Goal: Task Accomplishment & Management: Use online tool/utility

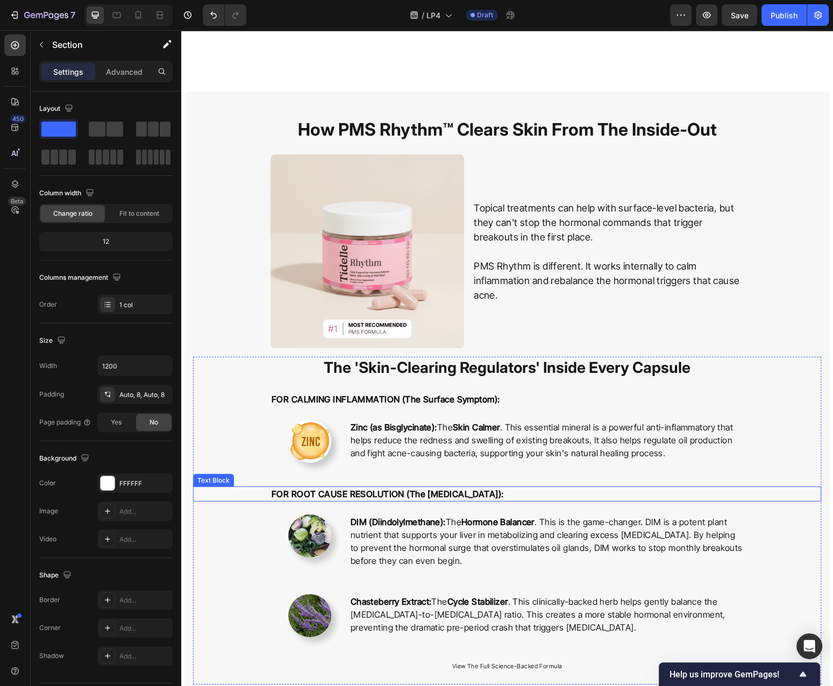
scroll to position [2307, 0]
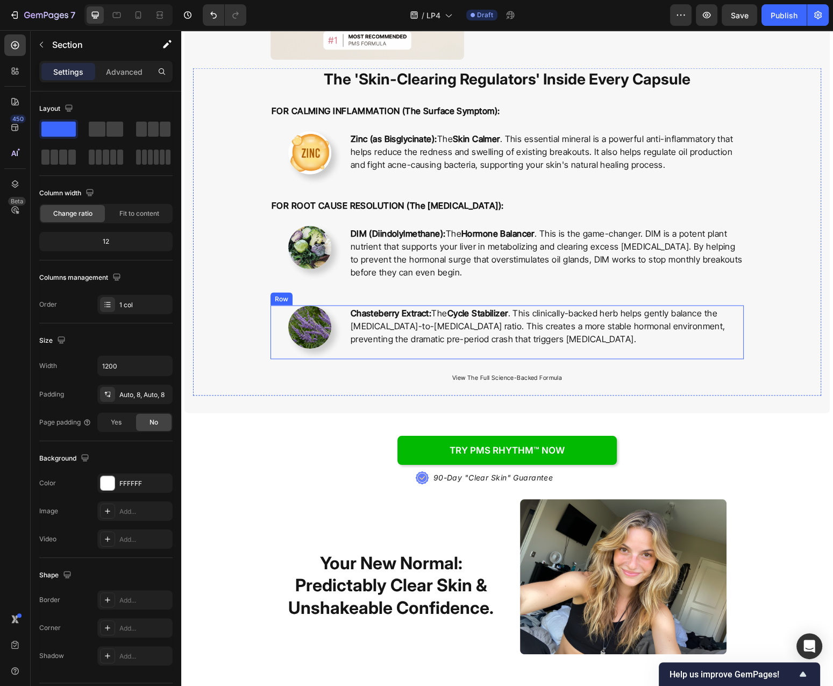
click at [367, 353] on div "Chasteberry Extract: The Cycle Stabilizer . This clinically-backed herb helps g…" at bounding box center [547, 333] width 394 height 54
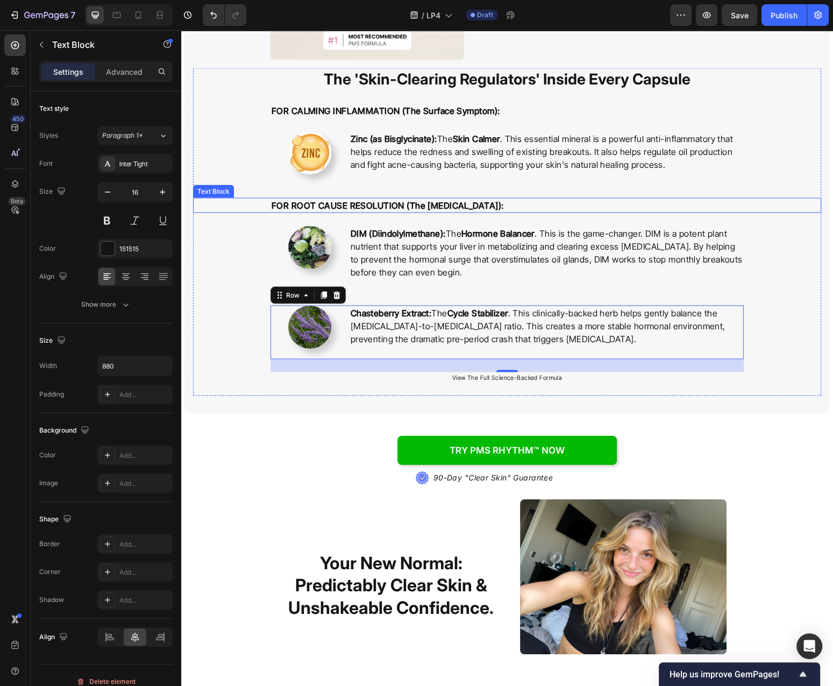
click at [543, 207] on p "FOR ROOT CAUSE RESOLUTION (The [MEDICAL_DATA]):" at bounding box center [507, 205] width 471 height 13
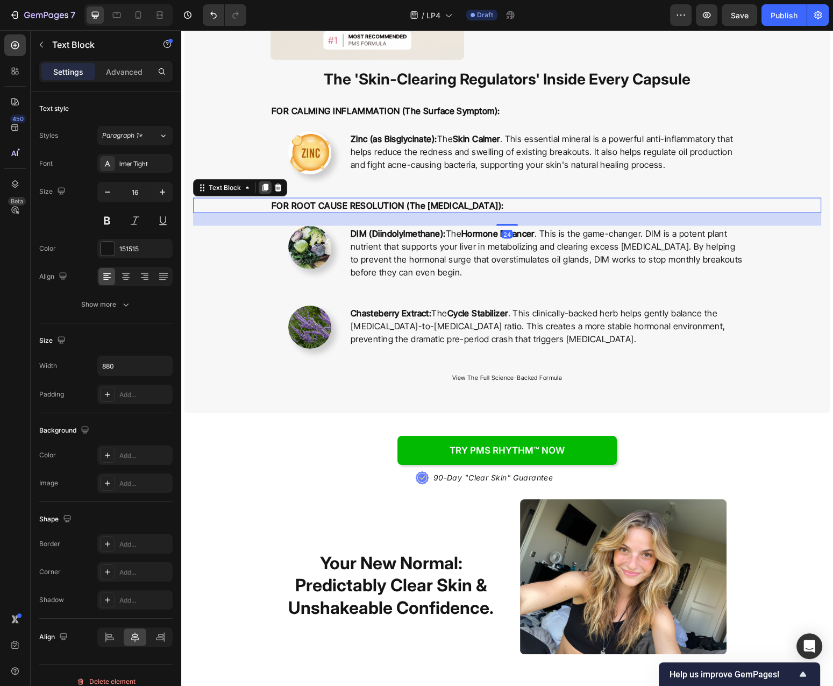
click at [264, 192] on icon at bounding box center [265, 187] width 9 height 9
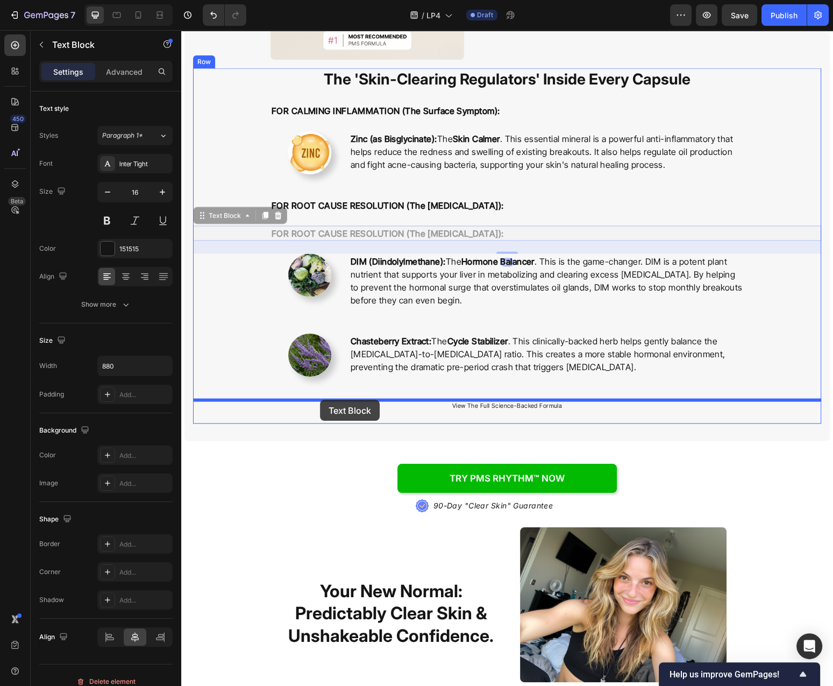
drag, startPoint x: 233, startPoint y: 216, endPoint x: 320, endPoint y: 400, distance: 203.1
click at [320, 400] on div "Header How PMS Rhythm™ Clears Skin From The Inside-Out Heading Image Topical tr…" at bounding box center [507, 562] width 652 height 5679
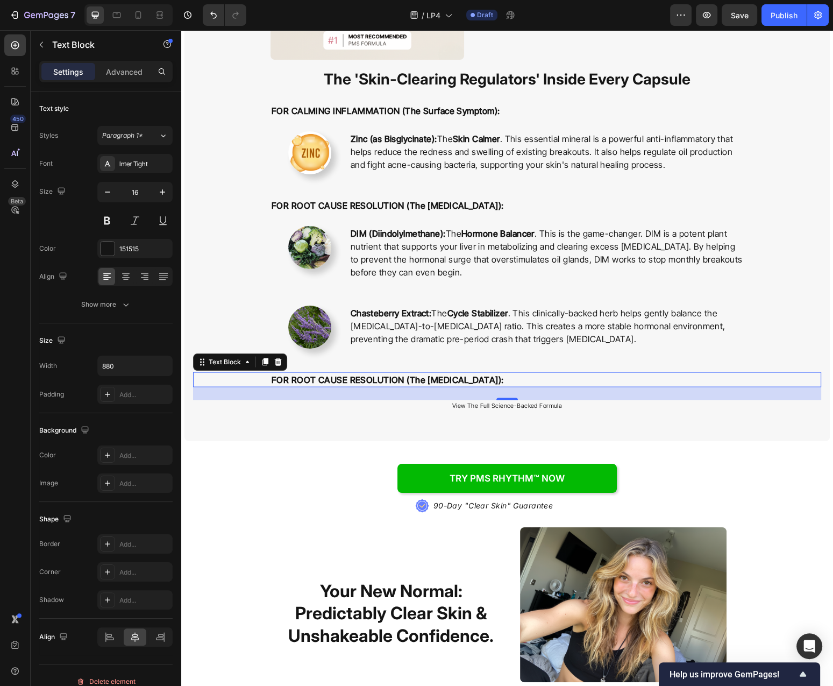
click at [363, 381] on strong "FOR ROOT CAUSE RESOLUTION (The [MEDICAL_DATA]):" at bounding box center [388, 379] width 232 height 11
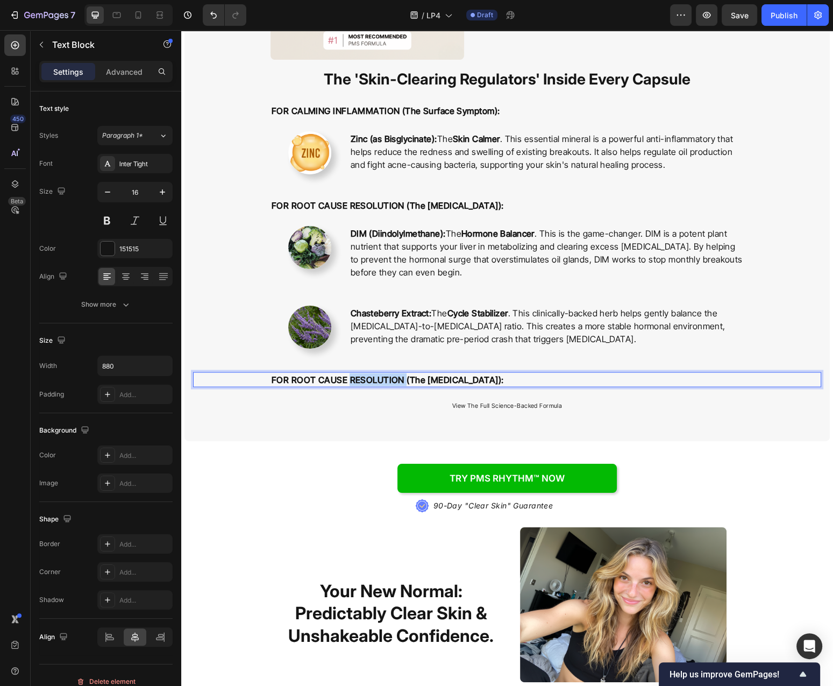
click at [363, 381] on strong "FOR ROOT CAUSE RESOLUTION (The [MEDICAL_DATA]):" at bounding box center [388, 379] width 232 height 11
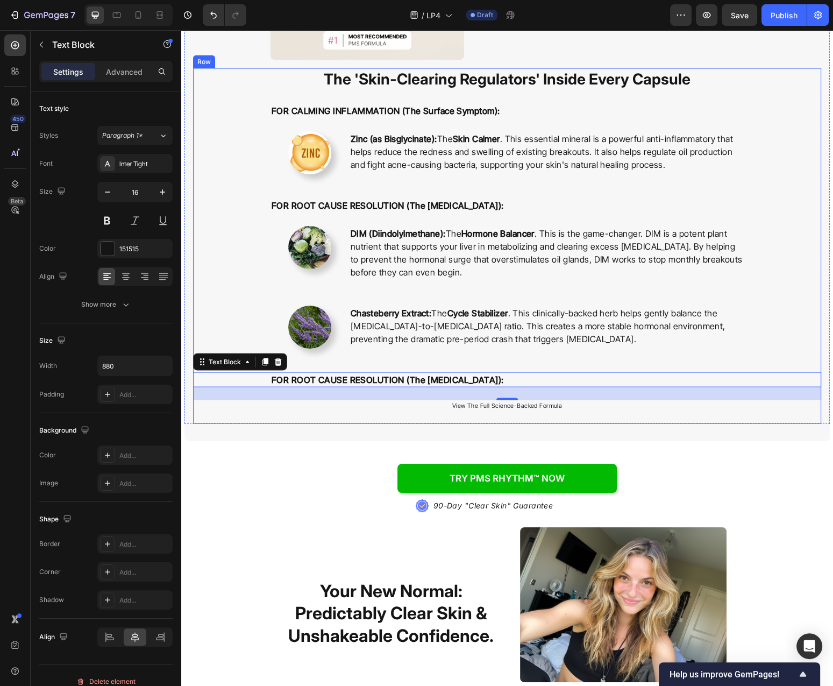
click at [511, 196] on div "The 'Skin-Clearing Regulators' Inside Every Capsule Heading FOR CALMING INFLAMM…" at bounding box center [507, 246] width 628 height 356
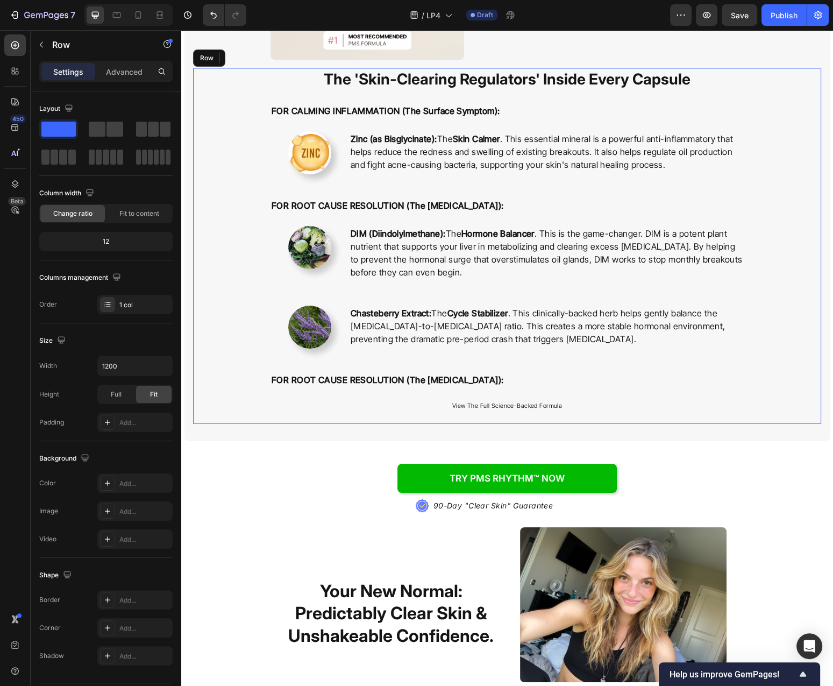
click at [499, 204] on strong "FOR ROOT CAUSE RESOLUTION (The [MEDICAL_DATA]):" at bounding box center [388, 205] width 232 height 11
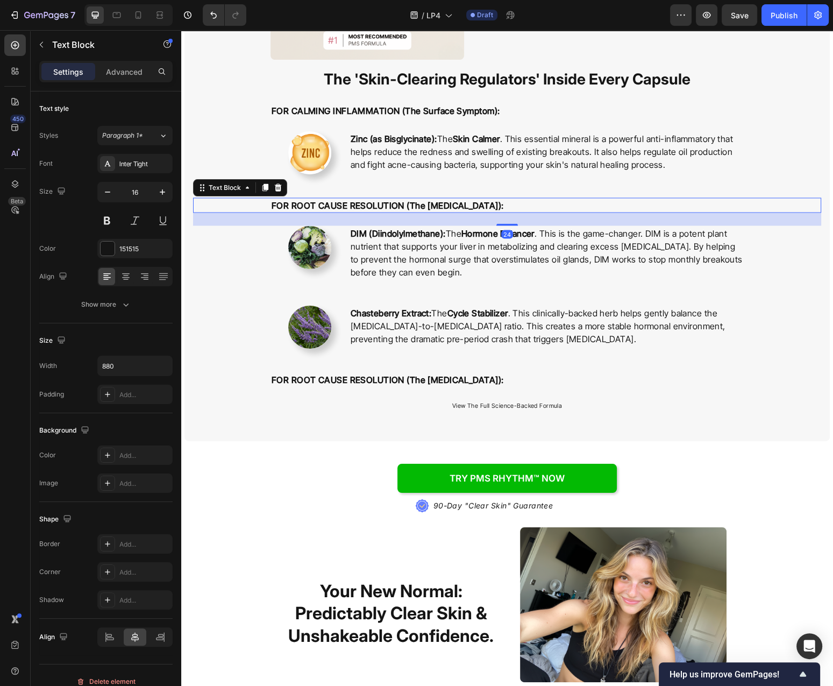
click at [499, 204] on strong "FOR ROOT CAUSE RESOLUTION (The [MEDICAL_DATA]):" at bounding box center [388, 205] width 232 height 11
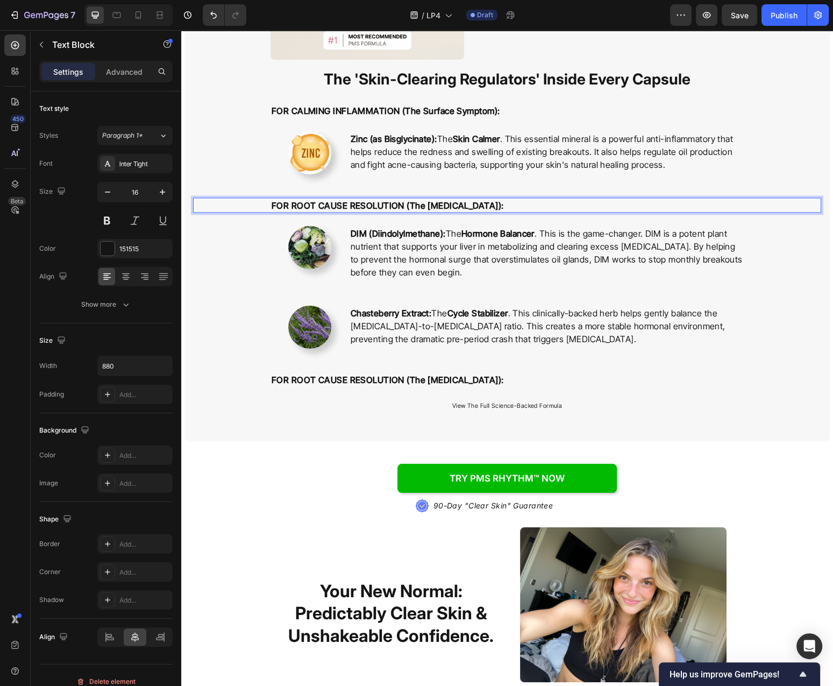
click at [499, 204] on strong "FOR ROOT CAUSE RESOLUTION (The [MEDICAL_DATA]):" at bounding box center [388, 205] width 232 height 11
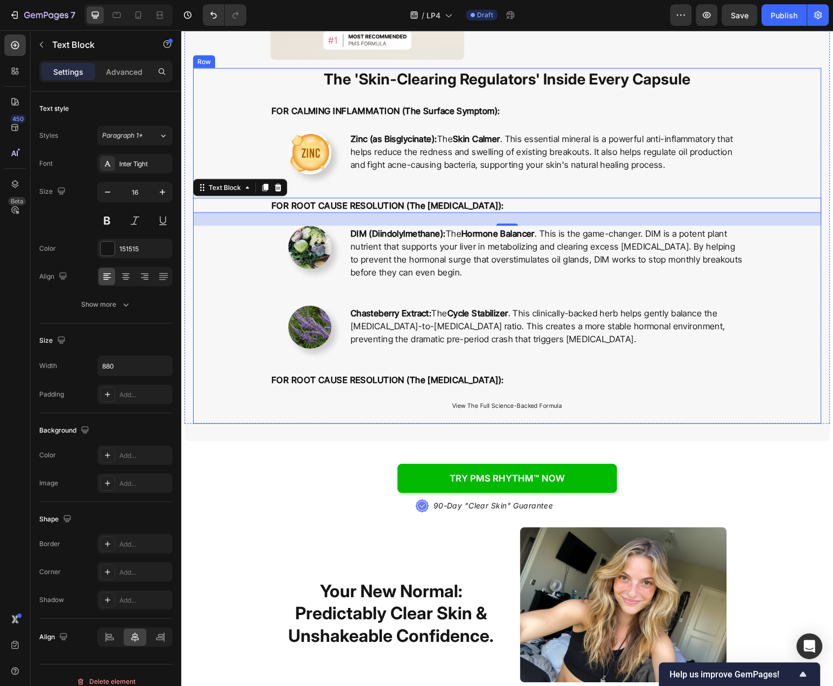
click at [521, 112] on p "FOR CALMING INFLAMMATION (The Surface Symptom):" at bounding box center [507, 110] width 471 height 13
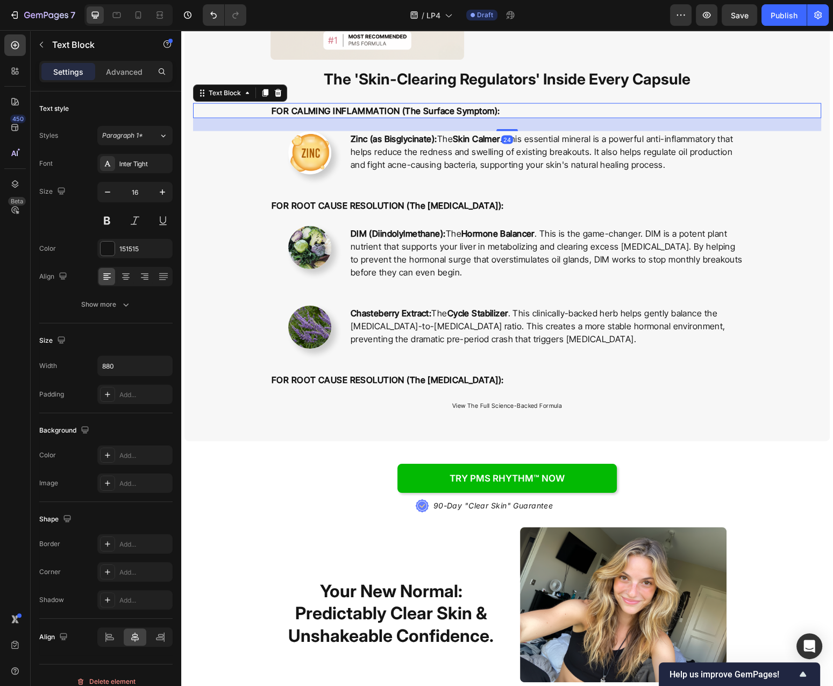
click at [521, 112] on p "FOR CALMING INFLAMMATION (The Surface Symptom):" at bounding box center [507, 110] width 471 height 13
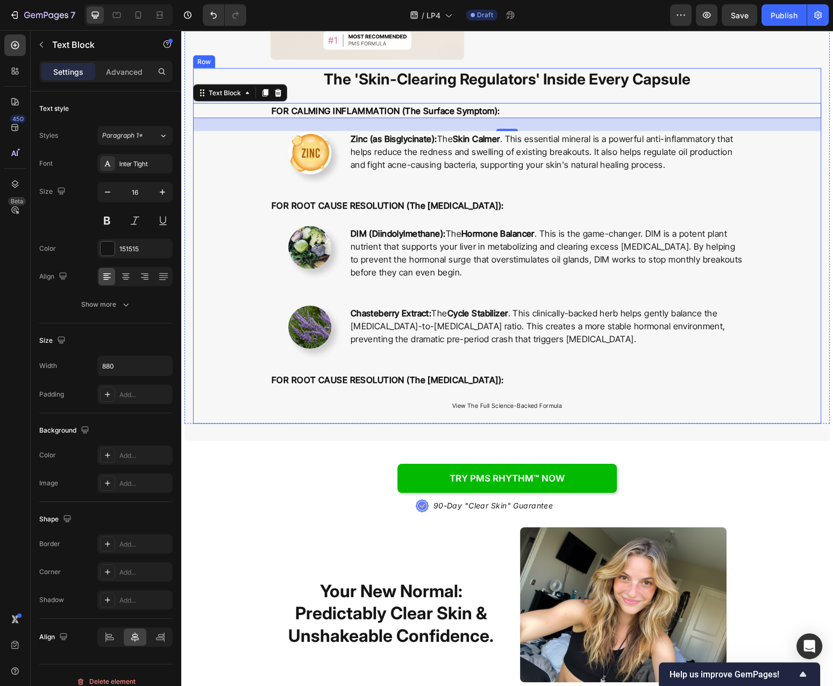
click at [706, 195] on div "The 'Skin-Clearing Regulators' Inside Every Capsule Heading FOR CALMING INFLAMM…" at bounding box center [507, 246] width 628 height 356
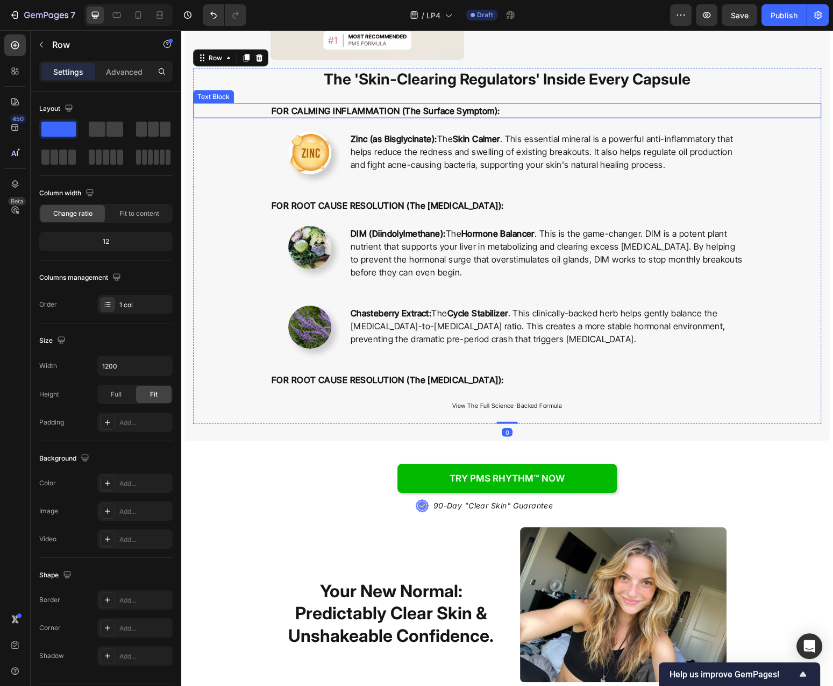
click at [556, 110] on p "FOR CALMING INFLAMMATION (The Surface Symptom):" at bounding box center [507, 110] width 471 height 13
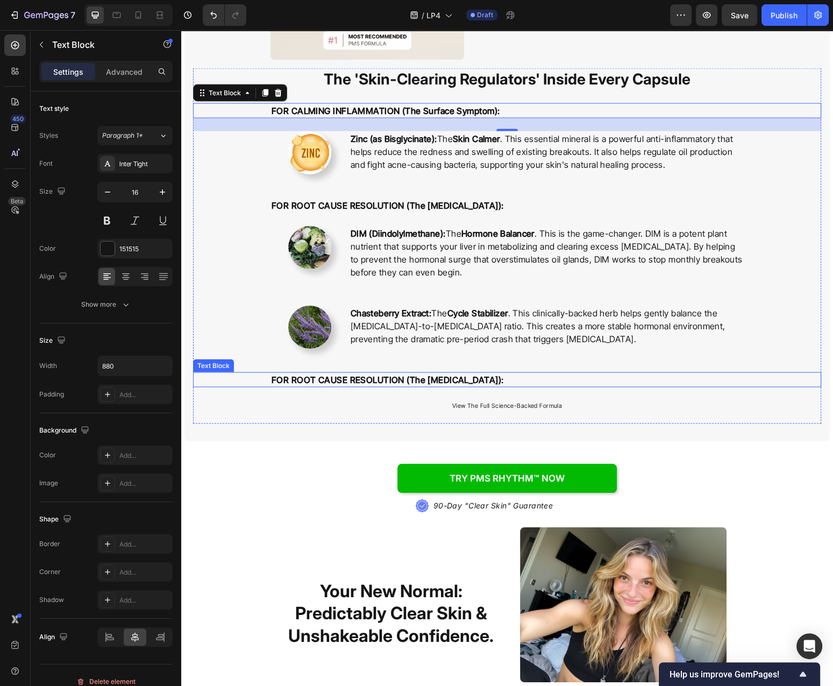
click at [407, 380] on strong "FOR ROOT CAUSE RESOLUTION (The [MEDICAL_DATA]):" at bounding box center [388, 379] width 232 height 11
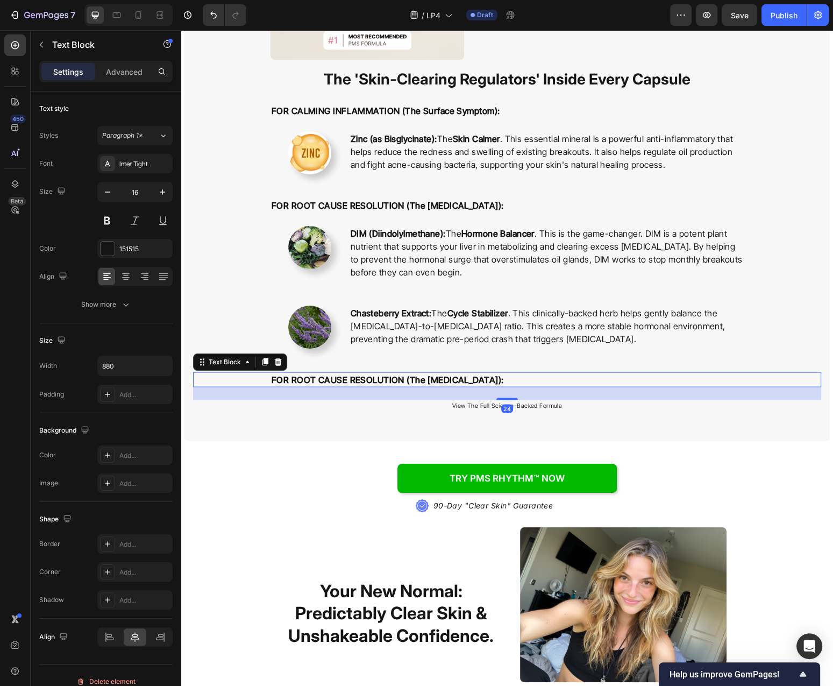
click at [407, 380] on strong "FOR ROOT CAUSE RESOLUTION (The [MEDICAL_DATA]):" at bounding box center [388, 379] width 232 height 11
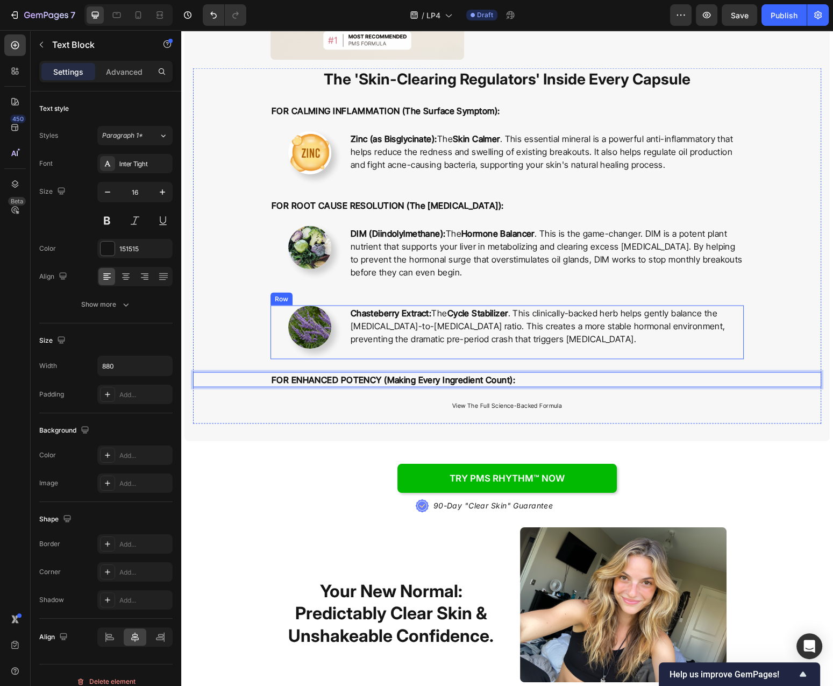
click at [567, 352] on div "Chasteberry Extract: The Cycle Stabilizer . This clinically-backed herb helps g…" at bounding box center [547, 333] width 394 height 54
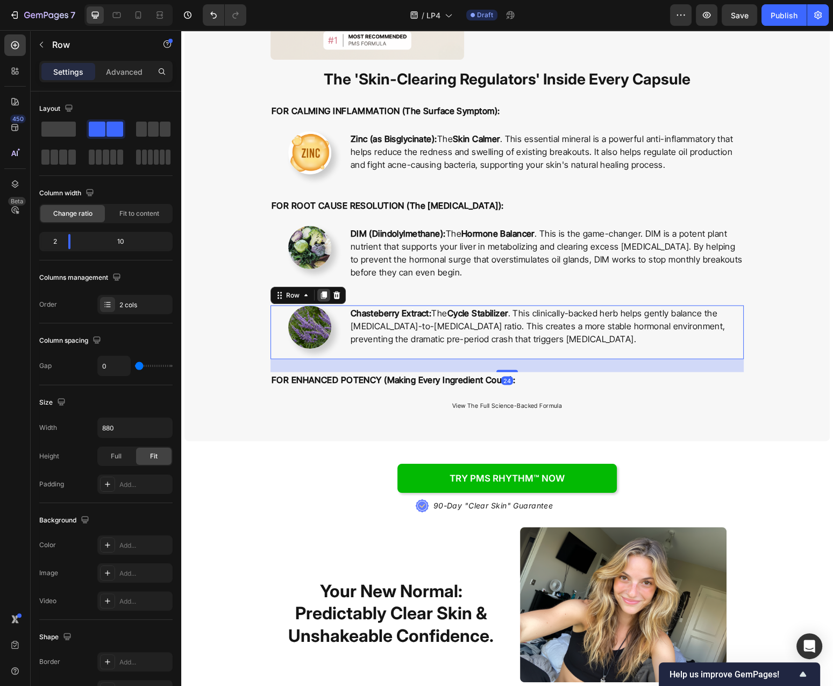
click at [326, 296] on icon at bounding box center [324, 296] width 6 height 8
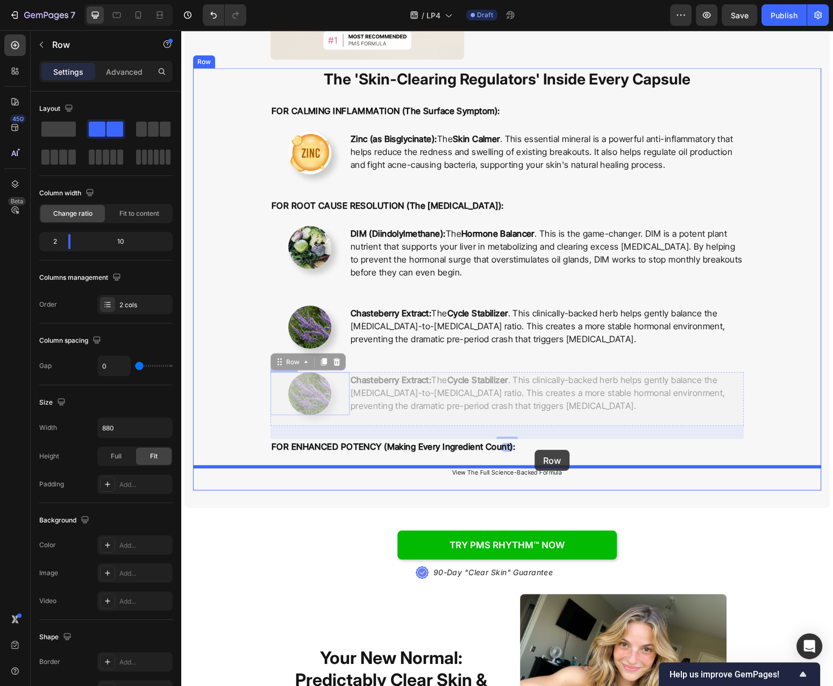
drag, startPoint x: 290, startPoint y: 361, endPoint x: 535, endPoint y: 450, distance: 260.4
click at [535, 450] on div "Header How PMS Rhythm™ Clears Skin From The Inside-Out Heading Image Topical tr…" at bounding box center [507, 596] width 652 height 5746
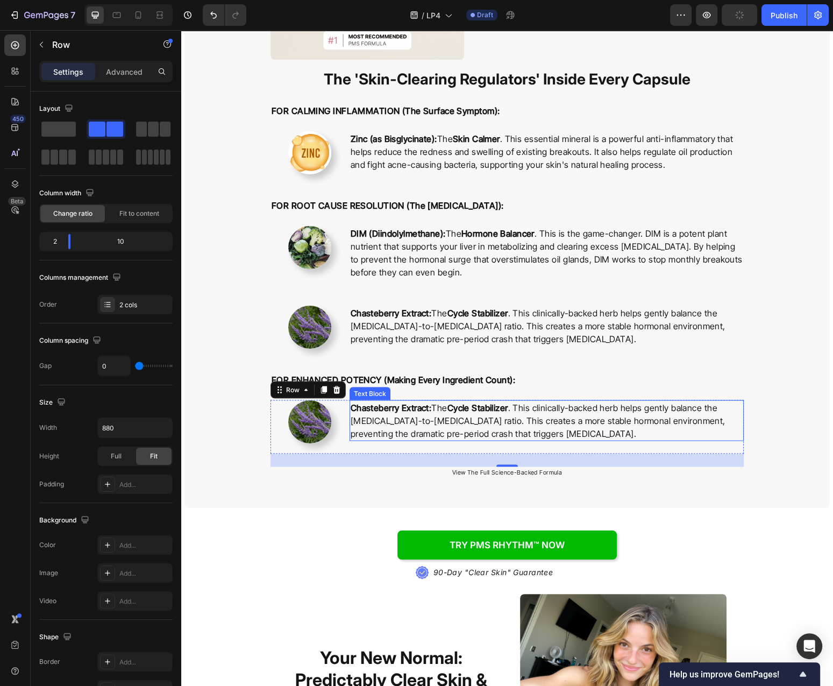
click at [477, 416] on p "Chasteberry Extract: The Cycle Stabilizer . This clinically-backed herb helps g…" at bounding box center [547, 420] width 392 height 39
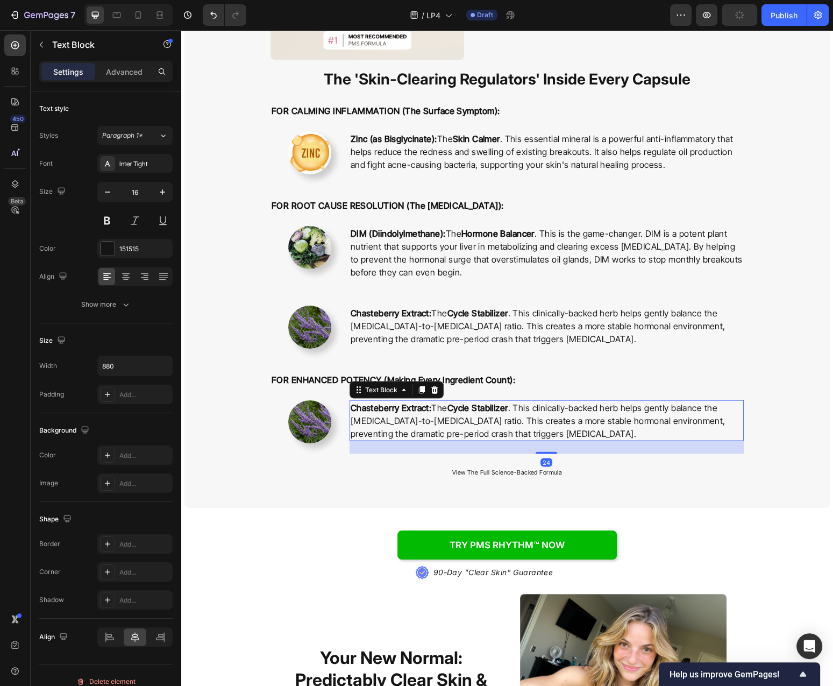
click at [477, 416] on p "Chasteberry Extract: The Cycle Stabilizer . This clinically-backed herb helps g…" at bounding box center [547, 420] width 392 height 39
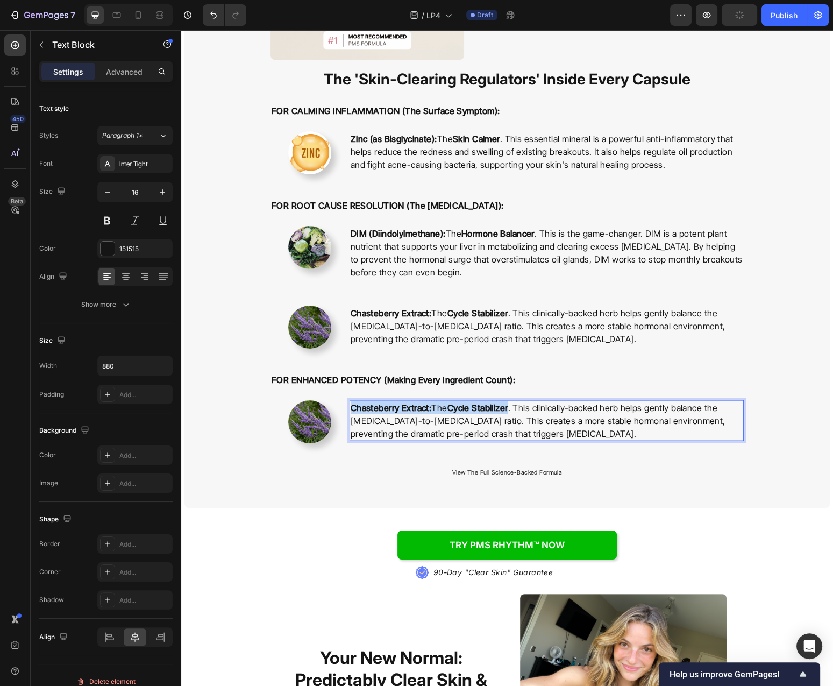
click at [477, 416] on p "Chasteberry Extract: The Cycle Stabilizer . This clinically-backed herb helps g…" at bounding box center [547, 420] width 392 height 39
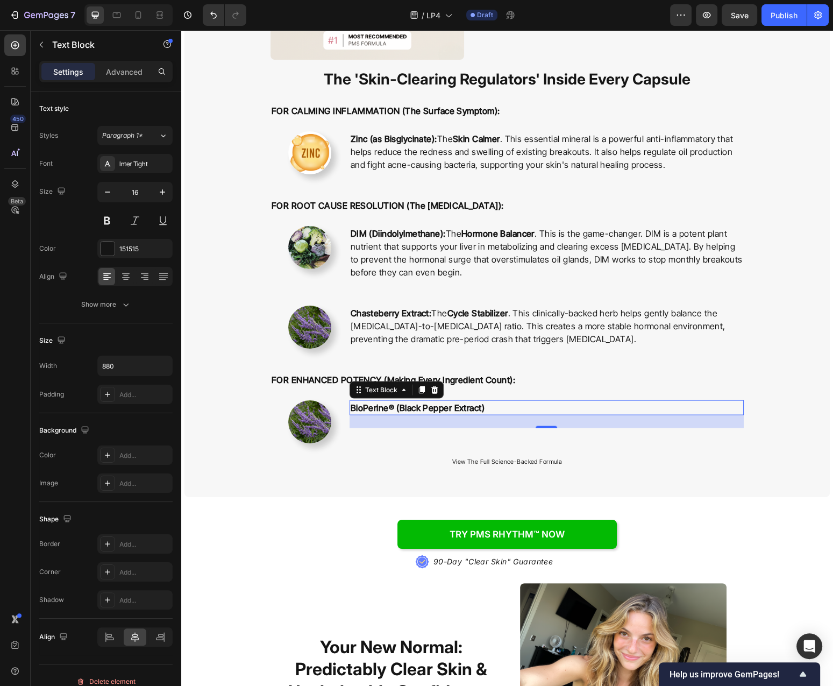
click at [581, 403] on p "BioPerine® (Black Pepper Extract)" at bounding box center [547, 407] width 392 height 13
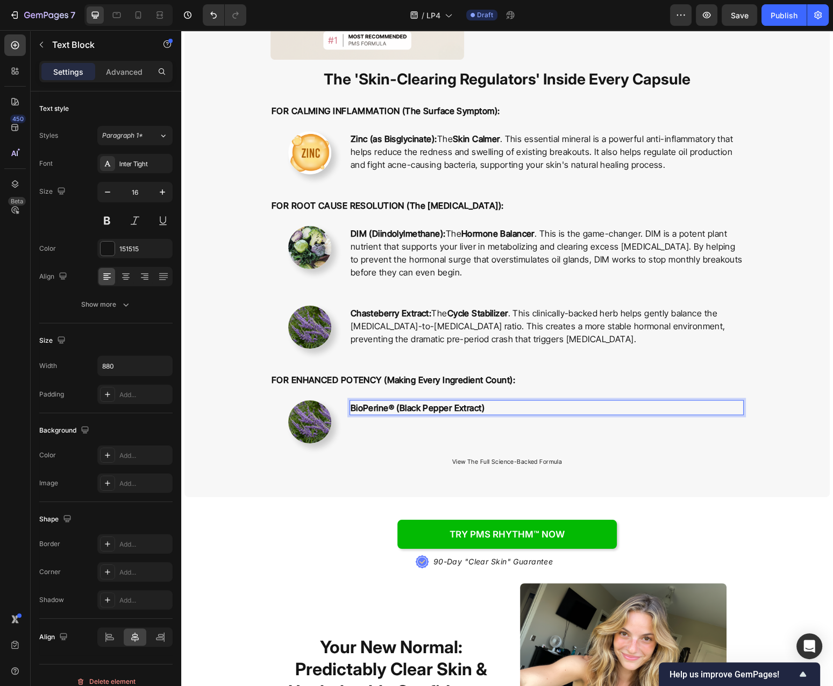
click at [524, 406] on p "BioPerine® (Black Pepper Extract)" at bounding box center [547, 407] width 392 height 13
click at [506, 408] on p "BioPerine® (Black Pepper Extract)" at bounding box center [547, 407] width 392 height 13
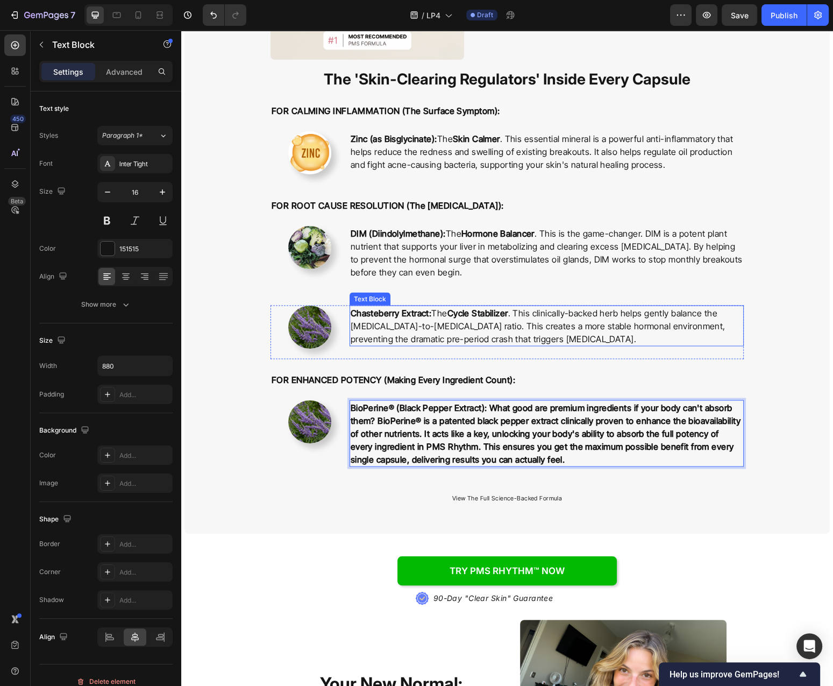
click at [447, 314] on p "Chasteberry Extract: The Cycle Stabilizer . This clinically-backed herb helps g…" at bounding box center [547, 326] width 392 height 39
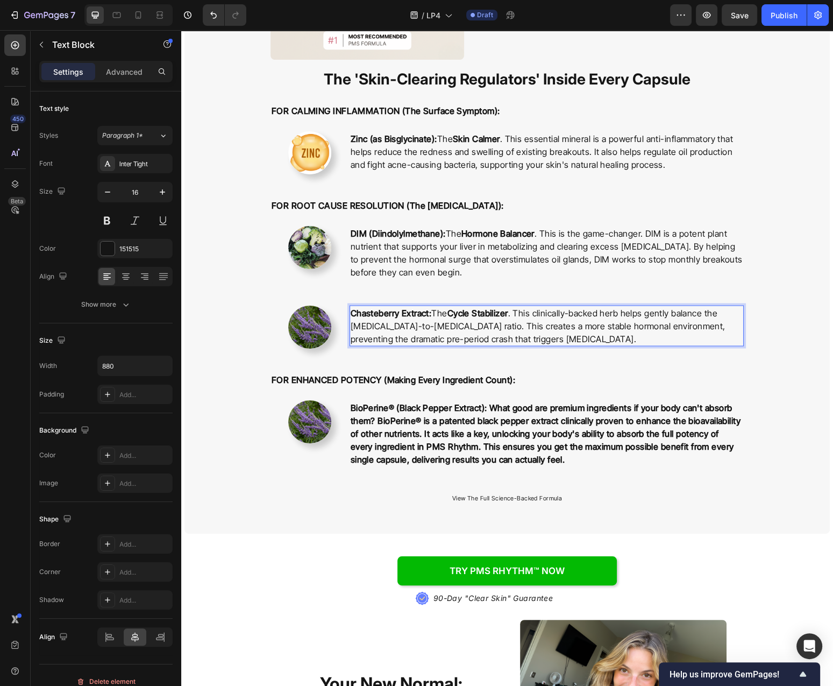
click at [444, 314] on div "Chasteberry Extract: The Cycle Stabilizer . This clinically-backed herb helps g…" at bounding box center [547, 333] width 394 height 54
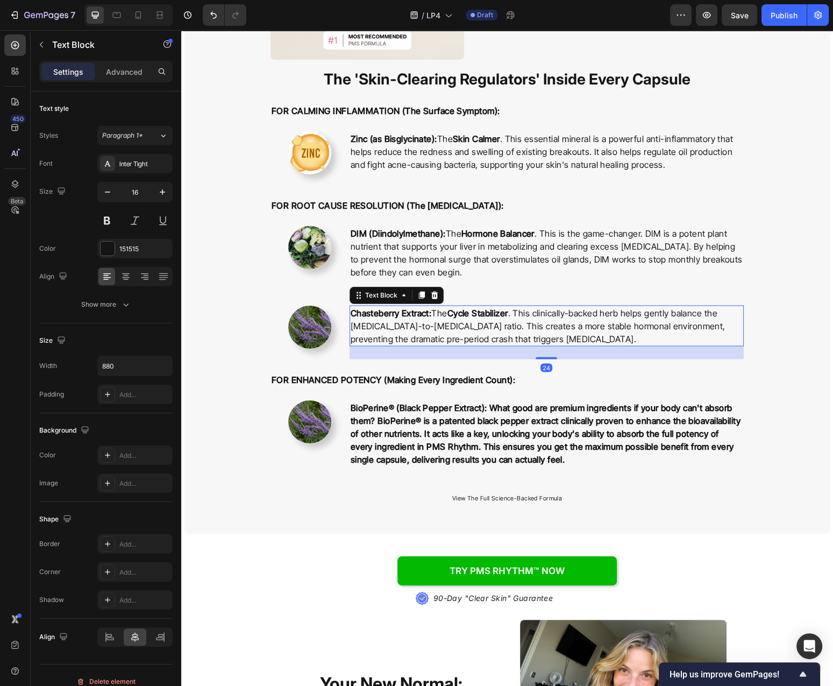
click at [443, 313] on p "Chasteberry Extract: The Cycle Stabilizer . This clinically-backed herb helps g…" at bounding box center [547, 326] width 392 height 39
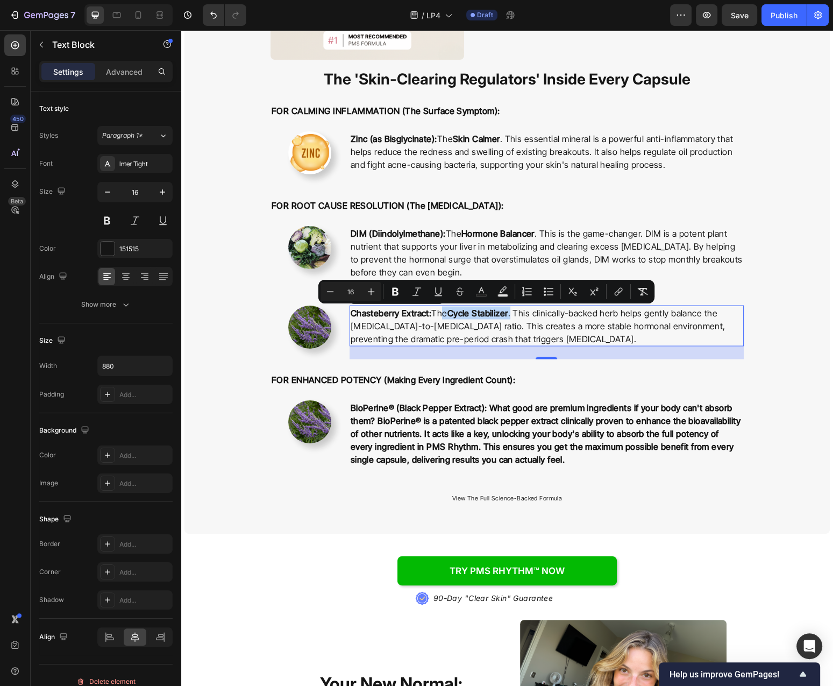
drag, startPoint x: 444, startPoint y: 314, endPoint x: 528, endPoint y: 318, distance: 83.5
click at [528, 318] on p "Chasteberry Extract: The Cycle Stabilizer . This clinically-backed herb helps g…" at bounding box center [547, 326] width 392 height 39
click at [458, 314] on p "Chasteberry Extract: The Cycle Stabilizer . This clinically-backed herb helps g…" at bounding box center [547, 326] width 392 height 39
drag, startPoint x: 443, startPoint y: 314, endPoint x: 526, endPoint y: 315, distance: 83.4
click at [526, 315] on p "Chasteberry Extract: The Cycle Stabilizer . This clinically-backed herb helps g…" at bounding box center [547, 326] width 392 height 39
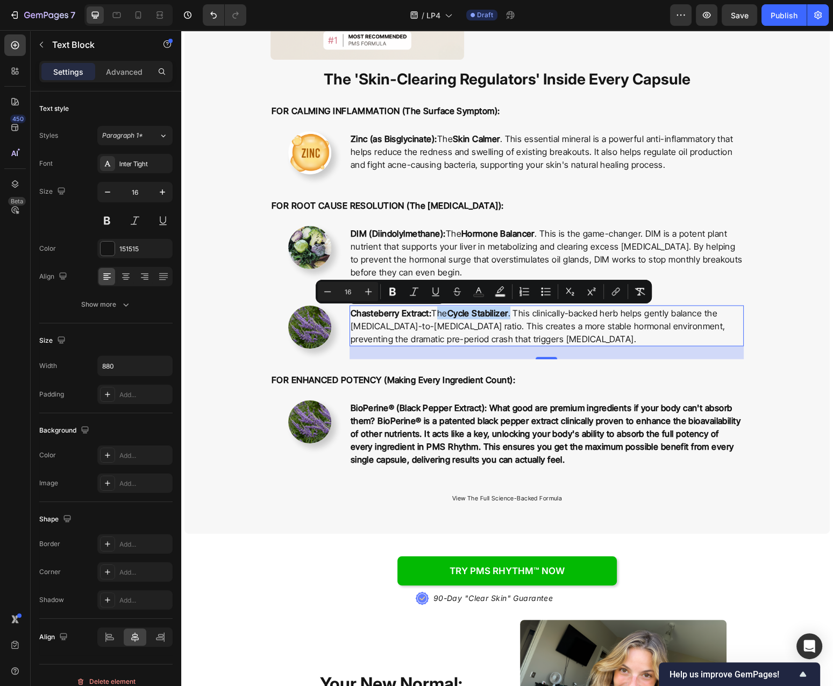
copy p "The Cycle Stabilizer ."
click at [521, 423] on strong "BioPerine® (Black Pepper Extract): What good are premium ingredients if your bo…" at bounding box center [546, 433] width 390 height 62
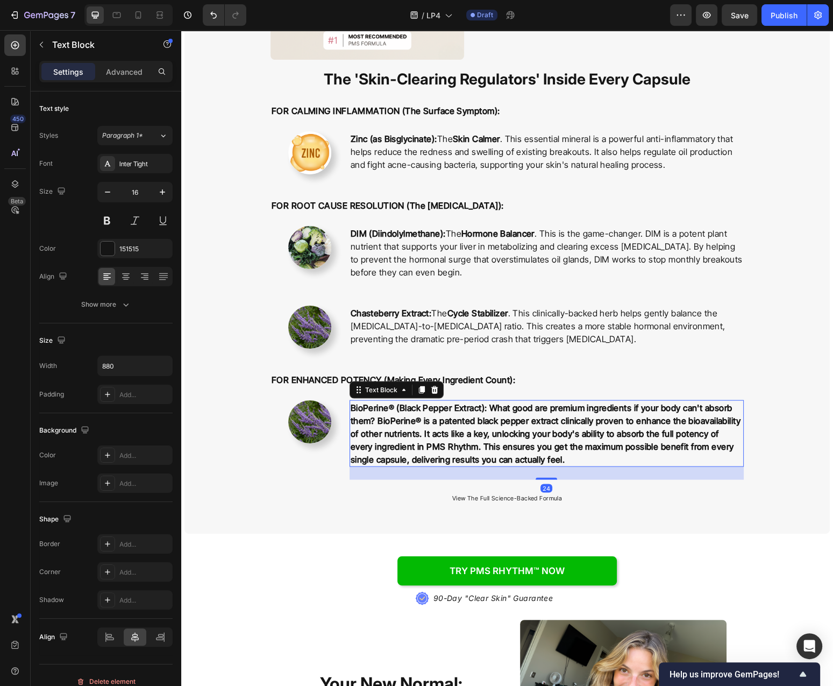
drag, startPoint x: 509, startPoint y: 413, endPoint x: 499, endPoint y: 408, distance: 10.8
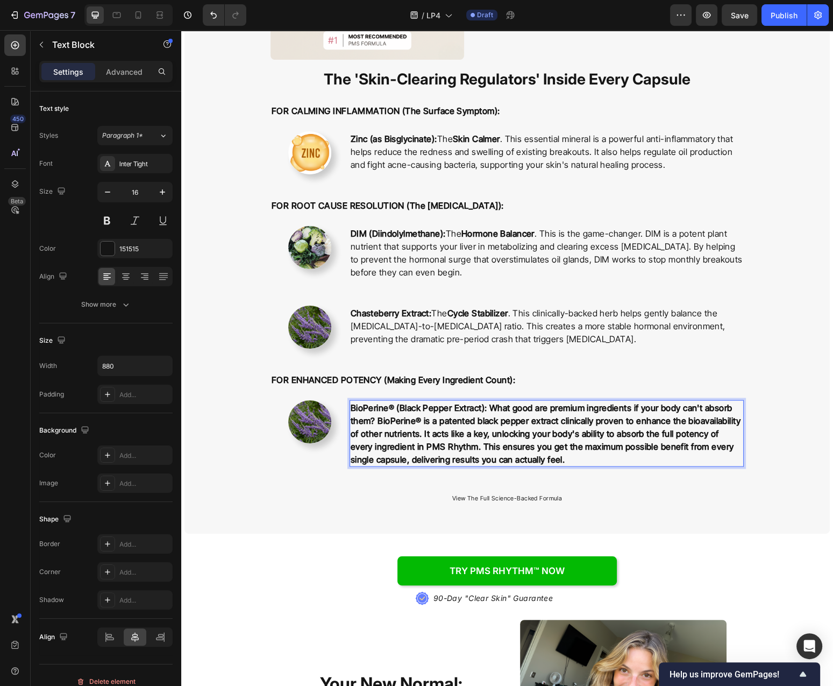
click at [504, 448] on strong "BioPerine® (Black Pepper Extract): What good are premium ingredients if your bo…" at bounding box center [546, 433] width 390 height 62
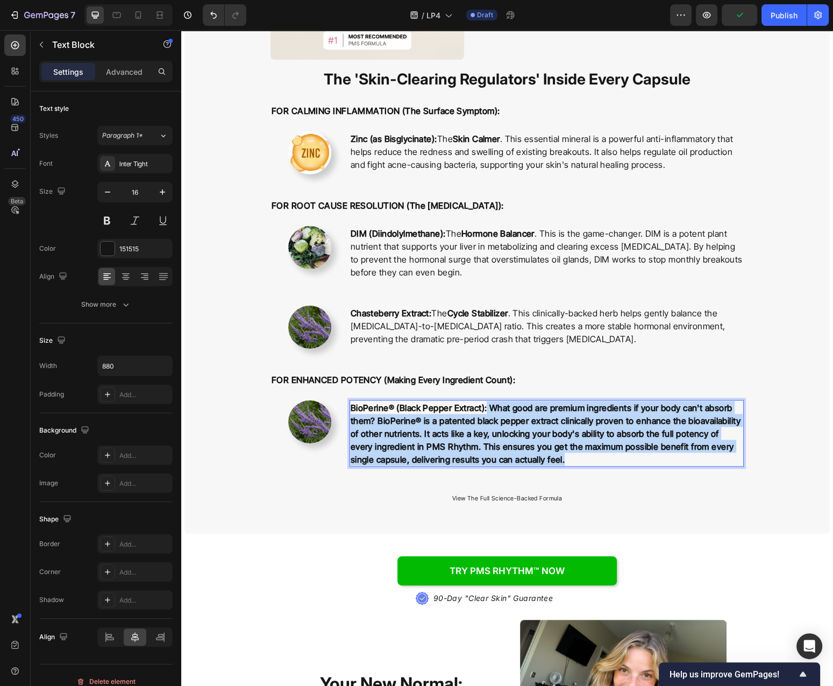
drag, startPoint x: 505, startPoint y: 469, endPoint x: 498, endPoint y: 408, distance: 61.7
click at [498, 408] on p "BioPerine® (Black Pepper Extract): What good are premium ingredients if your bo…" at bounding box center [547, 433] width 392 height 65
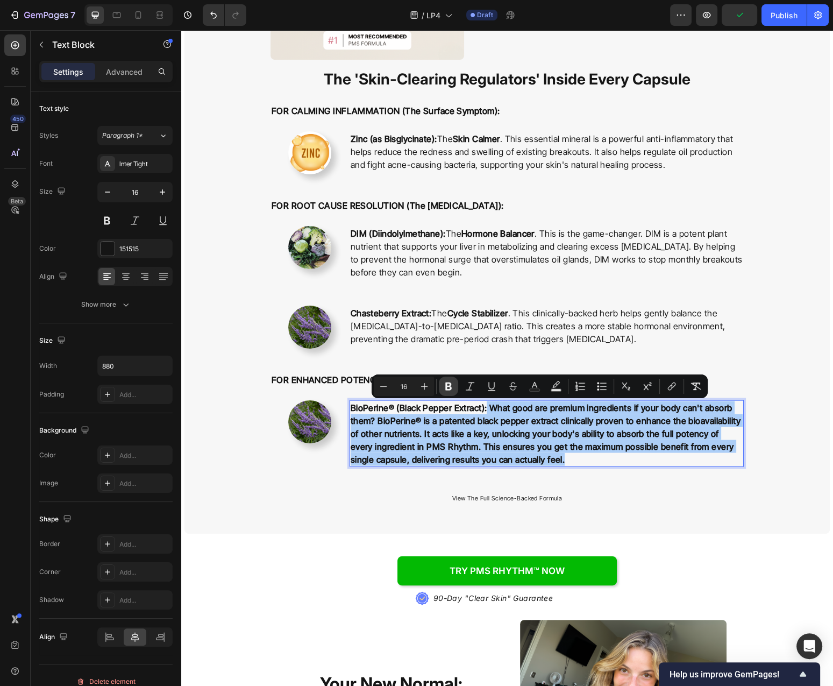
click at [451, 390] on icon "Editor contextual toolbar" at bounding box center [448, 386] width 11 height 11
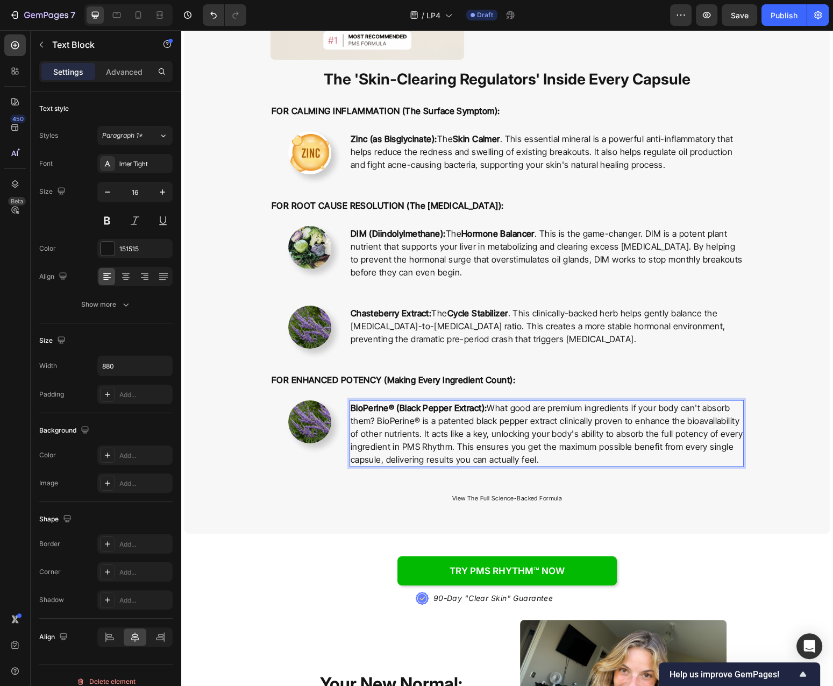
click at [523, 423] on p "BioPerine® (Black Pepper Extract): What good are premium ingredients if your bo…" at bounding box center [547, 433] width 392 height 65
click at [499, 407] on p "BioPerine® (Black Pepper Extract): What good are premium ingredients if your bo…" at bounding box center [547, 433] width 392 height 65
click at [564, 411] on strong "Cycle Stabilizer" at bounding box center [533, 407] width 61 height 11
drag, startPoint x: 582, startPoint y: 411, endPoint x: 518, endPoint y: 409, distance: 64.6
click at [518, 409] on strong "Cycle Stabilizer" at bounding box center [533, 407] width 61 height 11
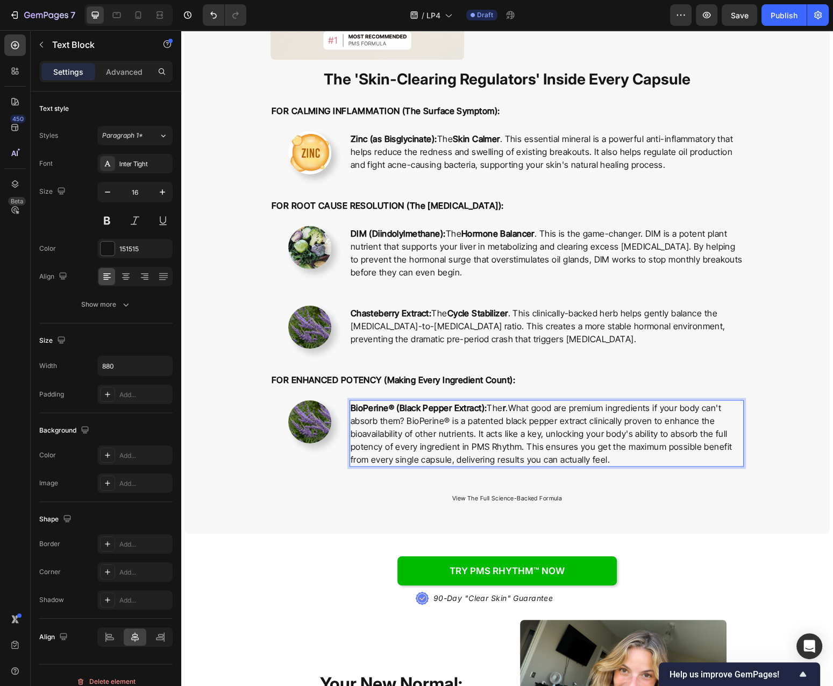
click at [519, 414] on p "BioPerine® (Black Pepper Extract): The r .What good are premium ingredients if …" at bounding box center [547, 433] width 392 height 65
click at [531, 416] on p "BioPerine® (Black Pepper Extract): The A r .What good are premium ingredients i…" at bounding box center [547, 433] width 392 height 65
click at [529, 417] on p "BioPerine® (Black Pepper Extract): What good are premium ingredients if your bo…" at bounding box center [547, 433] width 392 height 65
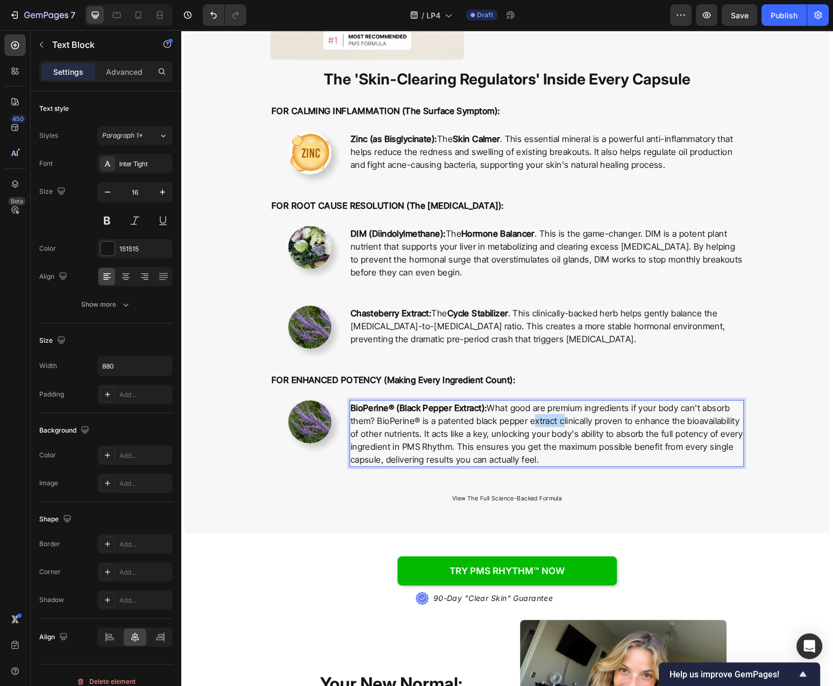
click at [529, 418] on p "BioPerine® (Black Pepper Extract): What good are premium ingredients if your bo…" at bounding box center [547, 433] width 392 height 65
copy strong "BioPerine® (Black Pepper Extract):"
click at [602, 442] on p "BioPerine® (Black Pepper Extract): What good are premium ingredients if your bo…" at bounding box center [547, 433] width 392 height 65
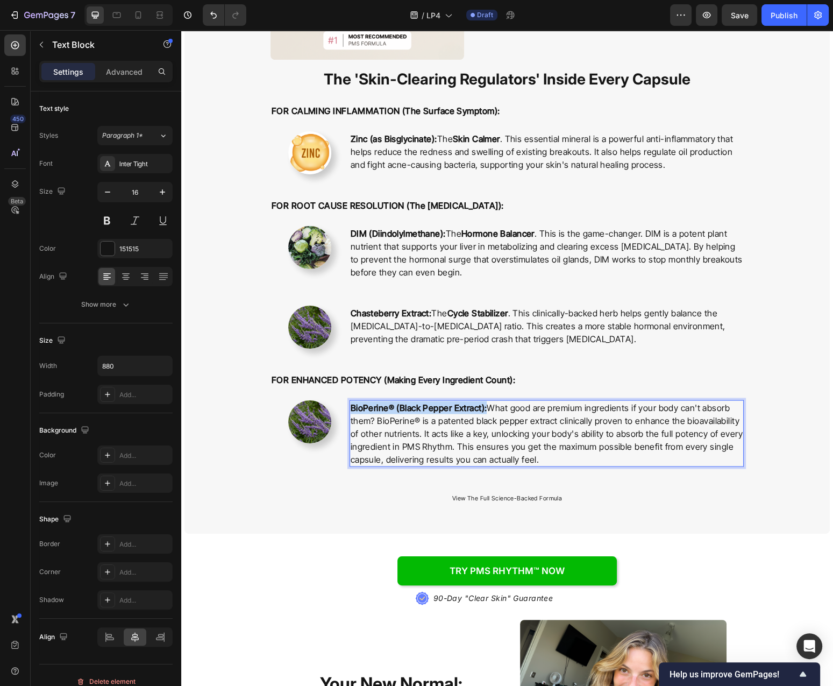
click at [602, 442] on p "BioPerine® (Black Pepper Extract): What good are premium ingredients if your bo…" at bounding box center [547, 433] width 392 height 65
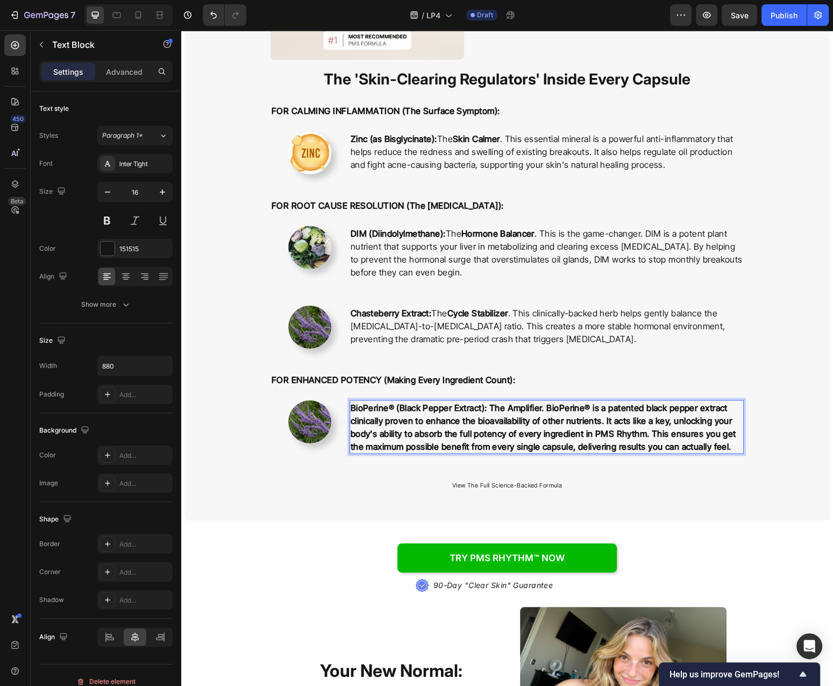
click at [523, 452] on p "BioPerine® (Black Pepper Extract): The Amplifier. BioPerine® is a patented blac…" at bounding box center [547, 427] width 392 height 52
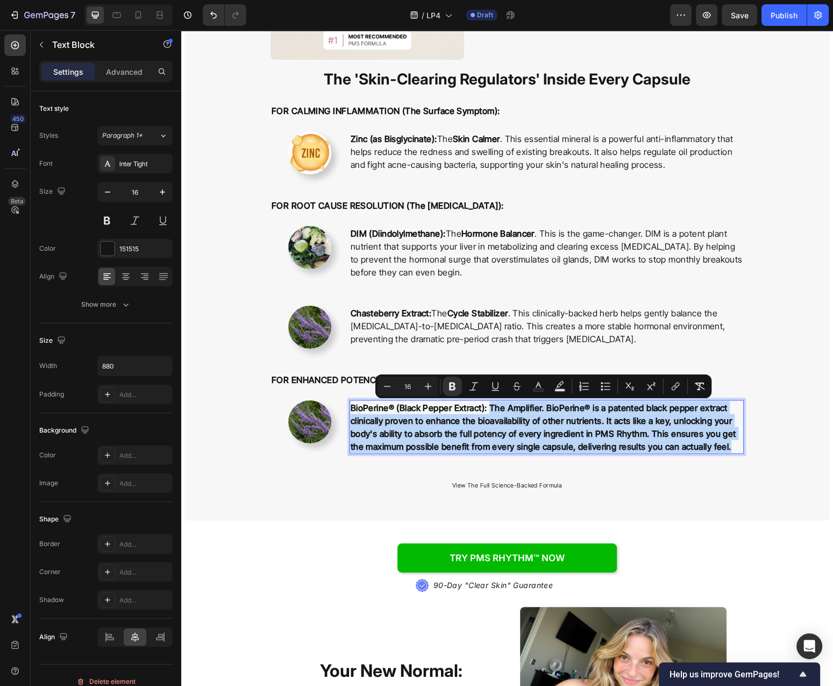
drag, startPoint x: 515, startPoint y: 462, endPoint x: 501, endPoint y: 409, distance: 54.6
click at [501, 409] on p "BioPerine® (Black Pepper Extract): The Amplifier. BioPerine® is a patented blac…" at bounding box center [547, 427] width 392 height 52
click at [581, 442] on strong "BioPerine® (Black Pepper Extract): The Amplifier. BioPerine® is a patented blac…" at bounding box center [544, 426] width 386 height 49
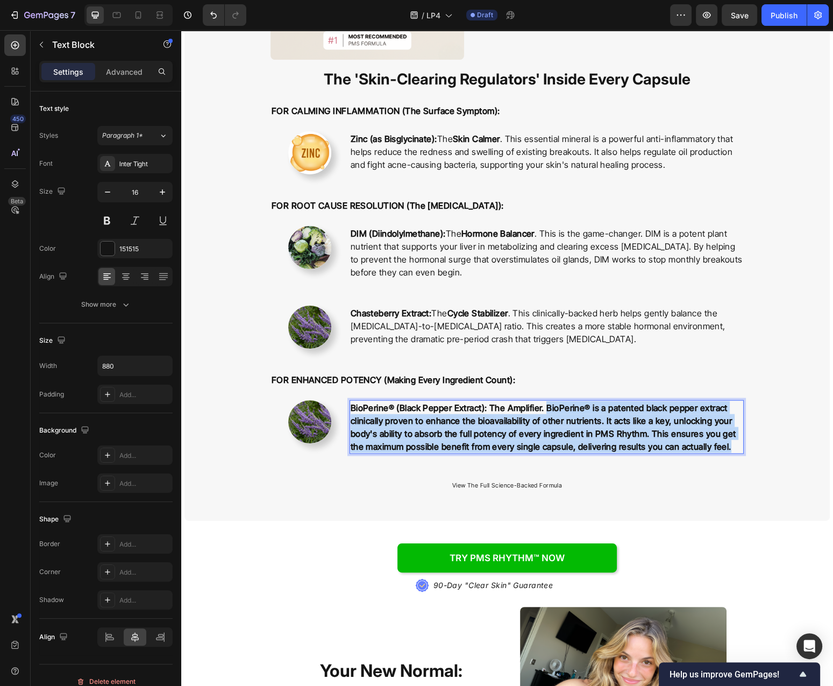
drag, startPoint x: 611, startPoint y: 460, endPoint x: 561, endPoint y: 413, distance: 68.9
click at [561, 413] on p "BioPerine® (Black Pepper Extract): The Amplifier. BioPerine® is a patented blac…" at bounding box center [547, 427] width 392 height 52
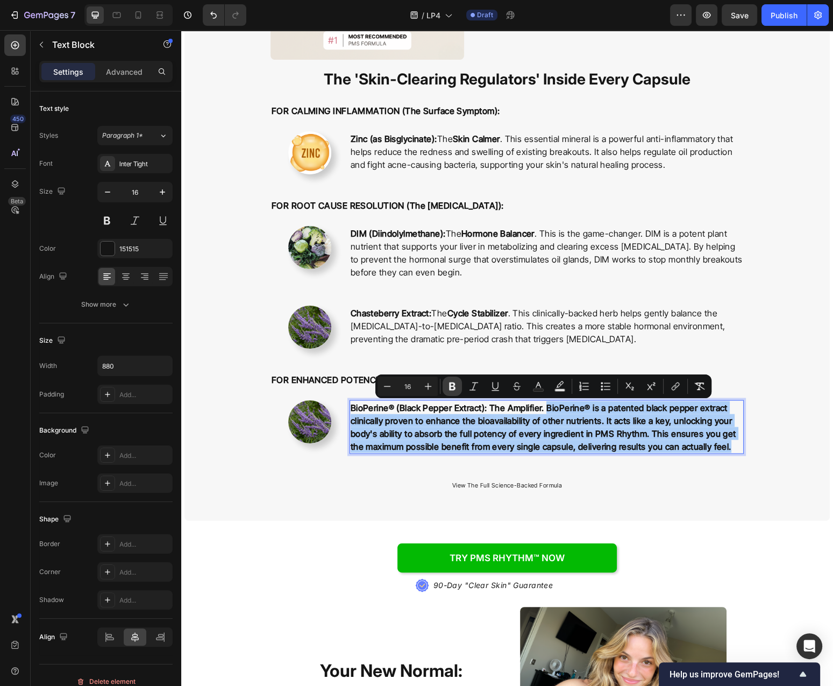
click at [453, 388] on icon "Editor contextual toolbar" at bounding box center [452, 386] width 11 height 11
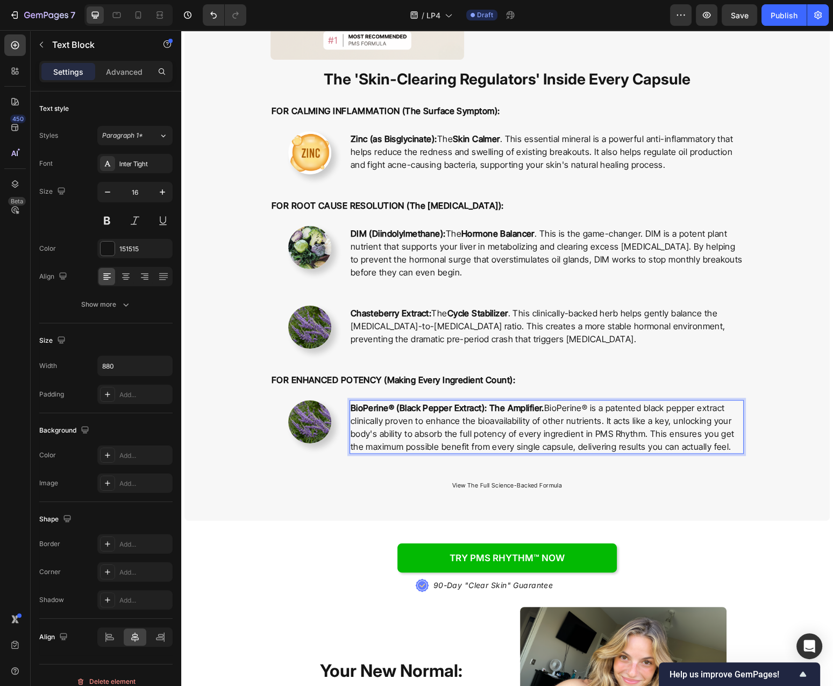
click at [515, 412] on strong "BioPerine® (Black Pepper Extract): The Amplifier." at bounding box center [448, 407] width 194 height 11
drag, startPoint x: 518, startPoint y: 408, endPoint x: 502, endPoint y: 408, distance: 15.6
click at [502, 408] on strong "BioPerine® (Black Pepper Extract): The Amplifier." at bounding box center [448, 407] width 194 height 11
drag, startPoint x: 528, startPoint y: 423, endPoint x: 513, endPoint y: 411, distance: 19.4
click at [527, 423] on p "BioPerine® (Black Pepper Extract): The Amplifier. BioPerine® is a patented blac…" at bounding box center [547, 427] width 392 height 52
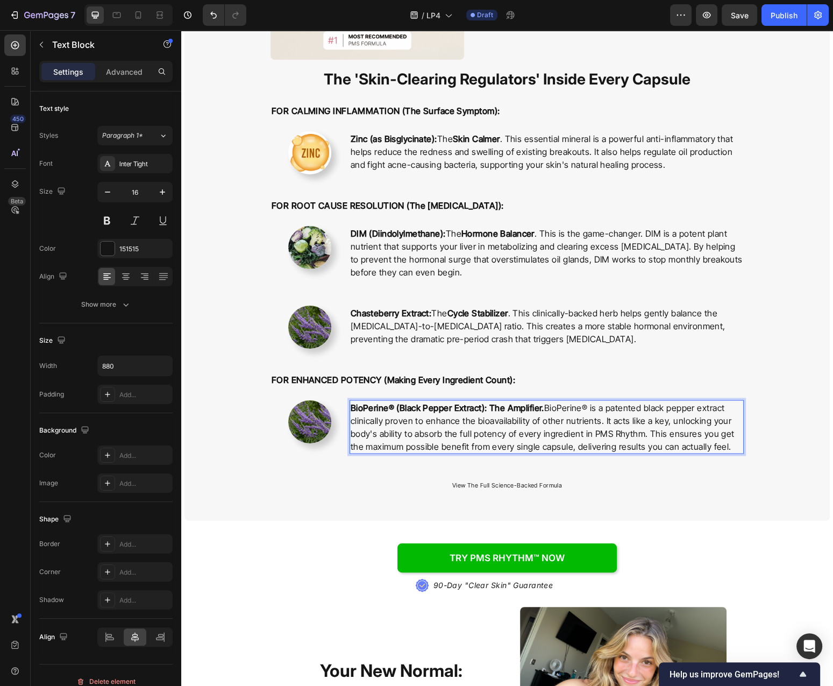
click at [511, 407] on strong "BioPerine® (Black Pepper Extract): The Amplifier." at bounding box center [448, 407] width 194 height 11
drag, startPoint x: 543, startPoint y: 424, endPoint x: 573, endPoint y: 435, distance: 31.5
click at [543, 425] on p "BioPerine® (Black Pepper Extract): The Amplifier. BioPerine® is a patented blac…" at bounding box center [547, 427] width 392 height 52
click at [736, 22] on button "Save" at bounding box center [740, 15] width 36 height 22
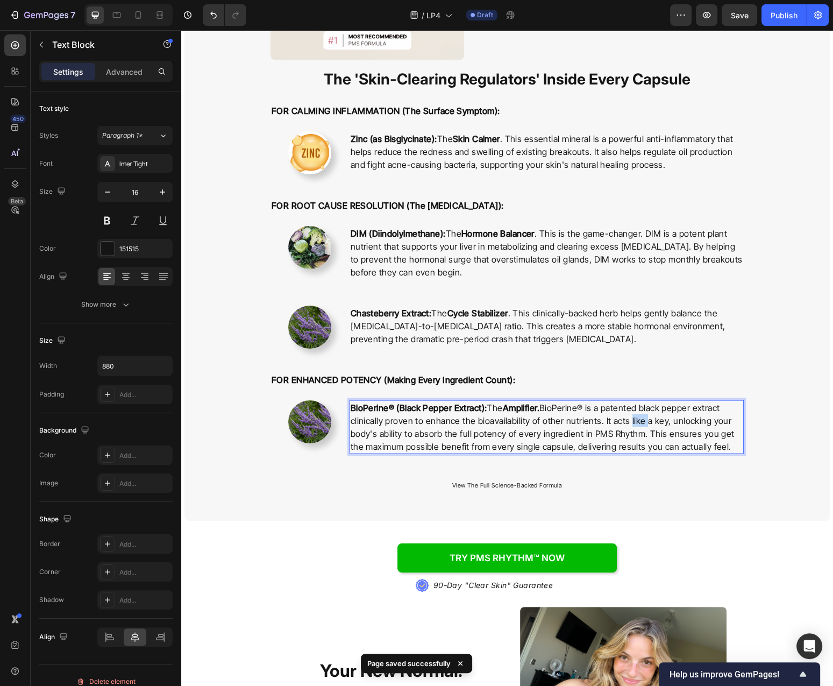
click at [633, 416] on p "BioPerine® (Black Pepper Extract): The Amplifier. BioPerine® is a patented blac…" at bounding box center [547, 427] width 392 height 52
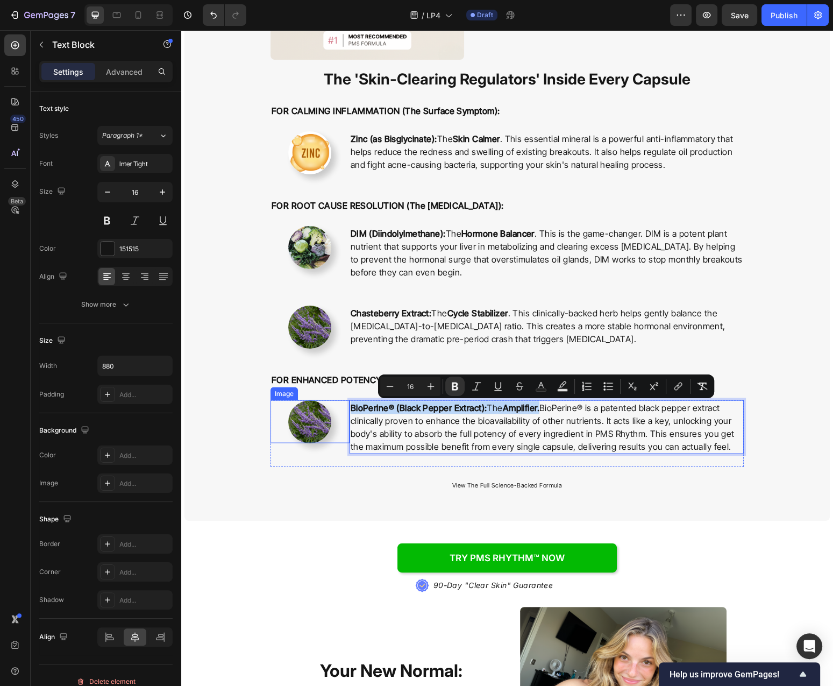
click at [315, 415] on img at bounding box center [309, 421] width 43 height 43
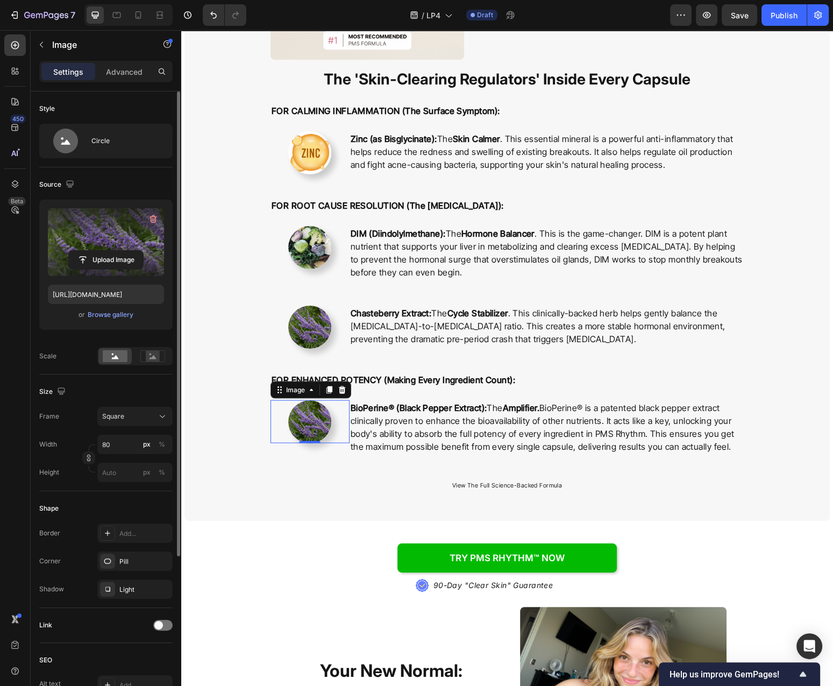
click at [97, 247] on label at bounding box center [106, 242] width 116 height 68
click at [97, 251] on input "file" at bounding box center [106, 260] width 74 height 18
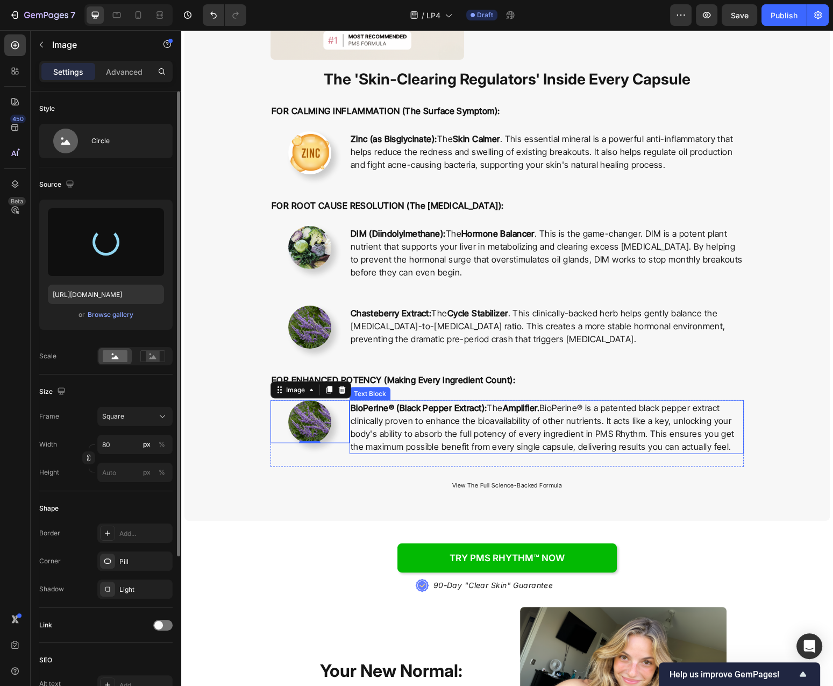
click at [567, 427] on p "BioPerine® (Black Pepper Extract): The Amplifier. BioPerine® is a patented blac…" at bounding box center [547, 427] width 392 height 52
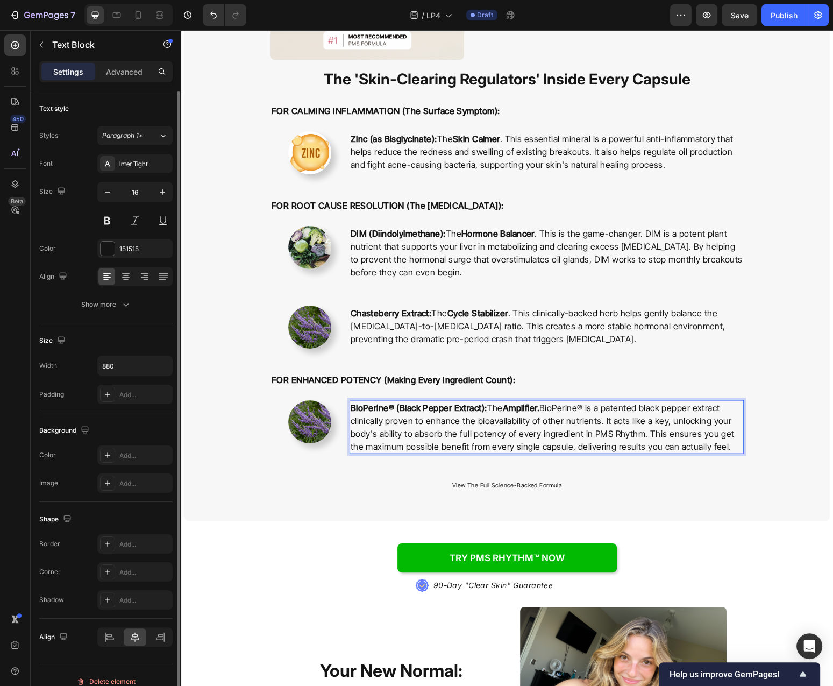
click at [770, 429] on div "The 'Skin-Clearing Regulators' Inside Every Capsule Heading FOR CALMING INFLAMM…" at bounding box center [507, 285] width 628 height 435
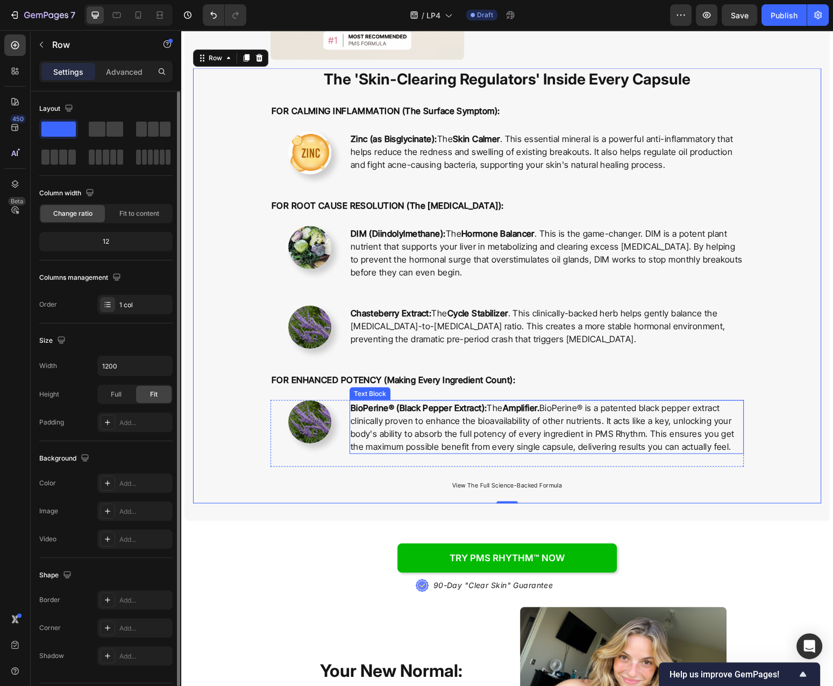
click at [302, 422] on img at bounding box center [309, 421] width 43 height 43
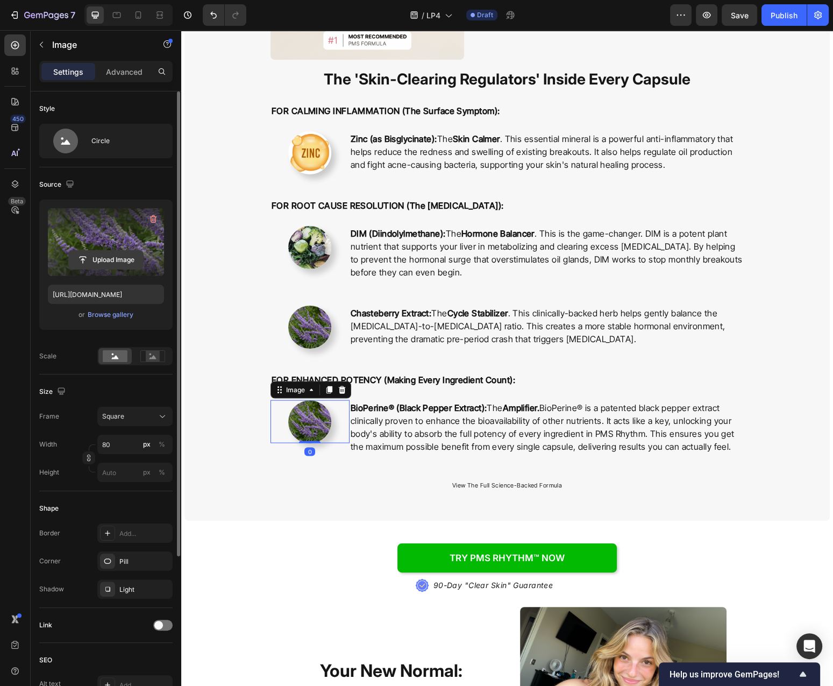
click at [124, 258] on input "file" at bounding box center [106, 260] width 74 height 18
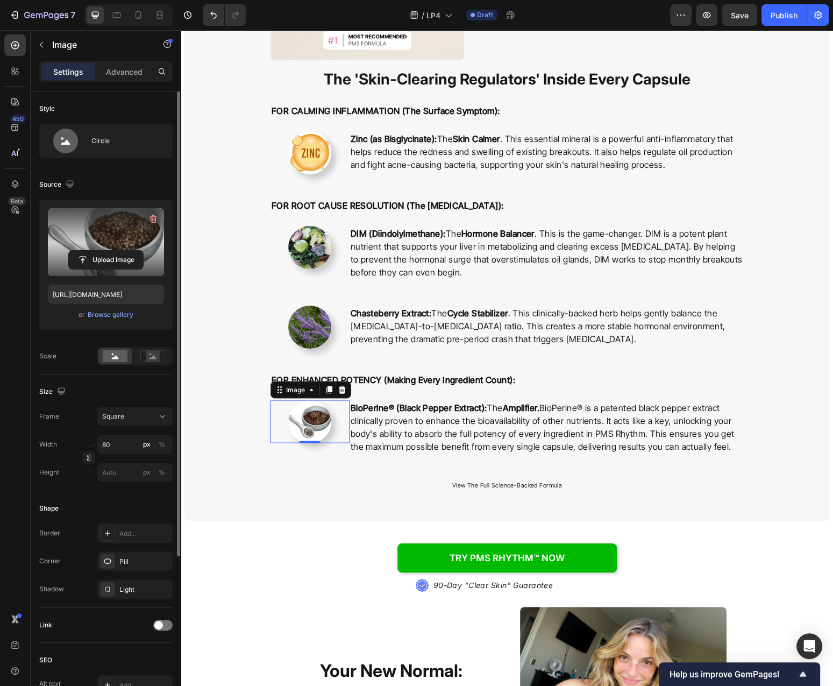
type input "https://cdn.shopify.com/s/files/1/0777/2736/7387/files/gempages_577083542056469…"
click at [732, 10] on button "button" at bounding box center [740, 15] width 36 height 22
click at [47, 14] on icon "button" at bounding box center [46, 15] width 44 height 9
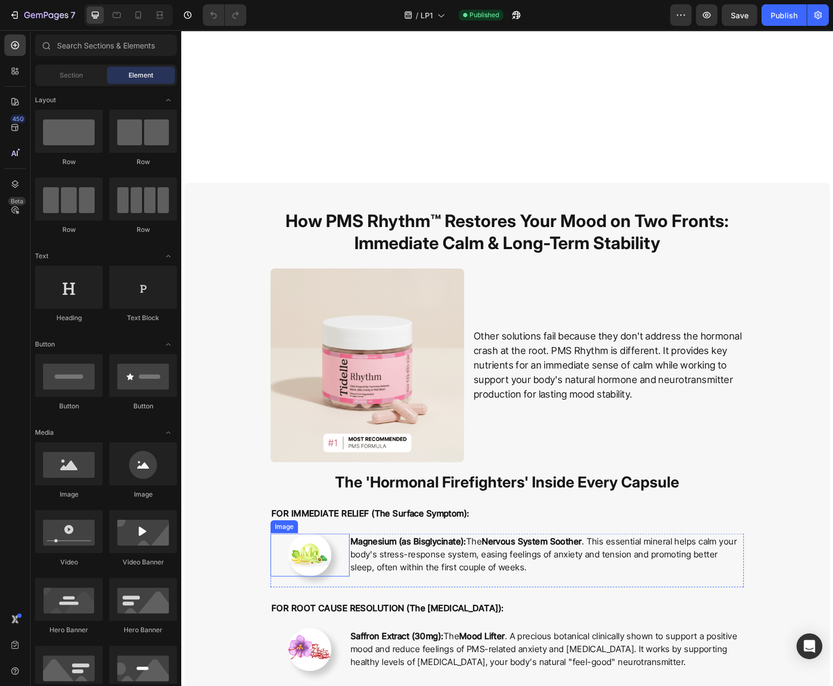
scroll to position [2249, 0]
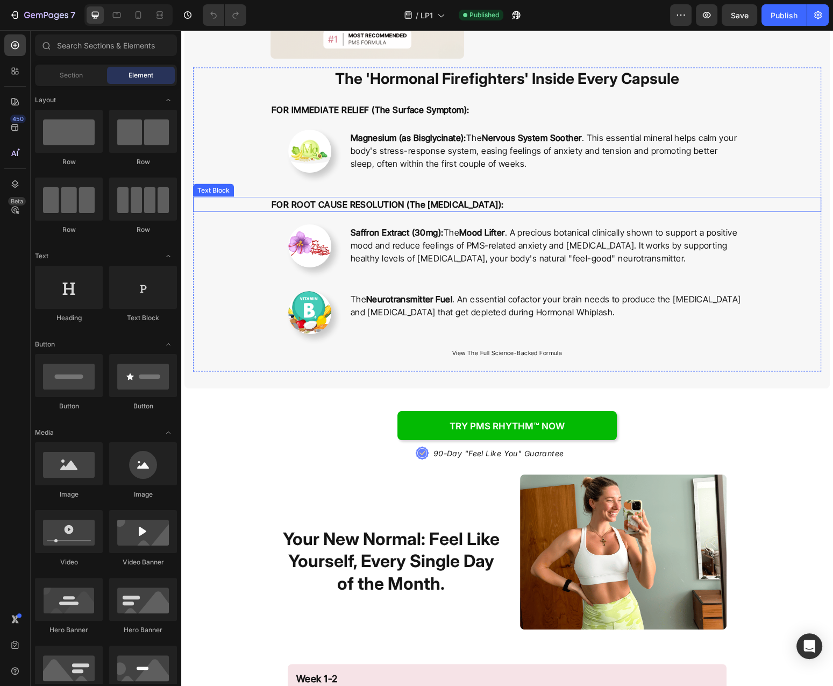
click at [588, 204] on p "FOR ROOT CAUSE RESOLUTION (The [MEDICAL_DATA]):" at bounding box center [507, 203] width 471 height 13
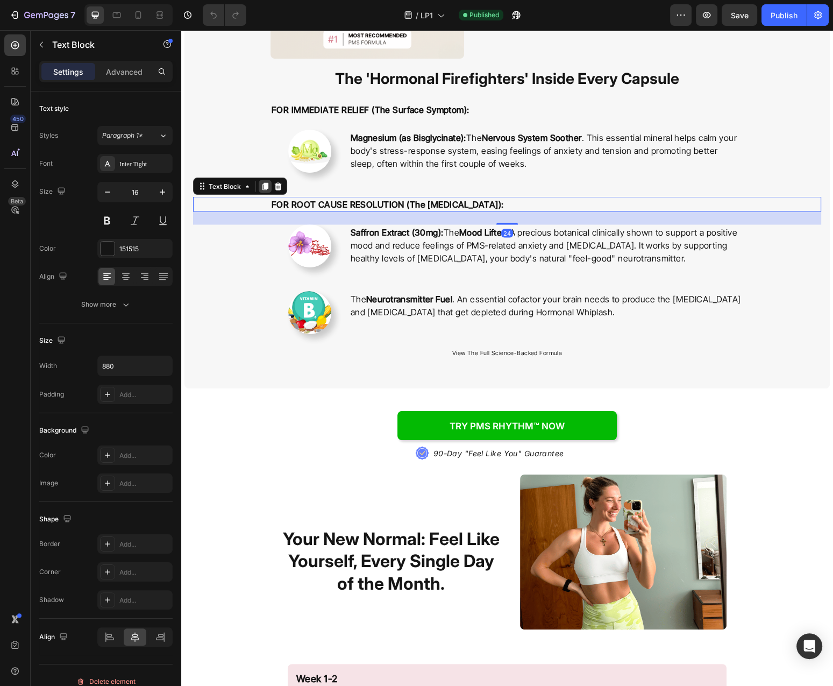
click at [267, 189] on icon at bounding box center [265, 186] width 9 height 9
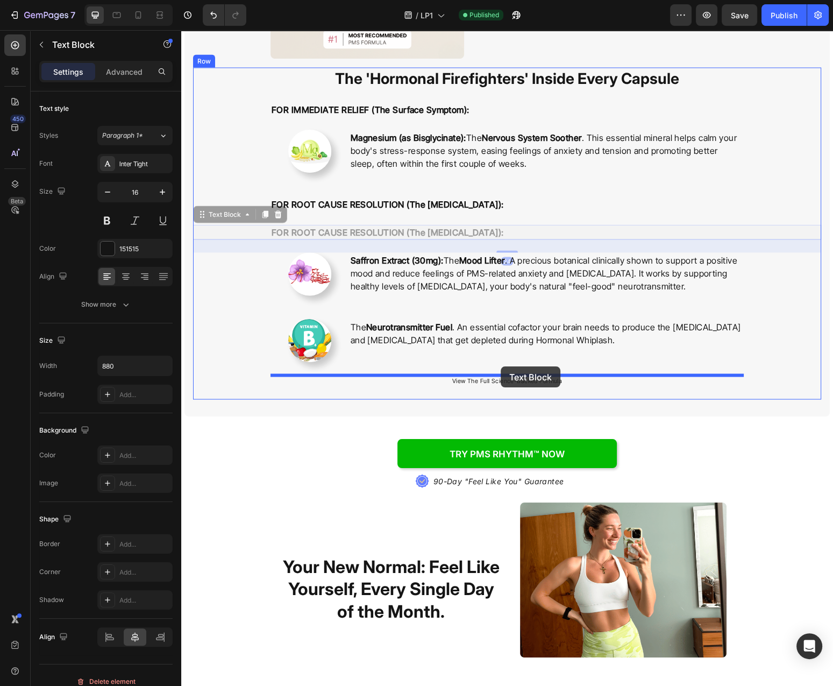
drag, startPoint x: 243, startPoint y: 214, endPoint x: 501, endPoint y: 366, distance: 299.3
click at [501, 366] on div "Header How PMS Rhythm™ Restores Your Mood on Two Fronts: Immediate Calm & Long-…" at bounding box center [507, 386] width 652 height 5211
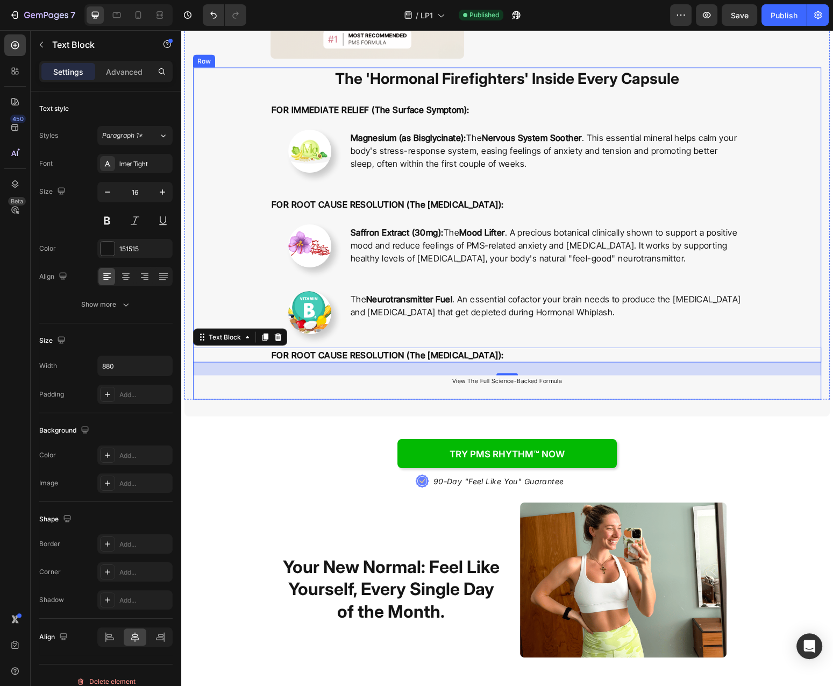
click at [582, 318] on div "The Neurotransmitter Fuel . An essential cofactor your brain needs to produce t…" at bounding box center [547, 305] width 394 height 28
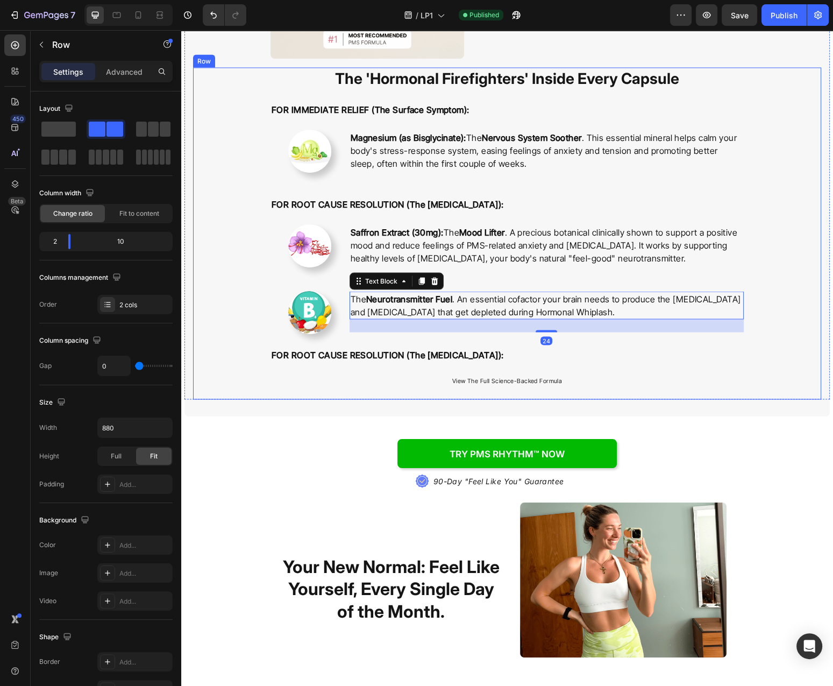
click at [370, 333] on div "The Neurotransmitter Fuel . An essential cofactor your brain needs to produce t…" at bounding box center [547, 312] width 394 height 43
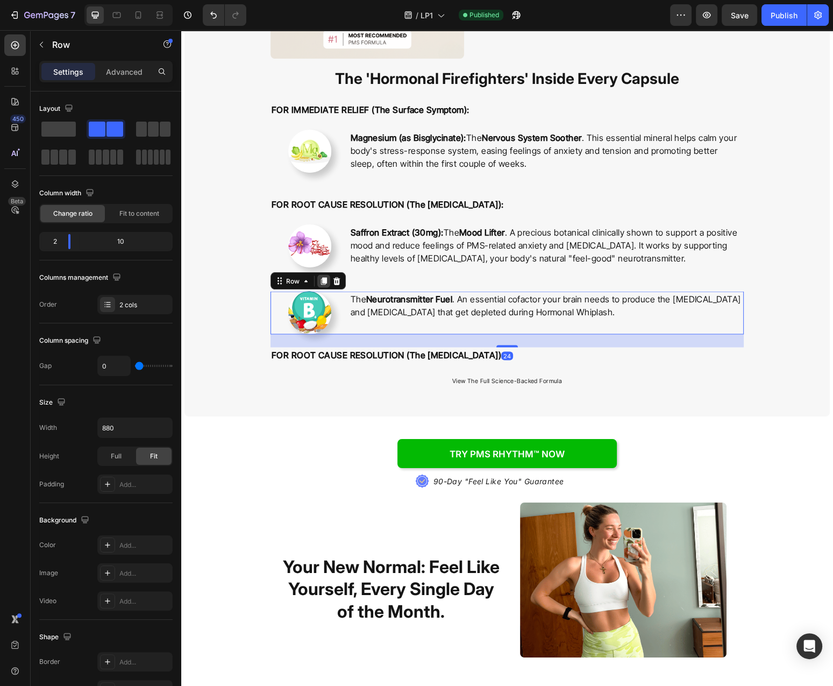
click at [323, 284] on icon at bounding box center [324, 282] width 6 height 8
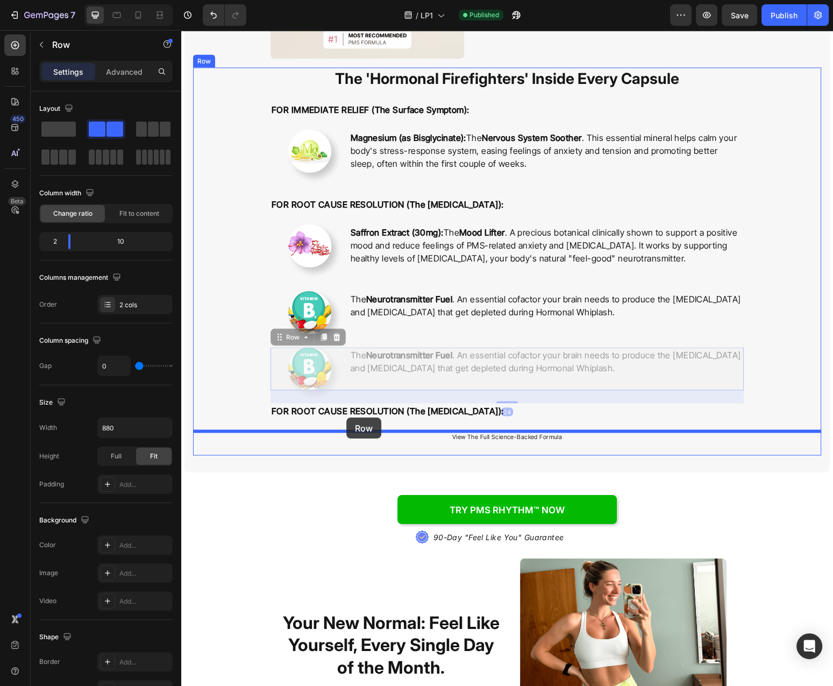
drag, startPoint x: 301, startPoint y: 336, endPoint x: 346, endPoint y: 418, distance: 93.0
click at [346, 418] on div "Header How PMS Rhythm™ Restores Your Mood on Two Fronts: Immediate Calm & Long-…" at bounding box center [507, 414] width 652 height 5267
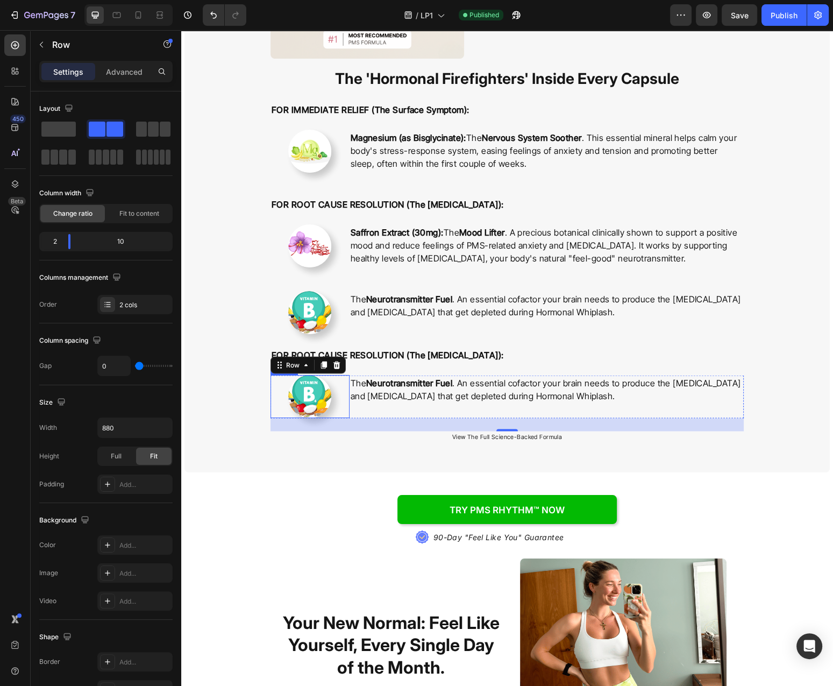
click at [303, 396] on img at bounding box center [309, 396] width 43 height 43
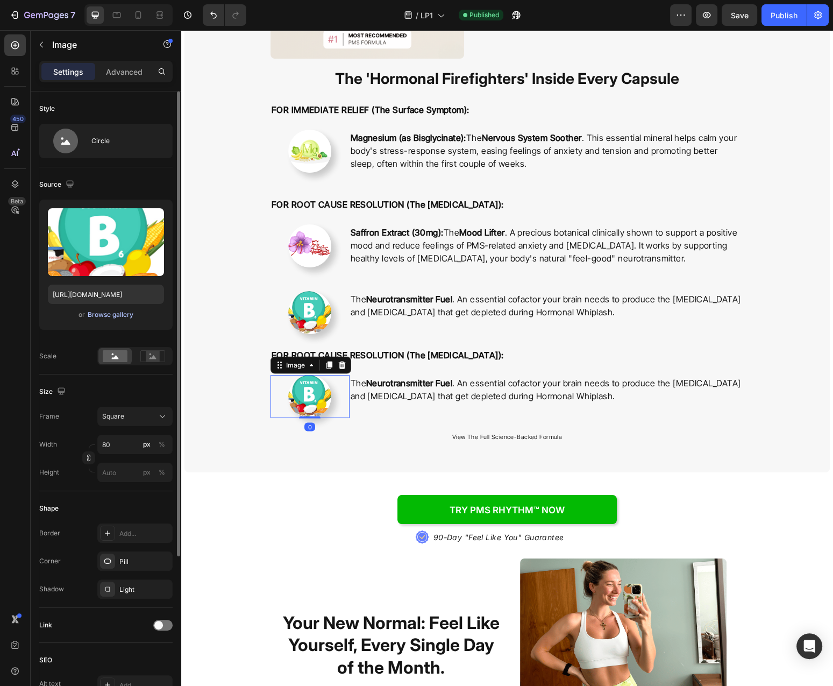
click at [117, 317] on div "Browse gallery" at bounding box center [111, 315] width 46 height 10
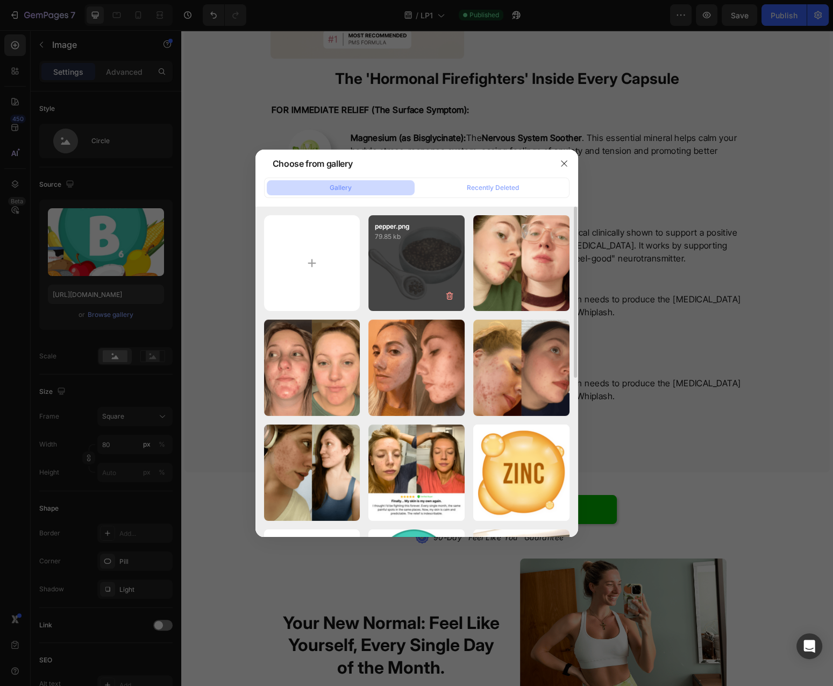
click at [398, 287] on div "pepper.png 79.85 kb" at bounding box center [417, 263] width 96 height 96
type input "[URL][DOMAIN_NAME]"
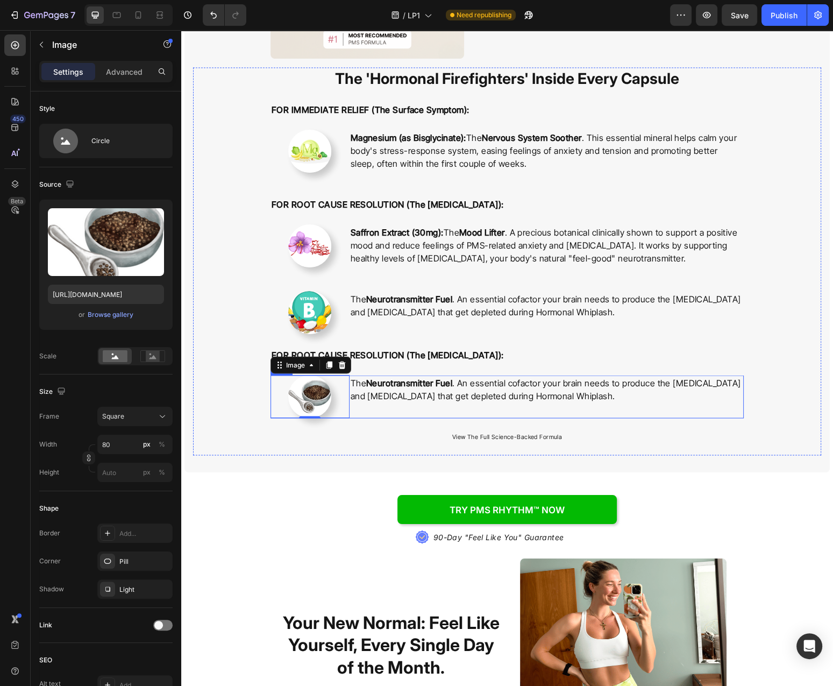
click at [519, 395] on p "The Neurotransmitter Fuel . An essential cofactor your brain needs to produce t…" at bounding box center [547, 389] width 392 height 26
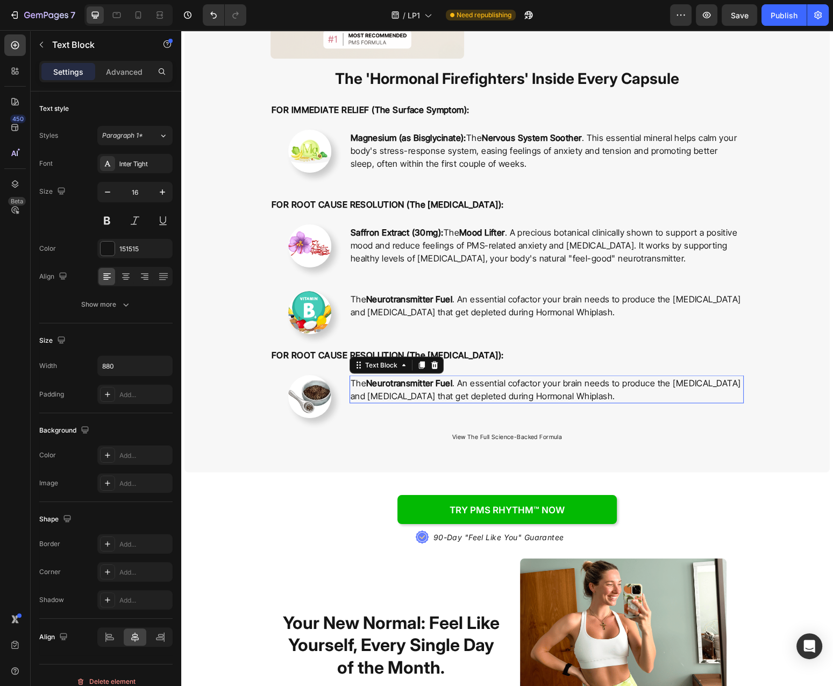
click at [519, 395] on p "The Neurotransmitter Fuel . An essential cofactor your brain needs to produce t…" at bounding box center [547, 389] width 392 height 26
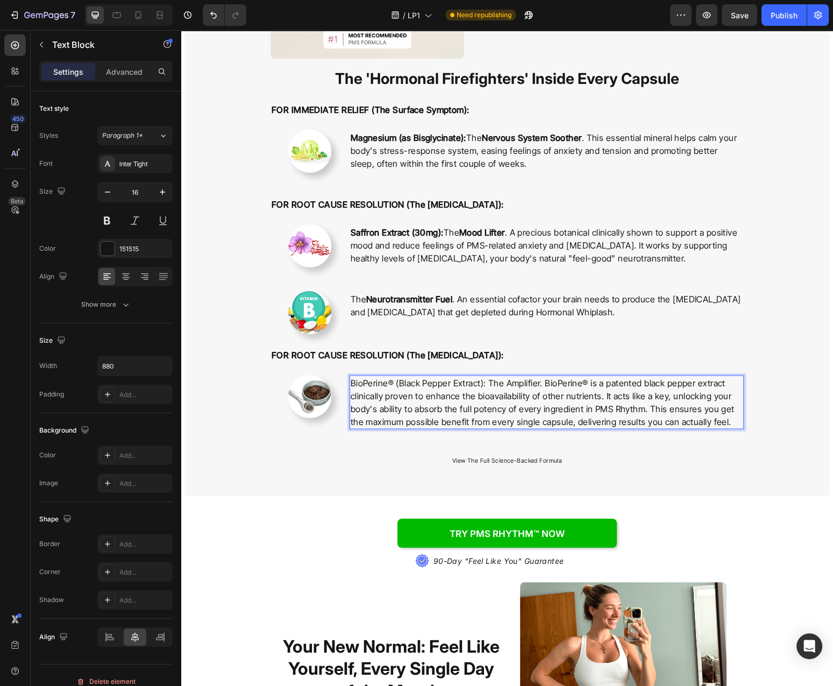
click at [444, 384] on p "BioPerine® (Black Pepper Extract): The Amplifier. BioPerine® is a patented blac…" at bounding box center [547, 402] width 392 height 52
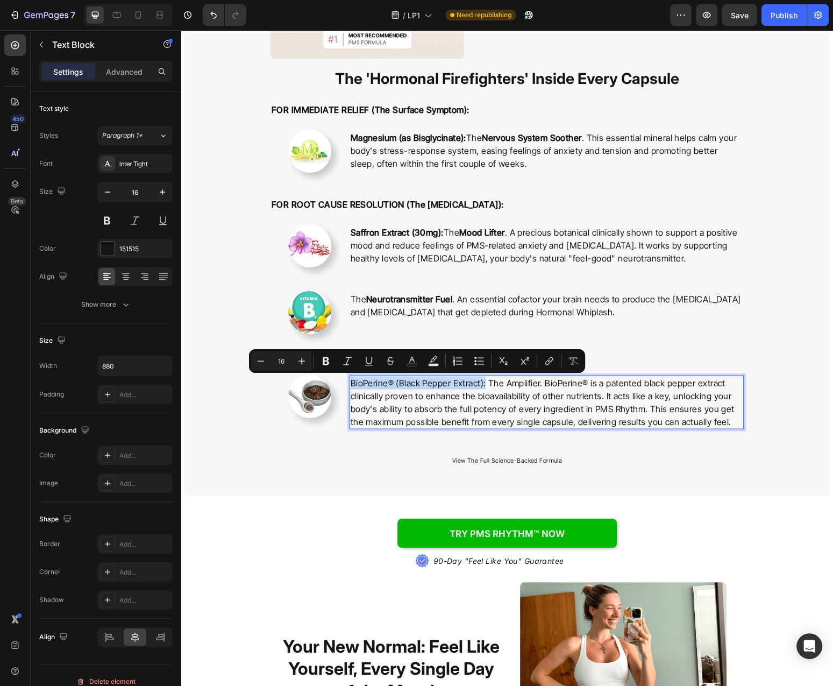
drag, startPoint x: 484, startPoint y: 381, endPoint x: 346, endPoint y: 385, distance: 138.3
click at [350, 385] on div "BioPerine® (Black Pepper Extract): The Amplifier. BioPerine® is a patented blac…" at bounding box center [547, 402] width 394 height 54
drag, startPoint x: 328, startPoint y: 361, endPoint x: 319, endPoint y: 356, distance: 10.2
click at [328, 361] on icon "Editor contextual toolbar" at bounding box center [326, 361] width 6 height 8
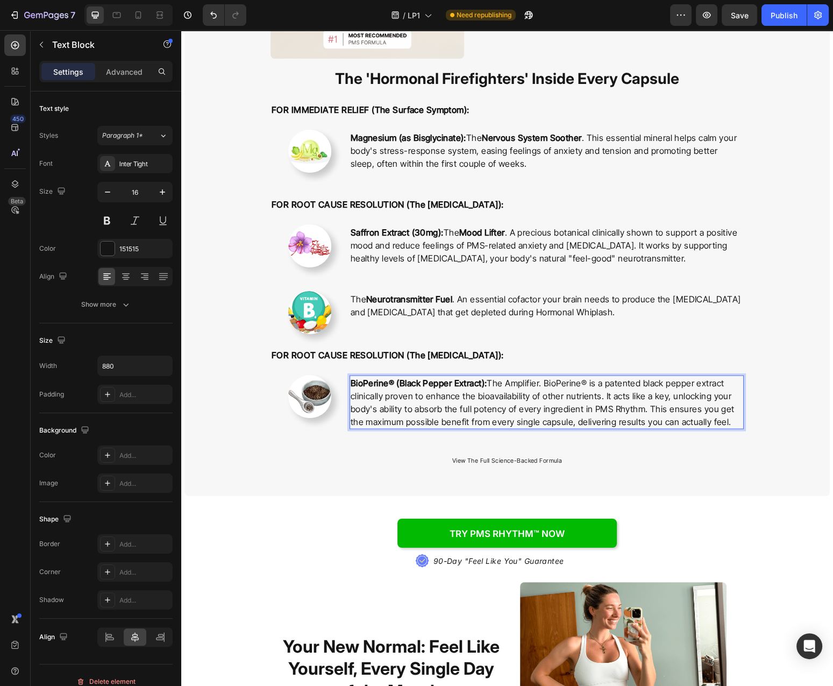
click at [518, 386] on p "BioPerine® (Black Pepper Extract): The Amplifier. BioPerine® is a patented blac…" at bounding box center [547, 402] width 392 height 52
drag, startPoint x: 518, startPoint y: 383, endPoint x: 550, endPoint y: 383, distance: 32.3
click at [550, 383] on p "BioPerine® (Black Pepper Extract): The Amplifier. BioPerine® is a patented blac…" at bounding box center [547, 402] width 392 height 52
drag, startPoint x: 555, startPoint y: 415, endPoint x: 525, endPoint y: 417, distance: 30.2
click at [554, 415] on p "BioPerine® (Black Pepper Extract): The Amplifier . BioPerine® is a patented bla…" at bounding box center [547, 402] width 392 height 52
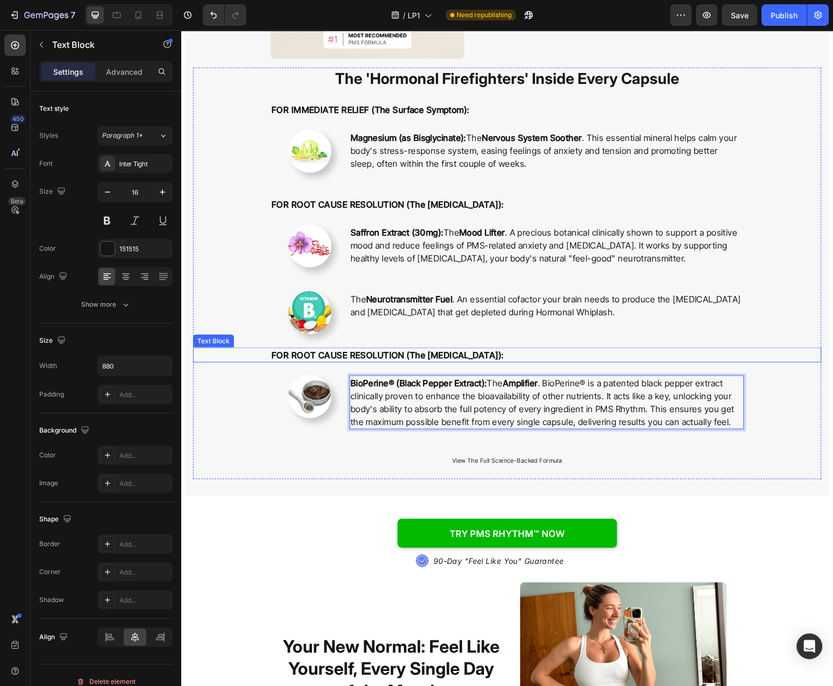
click at [451, 355] on strong "FOR ROOT CAUSE RESOLUTION (The [MEDICAL_DATA]):" at bounding box center [388, 354] width 232 height 11
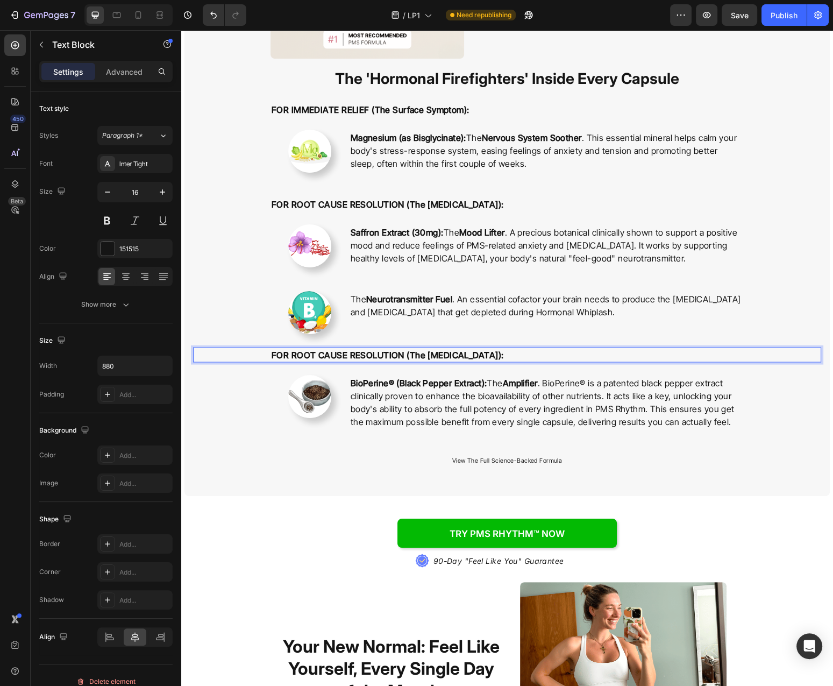
click at [451, 355] on strong "FOR ROOT CAUSE RESOLUTION (The [MEDICAL_DATA]):" at bounding box center [388, 354] width 232 height 11
click at [746, 12] on span "Save" at bounding box center [740, 15] width 18 height 9
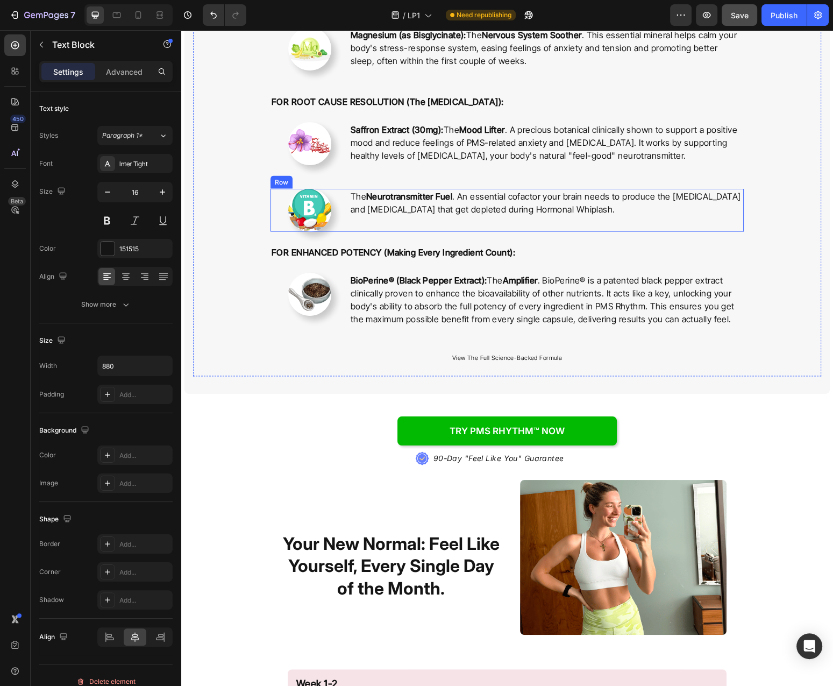
scroll to position [2480, 0]
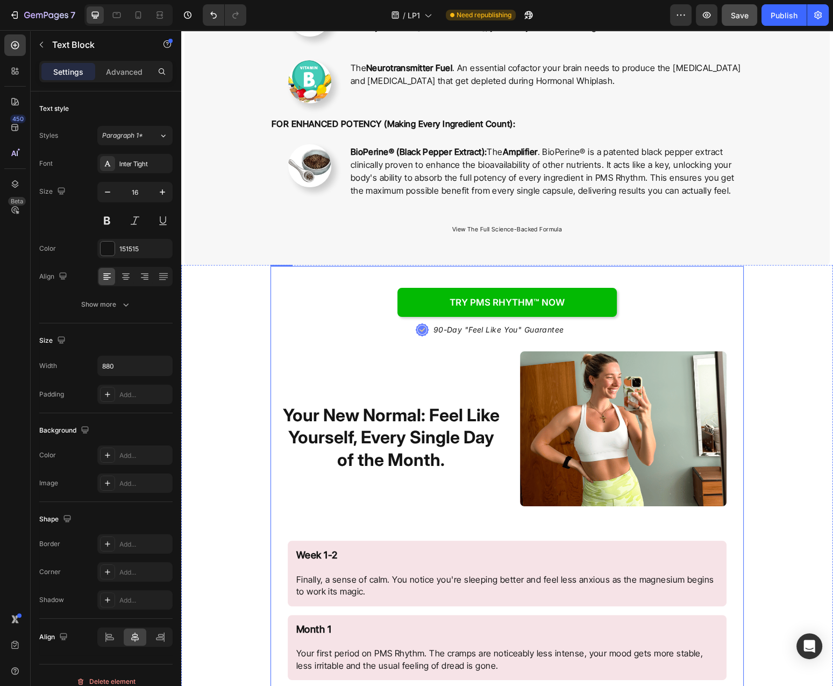
click at [494, 329] on p "90-Day "Feel Like You" Guarantee" at bounding box center [499, 329] width 131 height 11
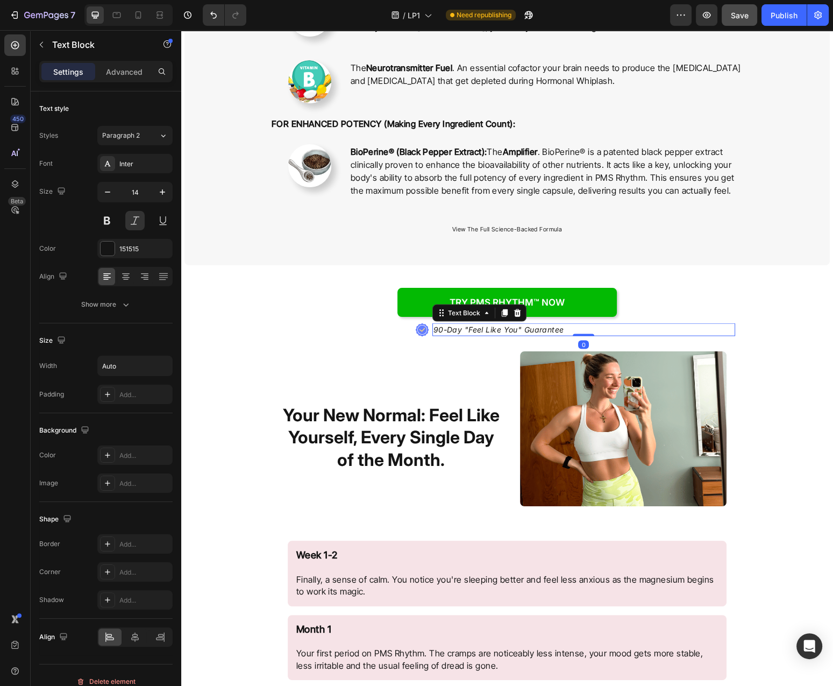
click at [494, 329] on p "90-Day "Feel Like You" Guarantee" at bounding box center [499, 329] width 131 height 11
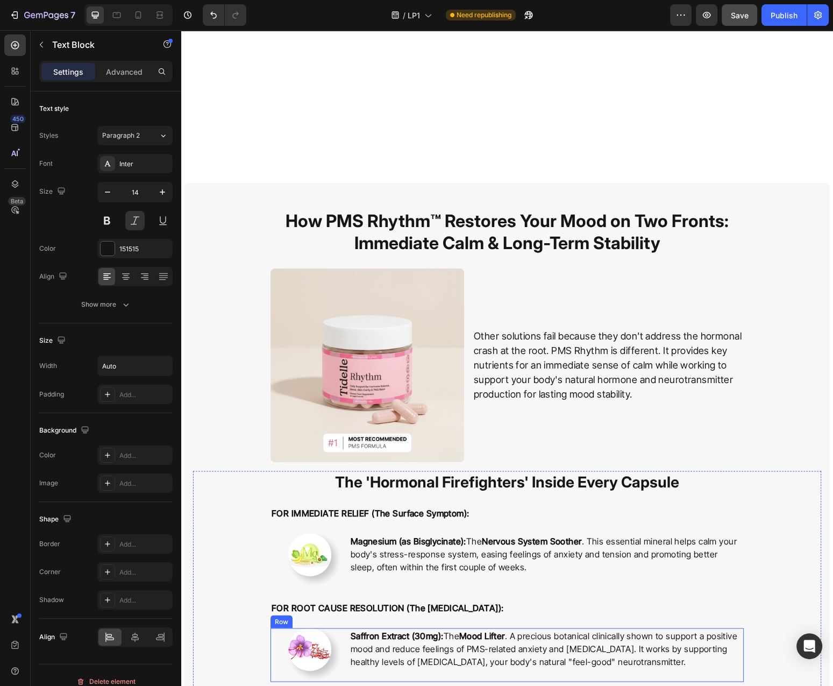
scroll to position [1557, 0]
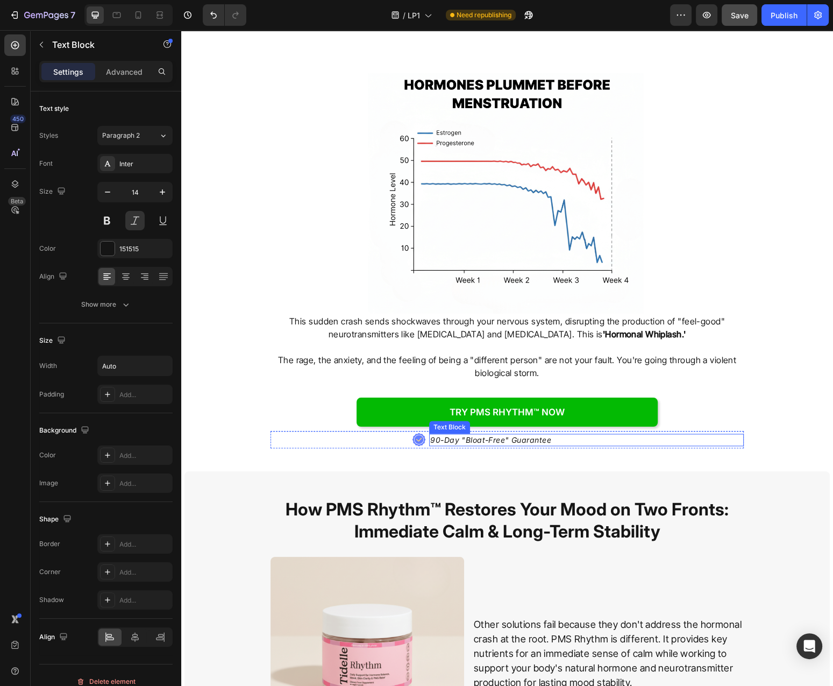
click at [526, 441] on p "90-Day "Bloat-Free" Guarantee" at bounding box center [490, 440] width 121 height 11
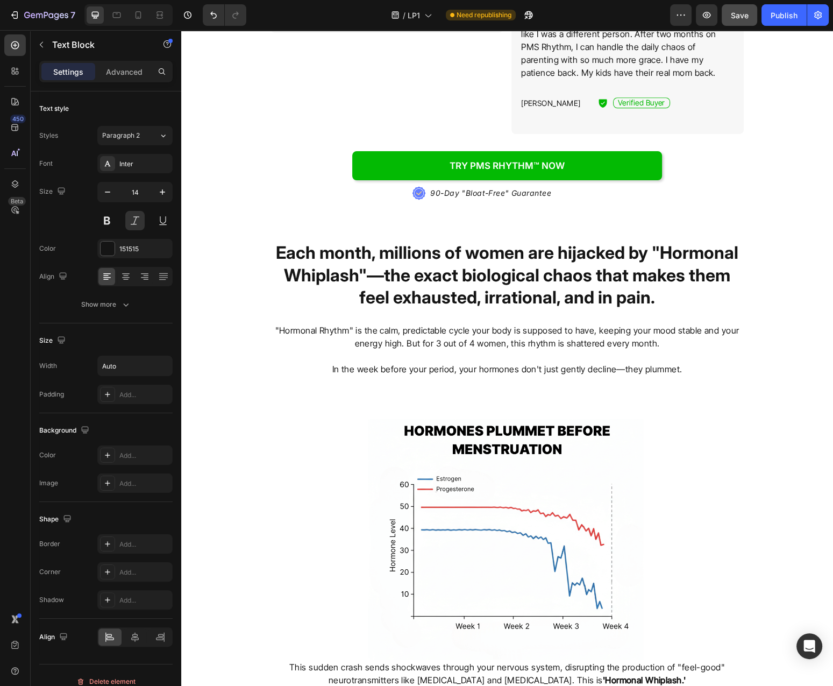
scroll to position [923, 0]
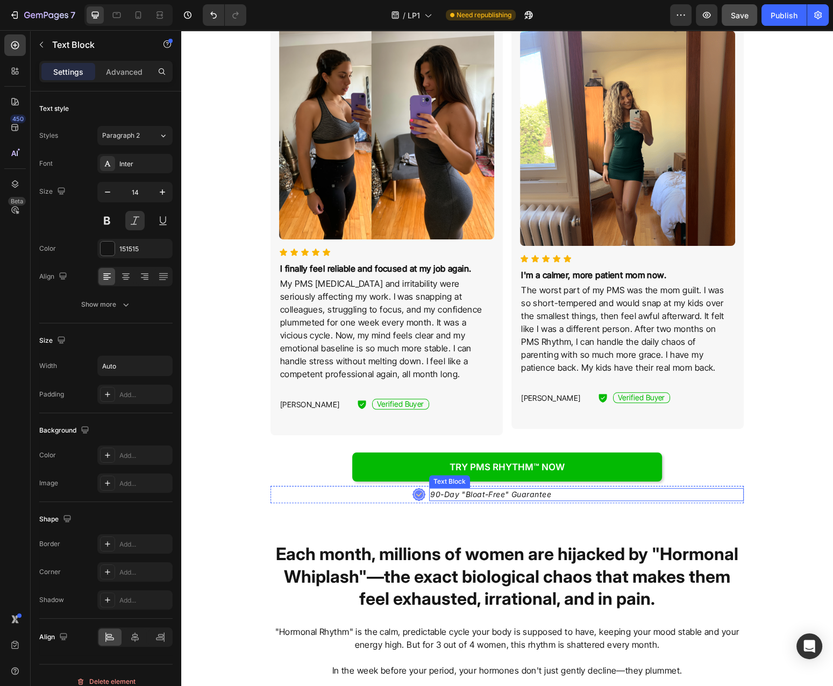
click at [525, 489] on p "90-Day "Bloat-Free" Guarantee" at bounding box center [490, 494] width 121 height 11
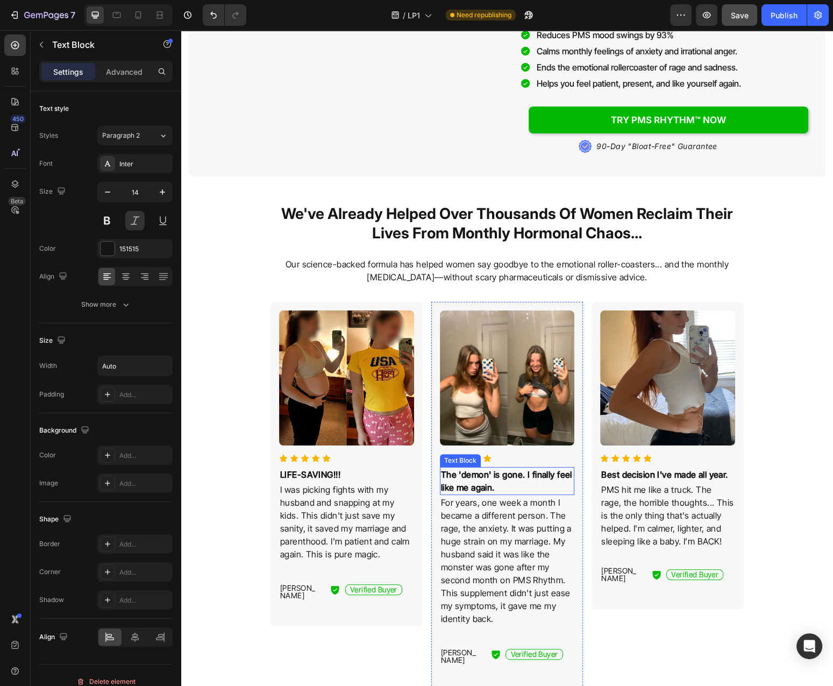
scroll to position [0, 0]
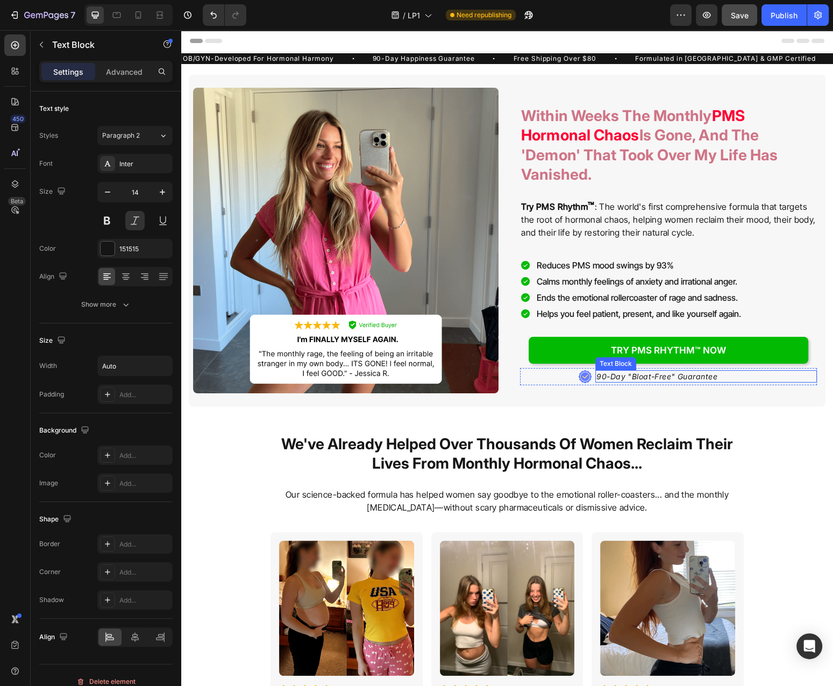
click at [650, 381] on p "90-Day "Bloat-Free" Guarantee" at bounding box center [657, 376] width 121 height 11
click at [737, 14] on span "Save" at bounding box center [740, 15] width 18 height 9
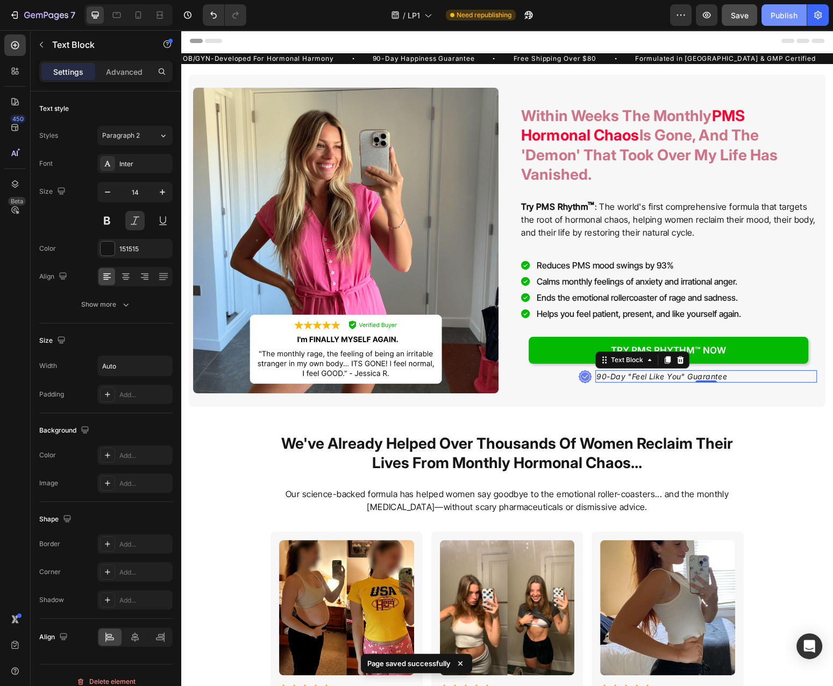
click at [769, 19] on button "Publish" at bounding box center [784, 15] width 45 height 22
click at [818, 23] on button "button" at bounding box center [819, 15] width 22 height 22
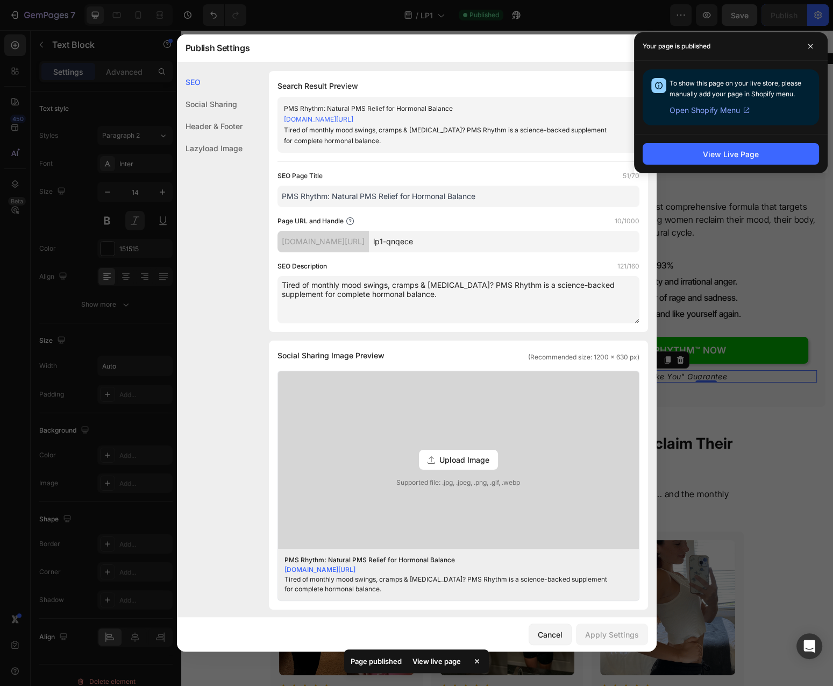
click at [463, 242] on input "lp1-qnqece" at bounding box center [504, 242] width 271 height 22
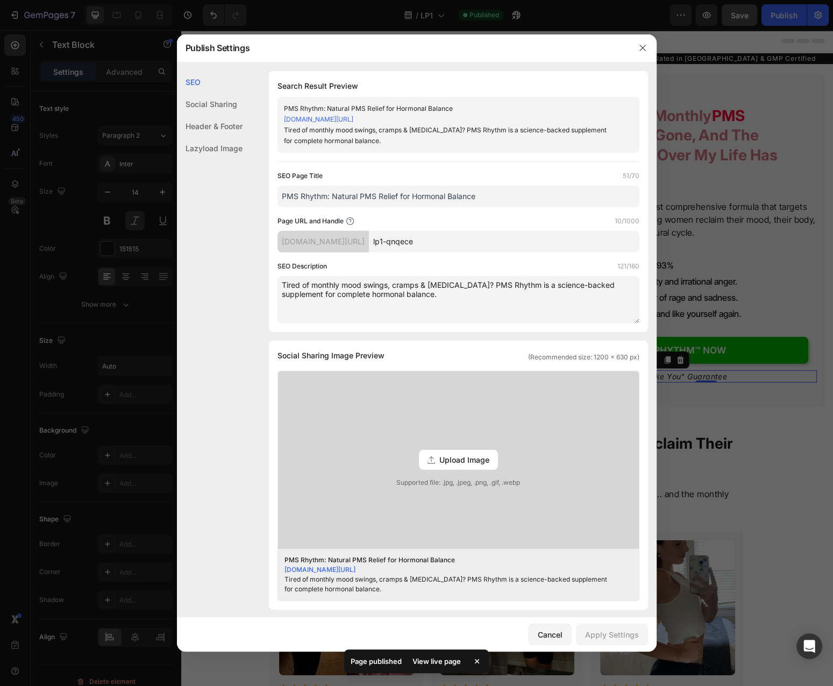
drag, startPoint x: 425, startPoint y: 243, endPoint x: 526, endPoint y: 246, distance: 101.2
click at [526, 246] on input "lp1-qnqece" at bounding box center [504, 242] width 271 height 22
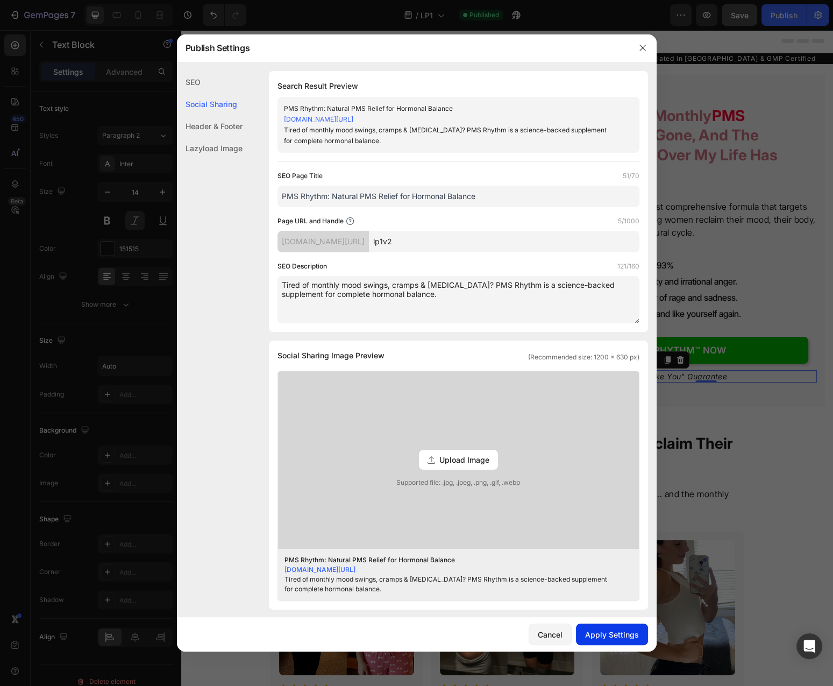
type input "lp1v2"
click at [609, 638] on div "Apply Settings" at bounding box center [612, 634] width 54 height 11
click at [642, 46] on icon "button" at bounding box center [643, 48] width 9 height 9
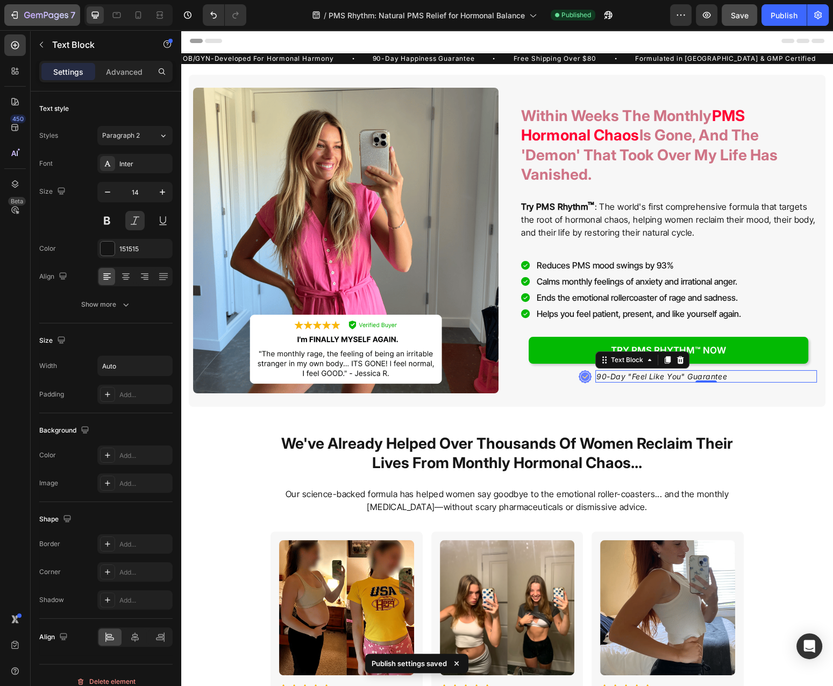
click at [57, 13] on icon "button" at bounding box center [46, 15] width 44 height 9
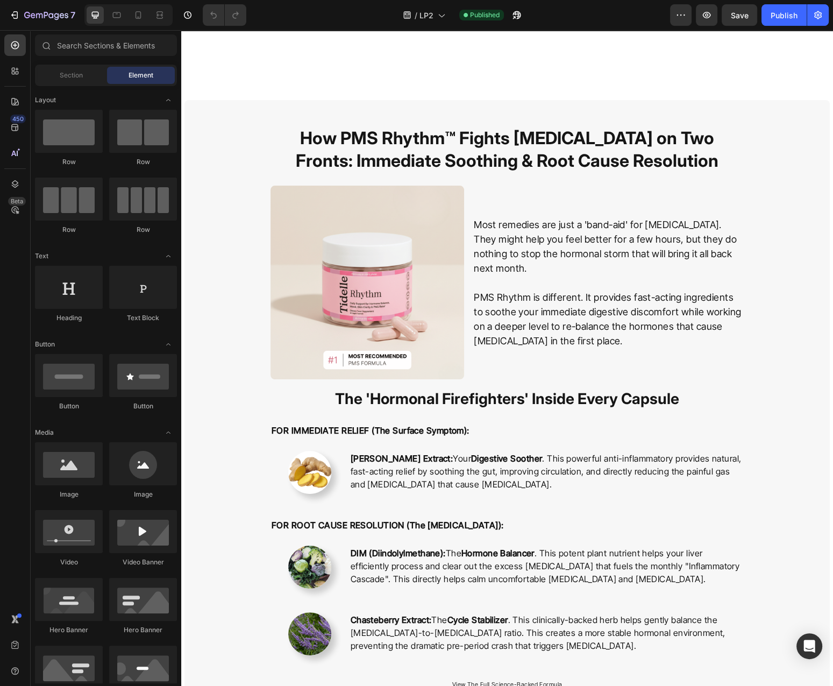
scroll to position [2365, 0]
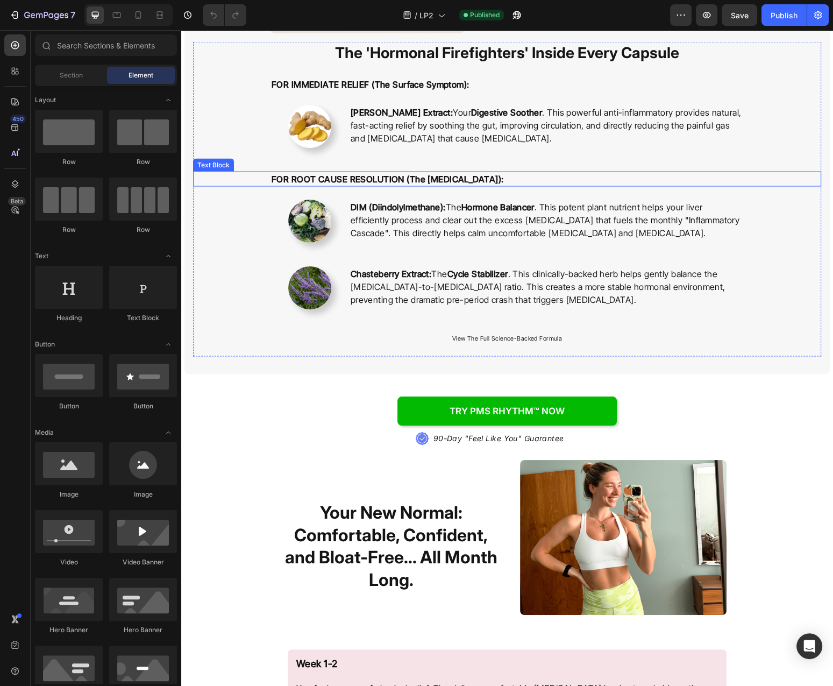
click at [550, 175] on p "FOR ROOT CAUSE RESOLUTION (The [MEDICAL_DATA]):" at bounding box center [507, 179] width 471 height 13
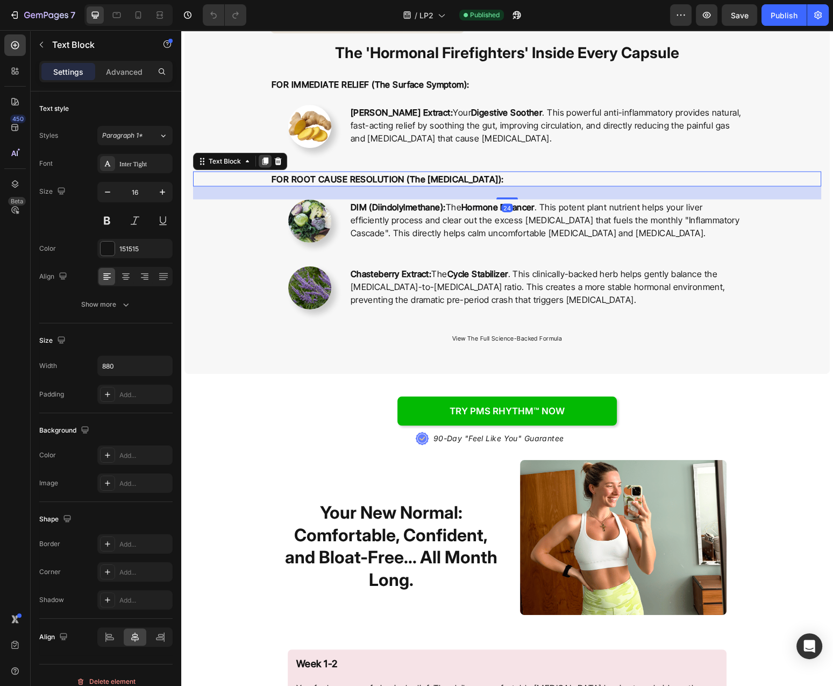
click at [264, 160] on icon at bounding box center [266, 162] width 6 height 8
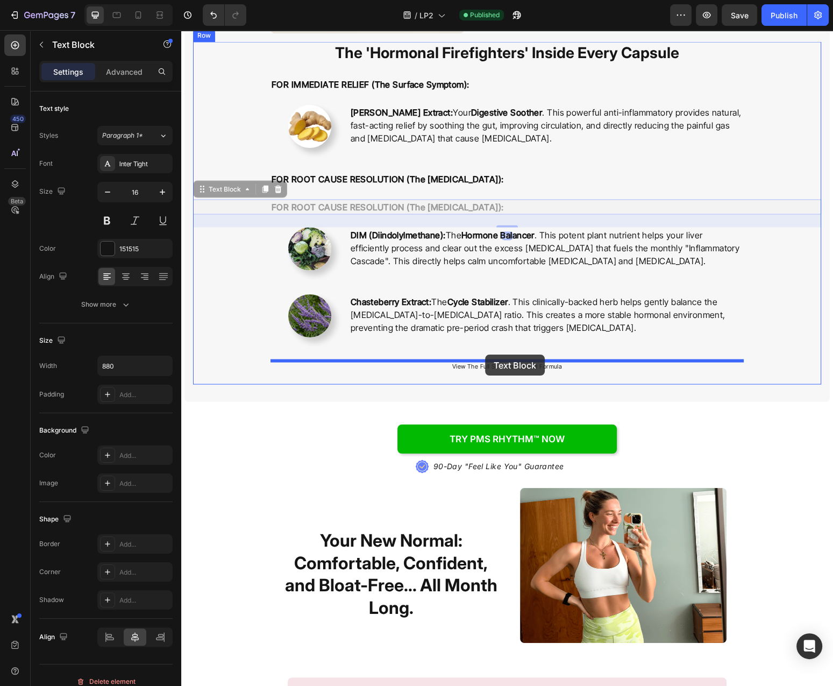
drag, startPoint x: 231, startPoint y: 192, endPoint x: 485, endPoint y: 355, distance: 302.2
click at [485, 355] on div "Header How PMS Rhythm™ Fights Bloating on Two Fronts: Immediate Soothing & Root…" at bounding box center [507, 301] width 652 height 5273
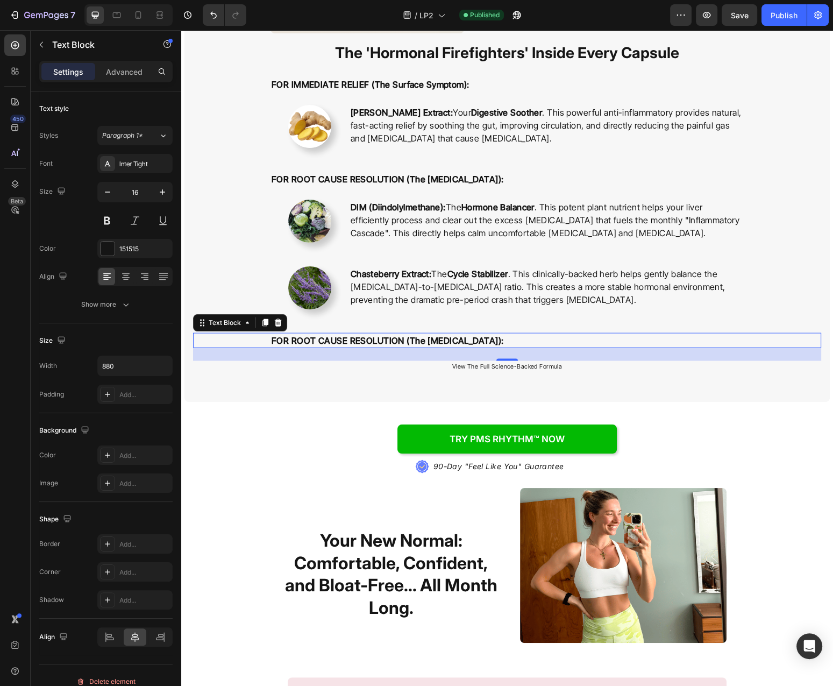
click at [504, 340] on strong "FOR ROOT CAUSE RESOLUTION (The [MEDICAL_DATA]):" at bounding box center [388, 340] width 232 height 11
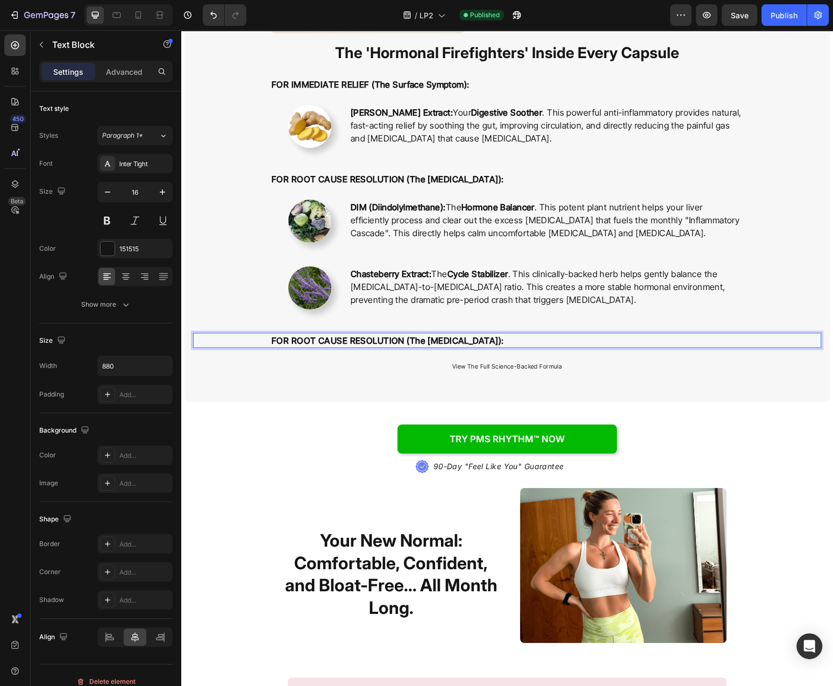
click at [504, 340] on strong "FOR ROOT CAUSE RESOLUTION (The [MEDICAL_DATA]):" at bounding box center [388, 340] width 232 height 11
click at [559, 313] on div "Chasteberry Extract: The Cycle Stabilizer . This clinically-backed herb helps g…" at bounding box center [547, 293] width 394 height 54
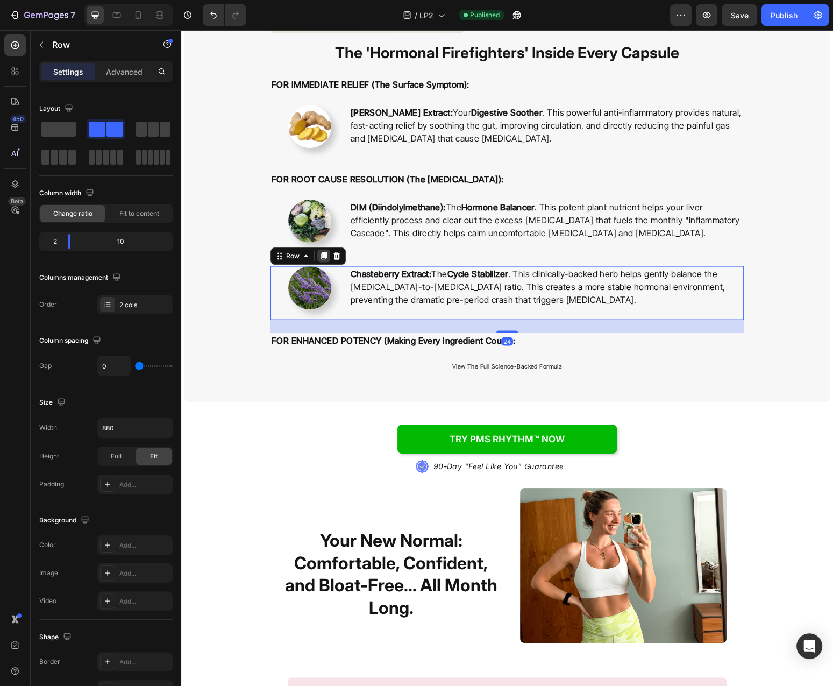
click at [327, 256] on icon at bounding box center [324, 256] width 6 height 8
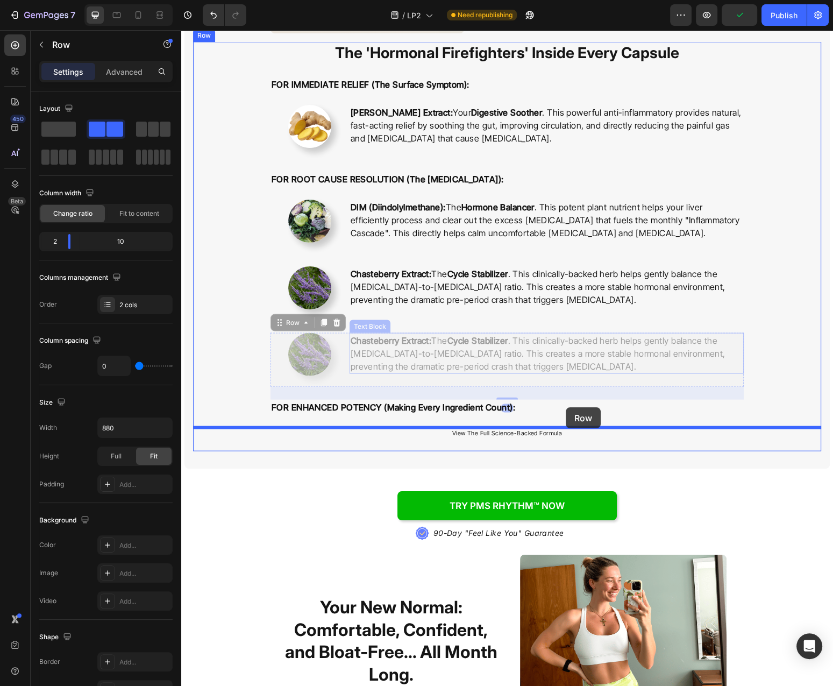
drag, startPoint x: 292, startPoint y: 321, endPoint x: 566, endPoint y: 407, distance: 287.2
click at [566, 407] on div "Header How PMS Rhythm™ Fights Bloating on Two Fronts: Immediate Soothing & Root…" at bounding box center [507, 335] width 652 height 5340
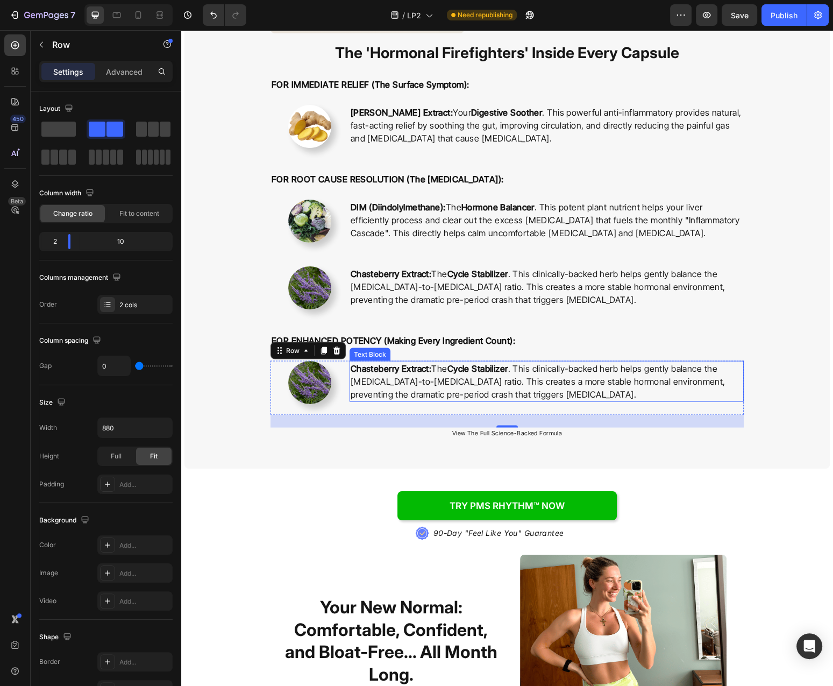
click at [593, 392] on p "Chasteberry Extract: The Cycle Stabilizer . This clinically-backed herb helps g…" at bounding box center [547, 381] width 392 height 39
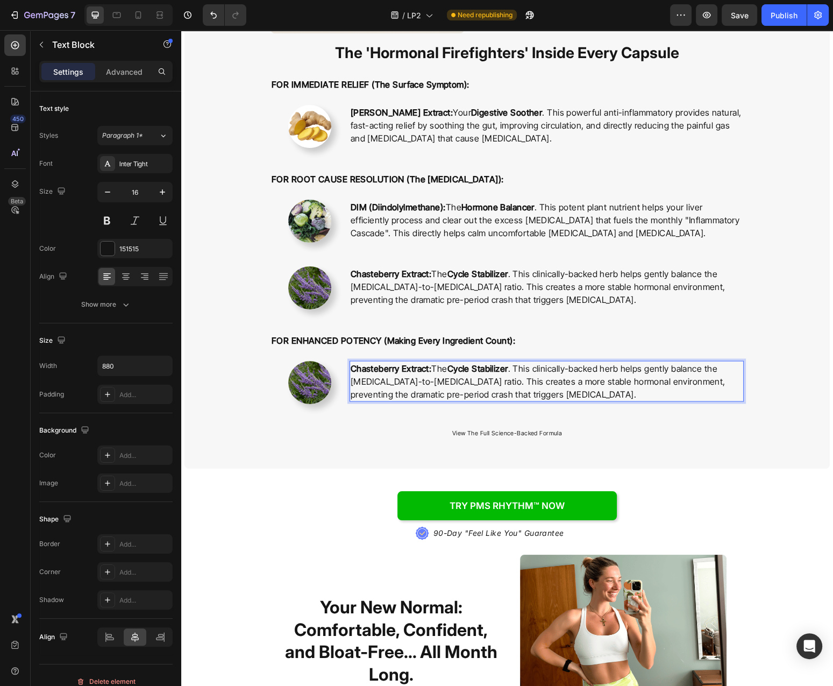
click at [591, 386] on p "Chasteberry Extract: The Cycle Stabilizer . This clinically-backed herb helps g…" at bounding box center [547, 381] width 392 height 39
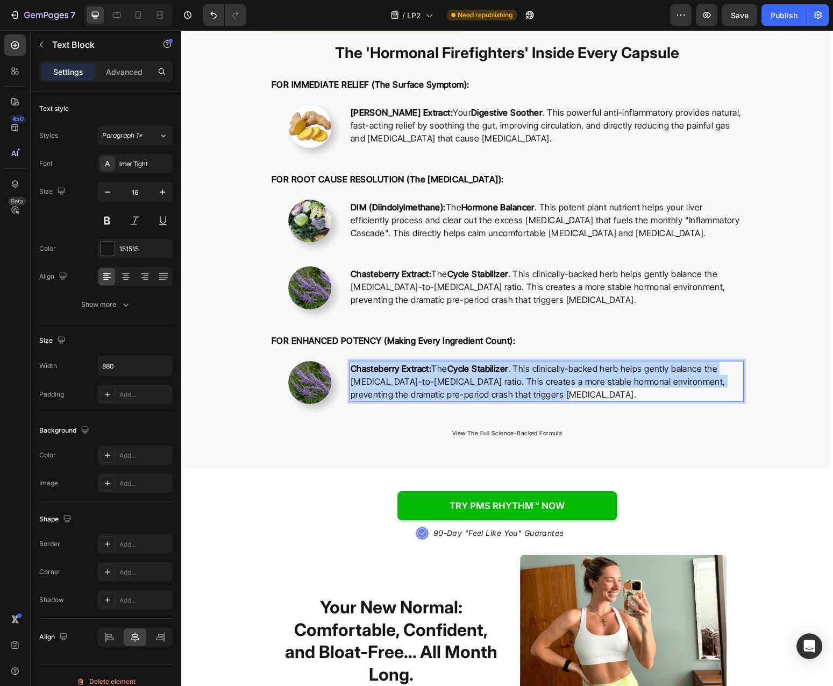
click at [591, 386] on p "Chasteberry Extract: The Cycle Stabilizer . This clinically-backed herb helps g…" at bounding box center [547, 381] width 392 height 39
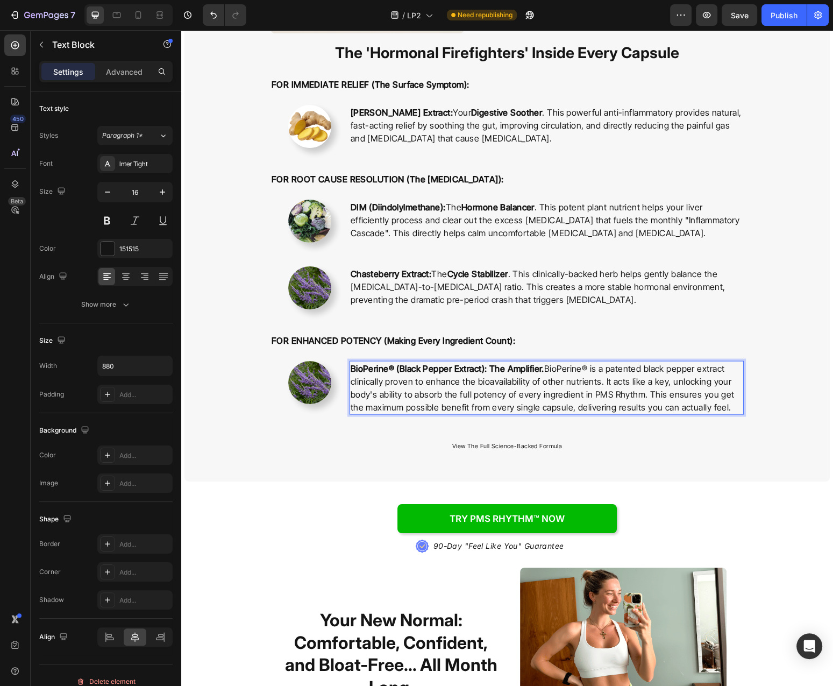
click at [509, 371] on strong "BioPerine® (Black Pepper Extract): The Amplifier." at bounding box center [448, 368] width 194 height 11
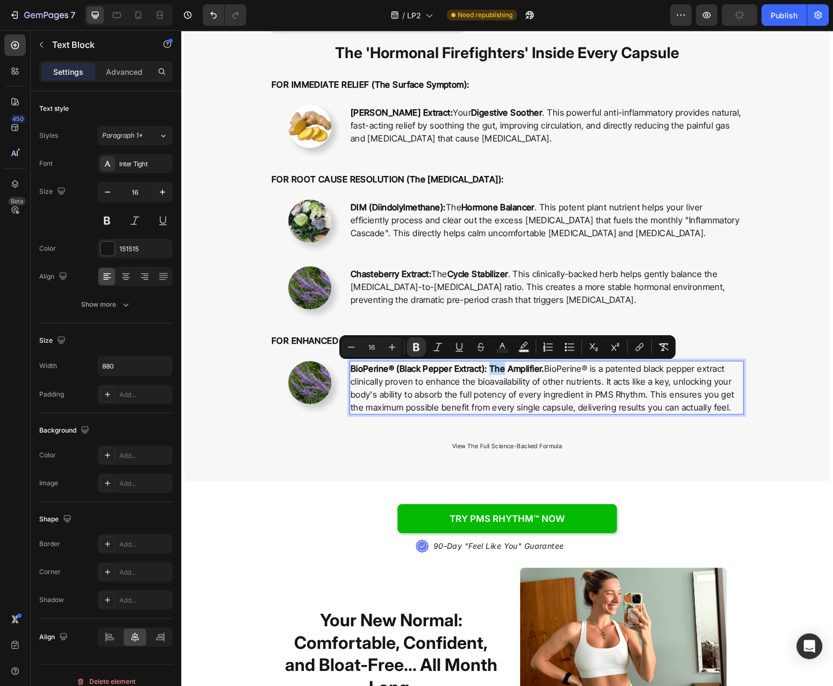
drag, startPoint x: 516, startPoint y: 369, endPoint x: 501, endPoint y: 370, distance: 15.1
click at [501, 370] on strong "BioPerine® (Black Pepper Extract): The Amplifier." at bounding box center [448, 368] width 194 height 11
click at [536, 383] on p "BioPerine® (Black Pepper Extract): The Amplifier. BioPerine® is a patented blac…" at bounding box center [547, 388] width 392 height 52
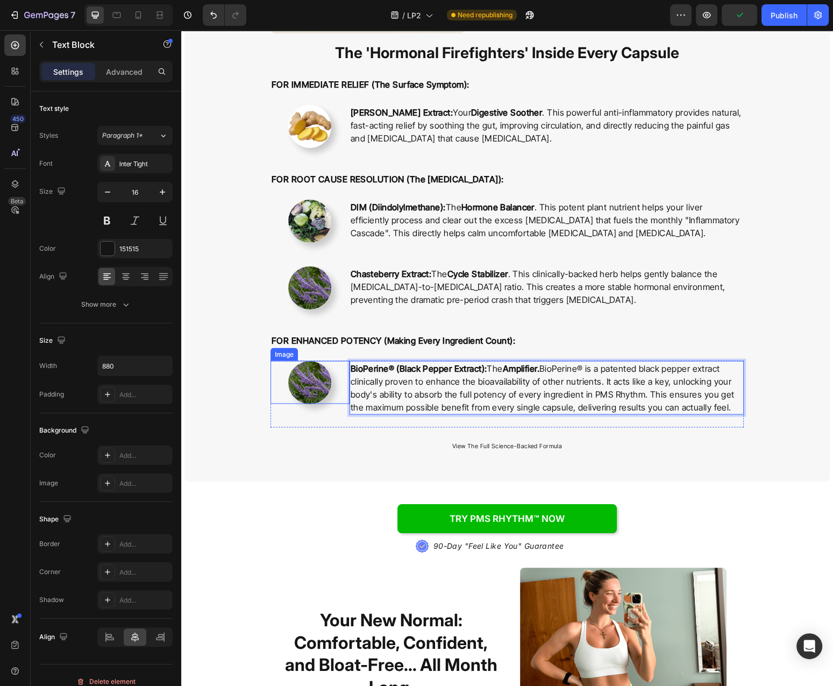
click at [288, 388] on div at bounding box center [310, 382] width 79 height 43
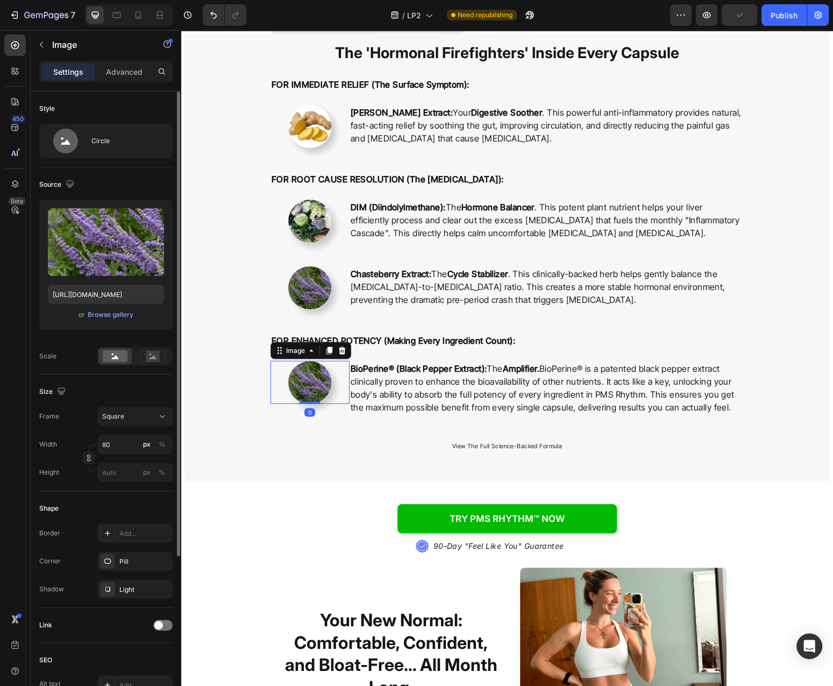
click at [119, 309] on div "or Browse gallery" at bounding box center [106, 314] width 116 height 13
click at [125, 310] on div "Browse gallery" at bounding box center [111, 315] width 46 height 10
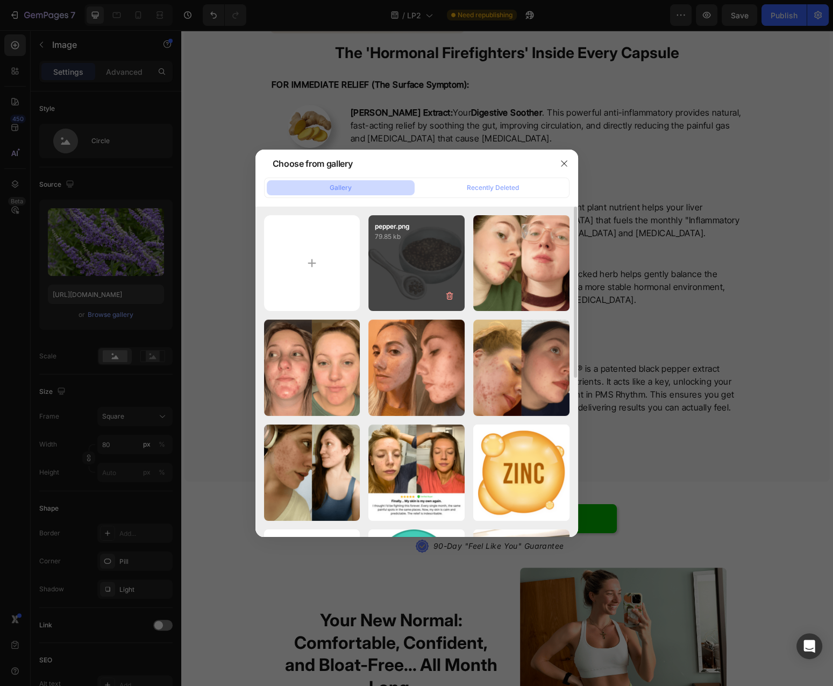
click at [387, 271] on div "pepper.png 79.85 kb" at bounding box center [417, 263] width 96 height 96
type input "[URL][DOMAIN_NAME]"
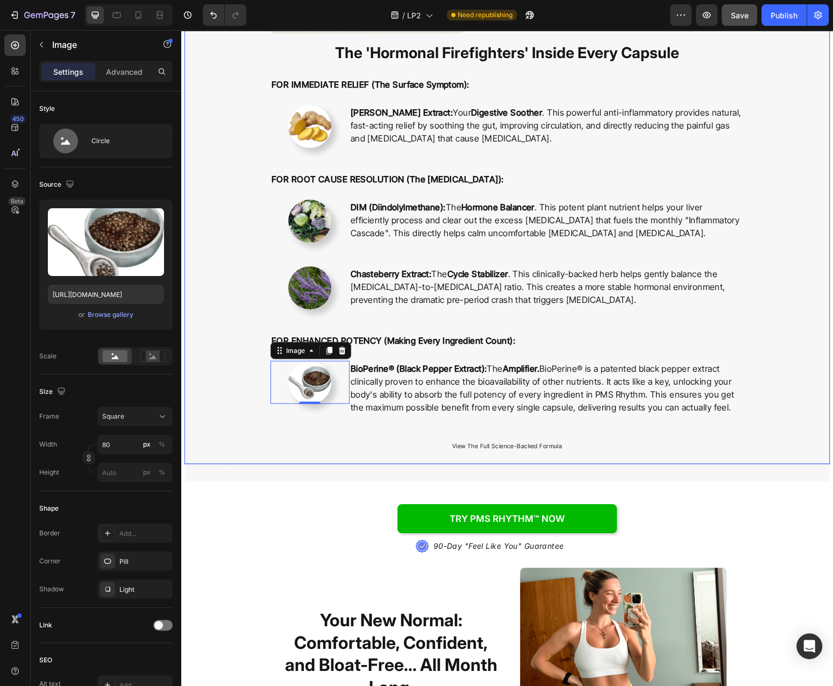
click at [741, 17] on span "Save" at bounding box center [740, 15] width 18 height 9
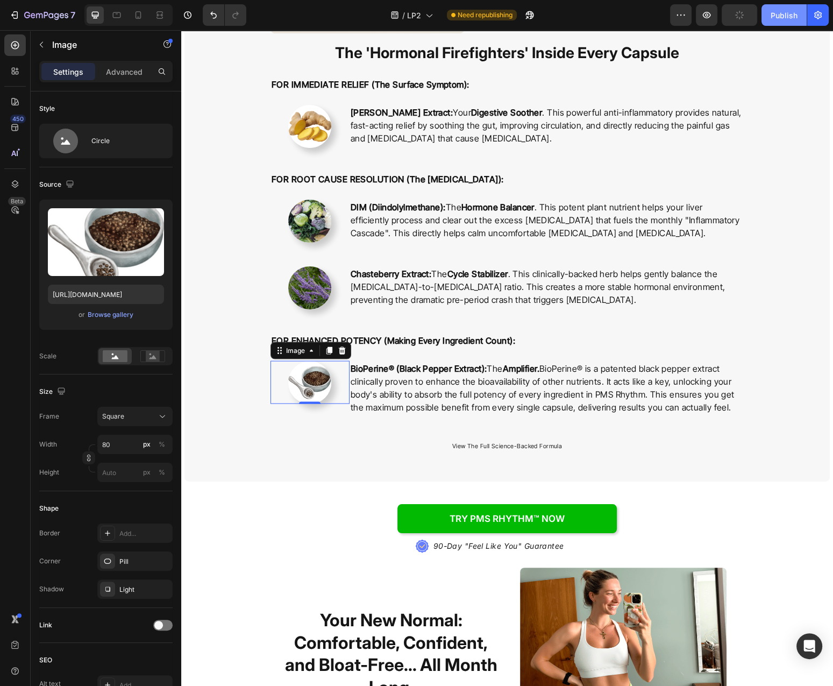
click at [773, 13] on div "Publish" at bounding box center [784, 15] width 27 height 11
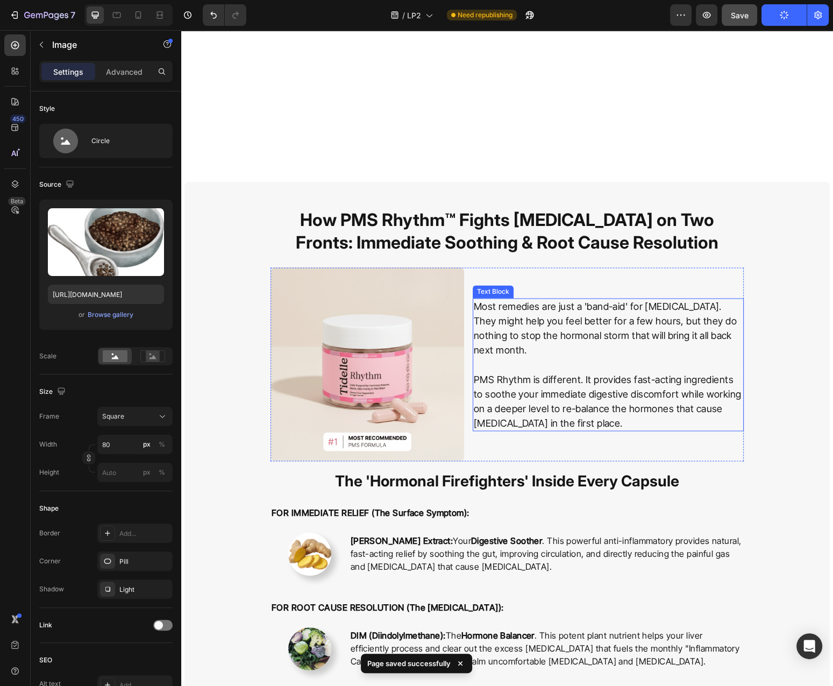
scroll to position [1903, 0]
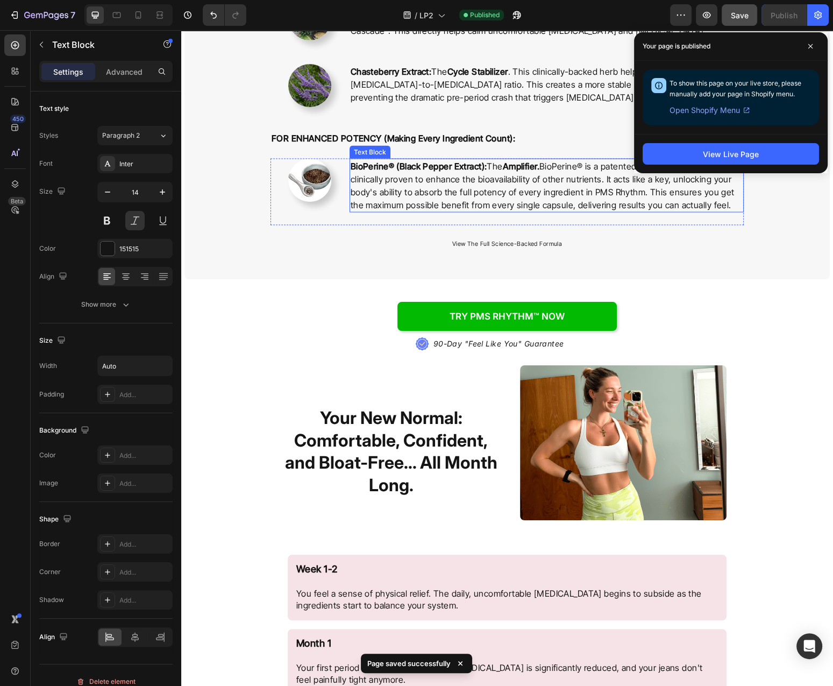
scroll to position [2711, 0]
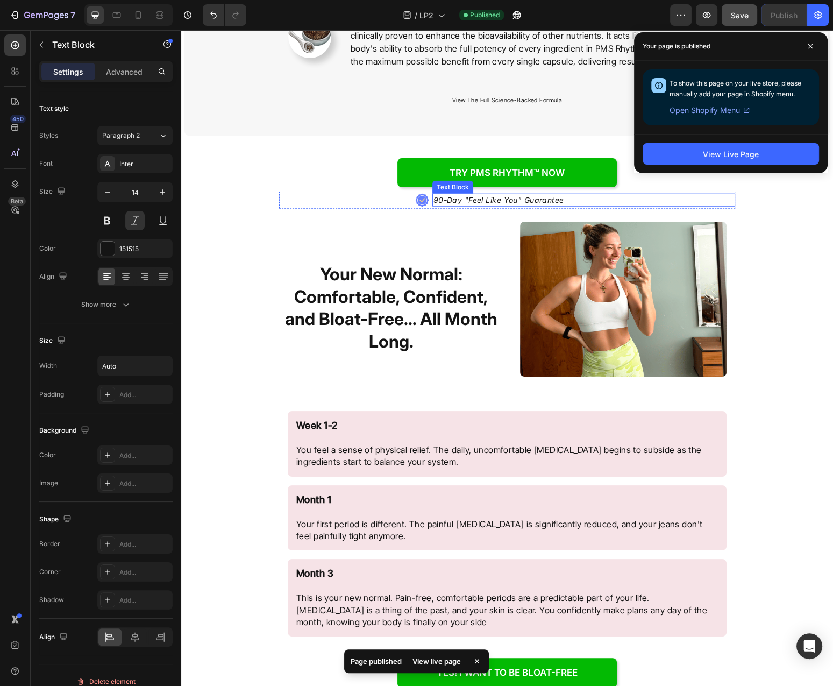
click at [509, 201] on p "90-Day "Feel Like You" Guarantee" at bounding box center [499, 200] width 131 height 11
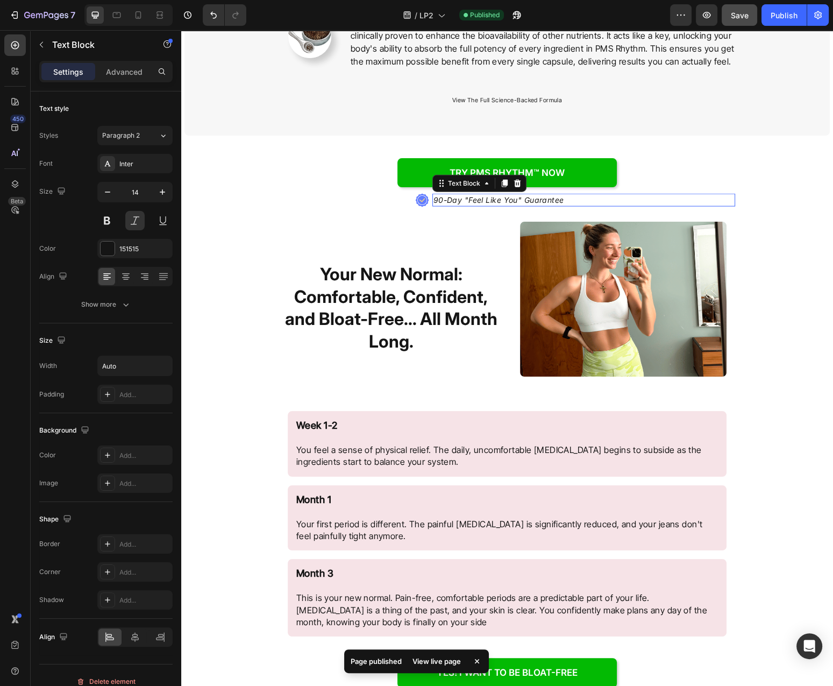
click at [509, 201] on p "90-Day "Feel Like You" Guarantee" at bounding box center [499, 200] width 131 height 11
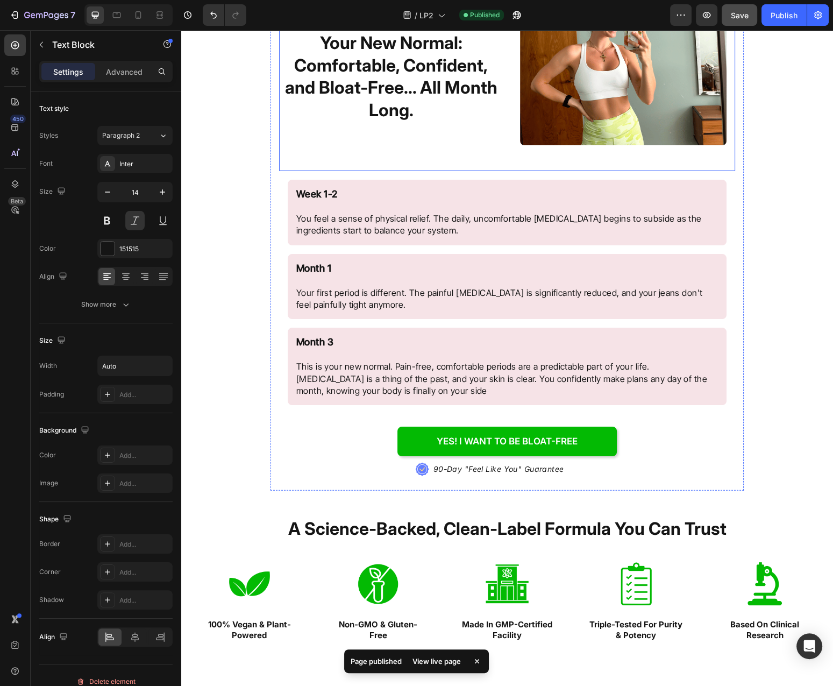
scroll to position [3172, 0]
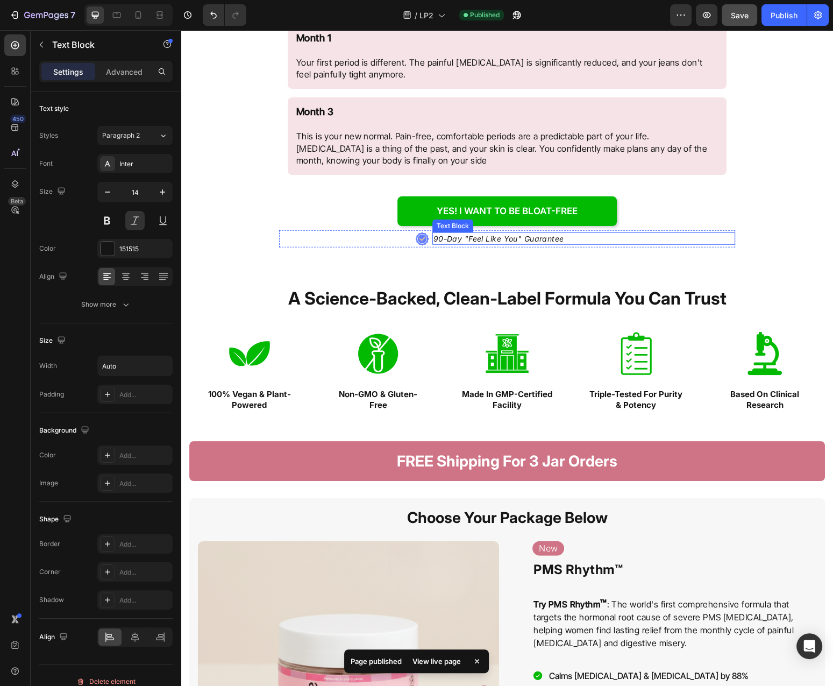
click at [498, 241] on p "90-Day "Feel Like You" Guarantee" at bounding box center [499, 239] width 131 height 11
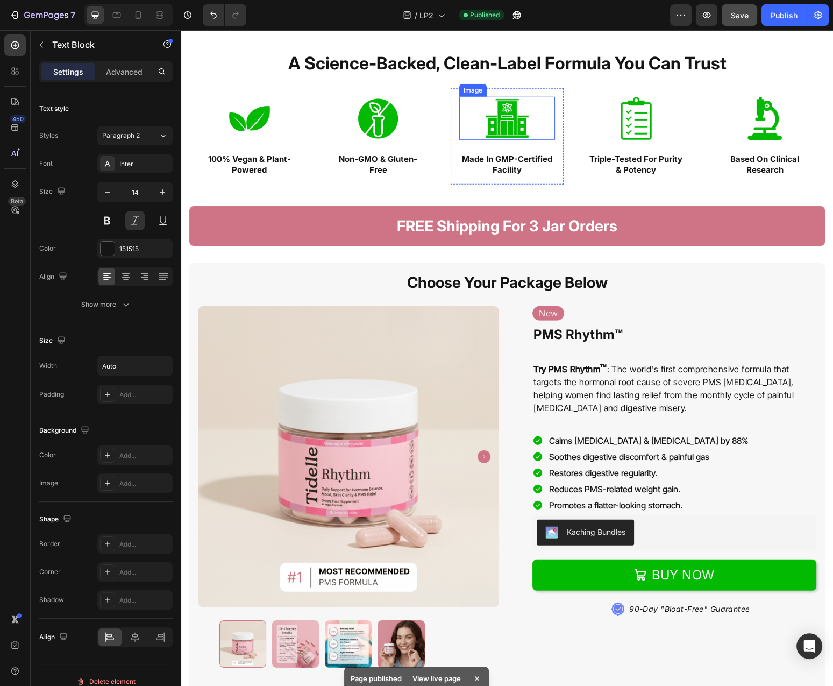
scroll to position [3576, 0]
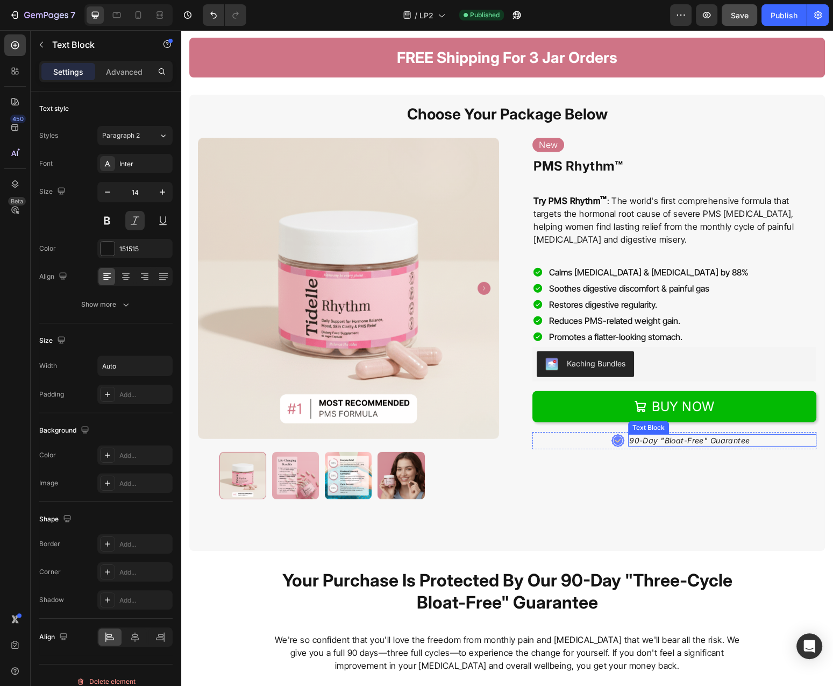
click at [715, 444] on p "90-Day "Bloat-Free" Guarantee" at bounding box center [689, 440] width 121 height 11
click at [715, 443] on p "90-Day "Bloat-Free" Guarantee" at bounding box center [689, 440] width 121 height 11
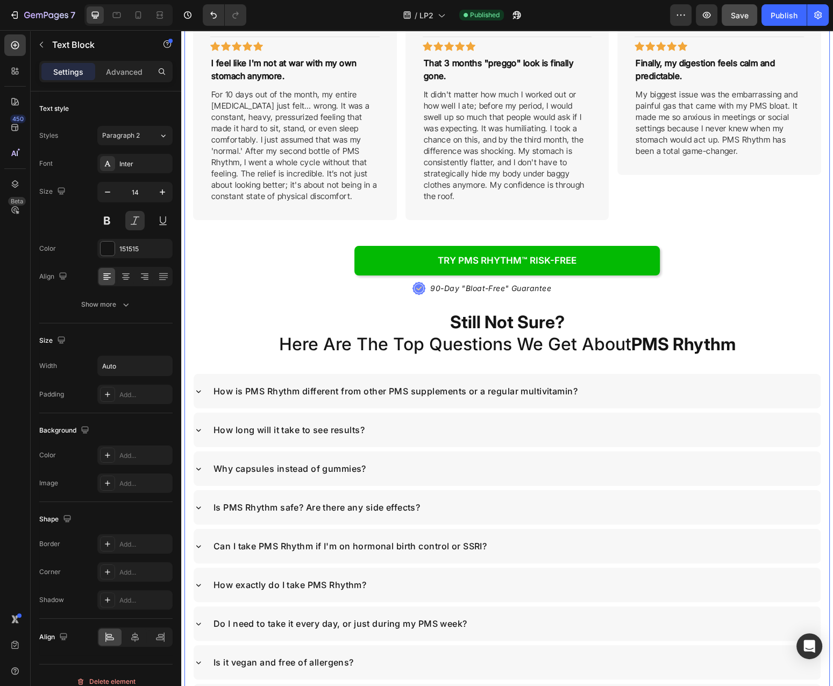
scroll to position [5075, 0]
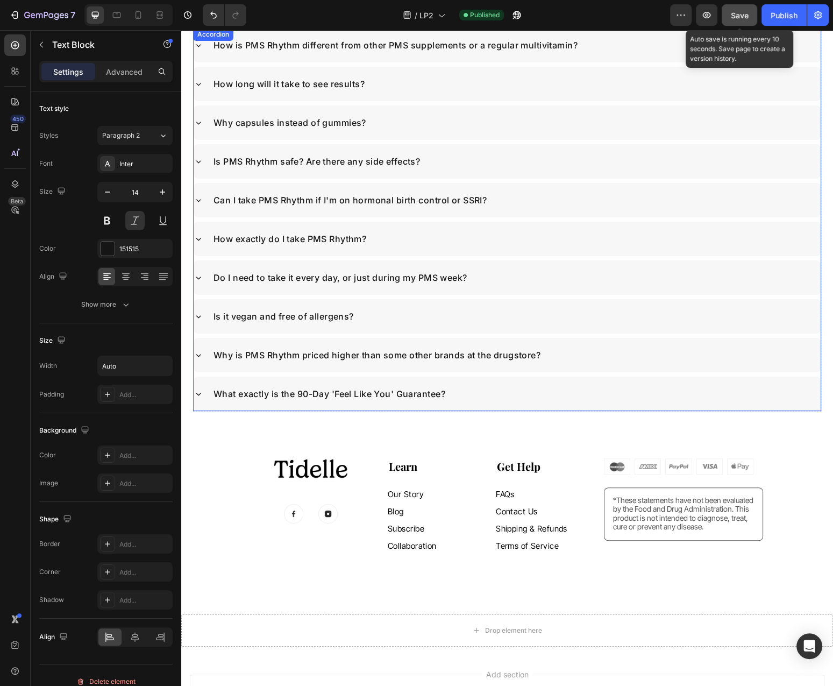
click at [730, 25] on button "Save" at bounding box center [740, 15] width 36 height 22
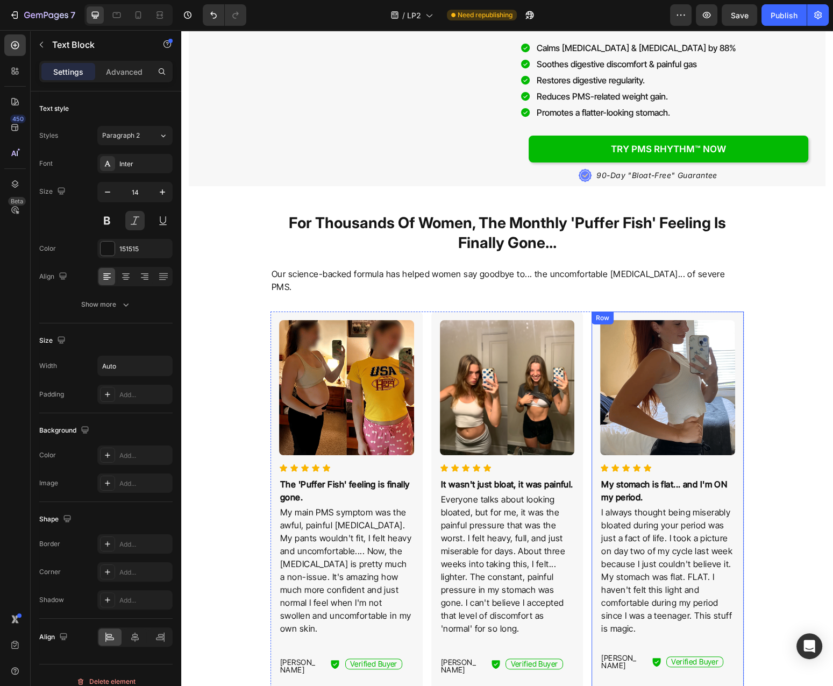
scroll to position [0, 0]
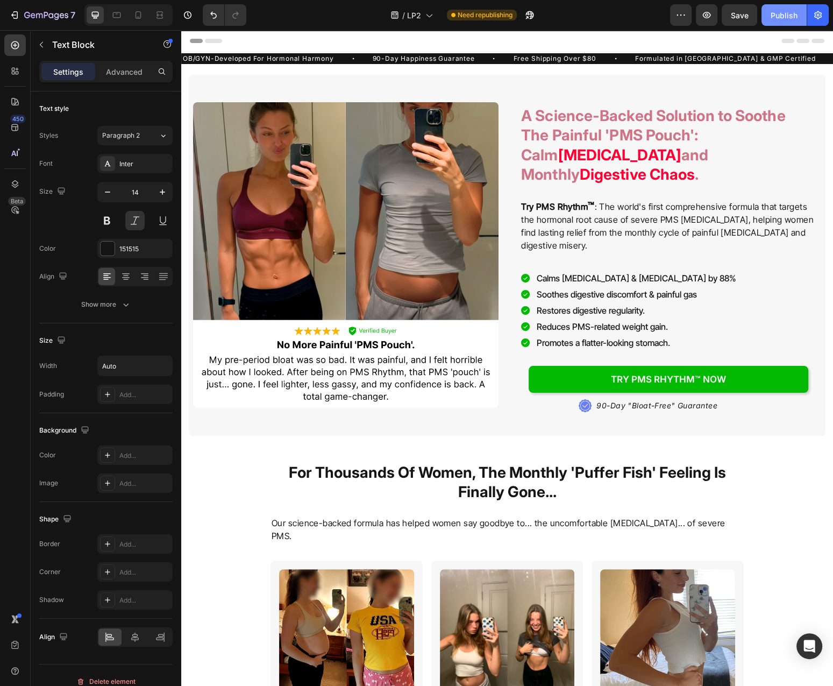
click at [782, 17] on div "Publish" at bounding box center [784, 15] width 27 height 11
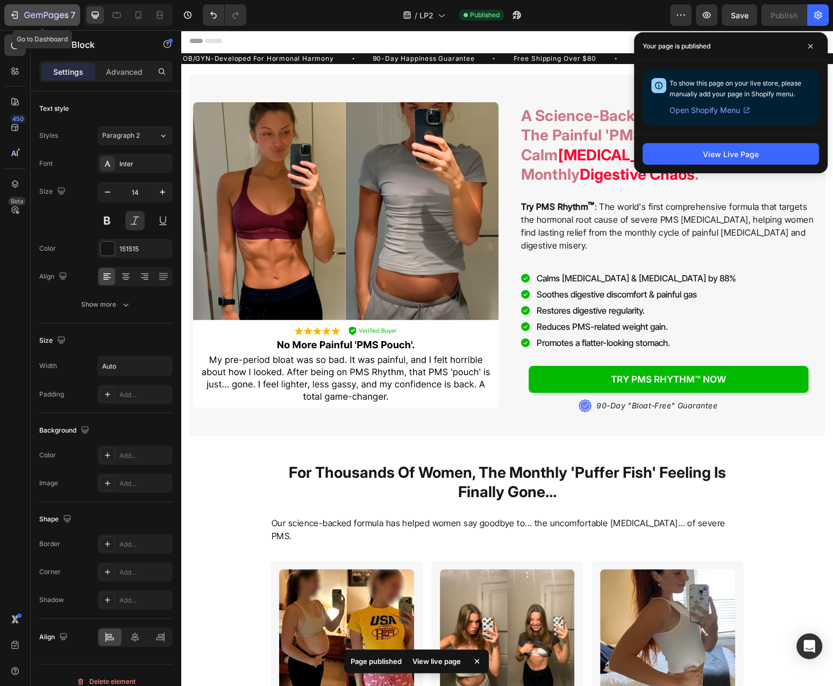
click at [56, 17] on icon "button" at bounding box center [46, 15] width 44 height 9
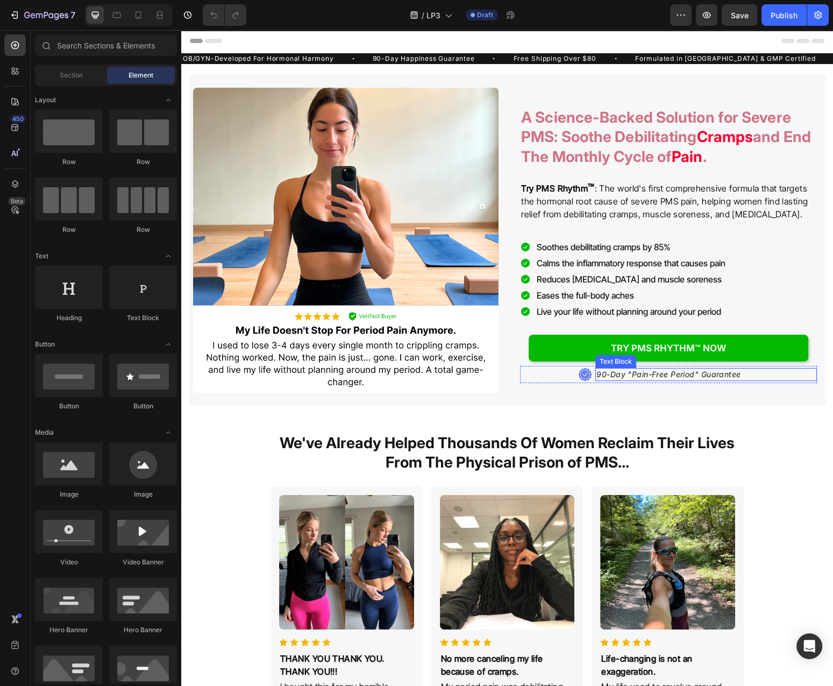
click at [649, 377] on p "90-Day "Pain-Free Period" Guarantee" at bounding box center [669, 374] width 144 height 11
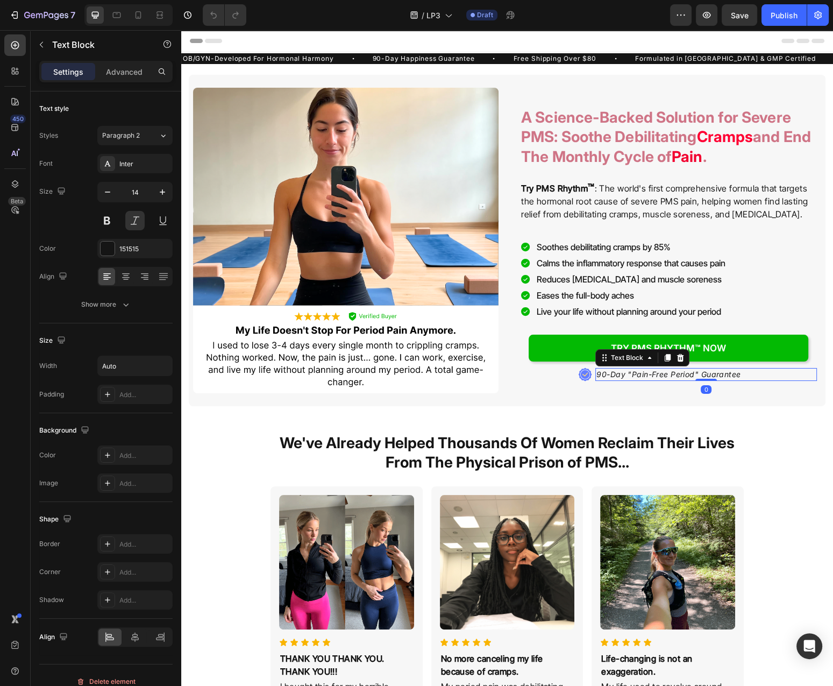
click at [649, 377] on p "90-Day "Pain-Free Period" Guarantee" at bounding box center [669, 374] width 144 height 11
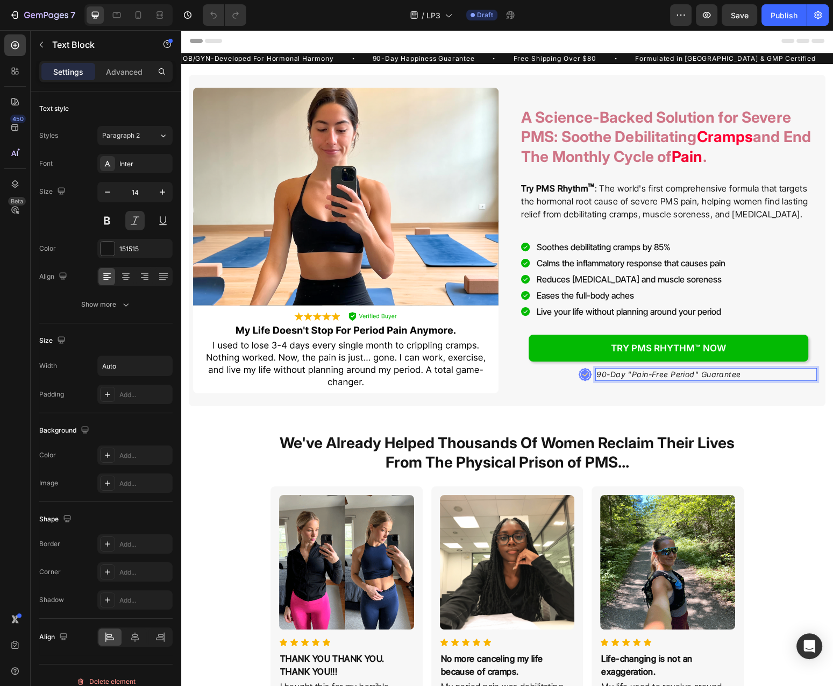
click at [649, 377] on p "90-Day "Pain-Free Period" Guarantee" at bounding box center [669, 374] width 144 height 11
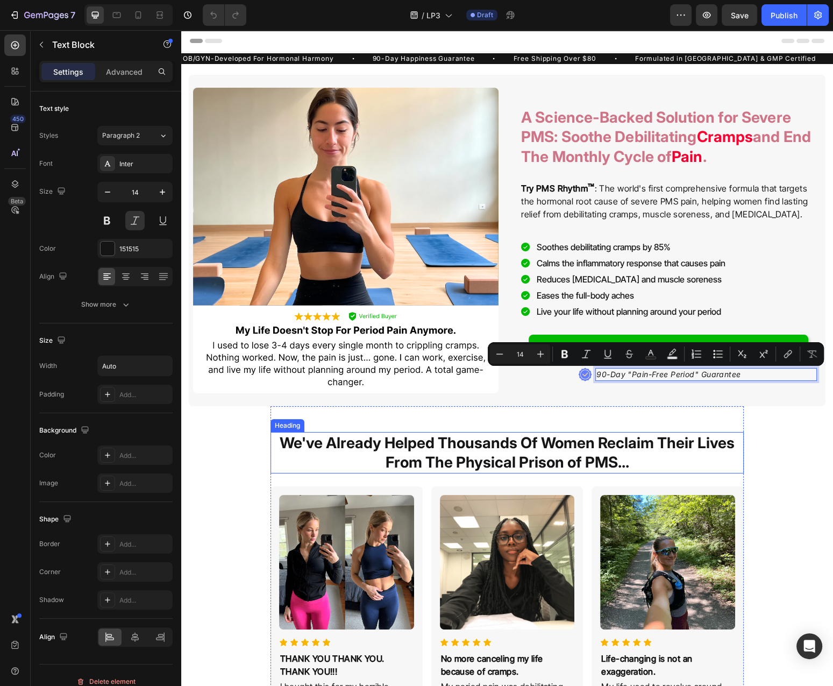
click at [632, 433] on h2 "We've Already Helped Thousands Of Women Reclaim Their Lives From The Physical P…" at bounding box center [507, 452] width 473 height 41
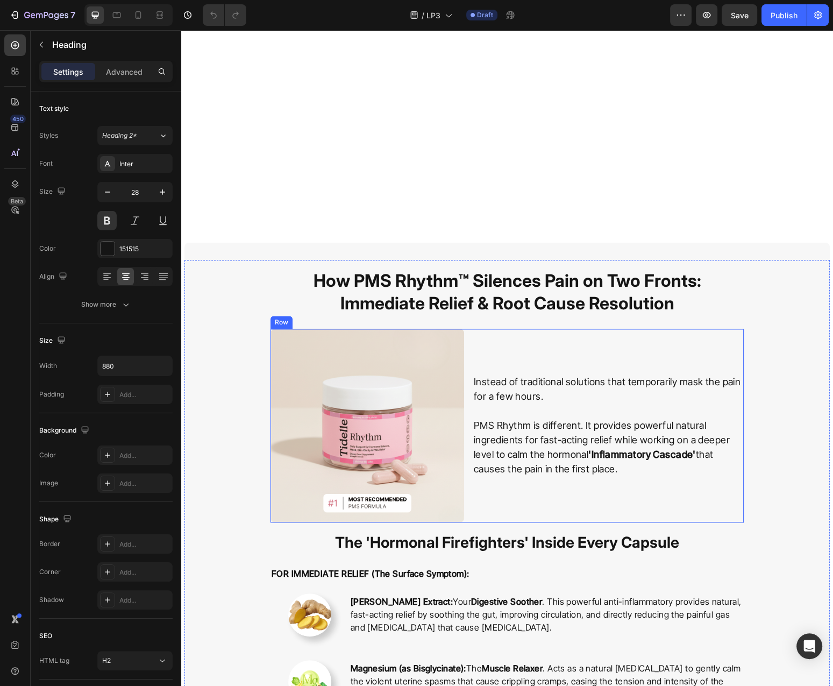
scroll to position [2191, 0]
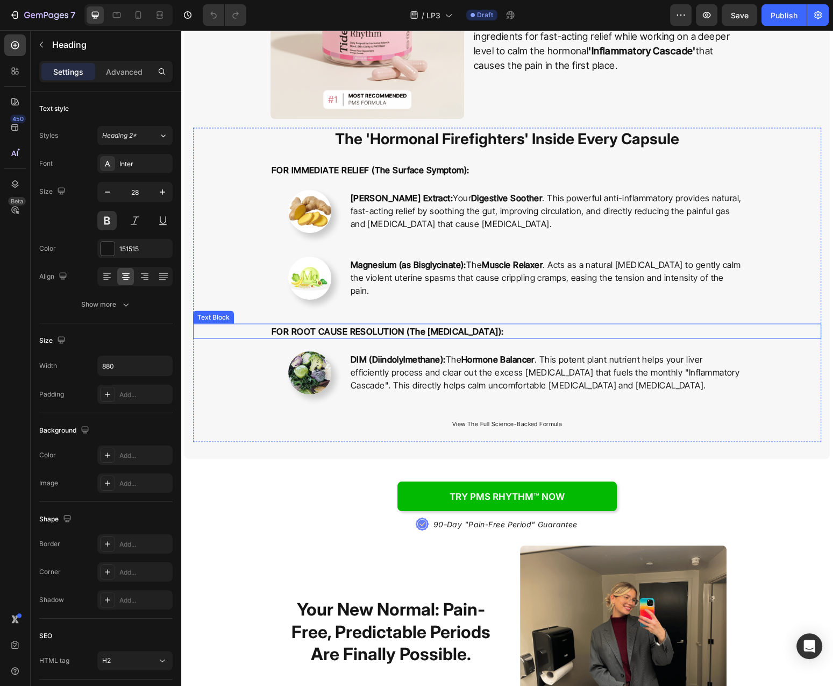
click at [554, 325] on p "FOR ROOT CAUSE RESOLUTION (The [MEDICAL_DATA]):" at bounding box center [507, 330] width 471 height 13
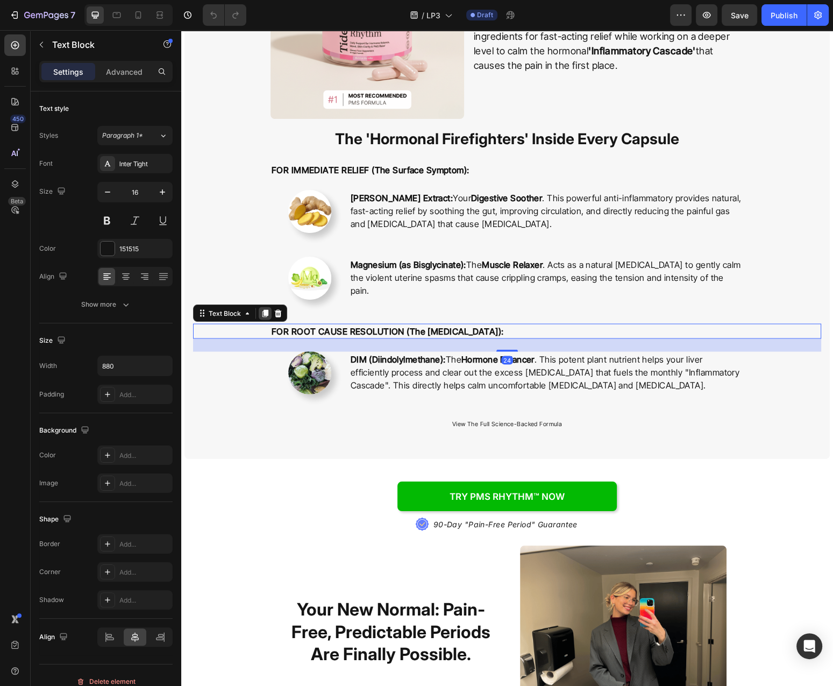
click at [264, 314] on icon at bounding box center [266, 313] width 6 height 8
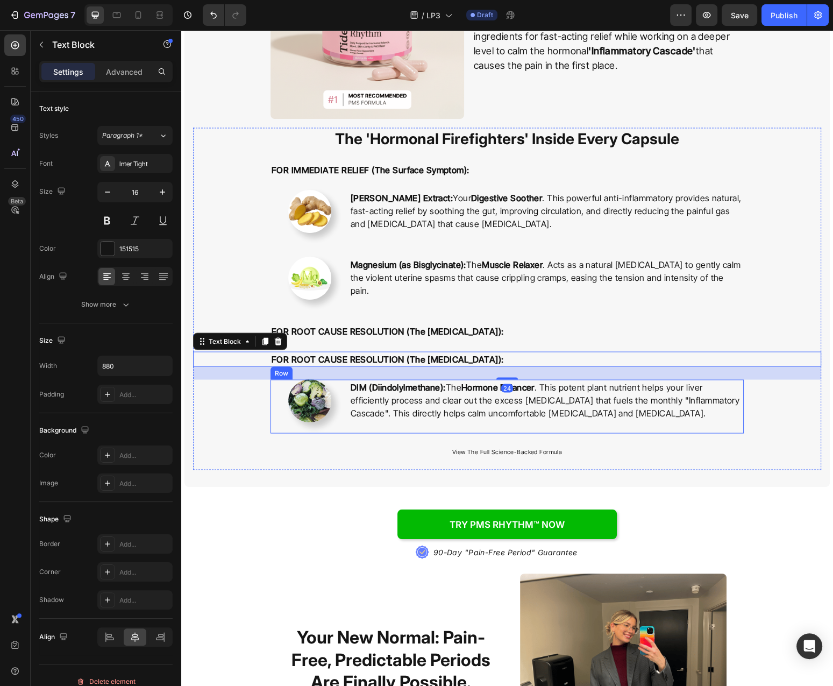
click at [609, 425] on div "DIM (Diindolylmethane): The Hormone Balancer . This potent plant nutrient helps…" at bounding box center [547, 406] width 394 height 54
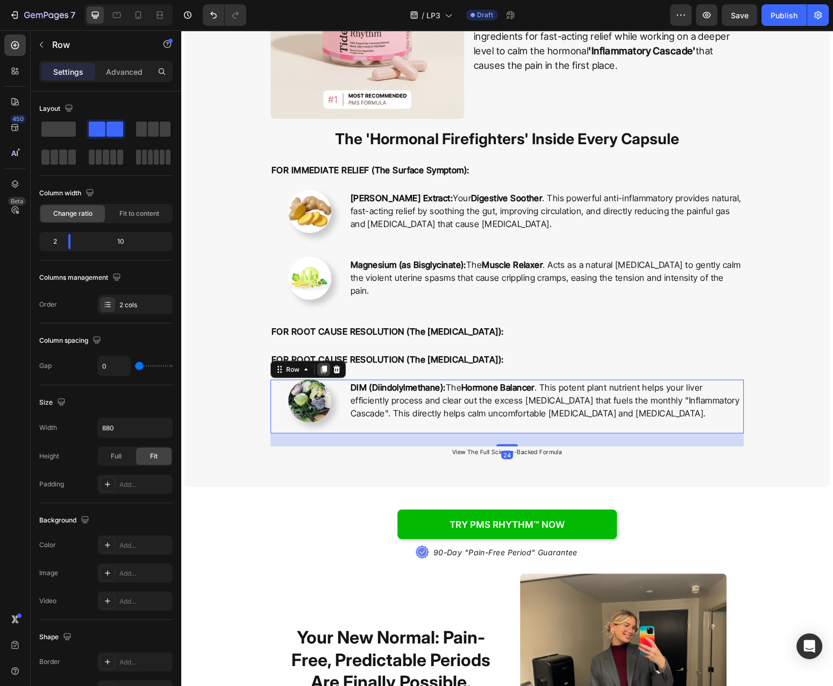
click at [322, 366] on icon at bounding box center [324, 369] width 9 height 9
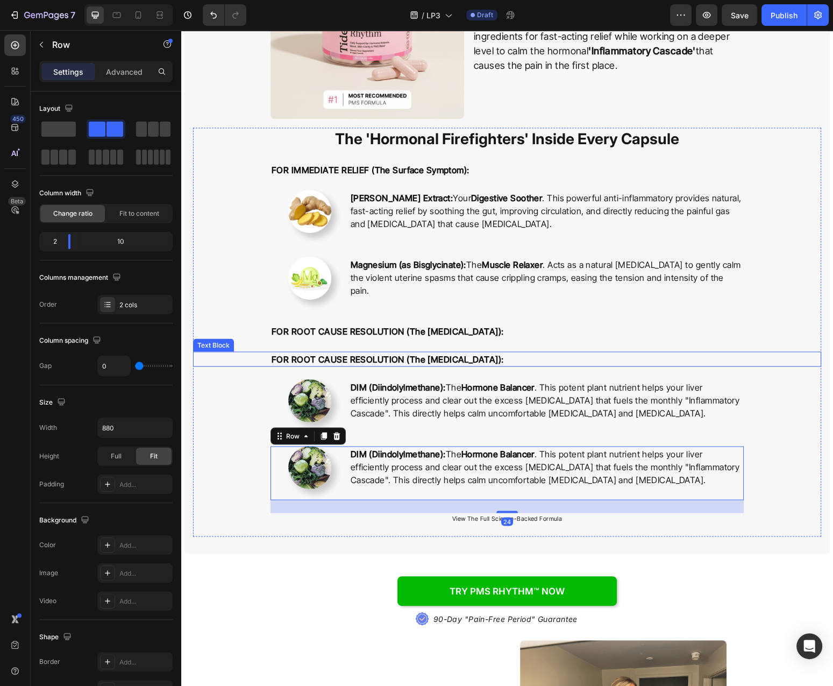
click at [268, 360] on div "FOR ROOT CAUSE RESOLUTION (The [MEDICAL_DATA]):" at bounding box center [507, 358] width 628 height 15
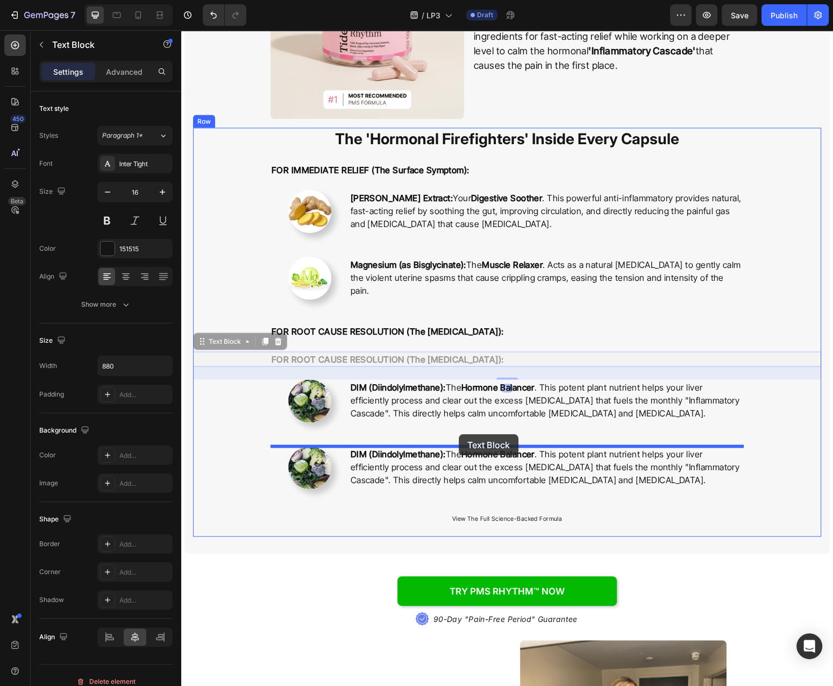
drag, startPoint x: 257, startPoint y: 371, endPoint x: 459, endPoint y: 434, distance: 211.9
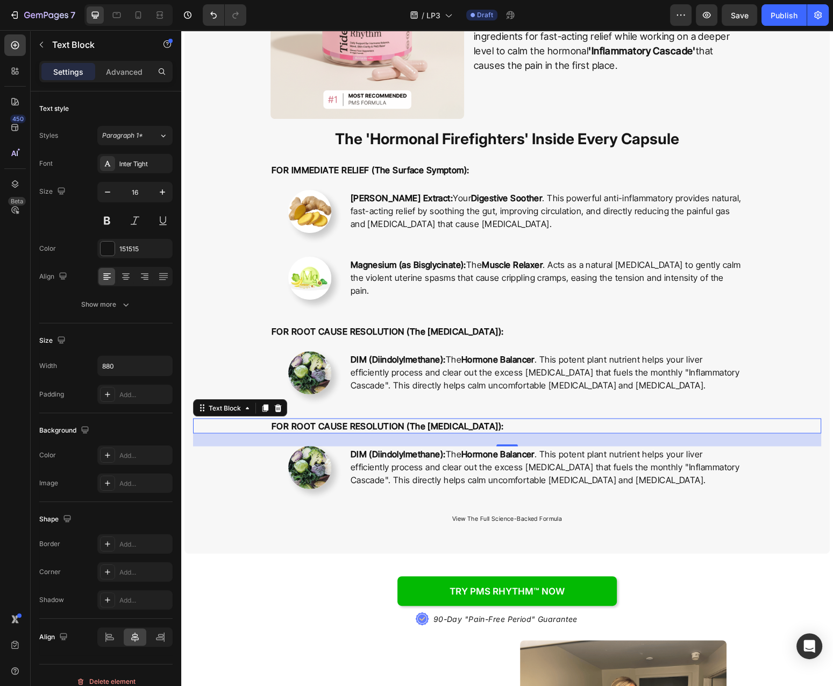
click at [437, 423] on strong "FOR ROOT CAUSE RESOLUTION (The [MEDICAL_DATA]):" at bounding box center [388, 425] width 232 height 11
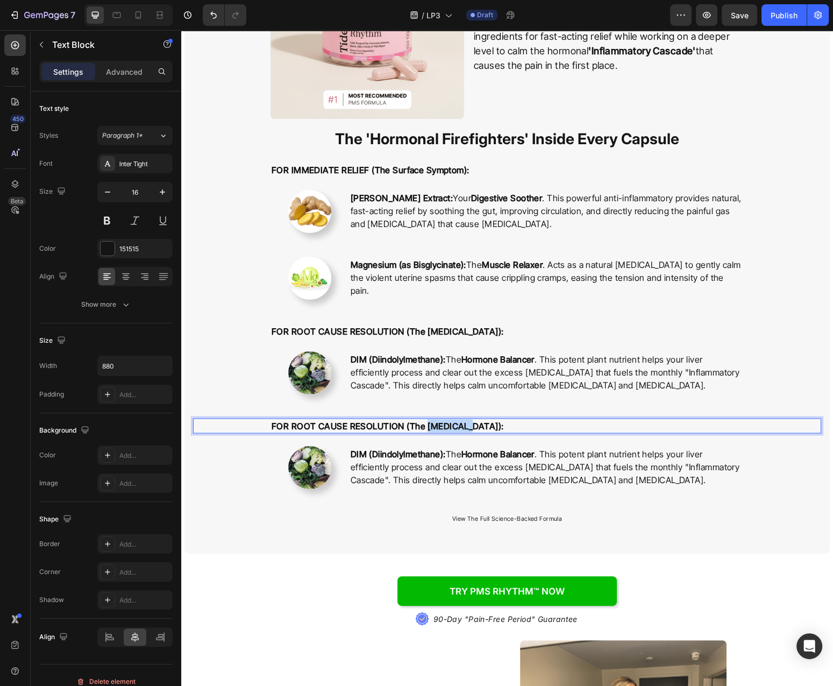
click at [437, 423] on strong "FOR ROOT CAUSE RESOLUTION (The [MEDICAL_DATA]):" at bounding box center [388, 425] width 232 height 11
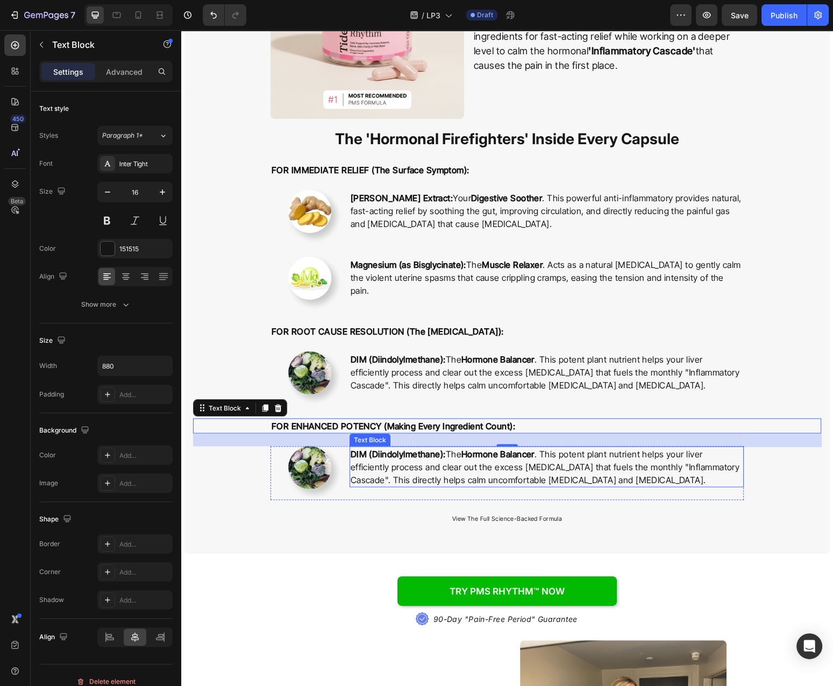
click at [576, 459] on p "DIM (Diindolylmethane): The Hormone Balancer . This potent plant nutrient helps…" at bounding box center [547, 466] width 392 height 39
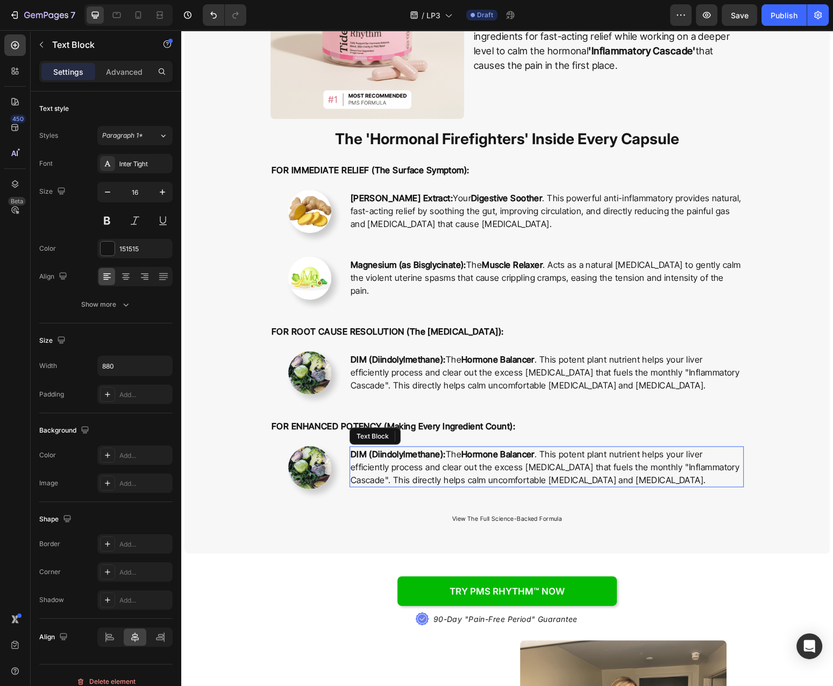
click at [576, 459] on p "DIM (Diindolylmethane): The Hormone Balancer . This potent plant nutrient helps…" at bounding box center [547, 466] width 392 height 39
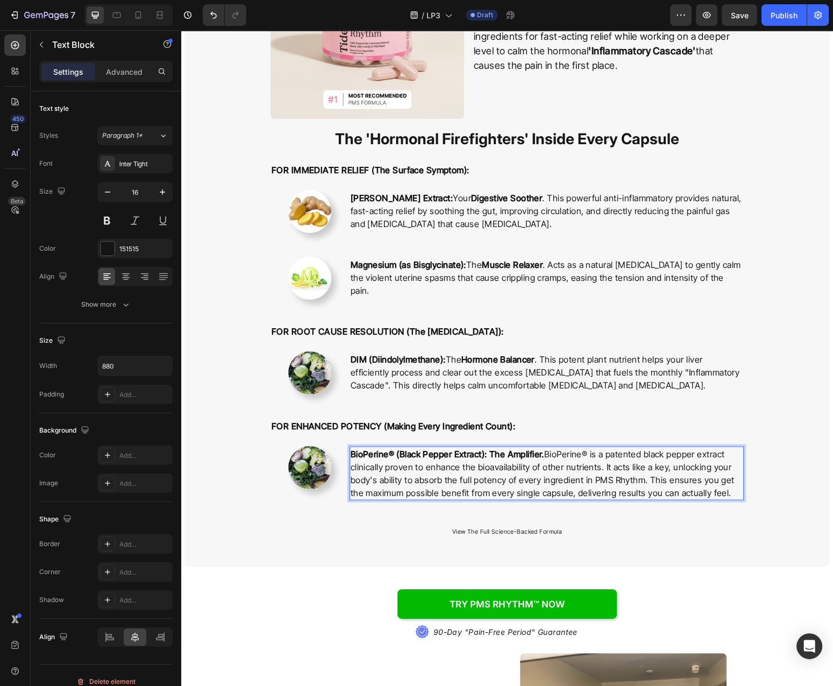
click at [518, 454] on strong "BioPerine® (Black Pepper Extract): The Amplifier." at bounding box center [448, 453] width 194 height 11
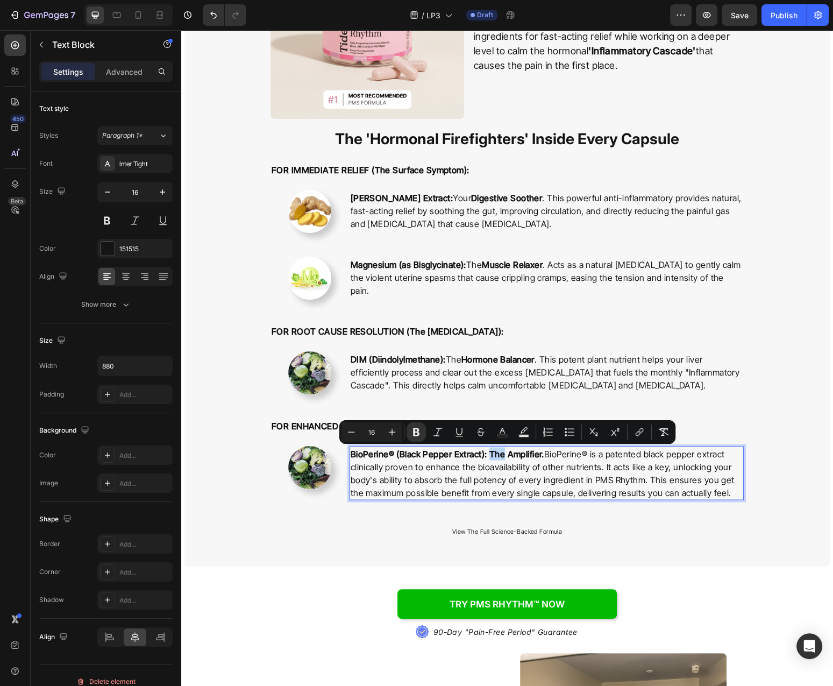
drag, startPoint x: 517, startPoint y: 454, endPoint x: 501, endPoint y: 457, distance: 15.8
click at [501, 457] on strong "BioPerine® (Black Pepper Extract): The Amplifier." at bounding box center [448, 453] width 194 height 11
click at [298, 474] on img at bounding box center [309, 467] width 43 height 43
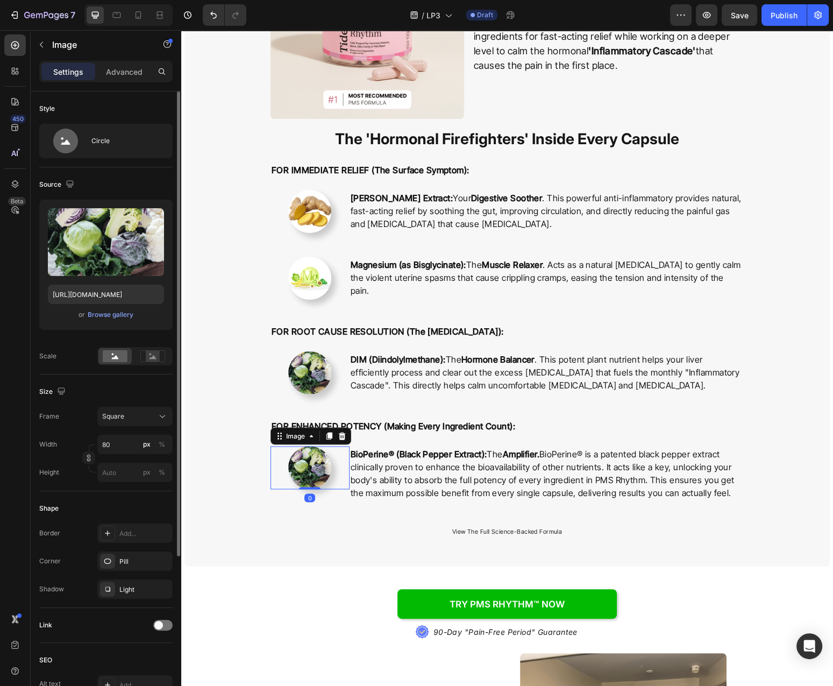
click at [134, 319] on div "or Browse gallery" at bounding box center [106, 314] width 116 height 13
click at [128, 315] on div "Browse gallery" at bounding box center [111, 315] width 46 height 10
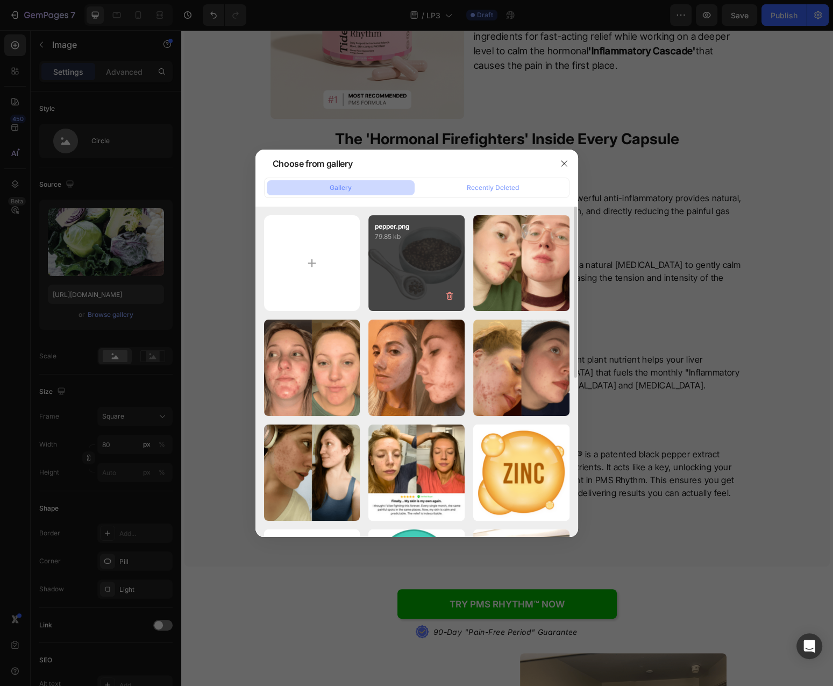
click at [386, 261] on div "pepper.png 79.85 kb" at bounding box center [417, 263] width 96 height 96
type input "[URL][DOMAIN_NAME]"
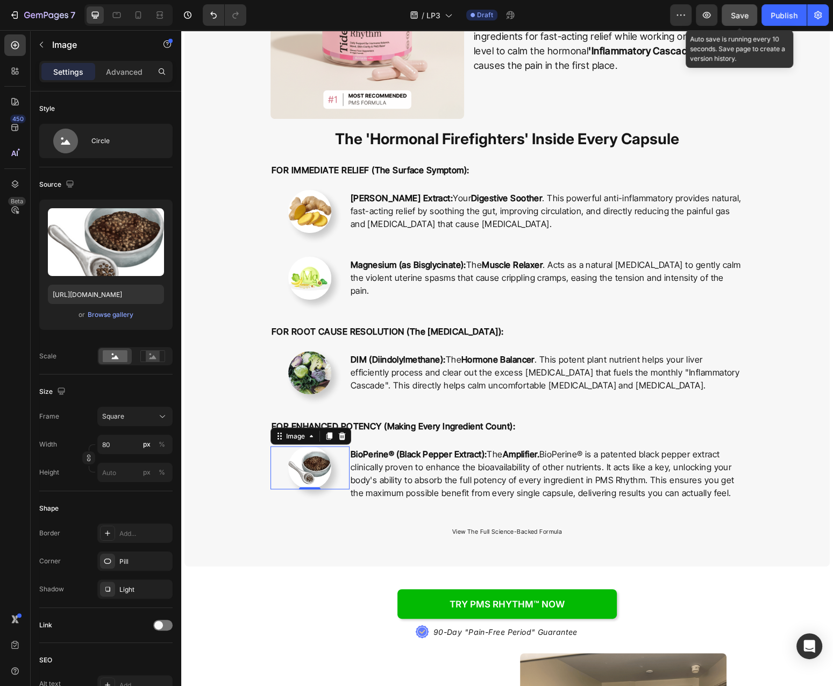
click at [743, 11] on span "Save" at bounding box center [740, 15] width 18 height 9
click at [773, 15] on div "Publish" at bounding box center [784, 15] width 27 height 11
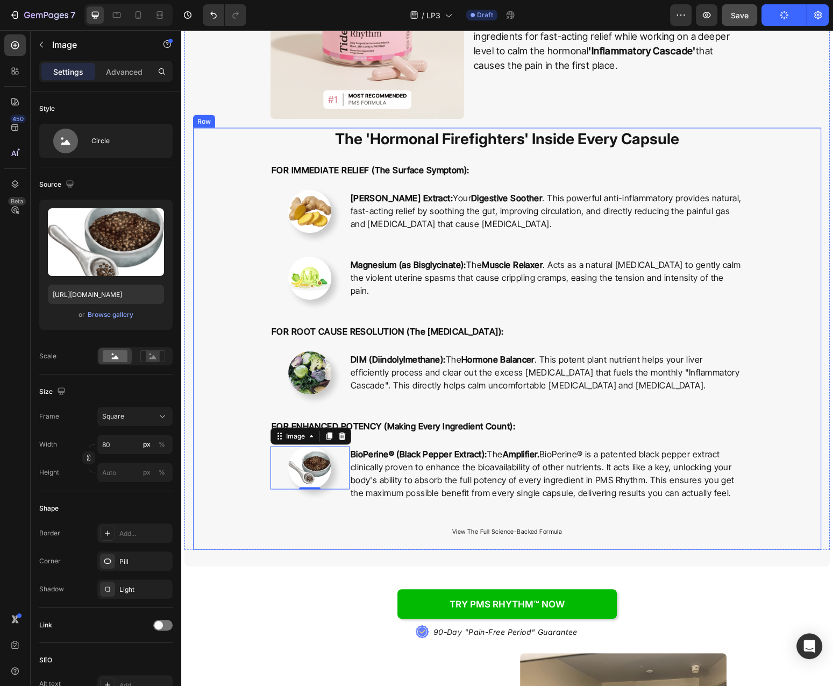
click at [784, 475] on div "The 'Hormonal Firefighters' Inside Every Capsule Heading FOR IMMEDIATE RELIEF (…" at bounding box center [507, 339] width 628 height 422
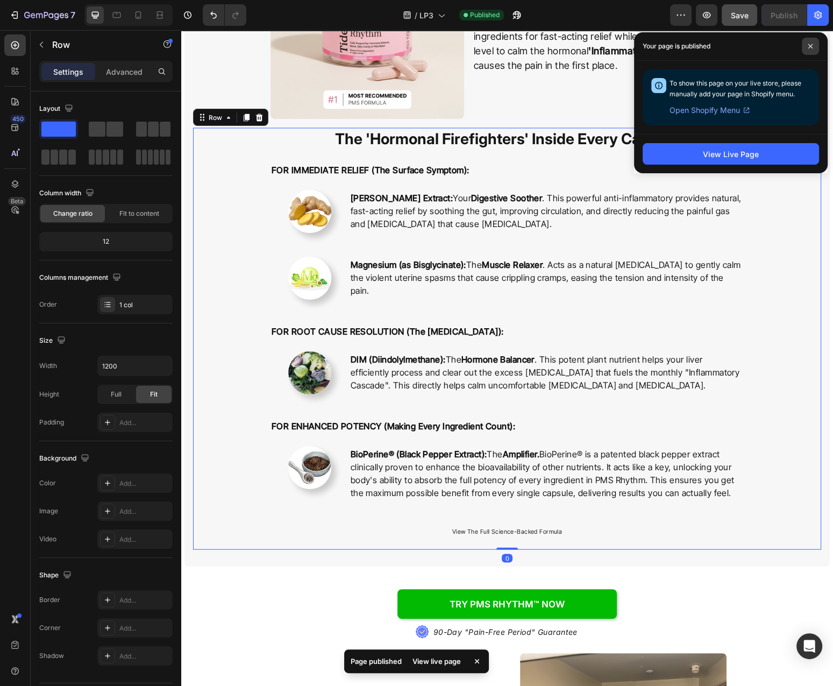
click at [811, 47] on icon at bounding box center [810, 46] width 5 height 5
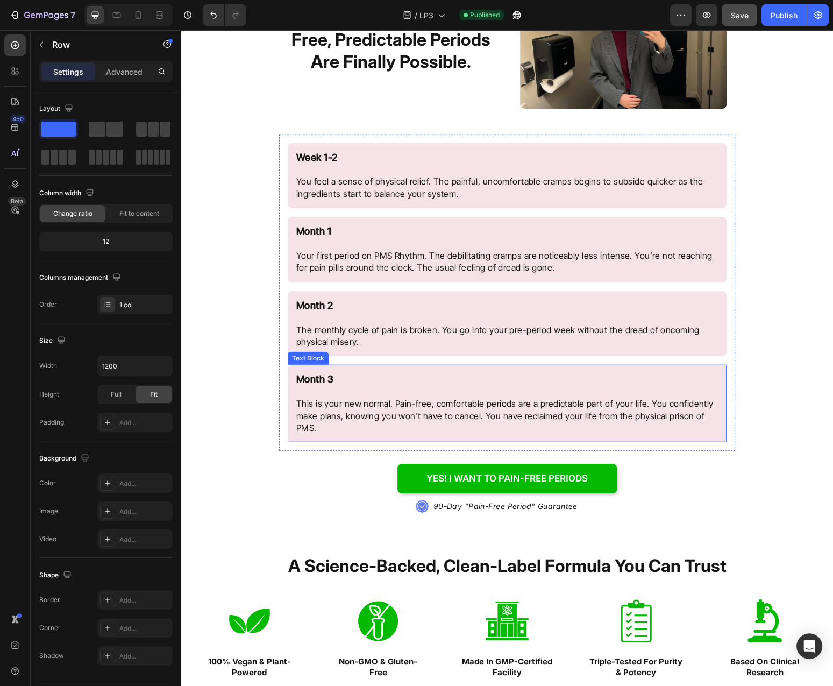
scroll to position [2545, 0]
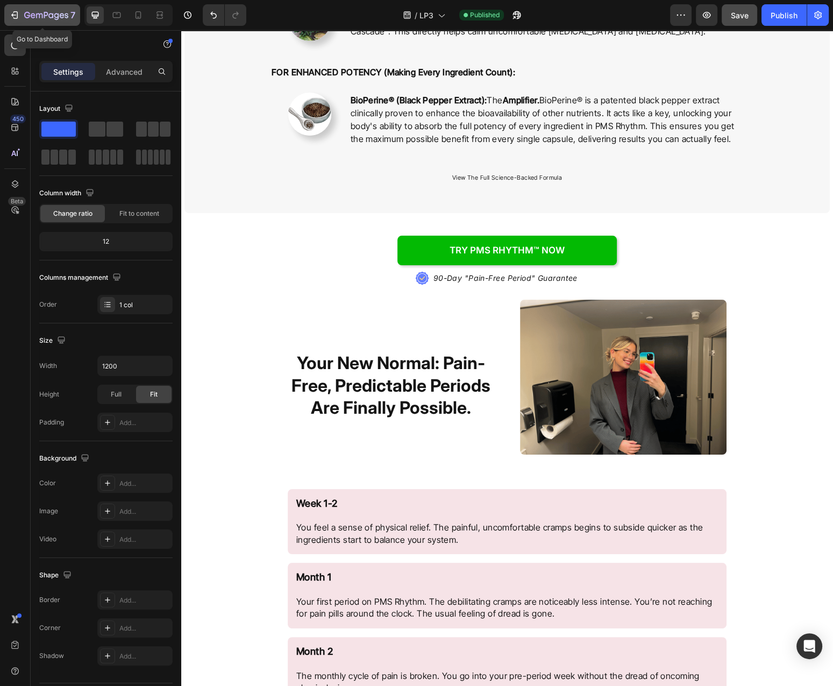
click at [39, 20] on div "7" at bounding box center [49, 15] width 51 height 13
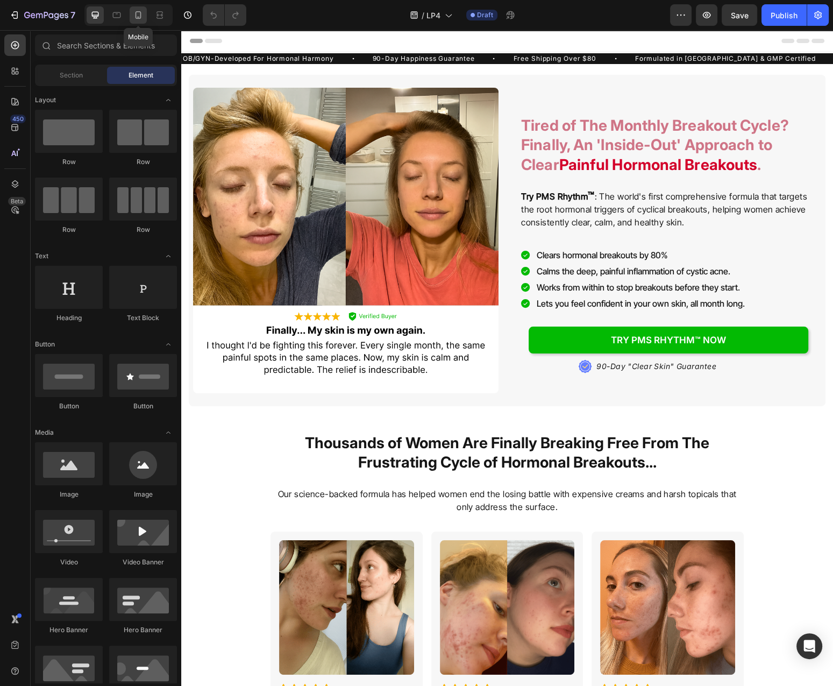
click at [143, 20] on div at bounding box center [138, 14] width 17 height 17
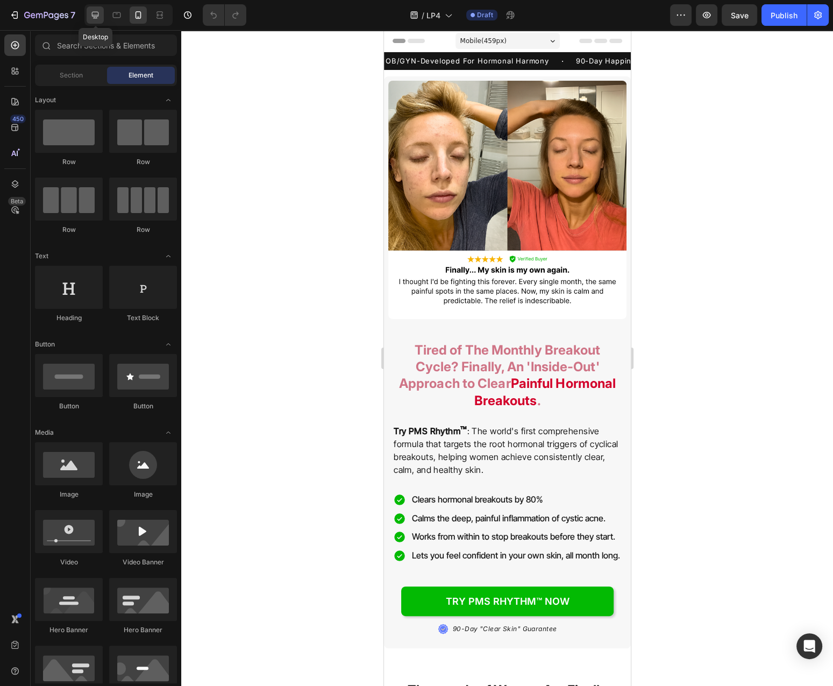
click at [93, 17] on icon at bounding box center [95, 15] width 11 height 11
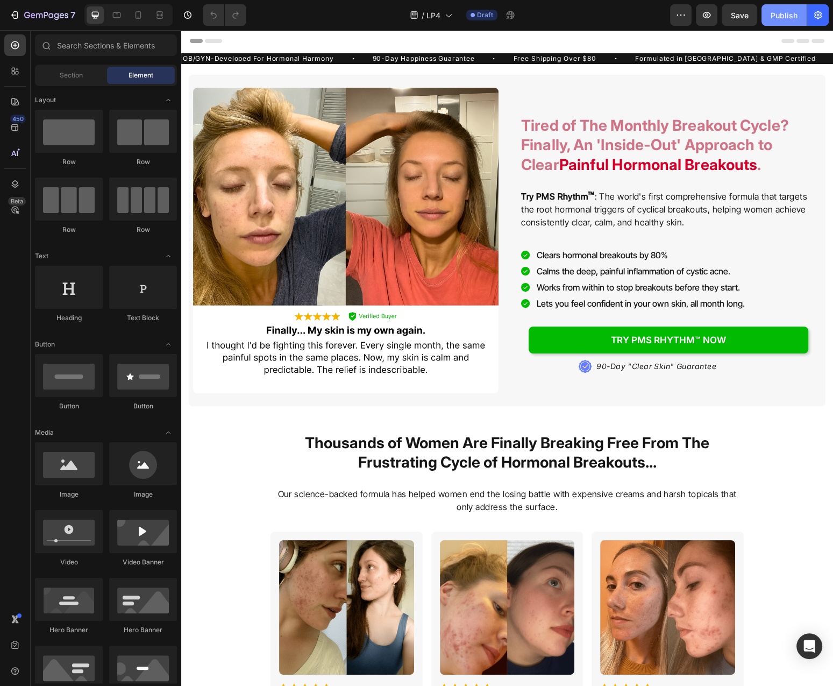
click at [764, 13] on button "Publish" at bounding box center [784, 15] width 45 height 22
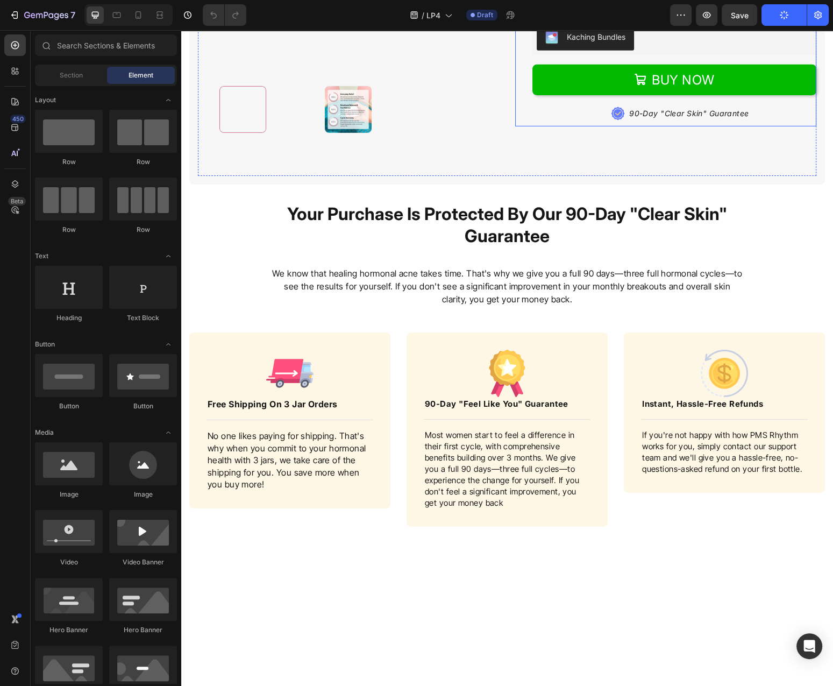
scroll to position [3979, 0]
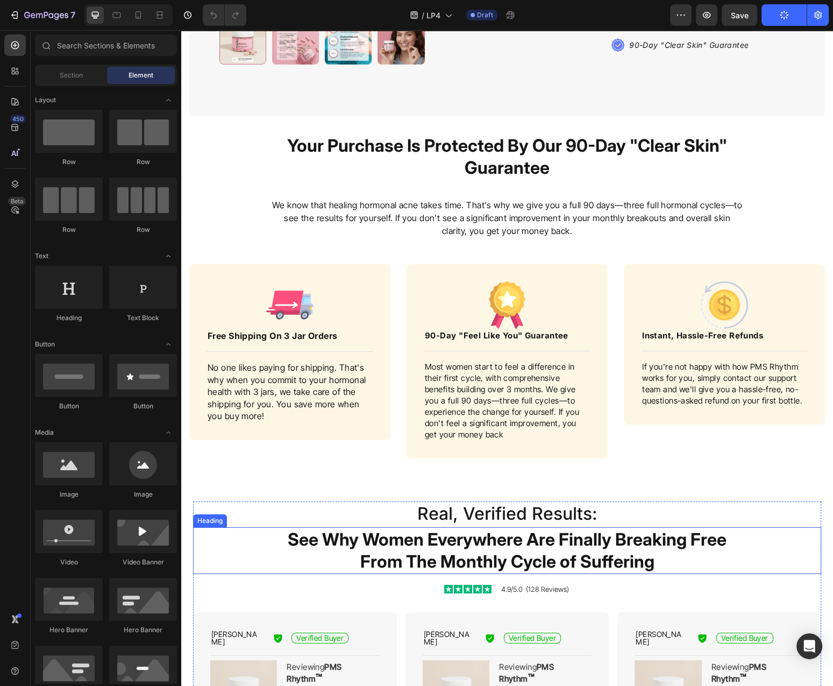
click at [578, 559] on h2 "See Why Women Everywhere Are Finally Breaking Free From The Monthly Cycle of Su…" at bounding box center [507, 550] width 473 height 47
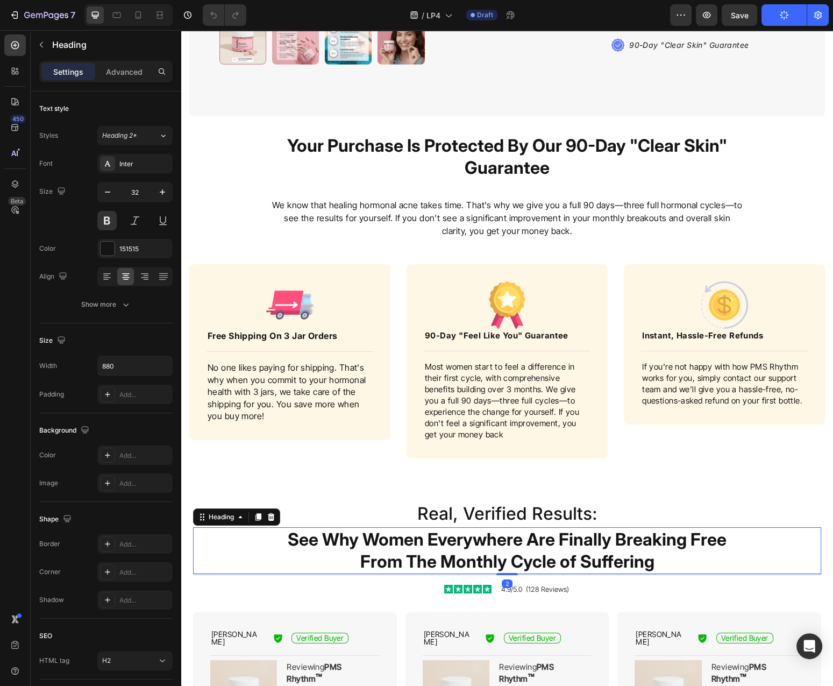
click at [578, 559] on h2 "See Why Women Everywhere Are Finally Breaking Free From The Monthly Cycle of Su…" at bounding box center [507, 550] width 473 height 47
click at [618, 562] on p "See Why Women Everywhere Are Finally Breaking Free From The Monthly Cycle of Su…" at bounding box center [507, 550] width 471 height 45
click at [603, 563] on p "See Why Women Everywhere Are Finally Breaking Free From The Monthly Cycle of Su…" at bounding box center [507, 550] width 471 height 45
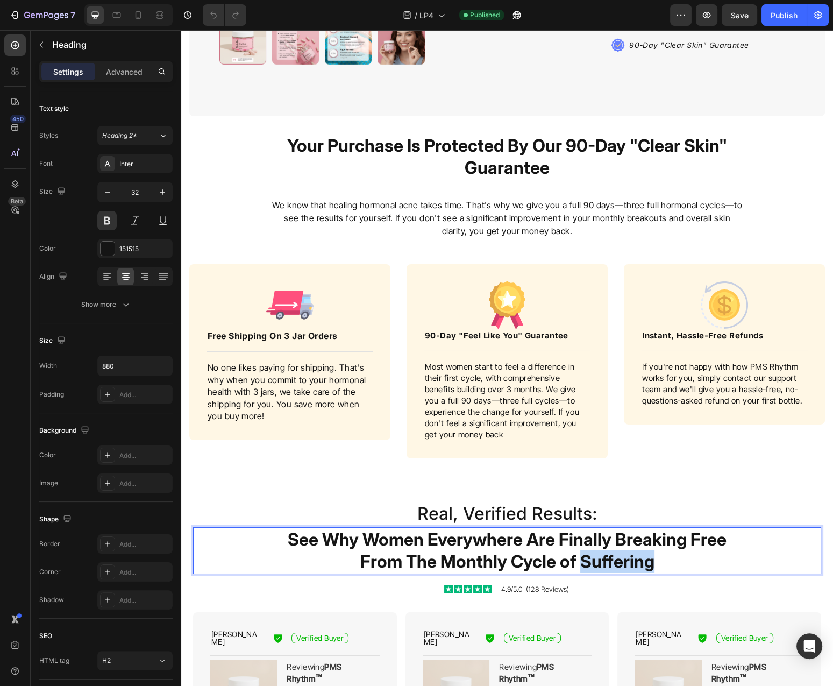
drag, startPoint x: 583, startPoint y: 562, endPoint x: 722, endPoint y: 554, distance: 139.6
click at [715, 565] on p "See Why Women Everywhere Are Finally Breaking Free From The Monthly Cycle of Su…" at bounding box center [507, 550] width 471 height 45
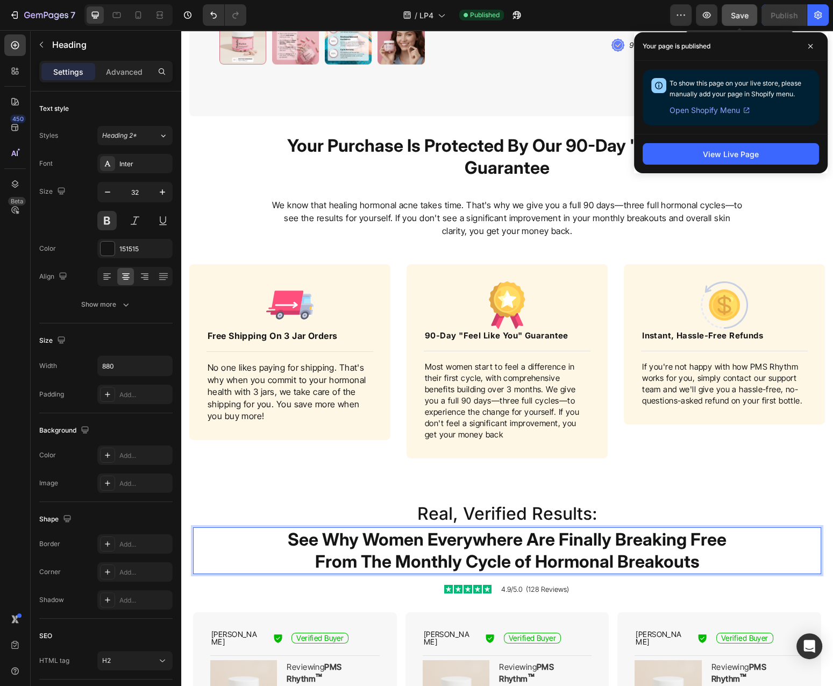
click at [735, 19] on span "Save" at bounding box center [740, 15] width 18 height 9
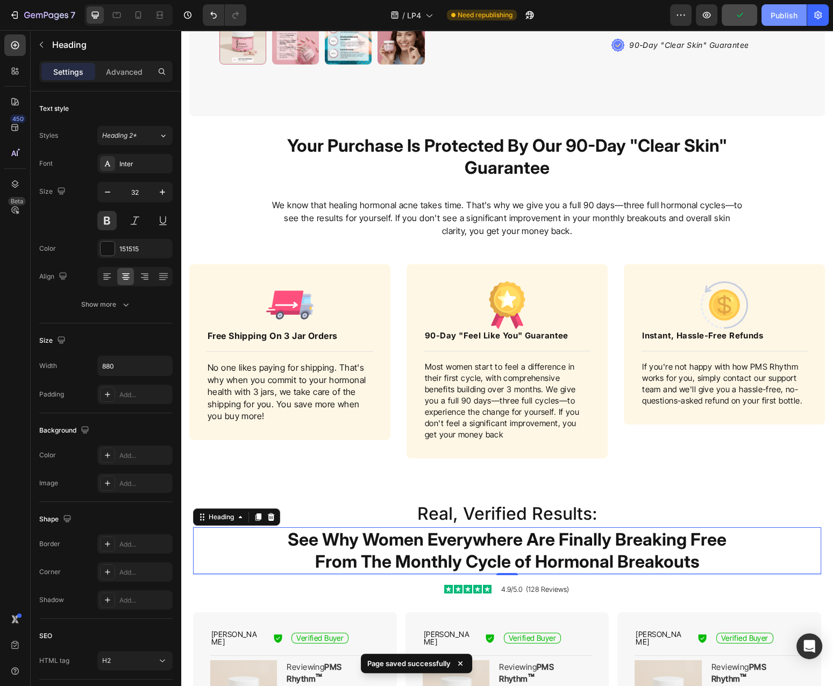
click at [781, 19] on div "Publish" at bounding box center [784, 15] width 27 height 11
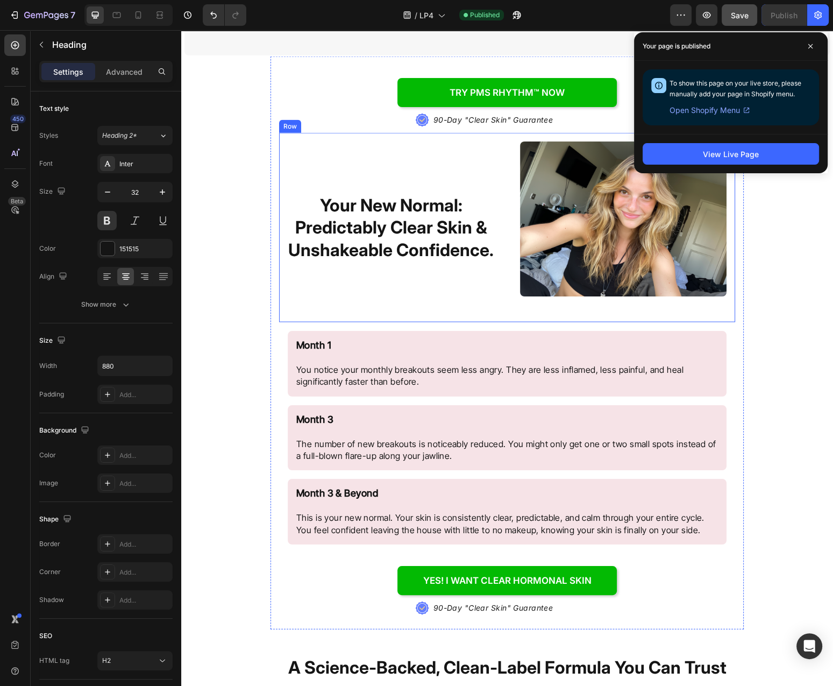
scroll to position [2768, 0]
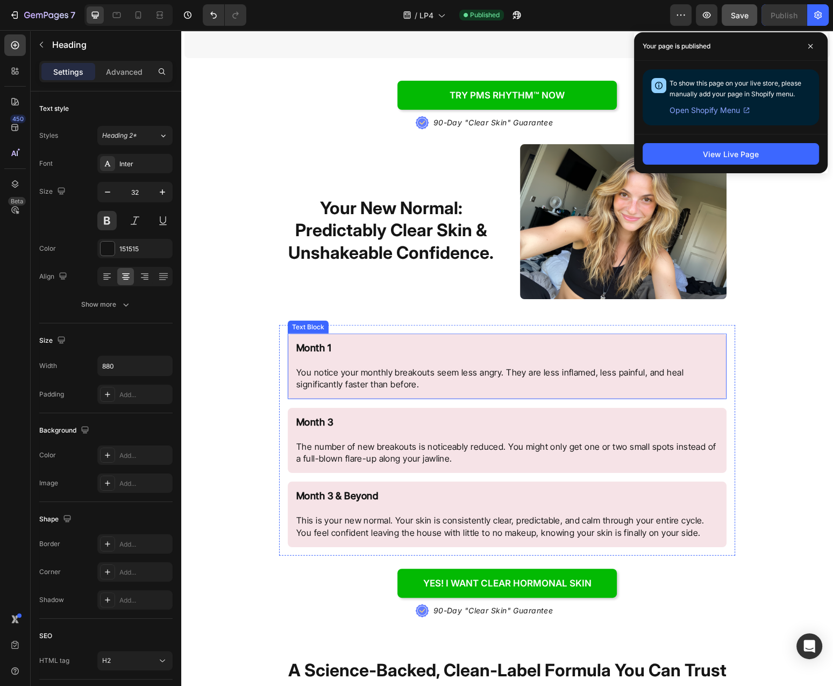
click at [498, 345] on p "Month 1" at bounding box center [507, 354] width 422 height 24
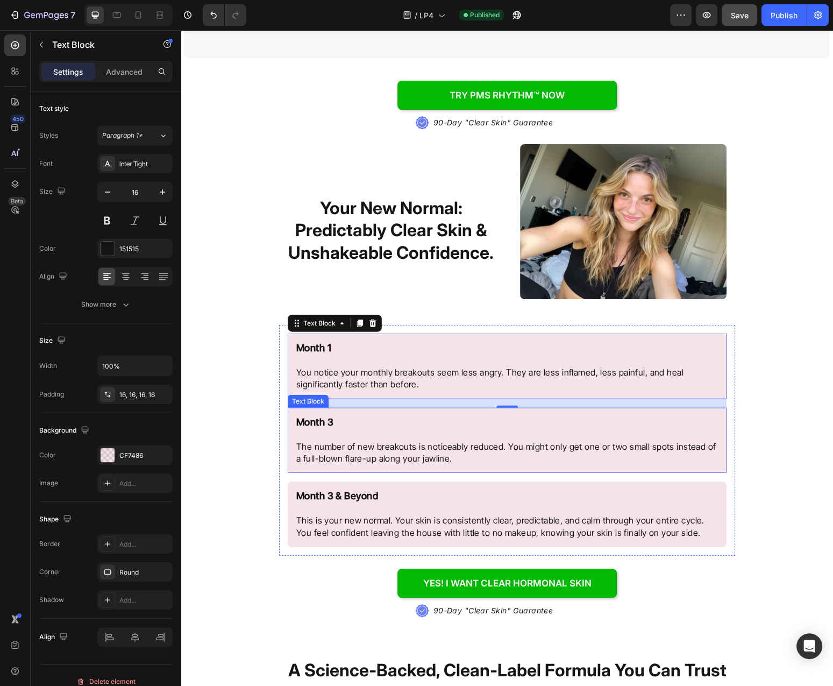
drag, startPoint x: 427, startPoint y: 426, endPoint x: 405, endPoint y: 428, distance: 22.2
click at [428, 426] on p "Month 3 The number of new breakouts is noticeably reduced. You might only get o…" at bounding box center [507, 440] width 422 height 48
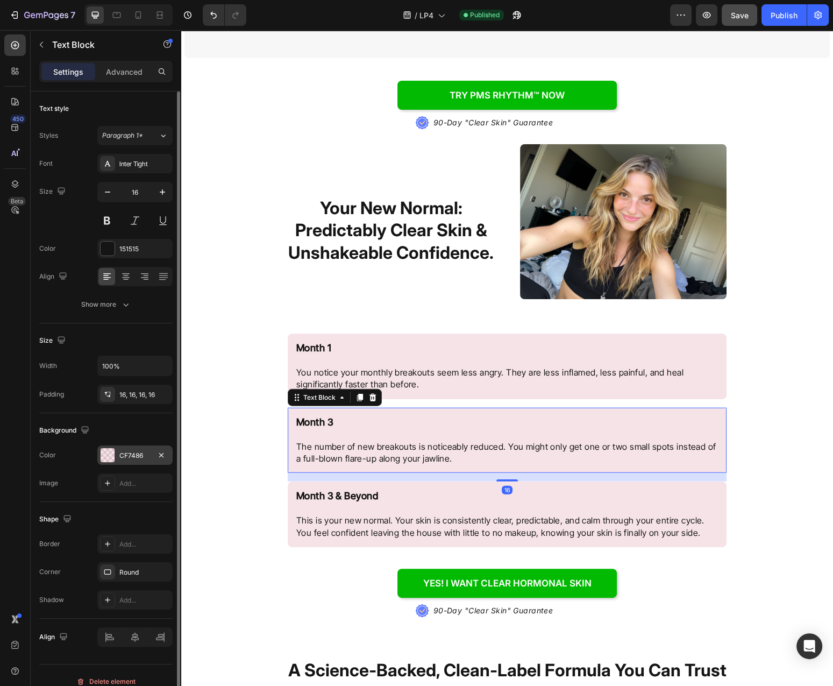
click at [122, 461] on div "CF7486" at bounding box center [134, 454] width 75 height 19
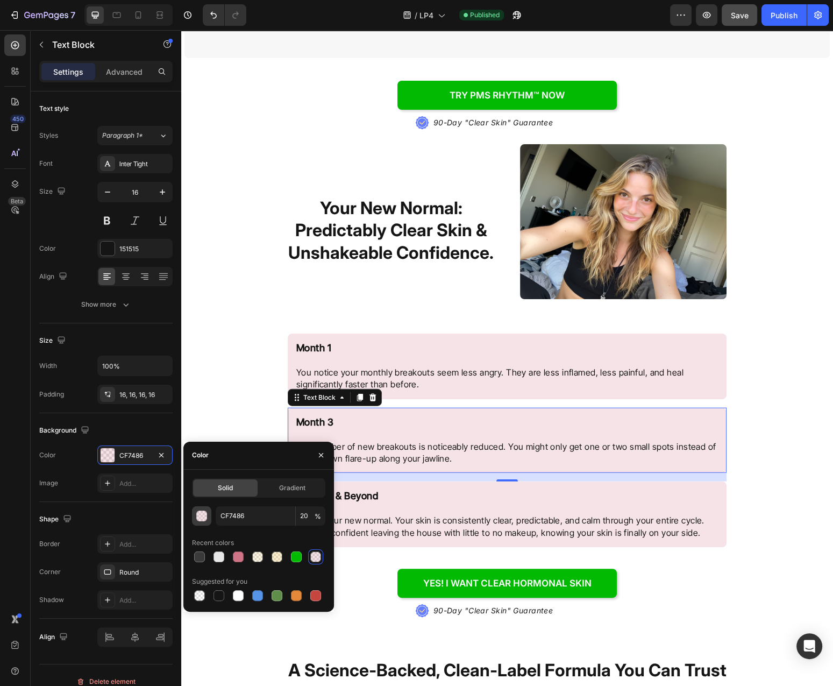
click at [199, 519] on div "button" at bounding box center [202, 516] width 11 height 11
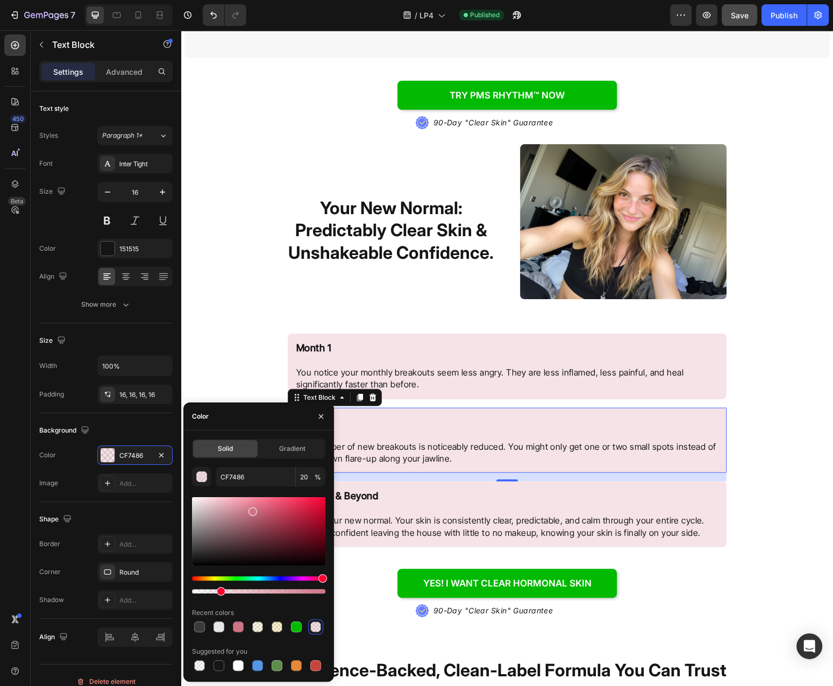
click at [213, 577] on div "Hue" at bounding box center [258, 578] width 133 height 4
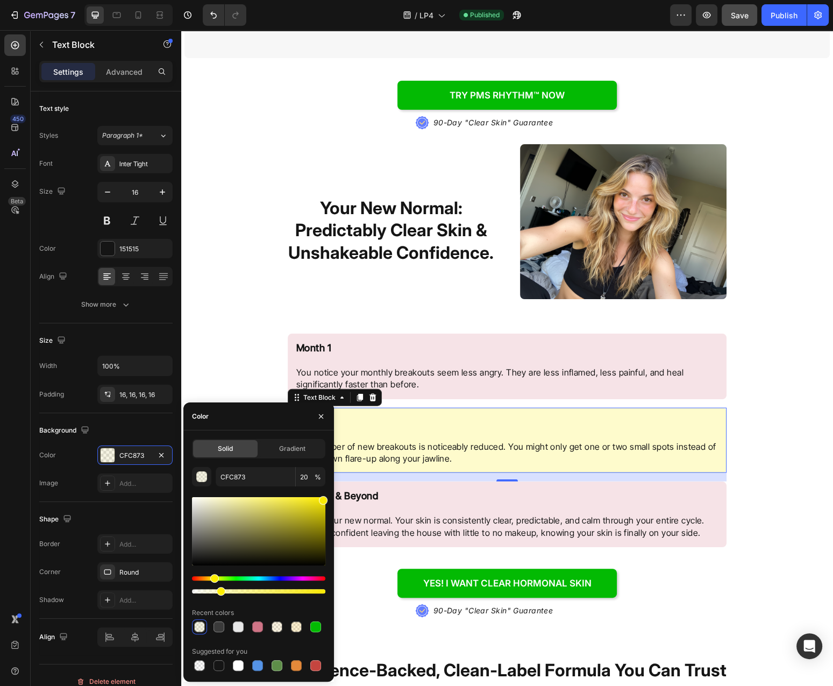
drag, startPoint x: 501, startPoint y: 531, endPoint x: 339, endPoint y: 487, distance: 167.9
type input "FFEE00"
click at [428, 498] on p "Month 3 & Beyond This is your new normal. Your skin is consistently clear, pred…" at bounding box center [507, 514] width 422 height 48
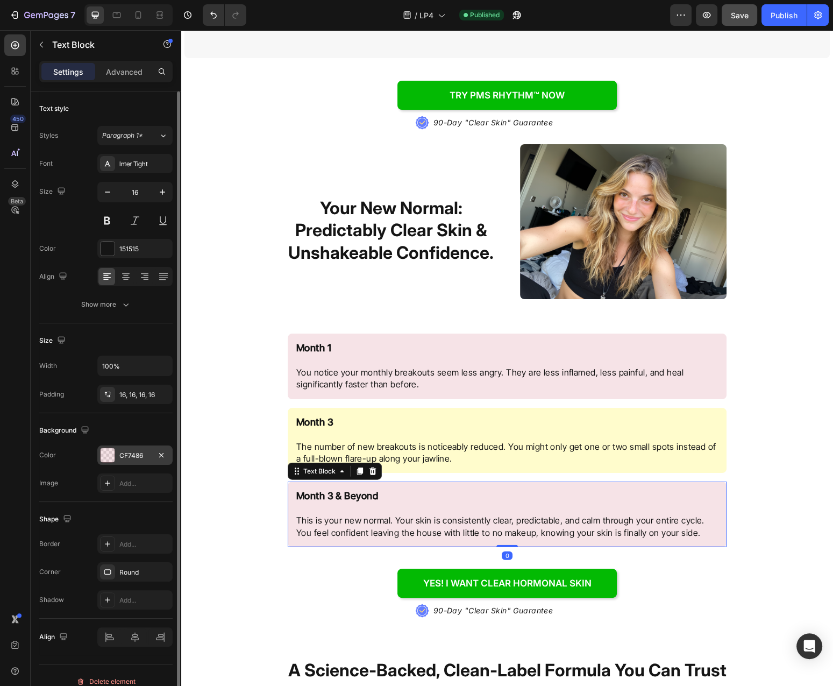
click at [114, 463] on div "CF7486" at bounding box center [134, 454] width 75 height 19
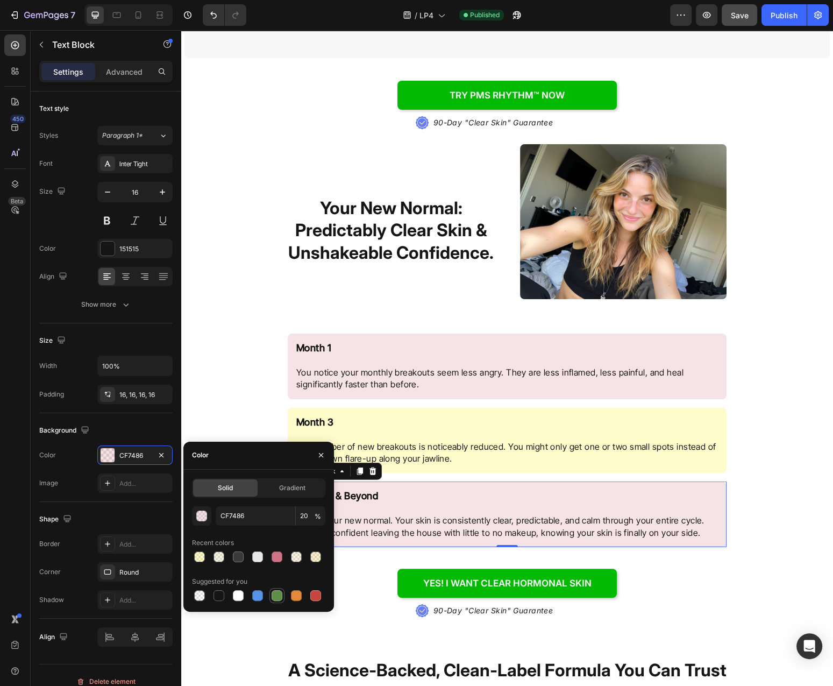
click at [274, 596] on div at bounding box center [277, 595] width 11 height 11
type input "5E8E49"
type input "100"
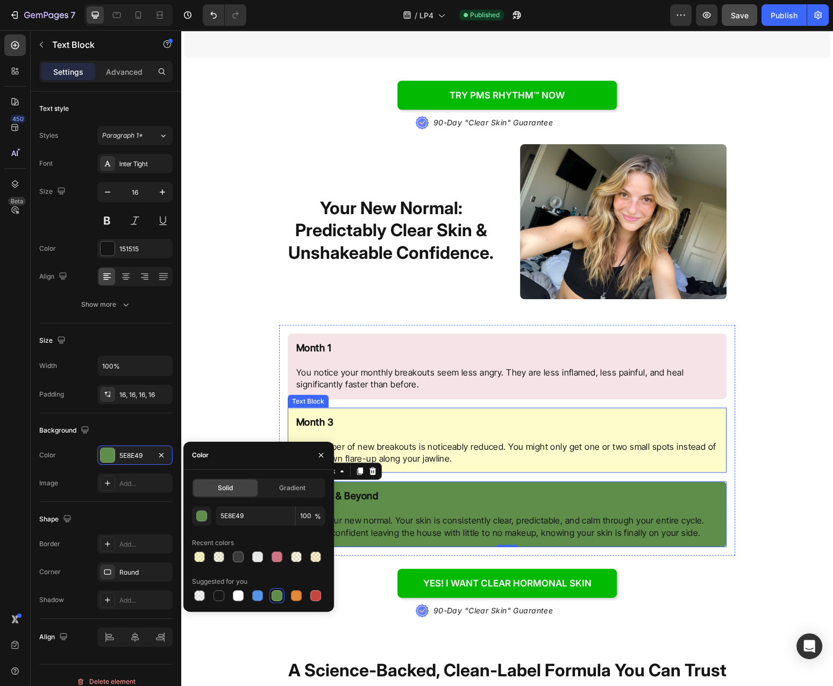
click at [484, 412] on div "Month 3 The number of new breakouts is noticeably reduced. You might only get o…" at bounding box center [507, 441] width 439 height 66
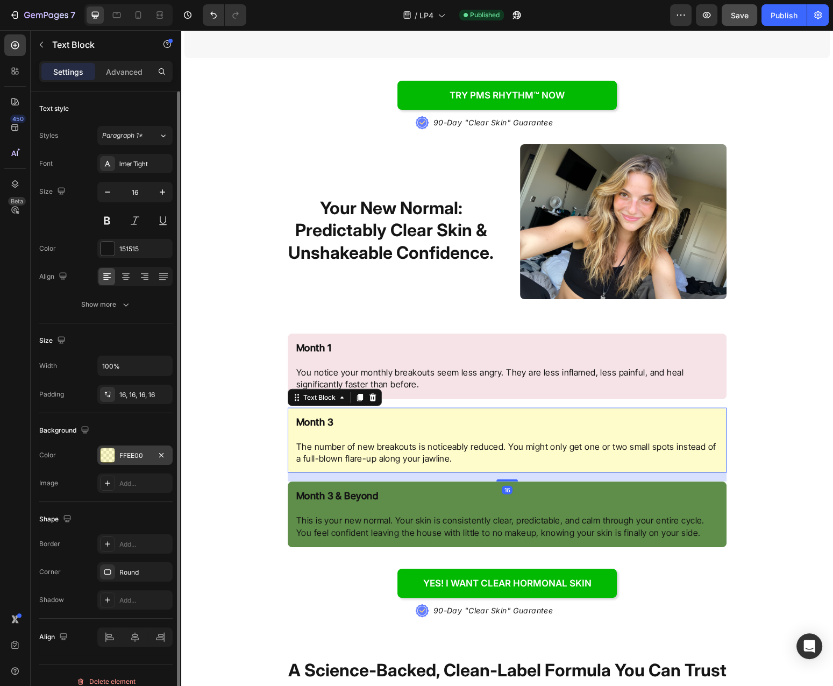
click at [118, 457] on div "FFEE00" at bounding box center [134, 454] width 75 height 19
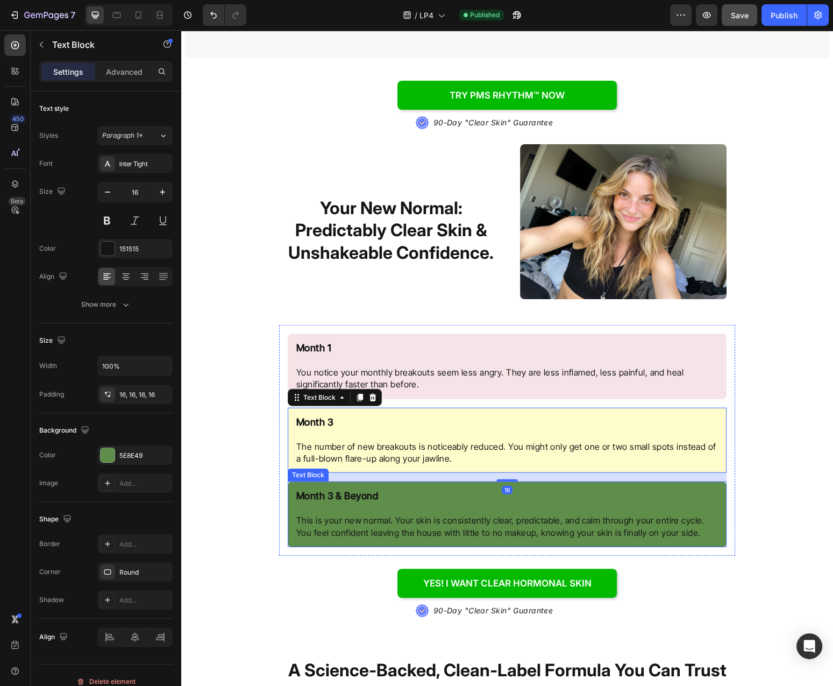
click at [412, 495] on p "Month 3 & Beyond This is your new normal. Your skin is consistently clear, pred…" at bounding box center [507, 514] width 422 height 48
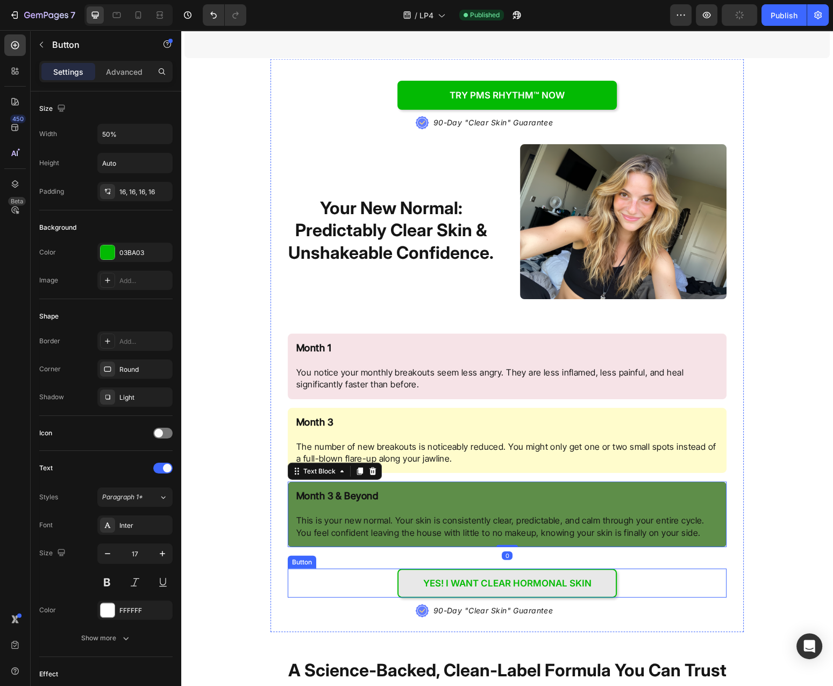
click at [410, 573] on link "YES! I WANT CLEAR HORMONAL SKIN" at bounding box center [508, 583] width 220 height 29
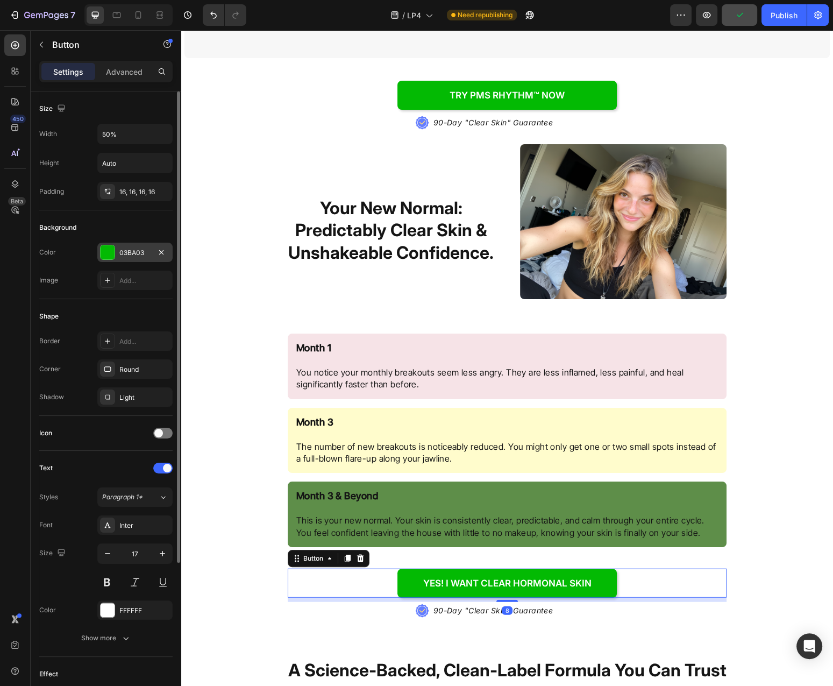
click at [125, 249] on div "03BA03" at bounding box center [134, 253] width 31 height 10
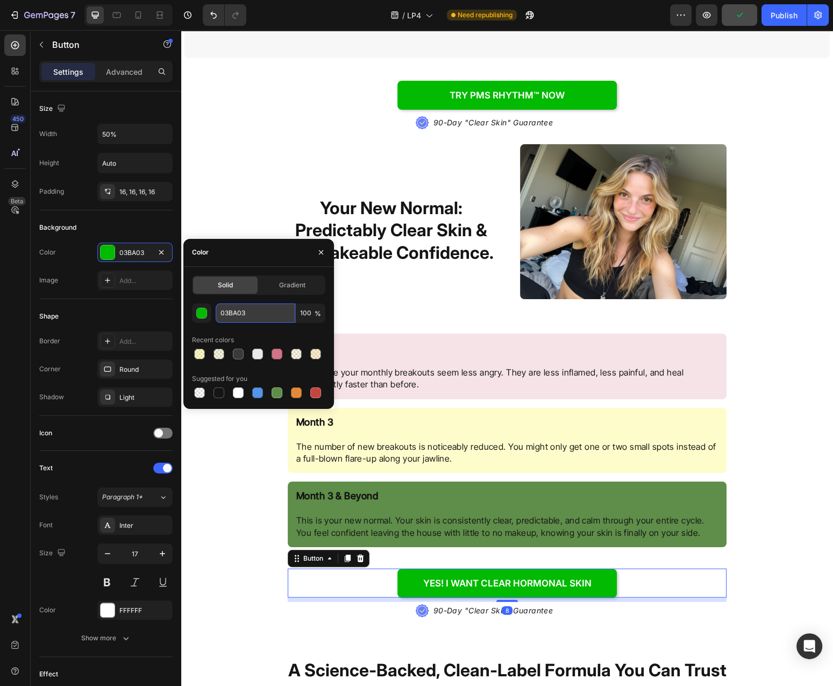
click at [247, 312] on input "03BA03" at bounding box center [256, 312] width 80 height 19
click at [494, 503] on p "Month 3 & Beyond This is your new normal. Your skin is consistently clear, pred…" at bounding box center [507, 514] width 422 height 48
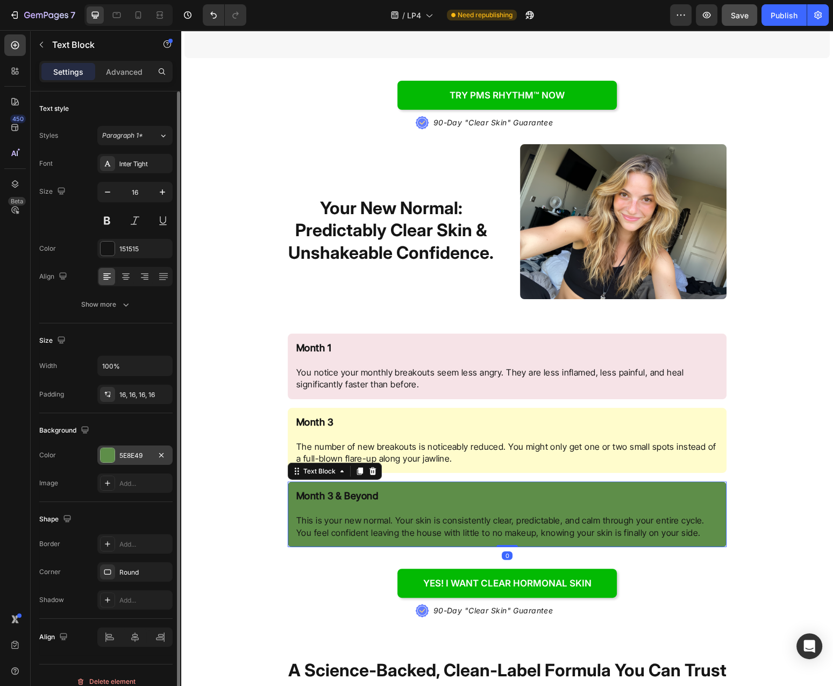
click at [129, 454] on div "5E8E49" at bounding box center [134, 456] width 31 height 10
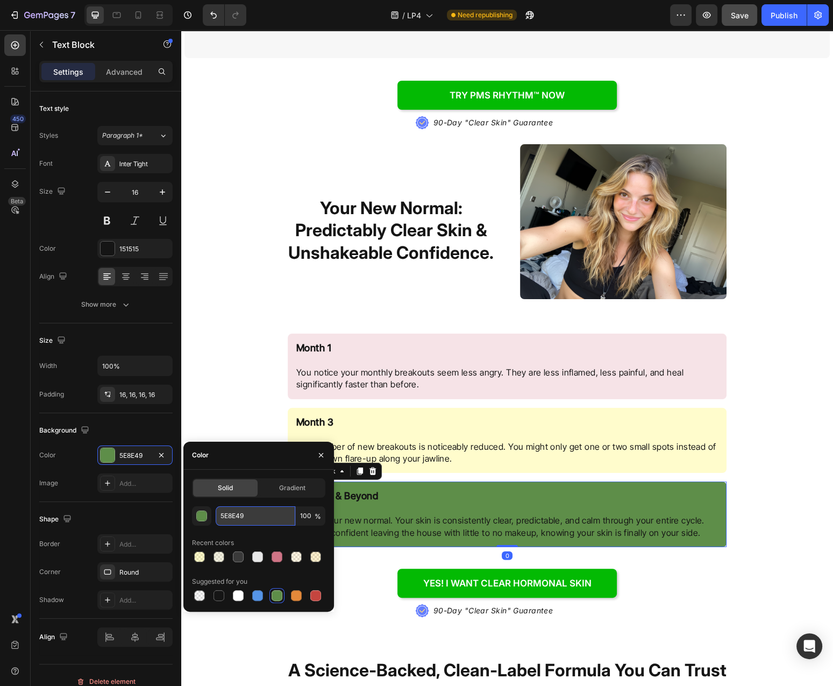
click at [264, 515] on input "5E8E49" at bounding box center [256, 515] width 80 height 19
paste input "03BA03"
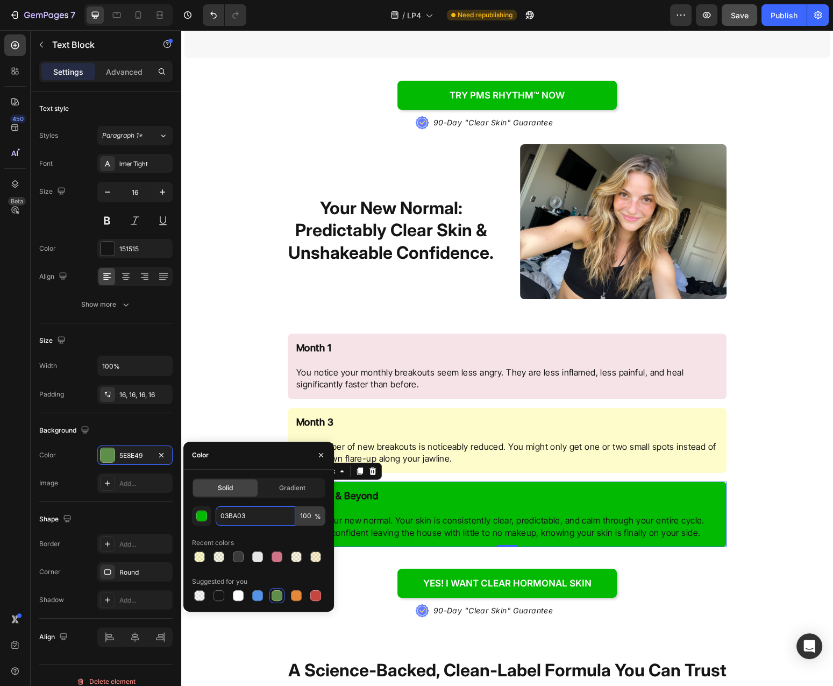
type input "03BA03"
click at [308, 522] on input "100" at bounding box center [311, 515] width 30 height 19
type input "20"
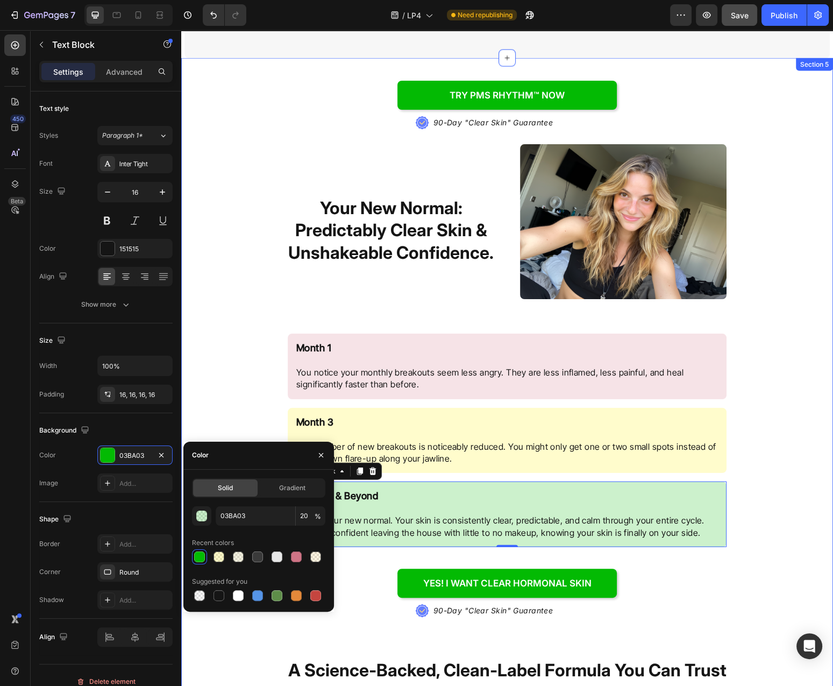
click at [751, 464] on div "Try PMS Rhythm™ NOW Button .id584220534124839872 .st0{fill:#647EFF;} .id5842205…" at bounding box center [507, 414] width 652 height 711
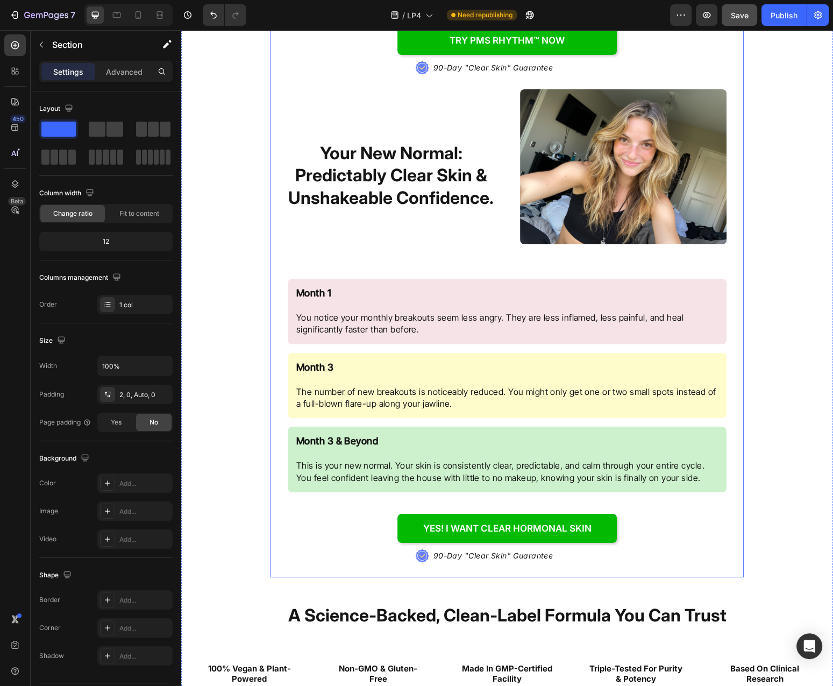
scroll to position [2941, 0]
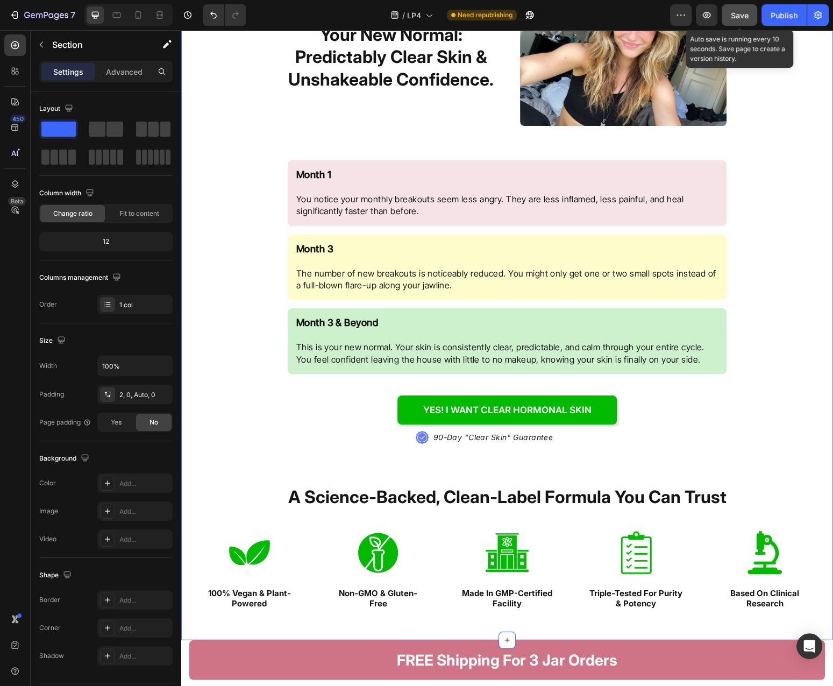
click at [731, 20] on button "Save" at bounding box center [740, 15] width 36 height 22
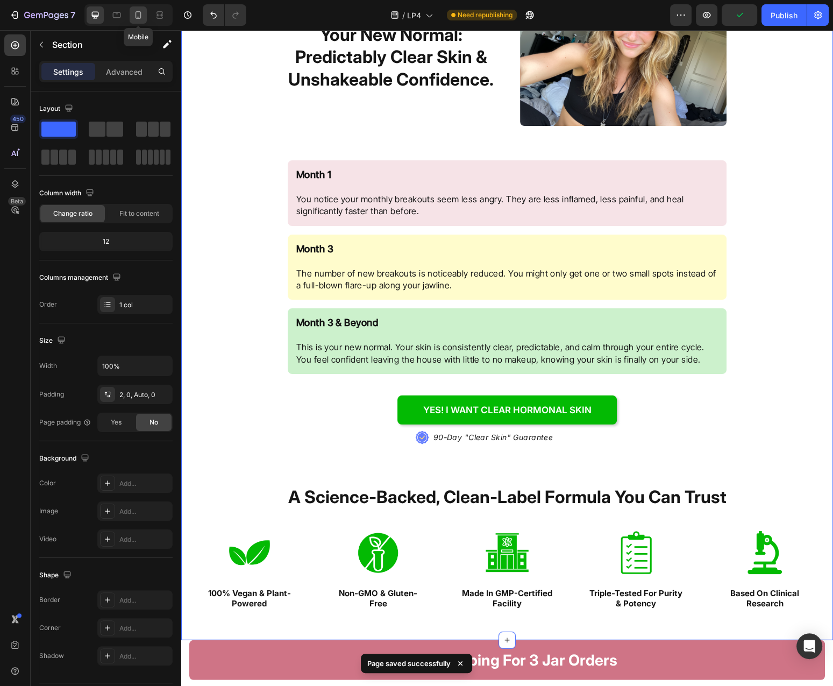
click at [133, 14] on div at bounding box center [138, 14] width 17 height 17
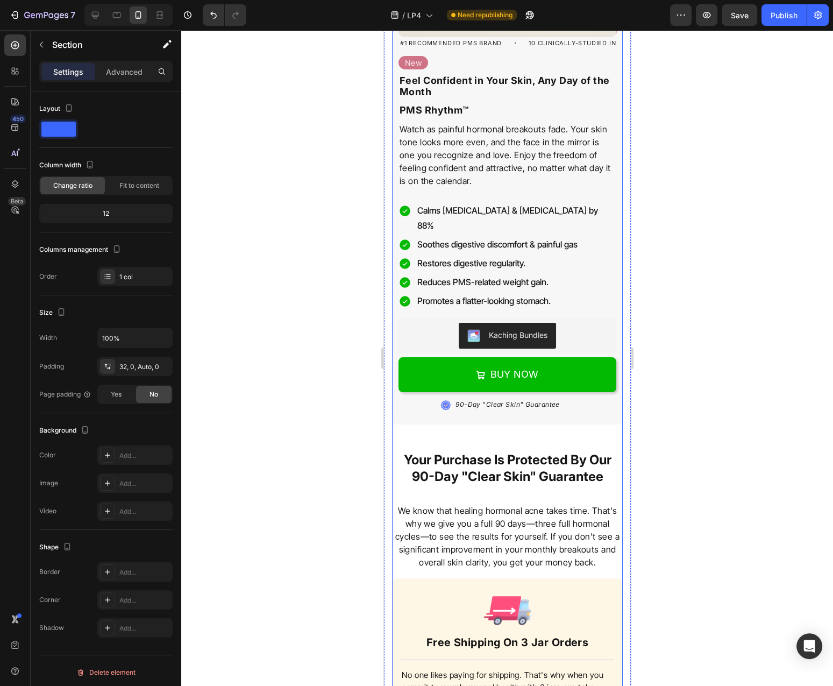
scroll to position [4662, 0]
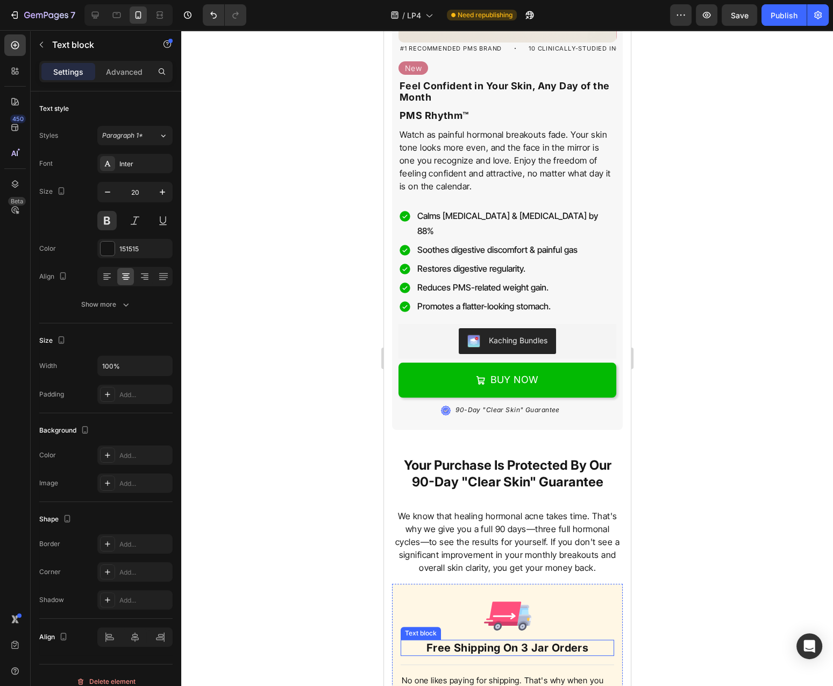
click at [528, 641] on p "Free Shipping On 3 Jar Orders" at bounding box center [506, 648] width 211 height 14
click at [538, 641] on p "Free Shipping On 3 Jar Orders" at bounding box center [506, 648] width 211 height 14
click at [527, 641] on p "Free Shipping On 3 Jar Orders" at bounding box center [506, 648] width 211 height 14
click at [673, 568] on div at bounding box center [507, 358] width 652 height 656
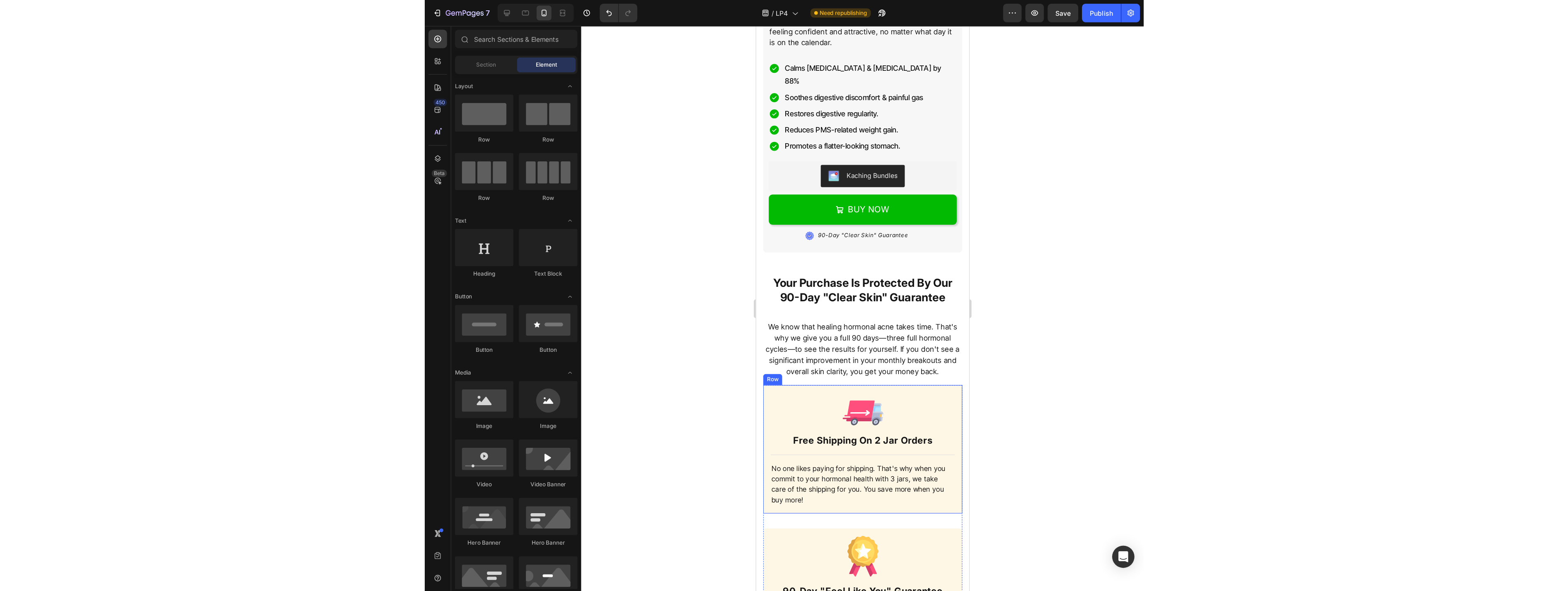
scroll to position [3720, 0]
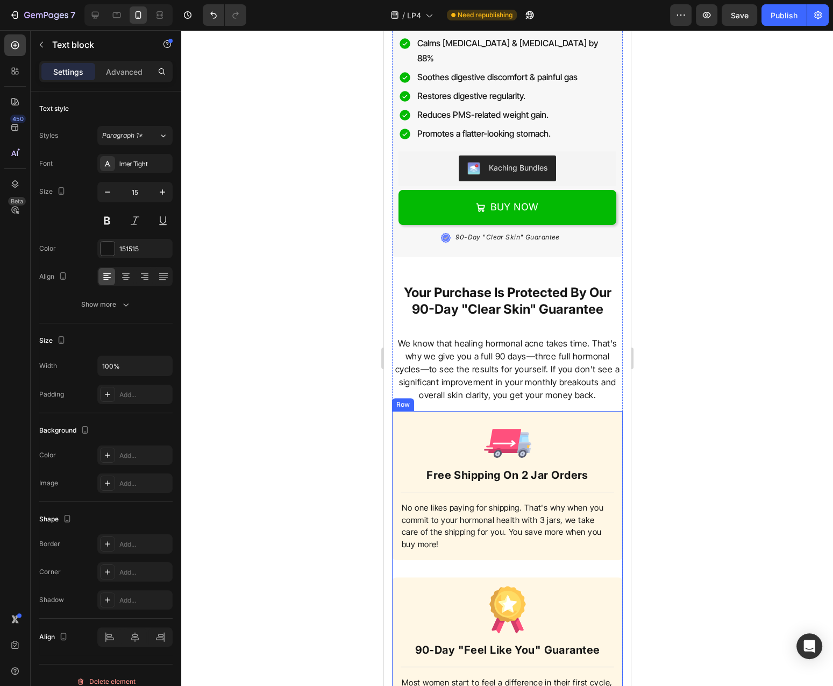
click at [539, 529] on p "No one likes paying for shipping. That's why when you commit to your hormonal h…" at bounding box center [506, 526] width 211 height 48
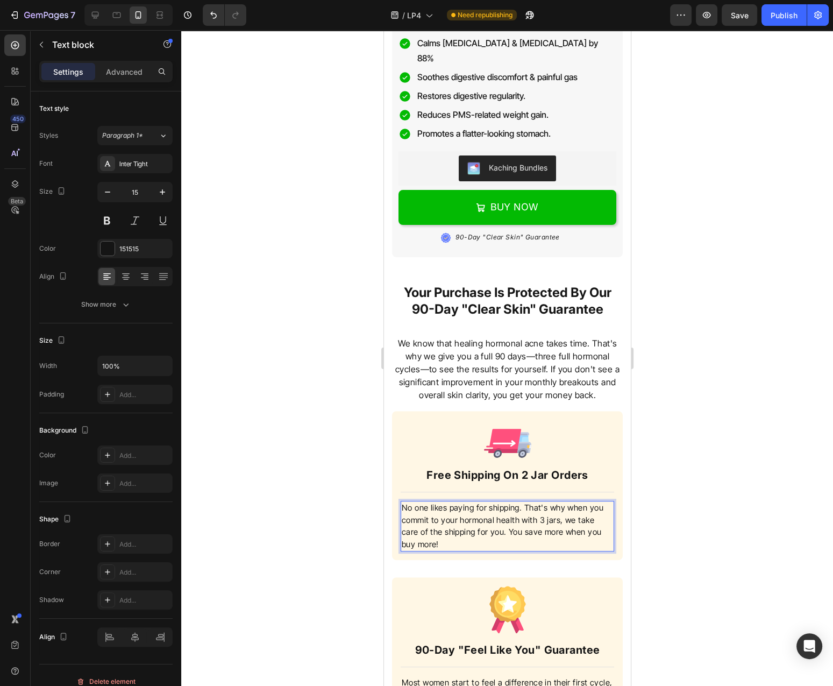
click at [532, 511] on p "No one likes paying for shipping. That's why when you commit to your hormonal h…" at bounding box center [506, 526] width 211 height 48
click at [541, 508] on p "No one likes paying for shipping. That's why when you commit to your hormonal h…" at bounding box center [506, 526] width 211 height 48
click at [542, 507] on p "No one likes paying for shipping. That's why when you commit to your hormonal h…" at bounding box center [506, 526] width 211 height 48
click at [522, 468] on p "Free Shipping On 2 Jar Orders" at bounding box center [506, 475] width 211 height 14
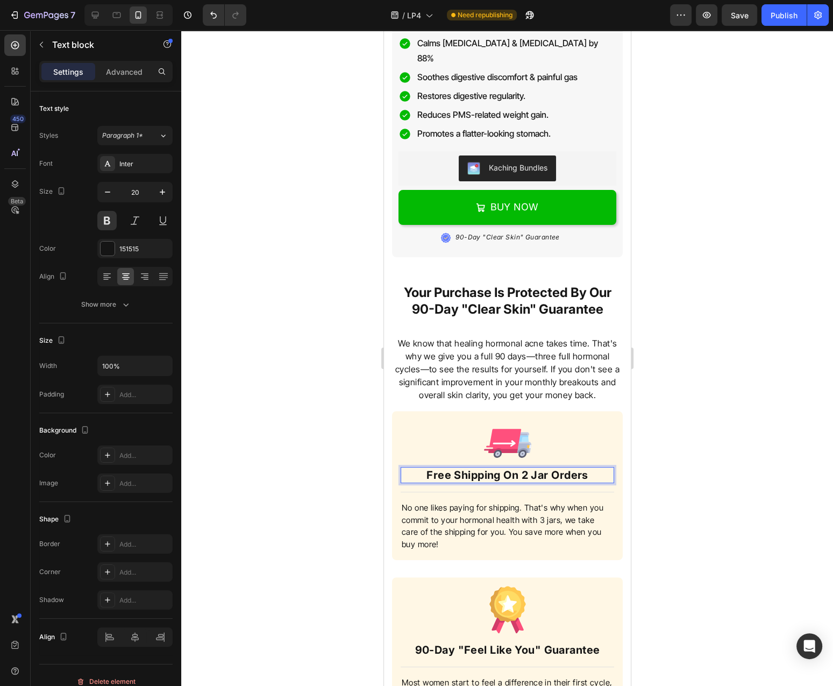
click at [522, 468] on p "Free Shipping On 2 Jar Orders" at bounding box center [506, 475] width 211 height 14
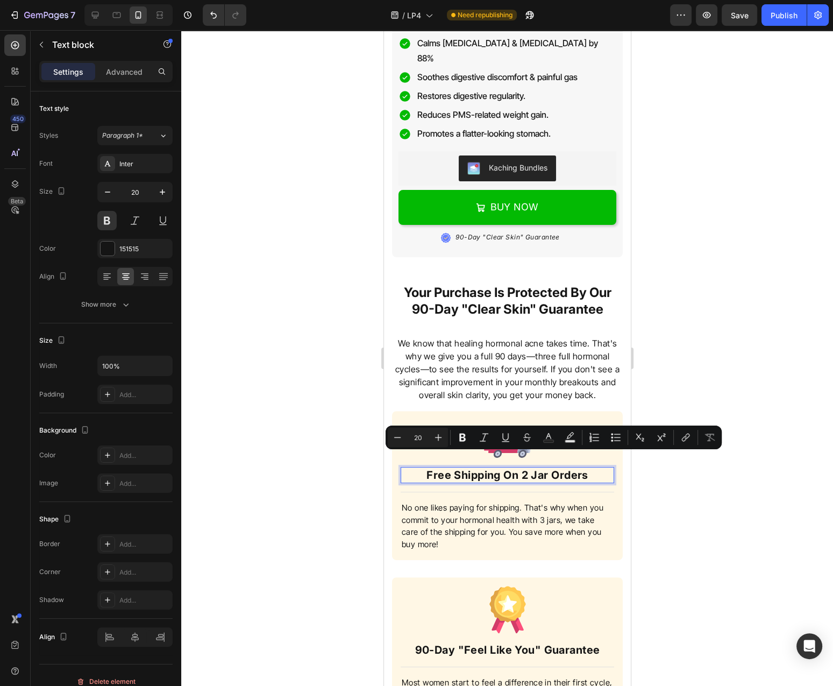
click at [705, 487] on div at bounding box center [507, 358] width 652 height 656
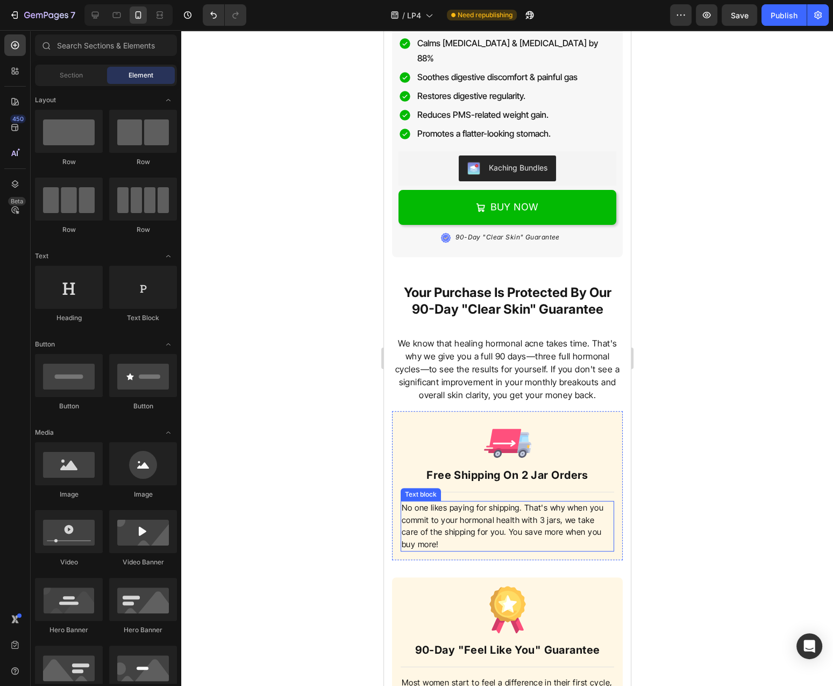
click at [525, 502] on p "No one likes paying for shipping. That's why when you commit to your hormonal h…" at bounding box center [506, 526] width 211 height 48
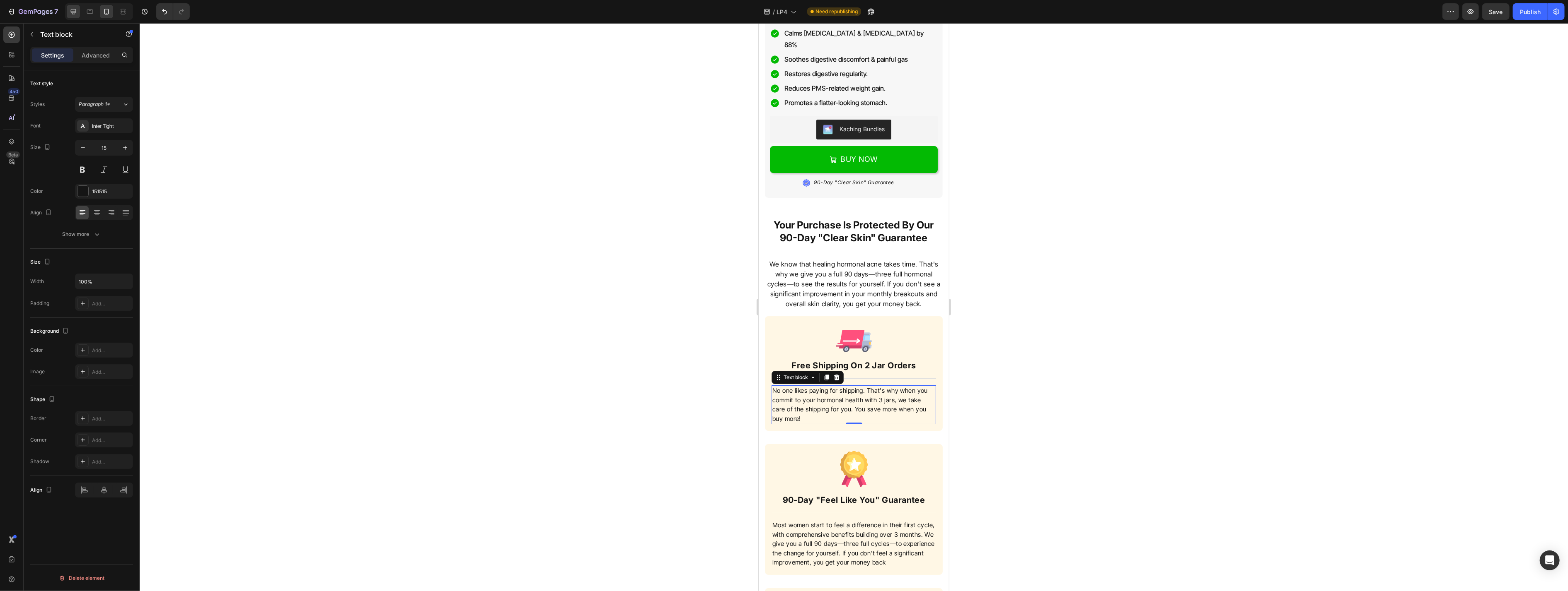
click at [72, 15] on icon at bounding box center [73, 12] width 8 height 8
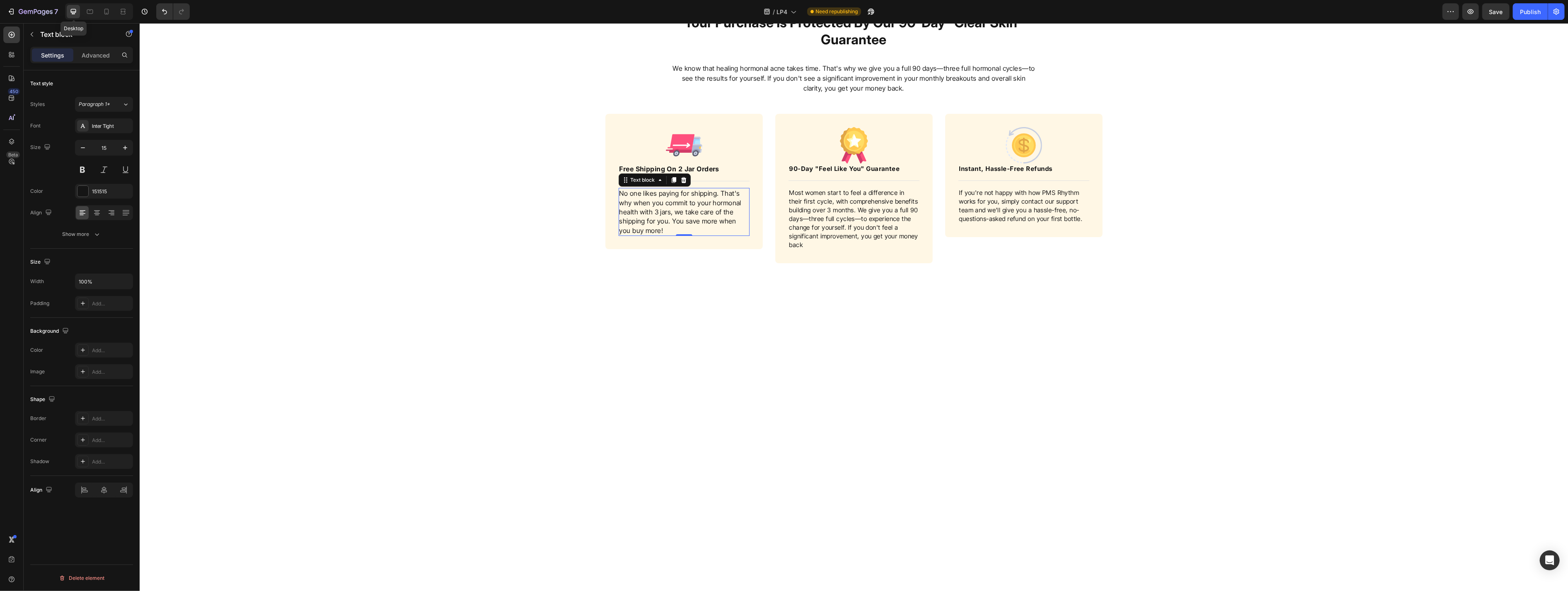
type input "16"
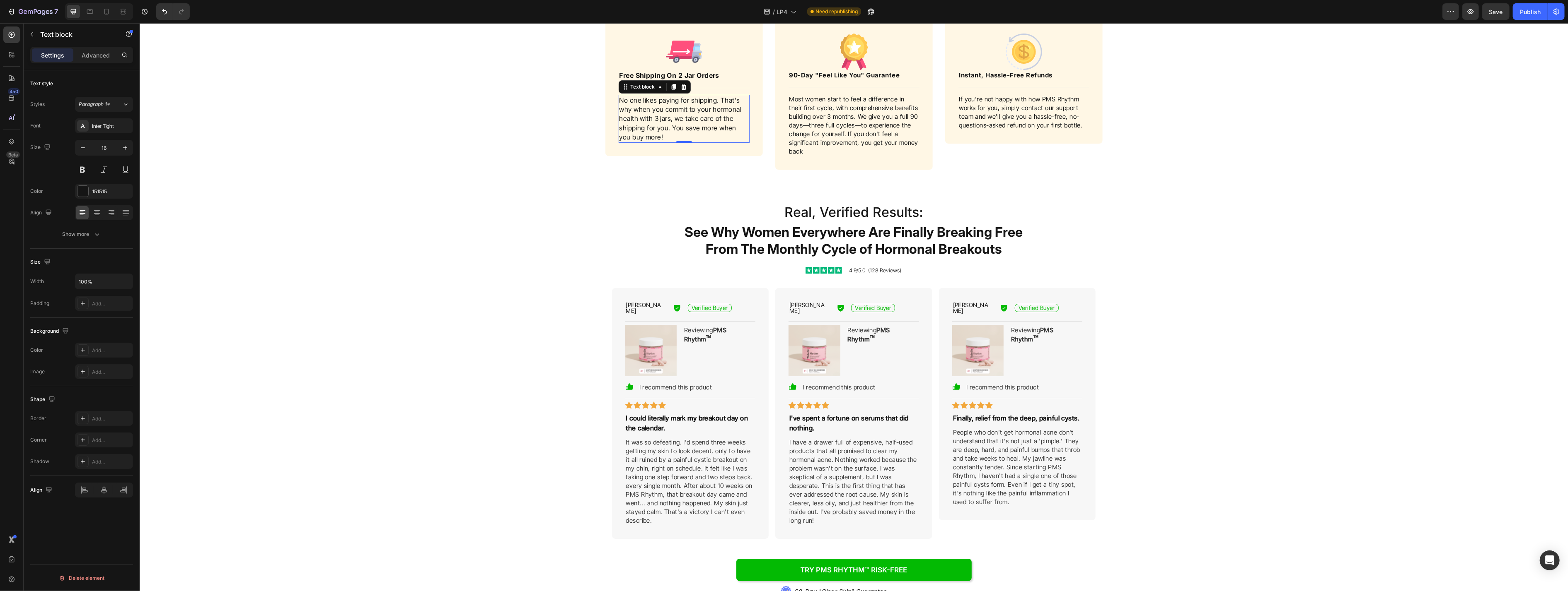
scroll to position [3856, 0]
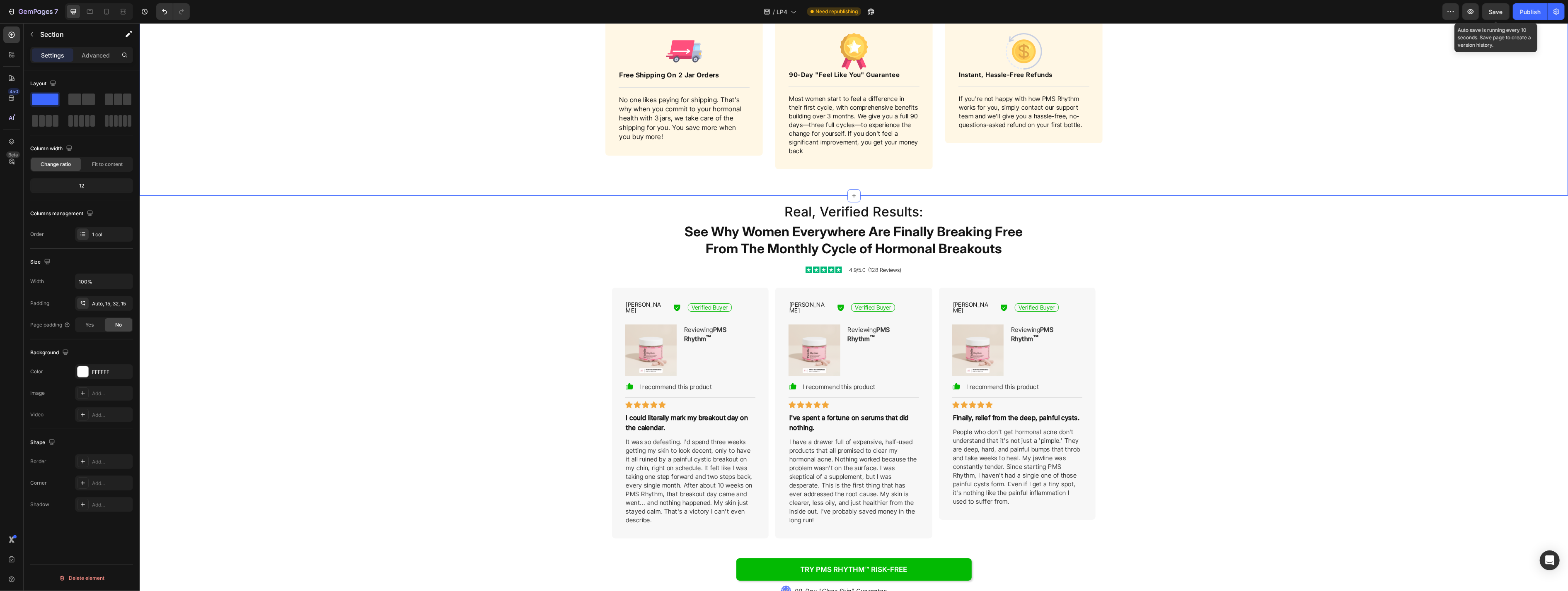
click at [642, 13] on span "Save" at bounding box center [1496, 12] width 14 height 7
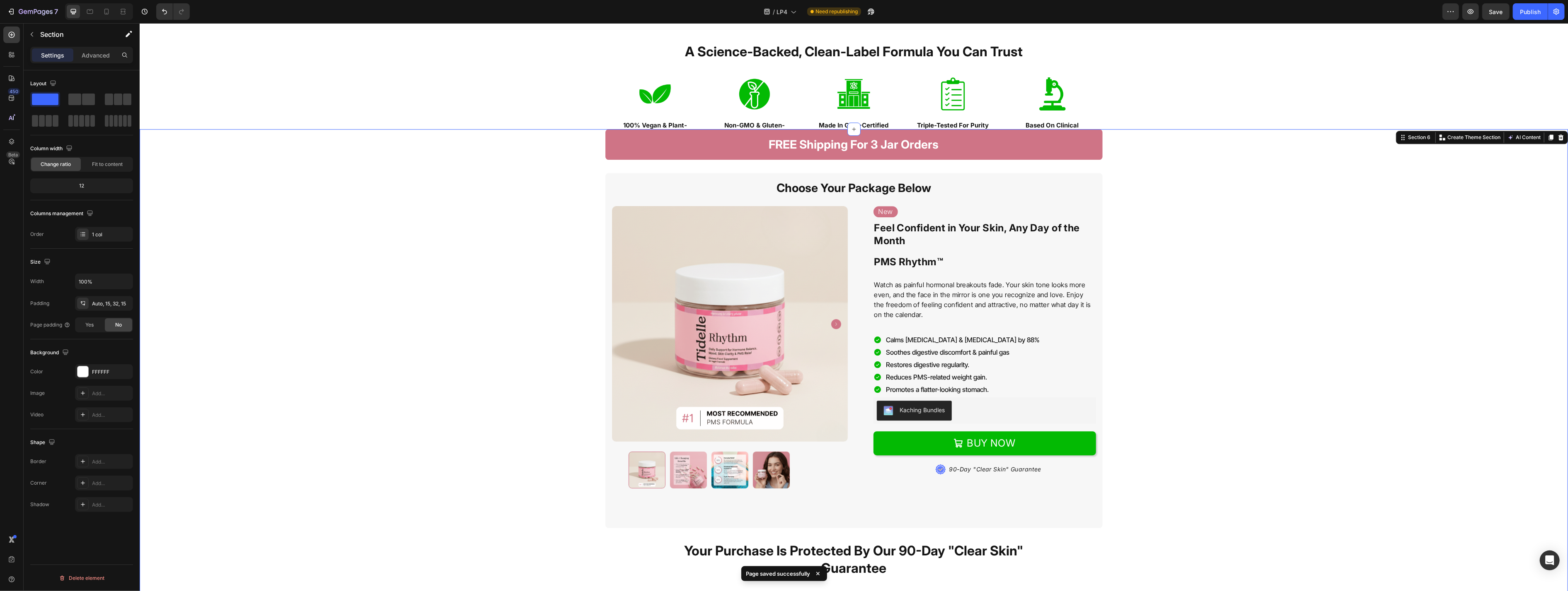
scroll to position [2835, 0]
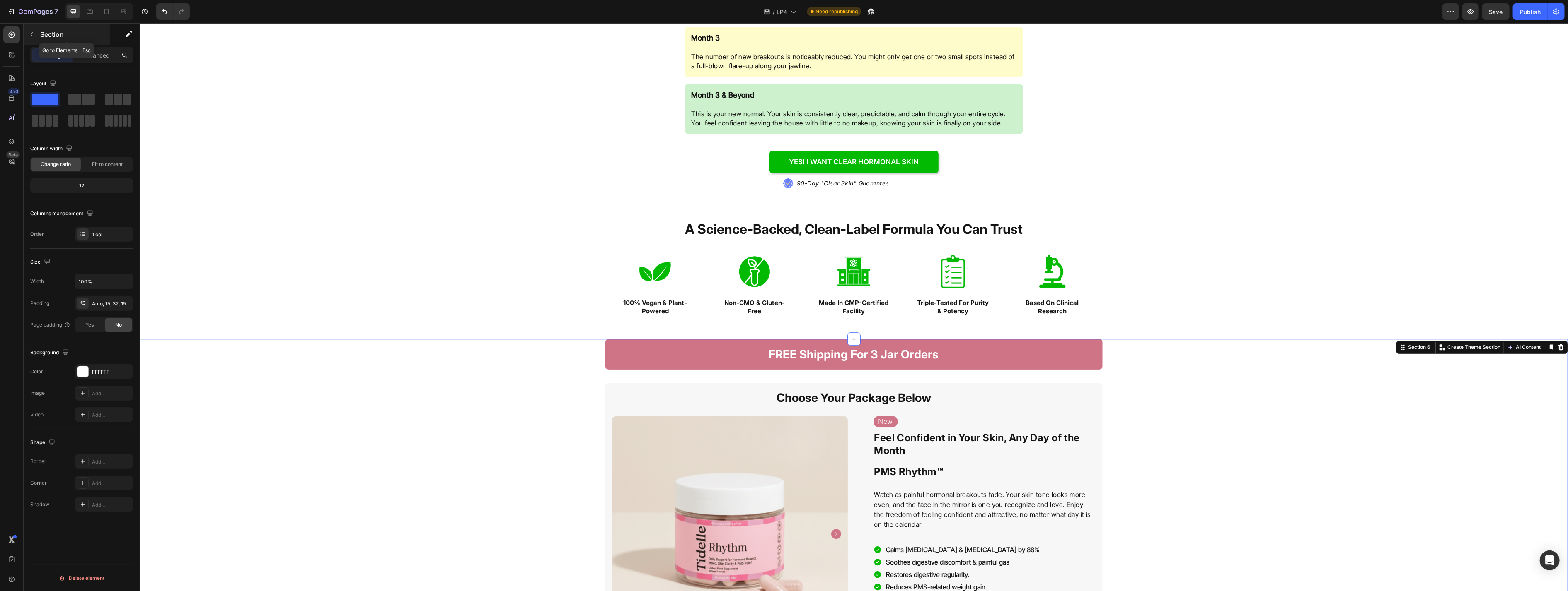
click at [29, 36] on icon "button" at bounding box center [32, 34] width 7 height 7
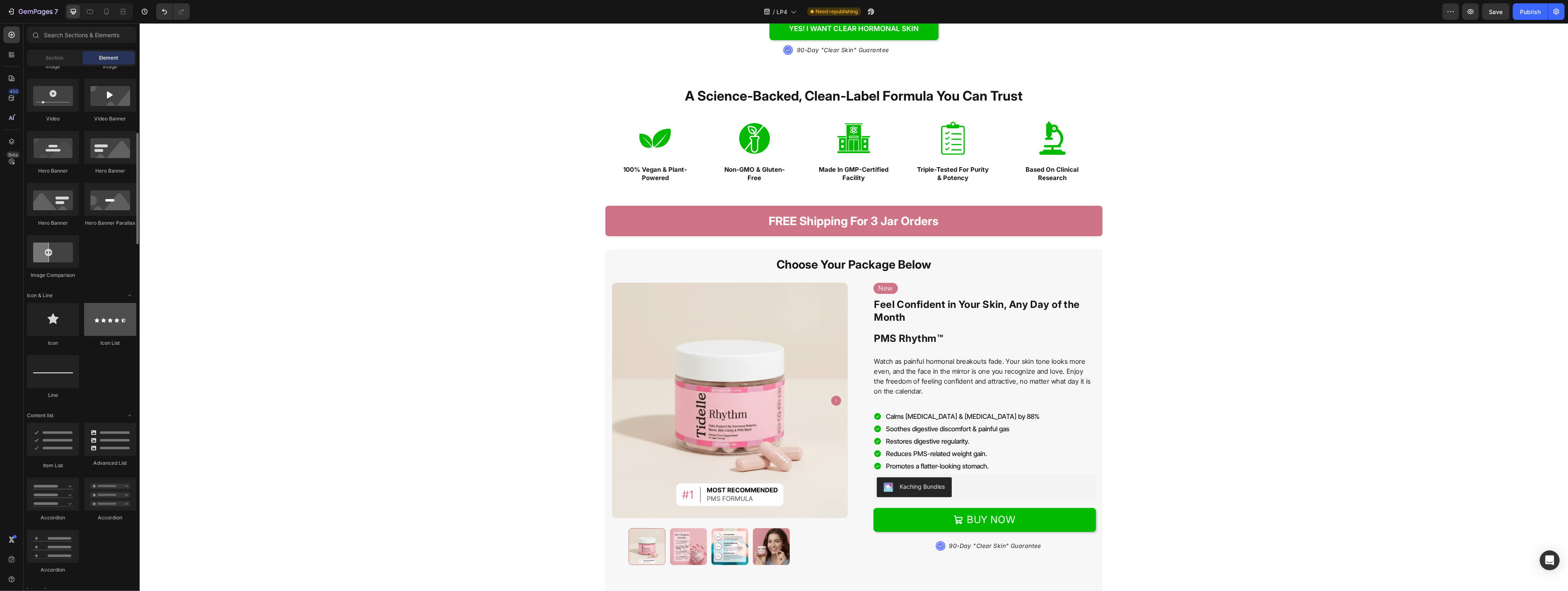
scroll to position [538, 0]
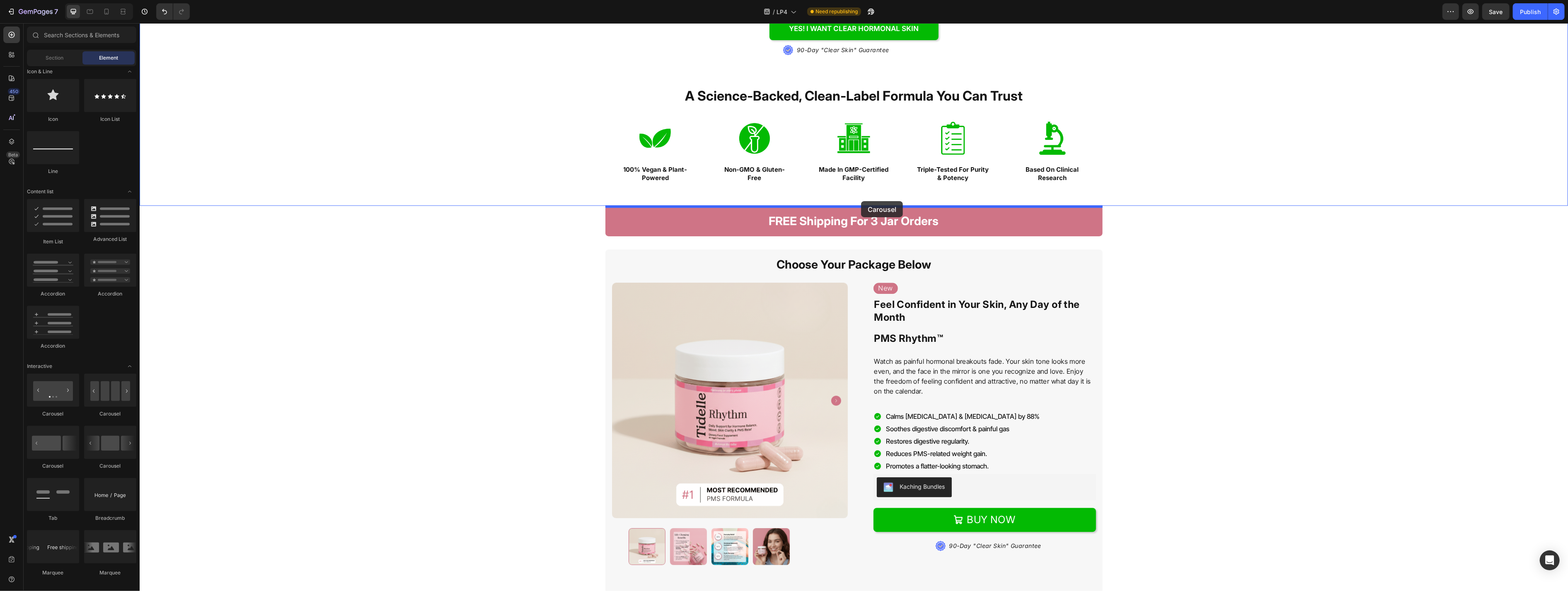
drag, startPoint x: 194, startPoint y: 473, endPoint x: 860, endPoint y: 201, distance: 719.4
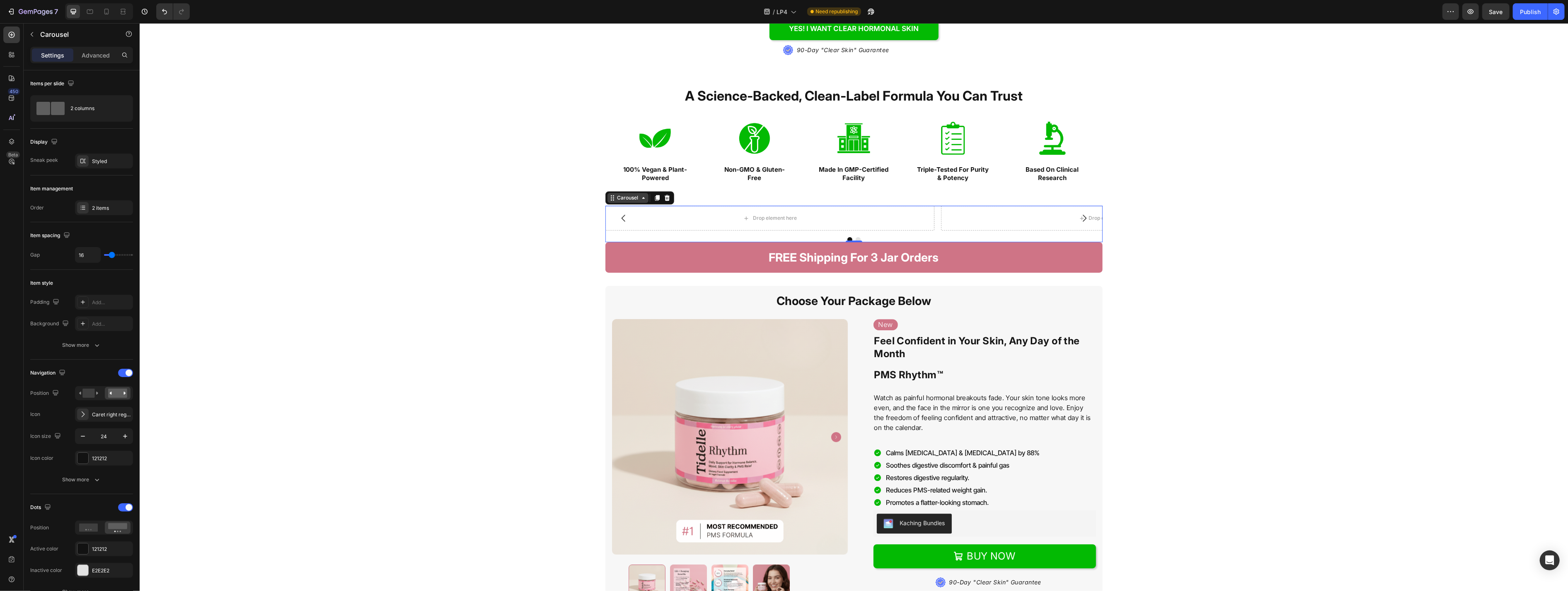
click at [623, 195] on div "Carousel" at bounding box center [628, 198] width 25 height 8
click at [623, 199] on div "Carousel" at bounding box center [628, 198] width 25 height 8
click at [101, 205] on div "2 items" at bounding box center [111, 209] width 39 height 8
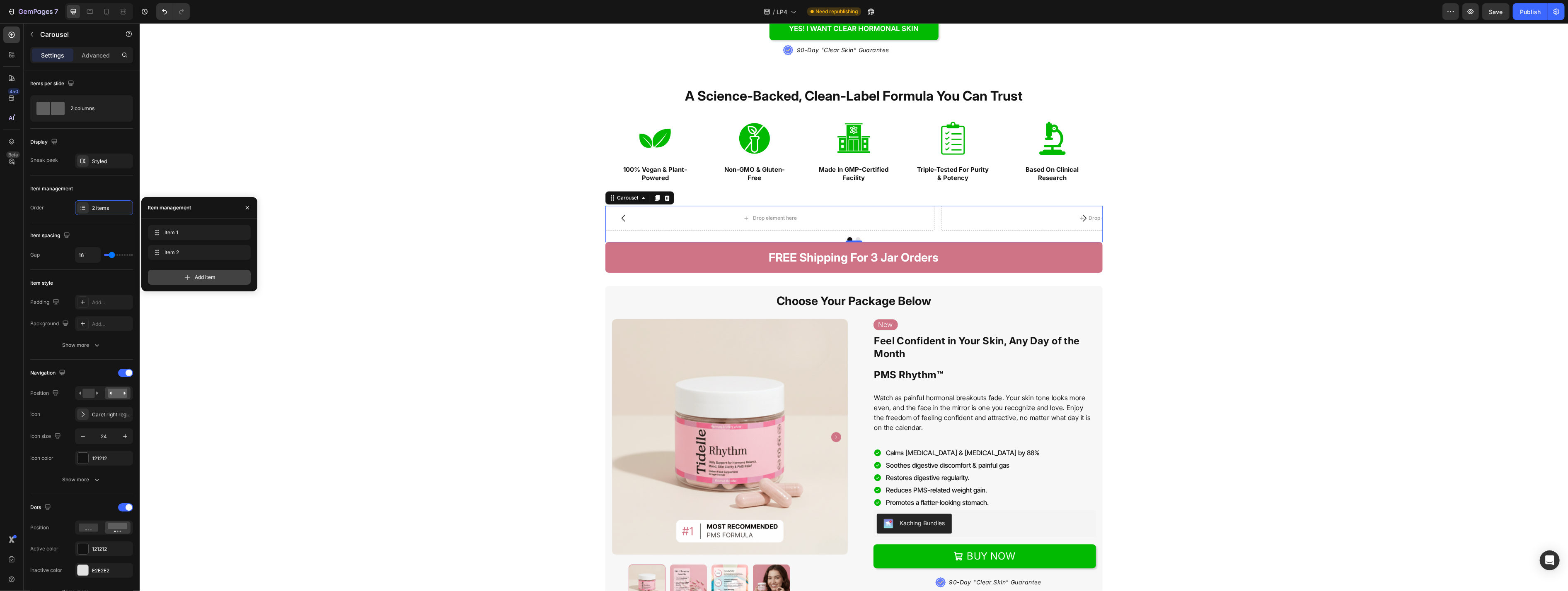
click at [206, 275] on span "Add item" at bounding box center [205, 278] width 21 height 8
click at [205, 295] on span "Add item" at bounding box center [205, 297] width 21 height 8
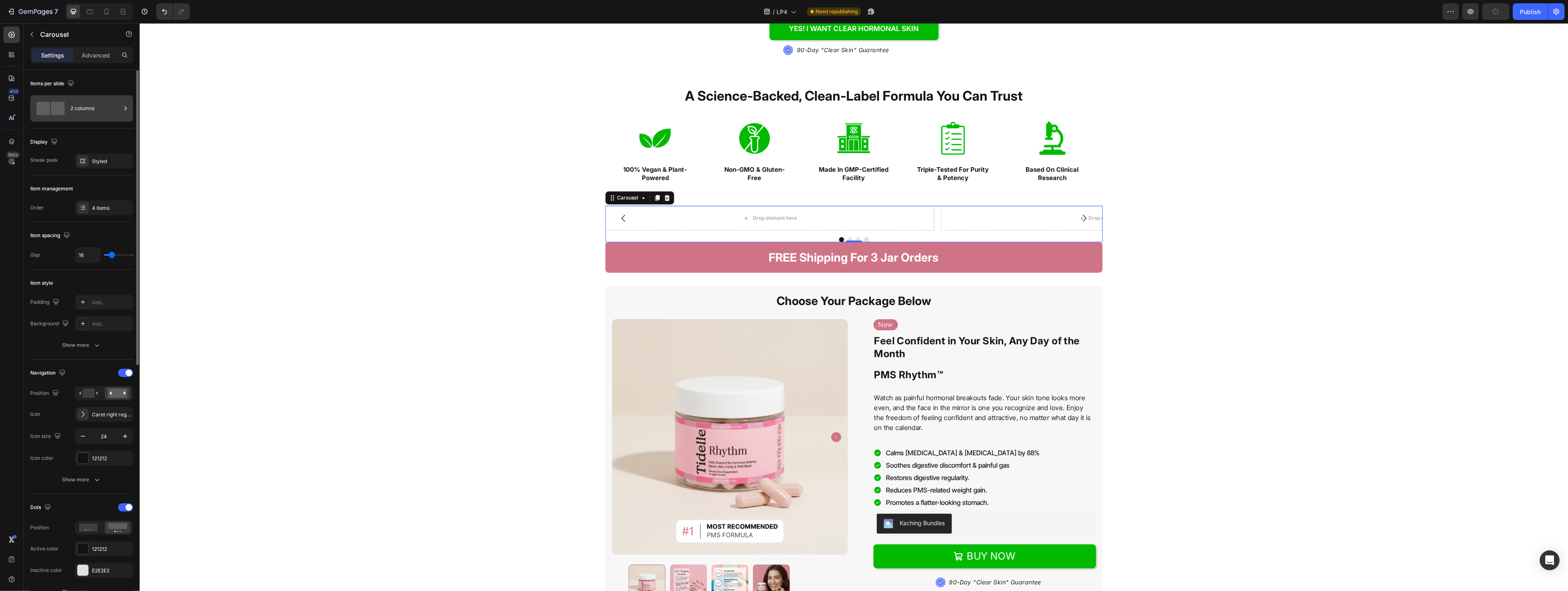
click at [86, 101] on div "2 columns" at bounding box center [95, 109] width 51 height 19
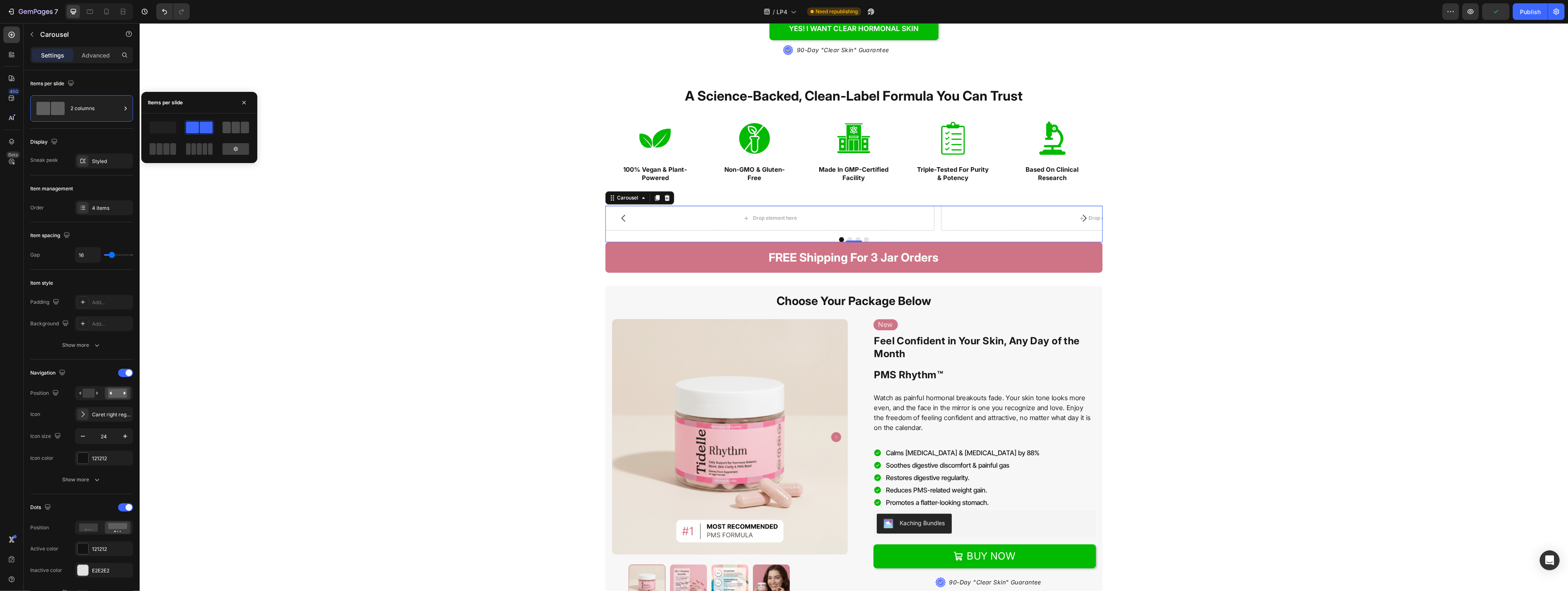
click at [230, 129] on span at bounding box center [226, 127] width 8 height 12
click at [161, 153] on span at bounding box center [159, 149] width 6 height 12
click at [120, 375] on div at bounding box center [125, 372] width 15 height 8
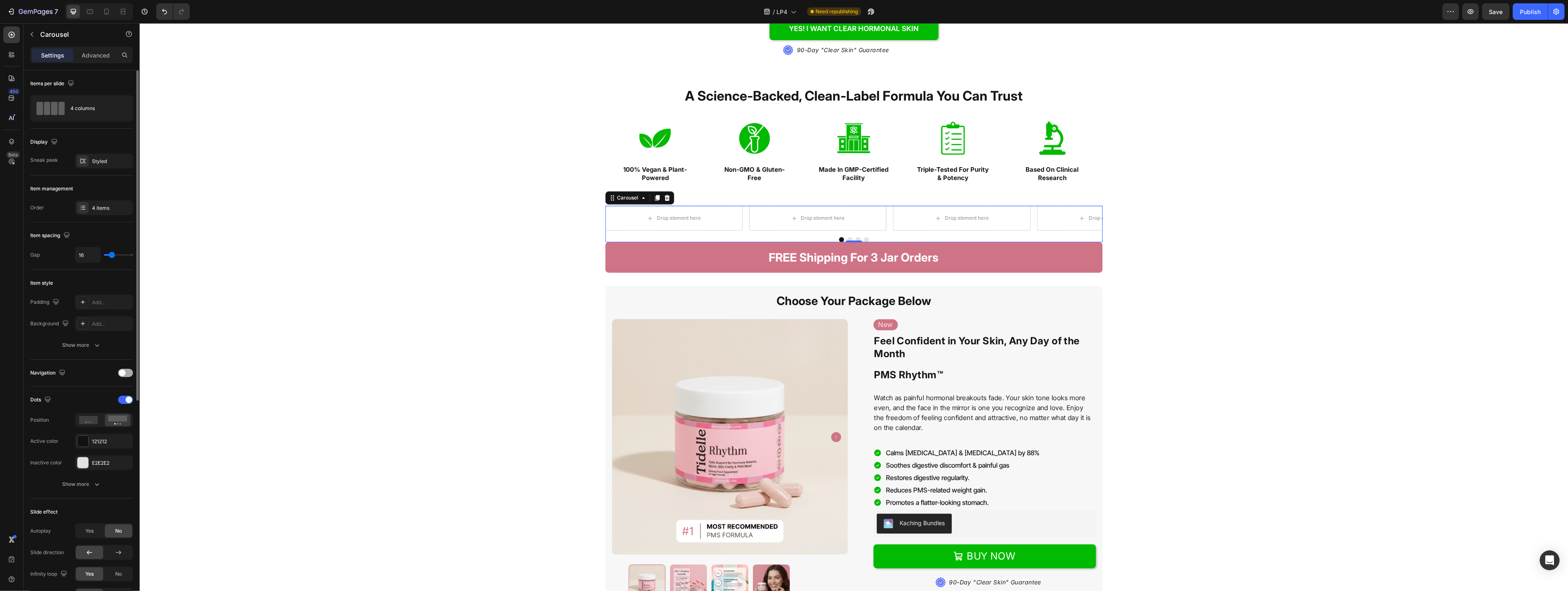
click at [126, 372] on div at bounding box center [125, 372] width 15 height 8
click at [125, 372] on div at bounding box center [125, 372] width 15 height 8
click at [128, 396] on div at bounding box center [125, 399] width 15 height 8
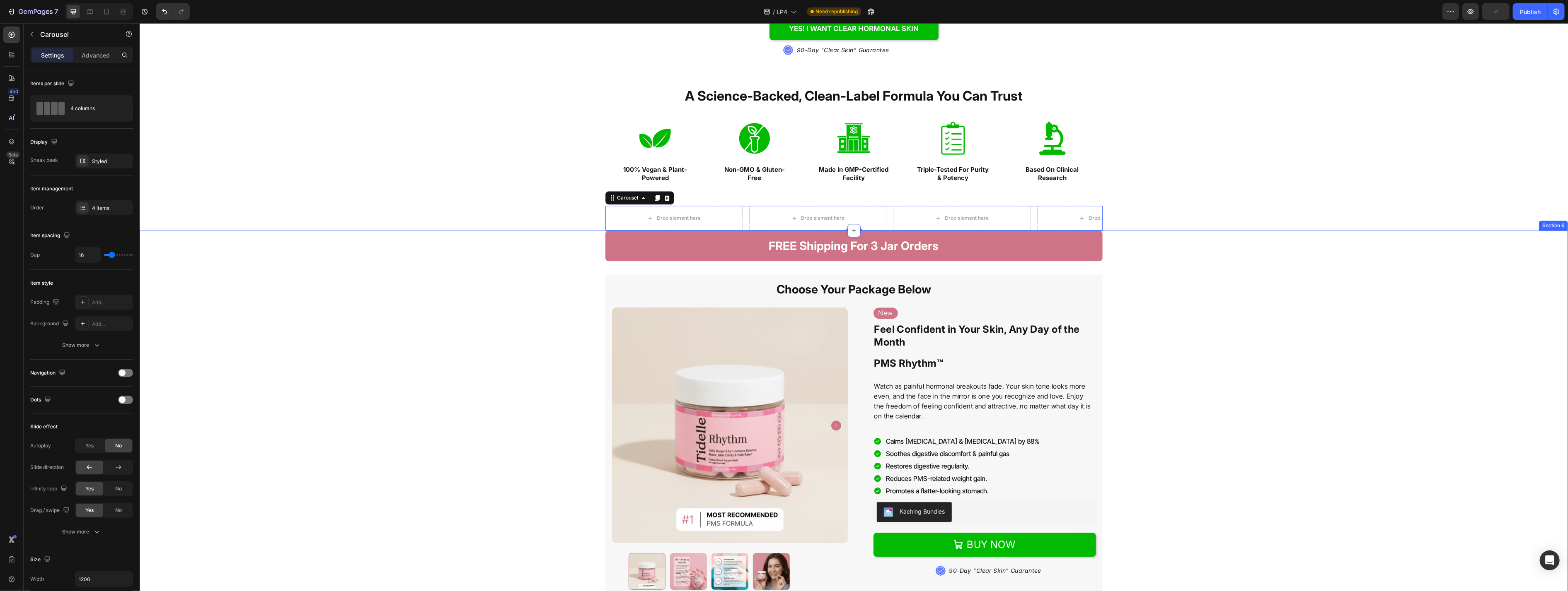
click at [387, 296] on div "FREE Shipping For 3 Jar Orders Heading Choose Your Package Below Heading Produc…" at bounding box center [853, 569] width 1416 height 676
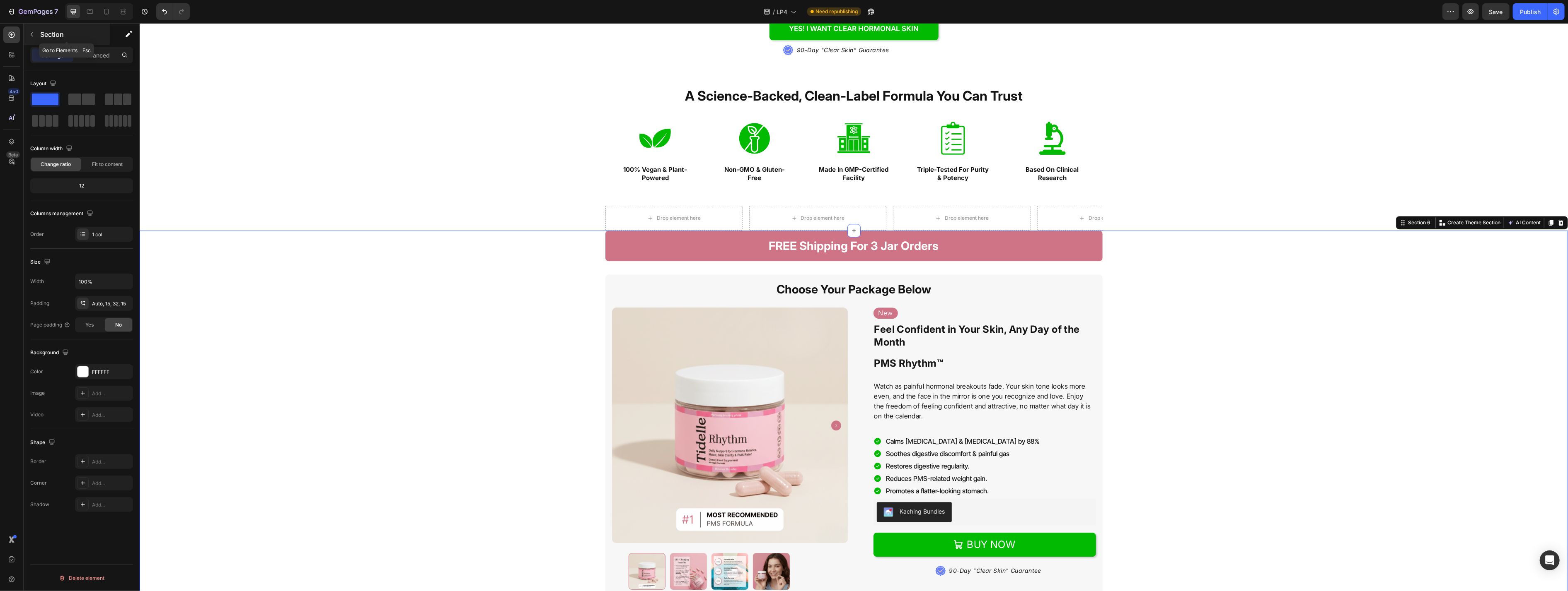
click at [33, 35] on icon "button" at bounding box center [32, 34] width 7 height 7
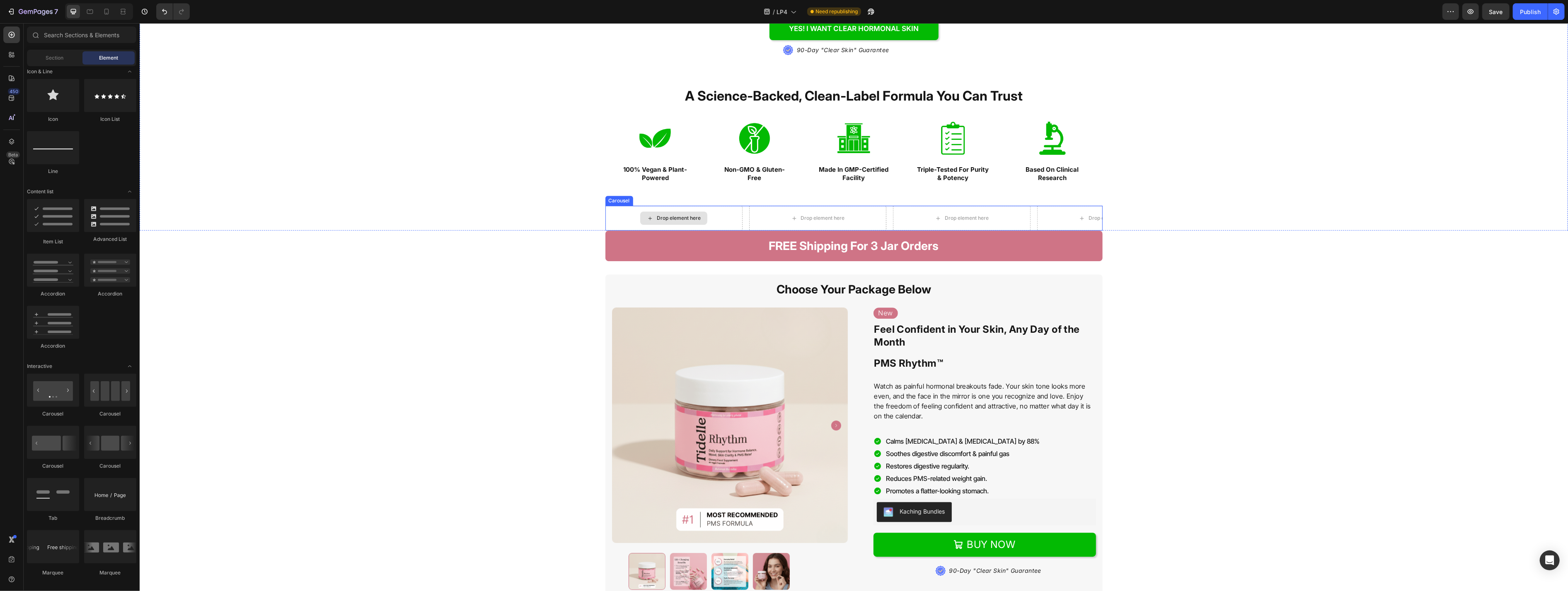
click at [642, 222] on div "Drop element here" at bounding box center [674, 218] width 137 height 25
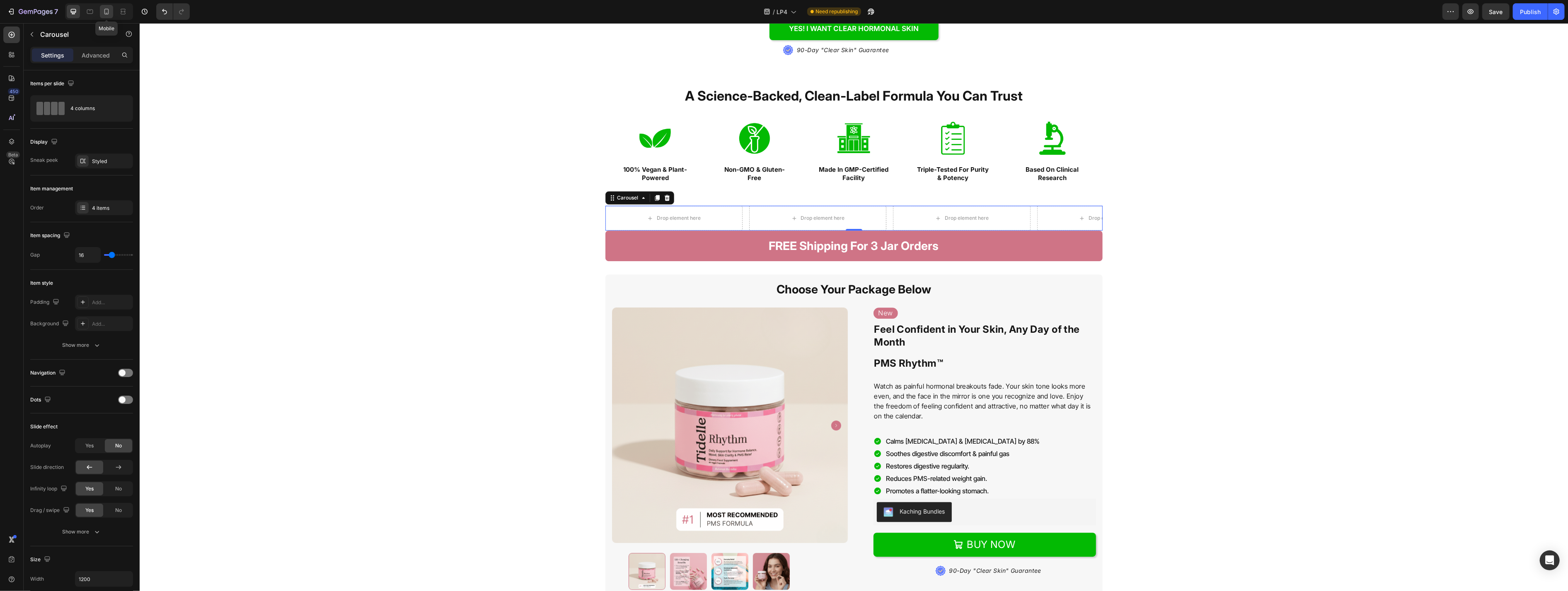
click at [107, 8] on icon at bounding box center [107, 12] width 5 height 6
type input "100%"
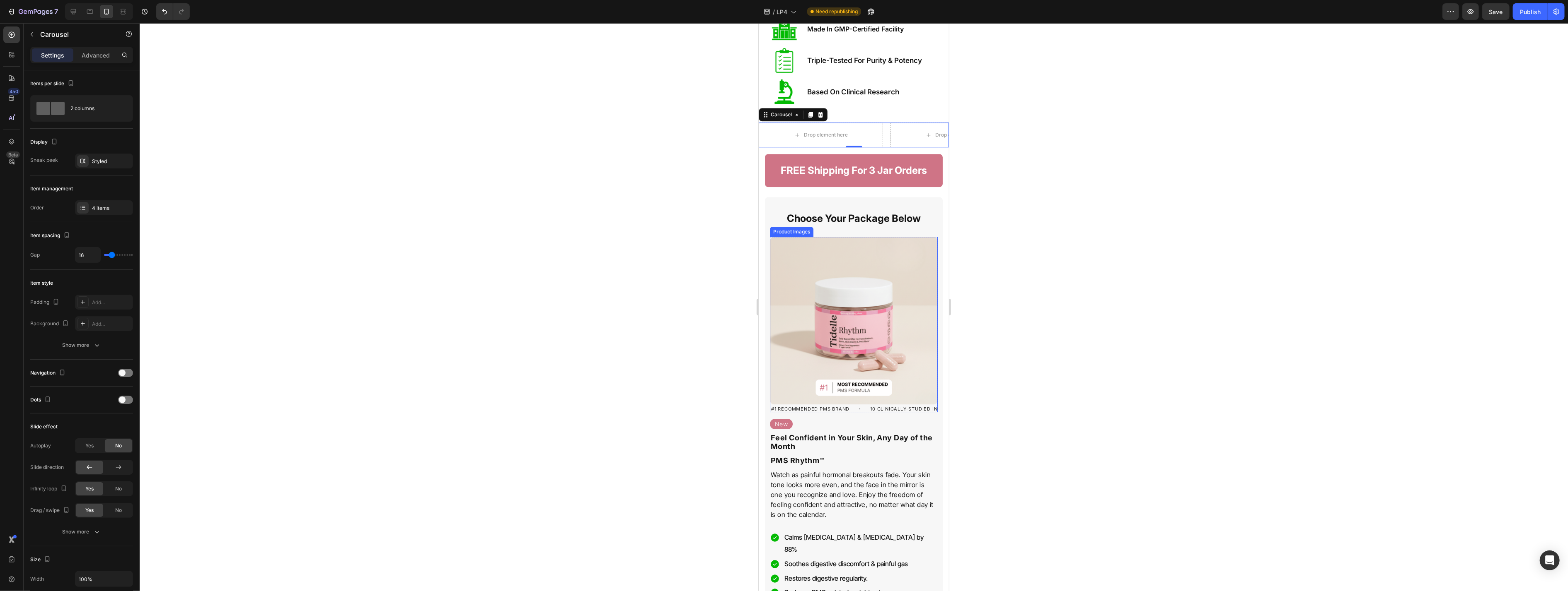
scroll to position [3222, 0]
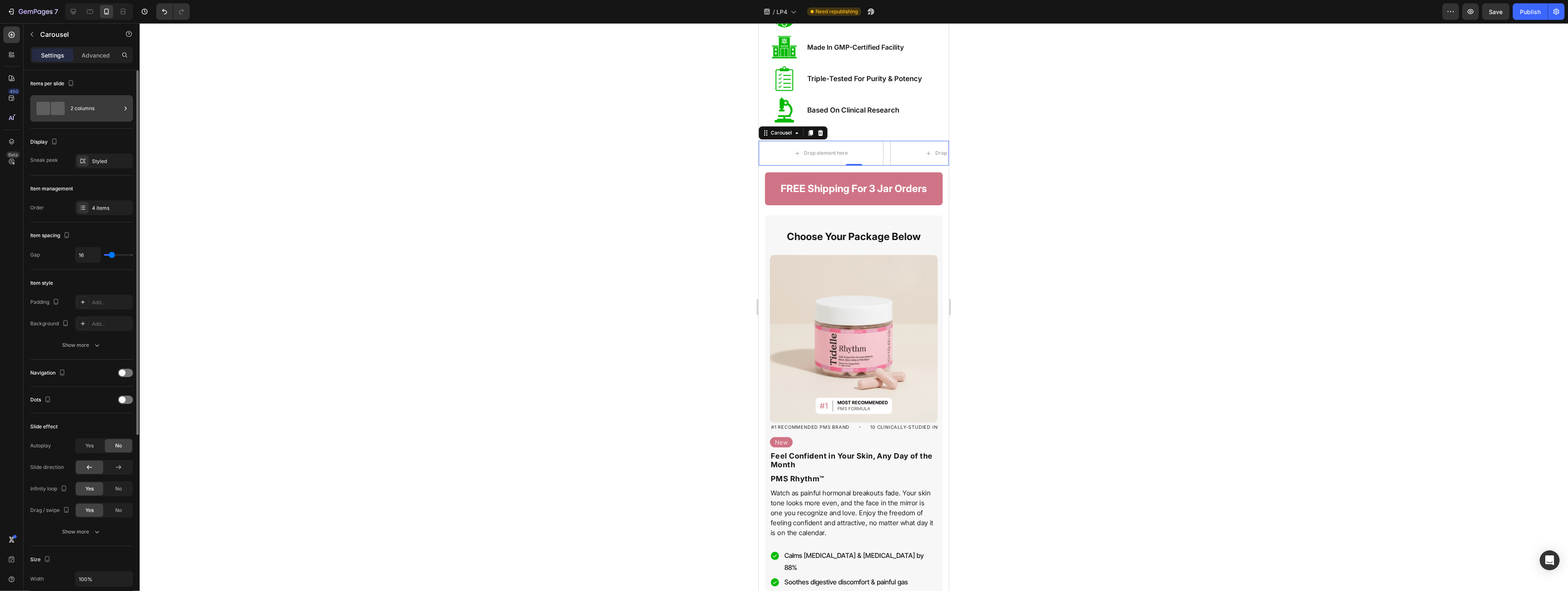
click at [102, 112] on div "2 columns" at bounding box center [95, 109] width 51 height 19
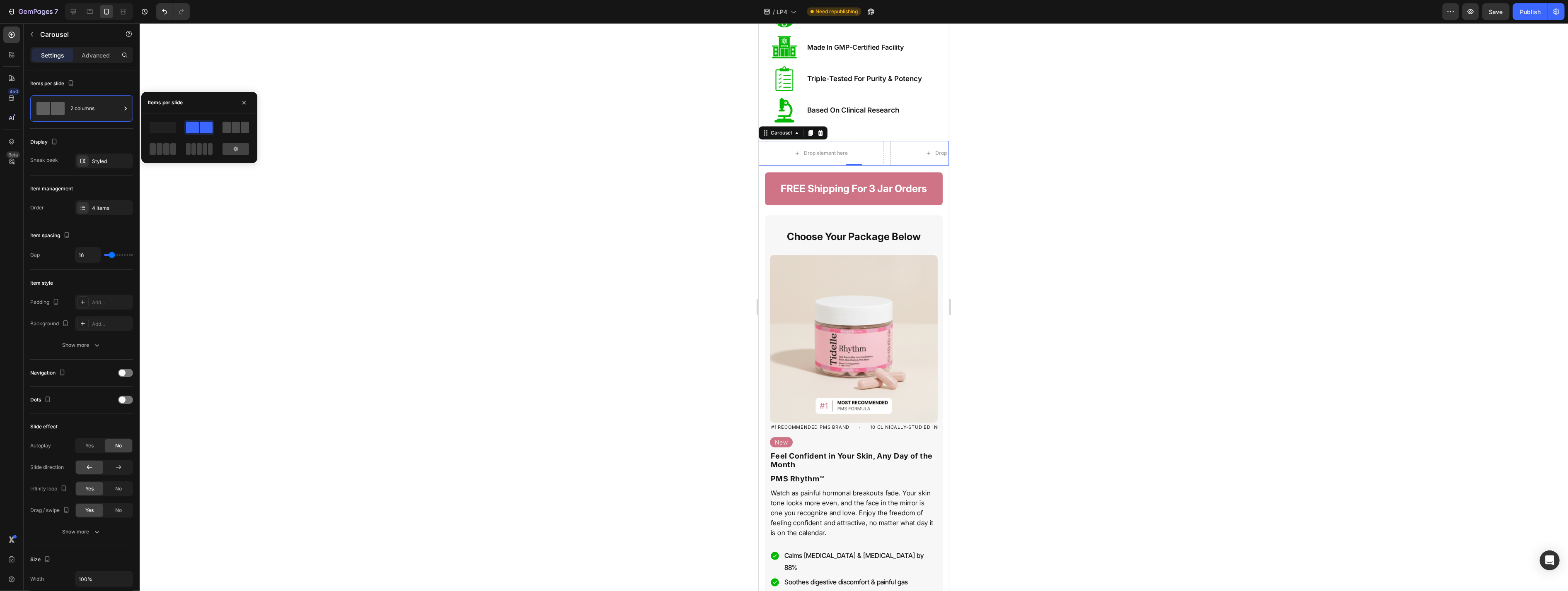
click at [230, 130] on span at bounding box center [226, 127] width 8 height 12
click at [199, 130] on span at bounding box center [193, 127] width 13 height 12
click at [501, 201] on div at bounding box center [853, 307] width 1429 height 568
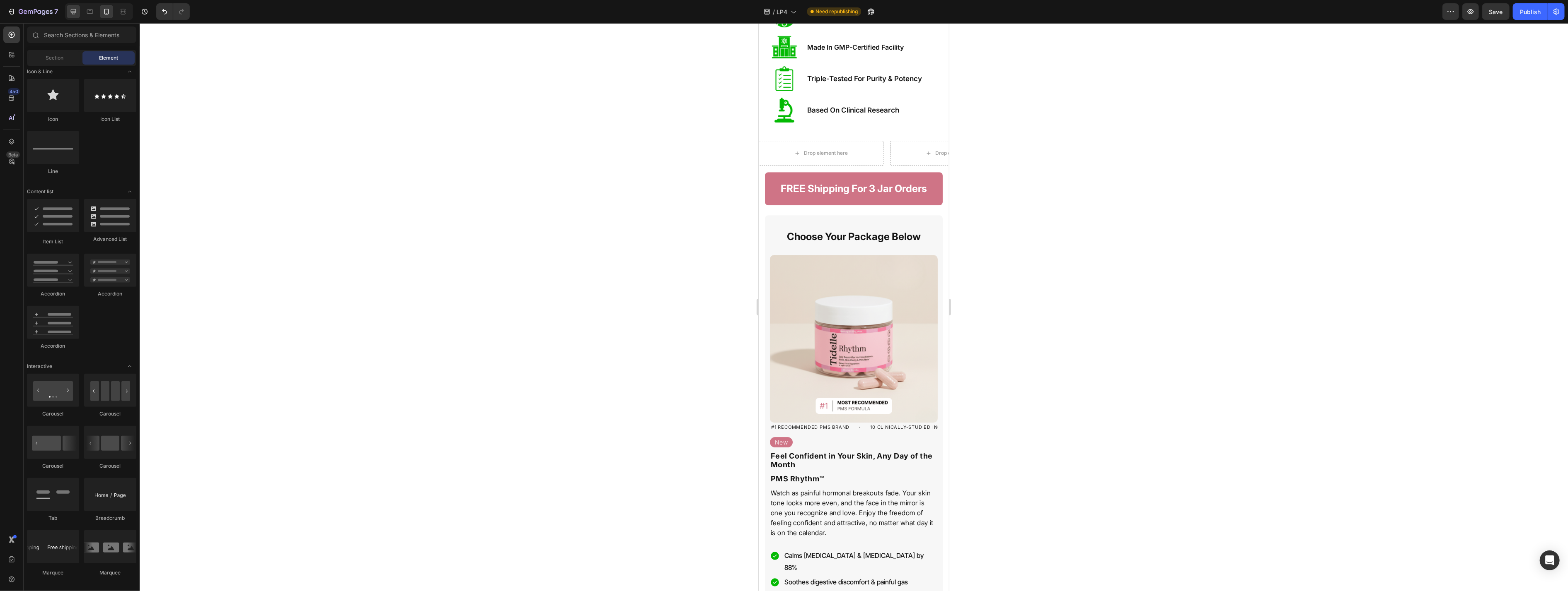
click at [72, 15] on icon at bounding box center [73, 12] width 8 height 8
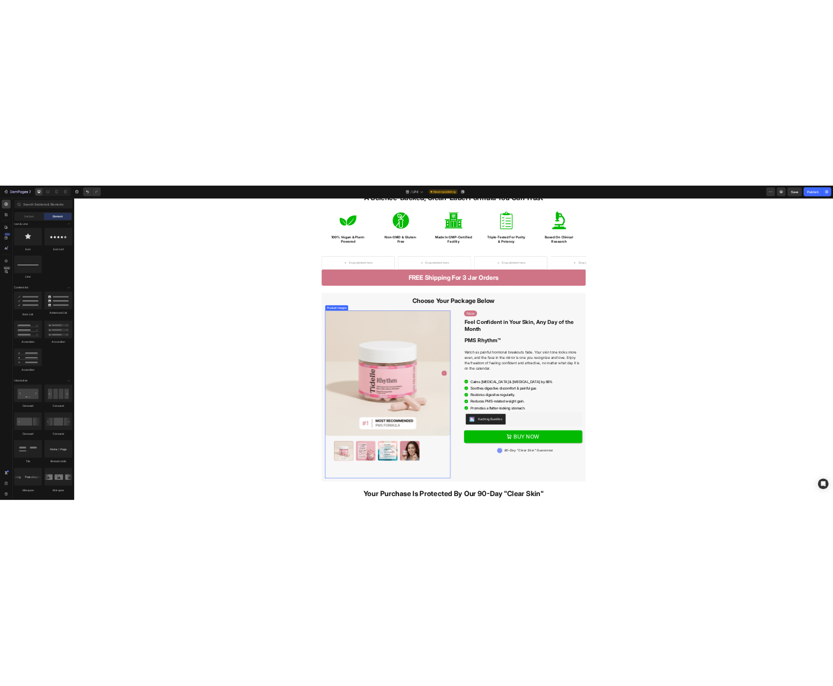
scroll to position [3722, 0]
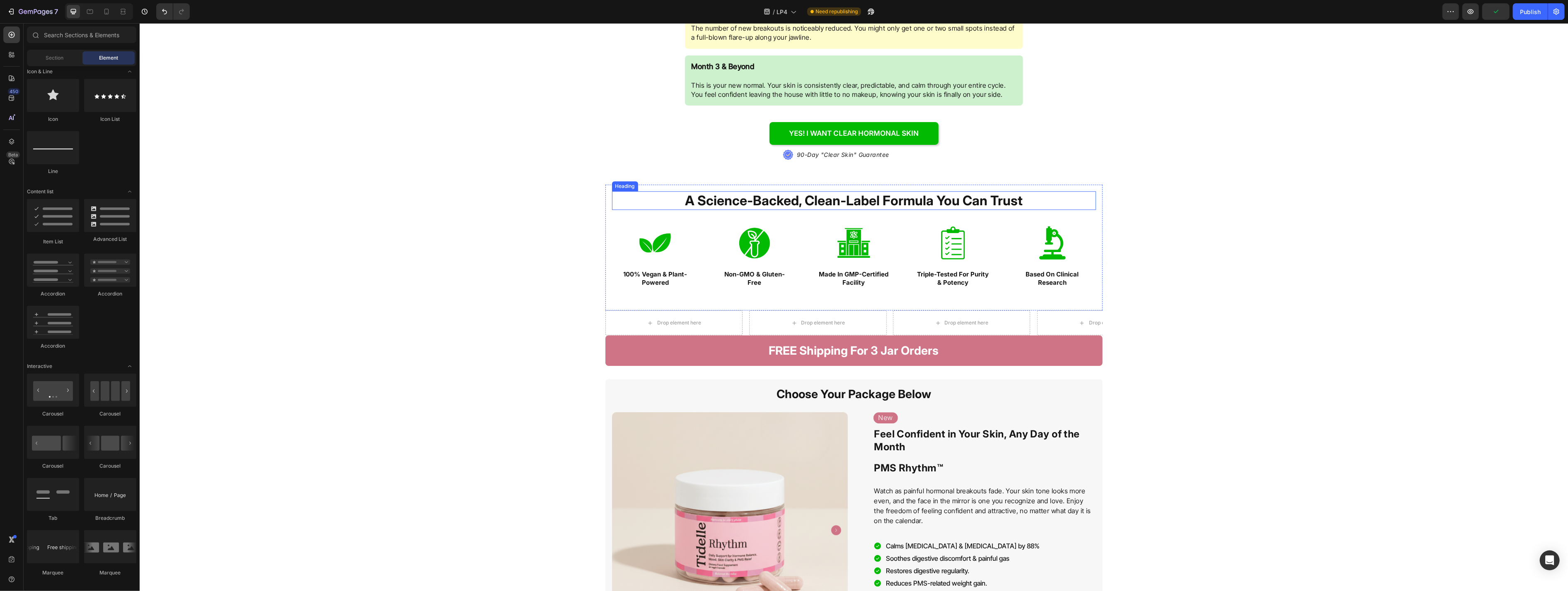
click at [642, 205] on strong "A Science-Backed, Clean-Label Formula You Can Trust" at bounding box center [853, 200] width 337 height 16
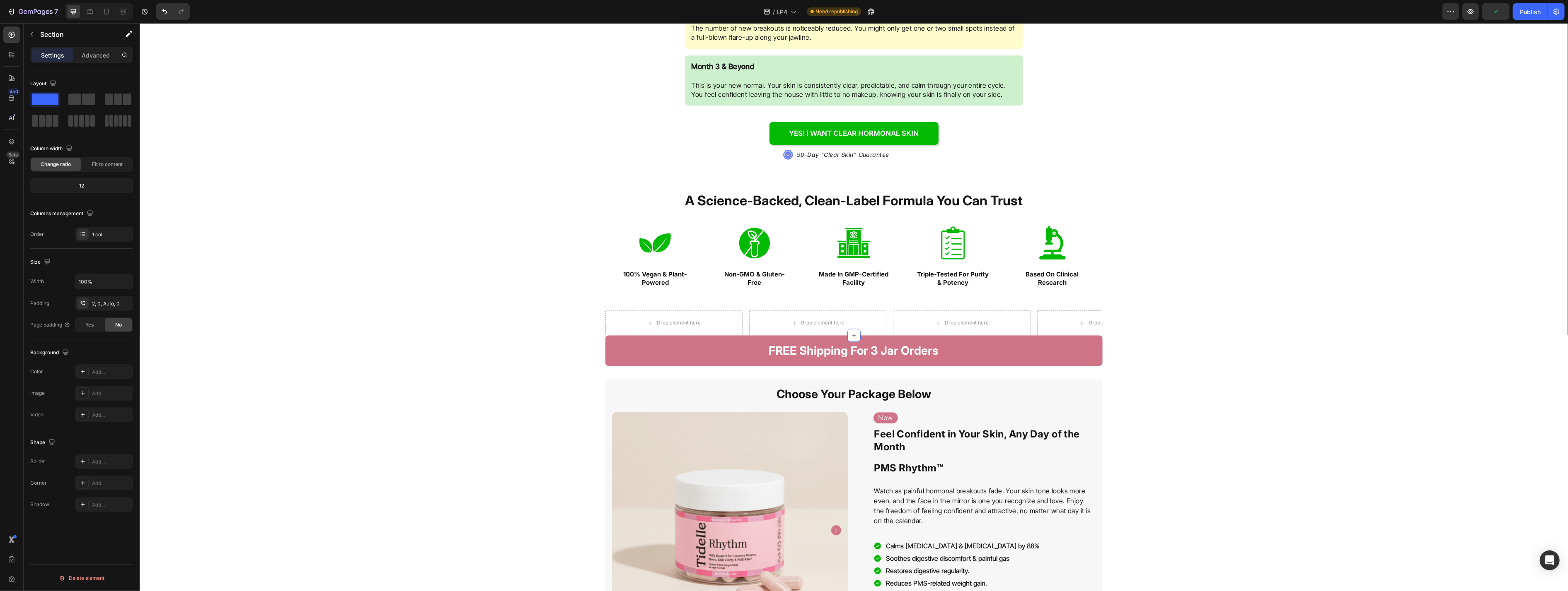
click at [575, 245] on div "Try PMS Rhythm™ NOW Button .id584220534124839872 .st0{fill:#647EFF;} .id5842205…" at bounding box center [853, 32] width 1429 height 606
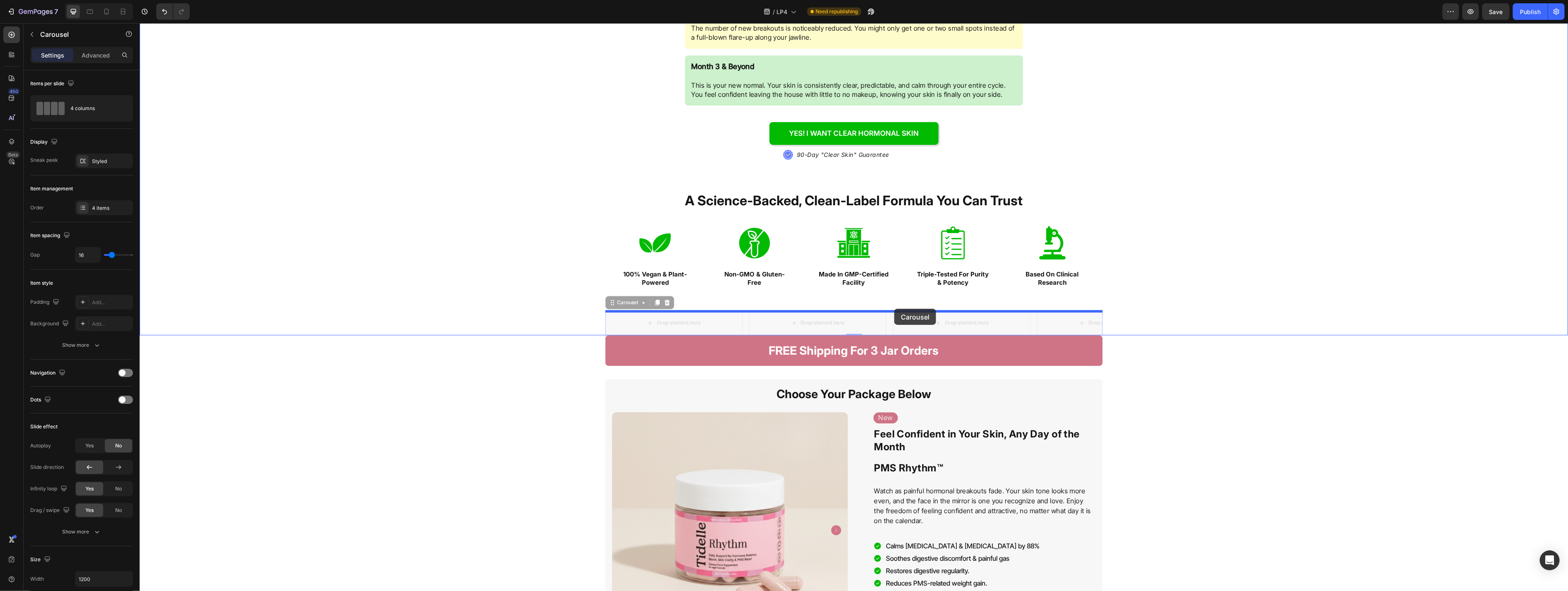
drag, startPoint x: 614, startPoint y: 309, endPoint x: 894, endPoint y: 309, distance: 280.0
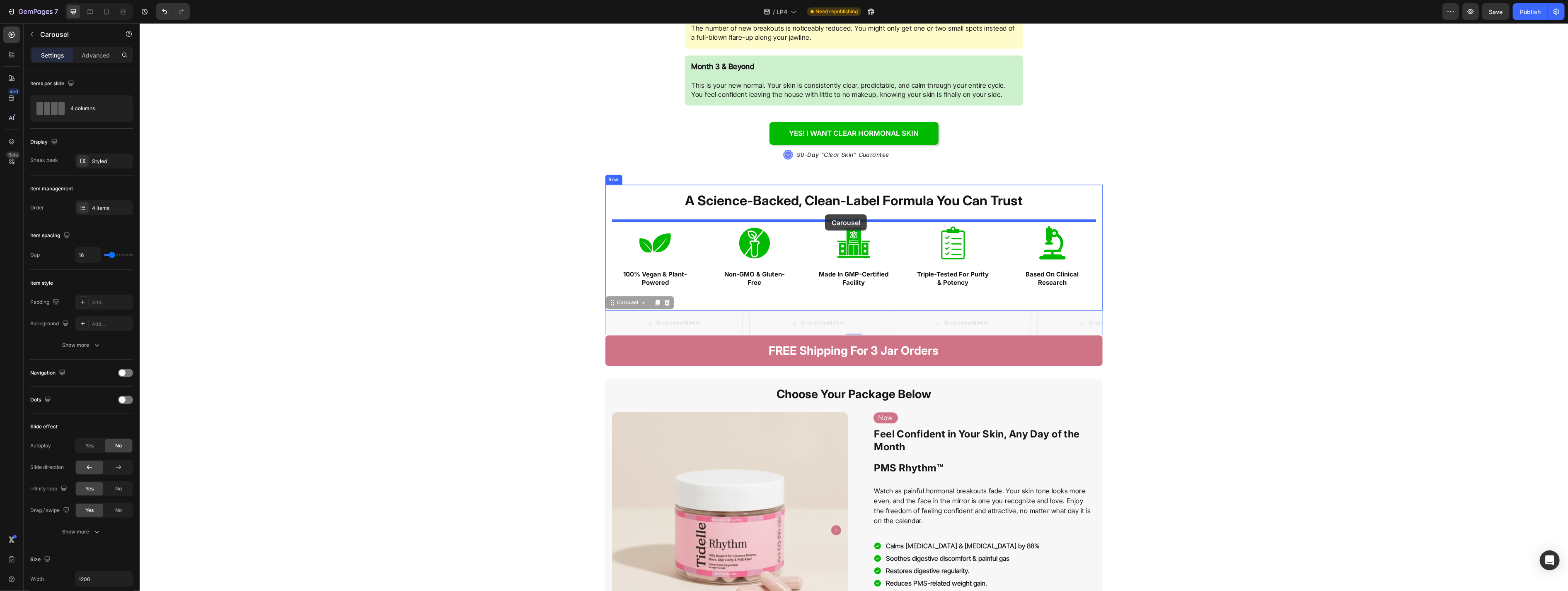
drag, startPoint x: 622, startPoint y: 304, endPoint x: 825, endPoint y: 215, distance: 221.7
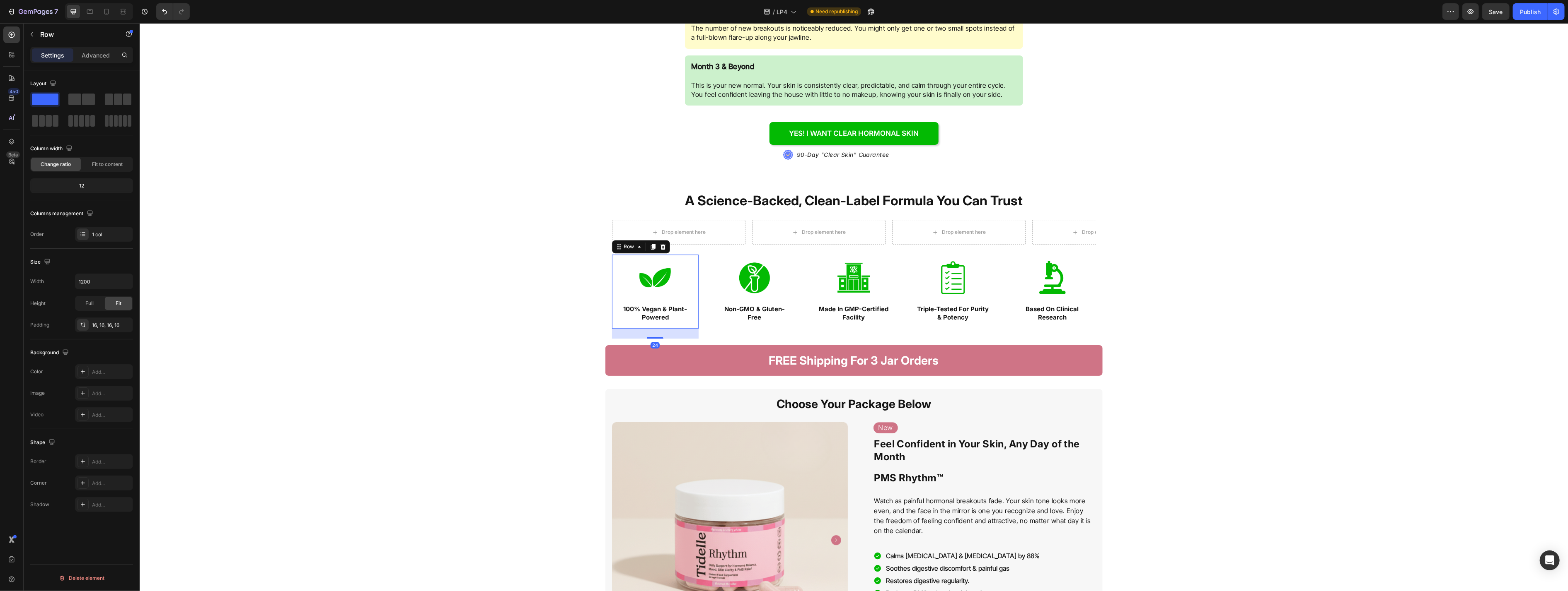
click at [642, 285] on div "Image 100% Vegan & Plant-Powered Text Block Row 24" at bounding box center [655, 292] width 87 height 74
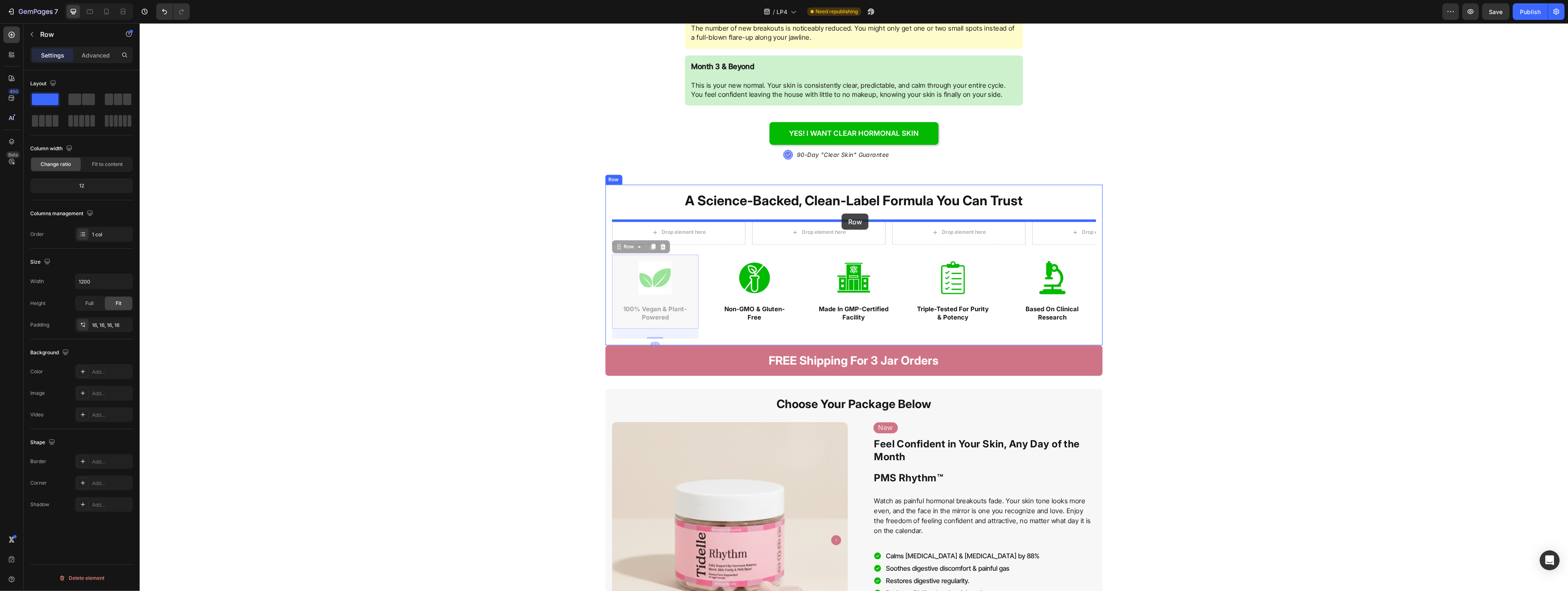
drag, startPoint x: 632, startPoint y: 249, endPoint x: 847, endPoint y: 219, distance: 217.1
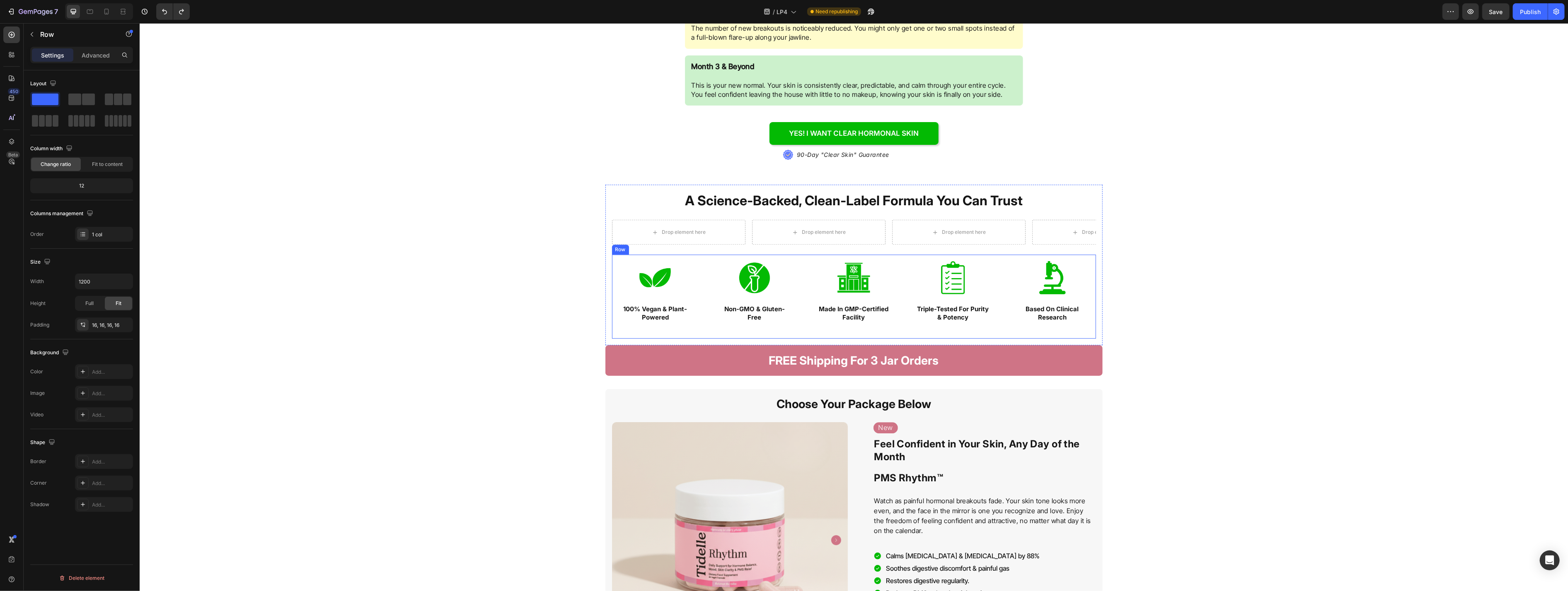
click at [642, 274] on div "Image 100% Vegan & Plant-Powered Text Block Row Image Non-GMO & Gluten-Free Tex…" at bounding box center [853, 296] width 484 height 84
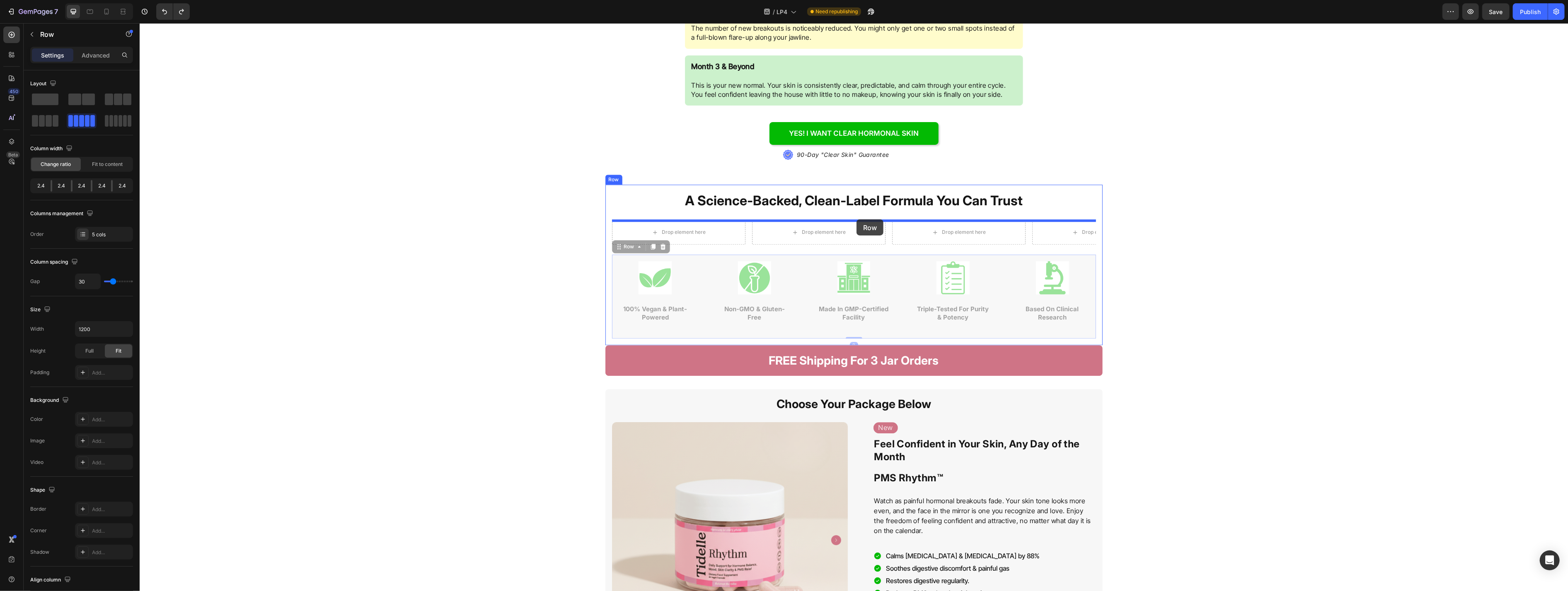
drag, startPoint x: 632, startPoint y: 249, endPoint x: 856, endPoint y: 219, distance: 226.0
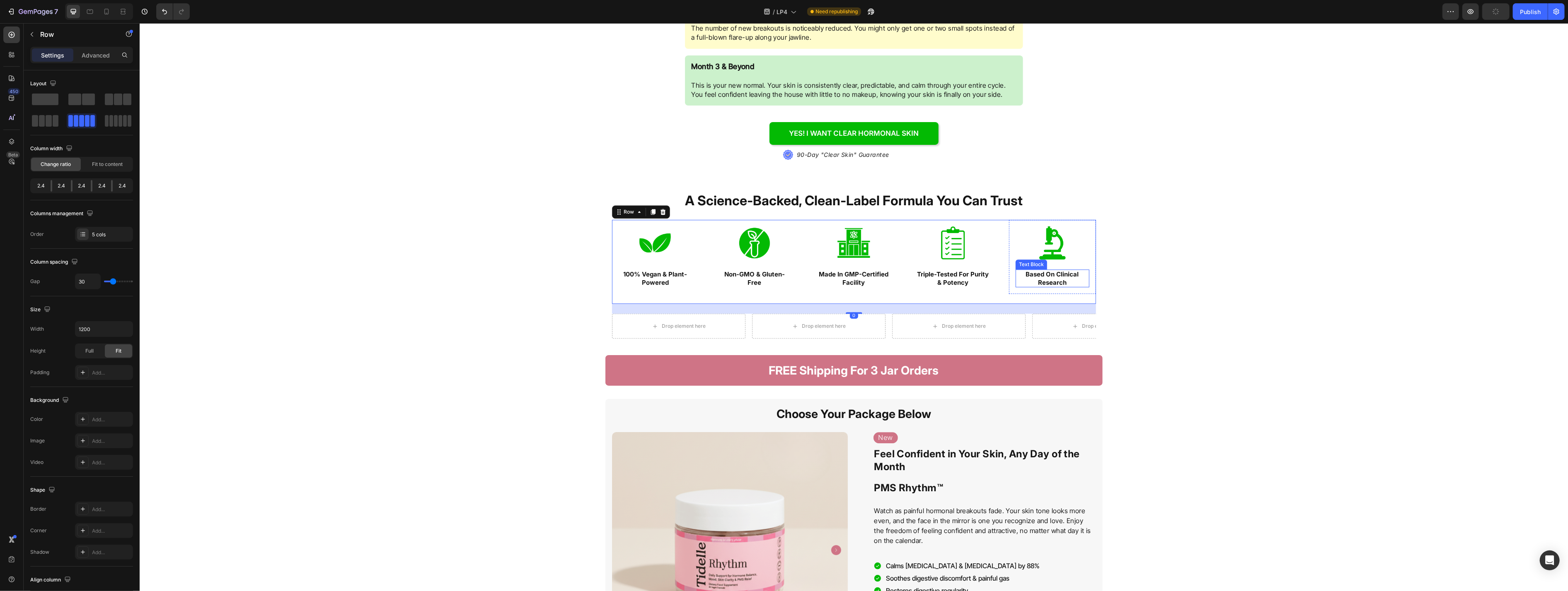
click at [642, 312] on div "Try PMS Rhythm™ NOW Button .id584220534124839872 .st0{fill:#647EFF;} .id5842205…" at bounding box center [853, 42] width 1429 height 625
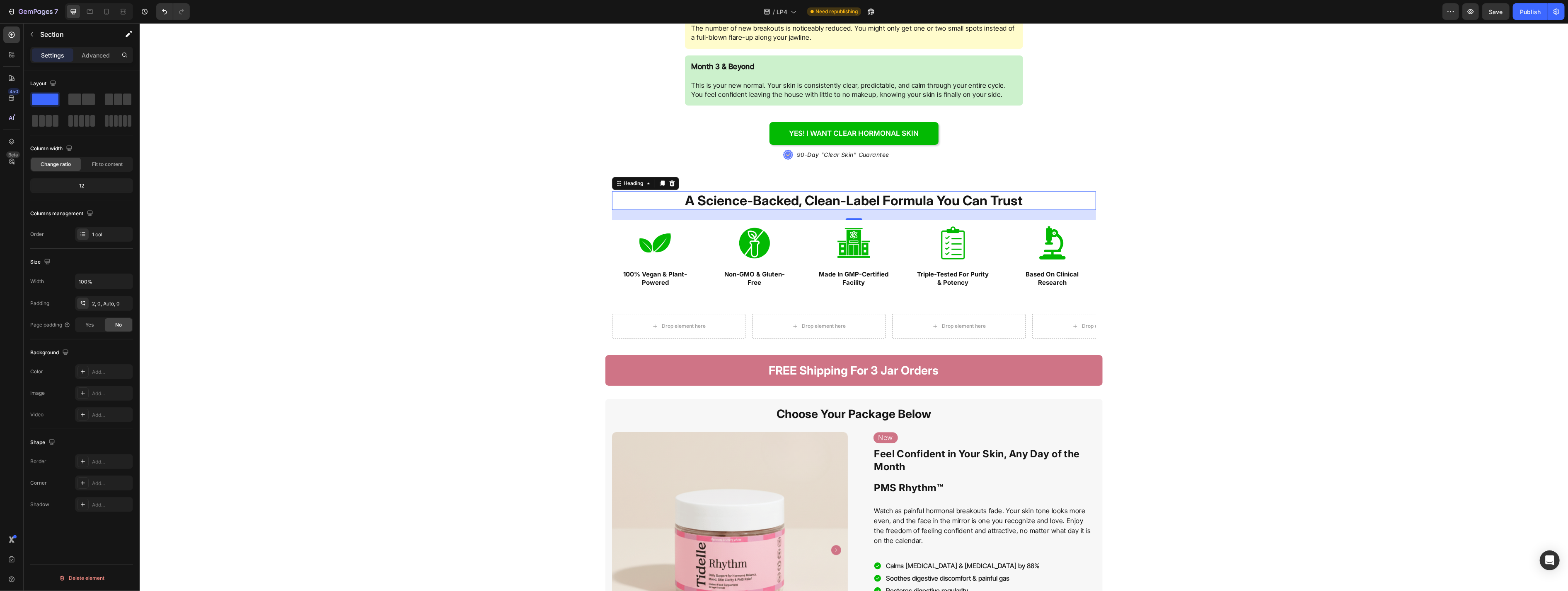
click at [642, 197] on strong "A Science-Backed, Clean-Label Formula You Can Trust" at bounding box center [853, 200] width 337 height 16
click at [642, 185] on icon at bounding box center [662, 183] width 7 height 7
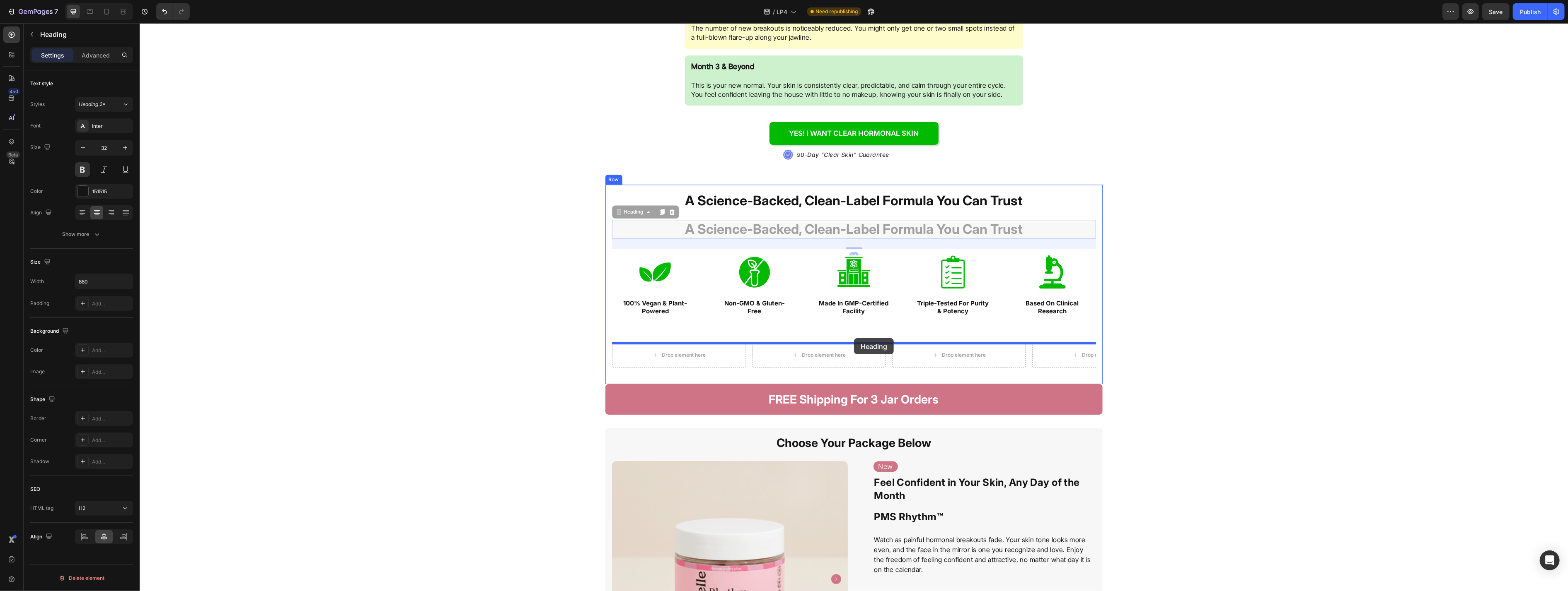
drag, startPoint x: 641, startPoint y: 215, endPoint x: 853, endPoint y: 339, distance: 245.6
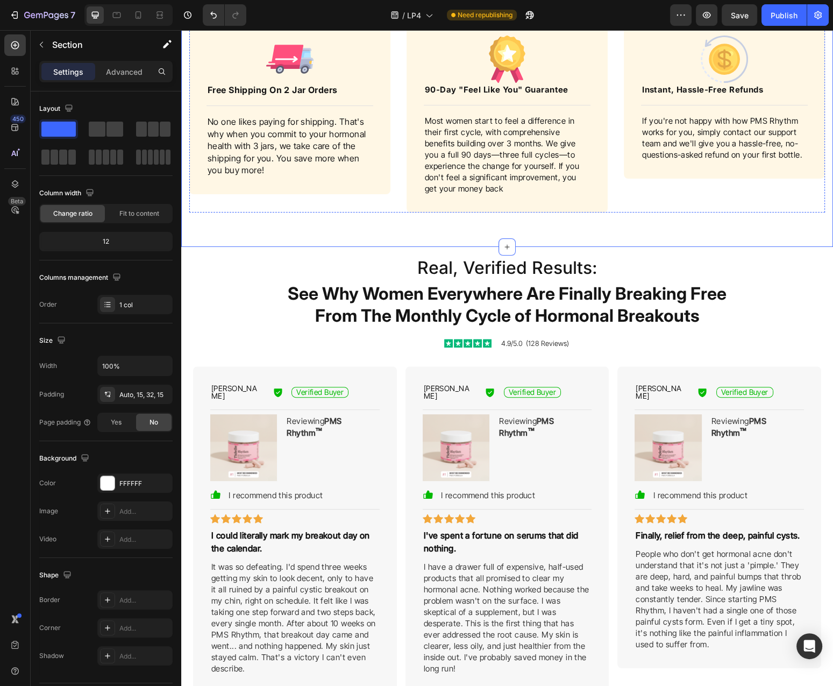
scroll to position [4990, 0]
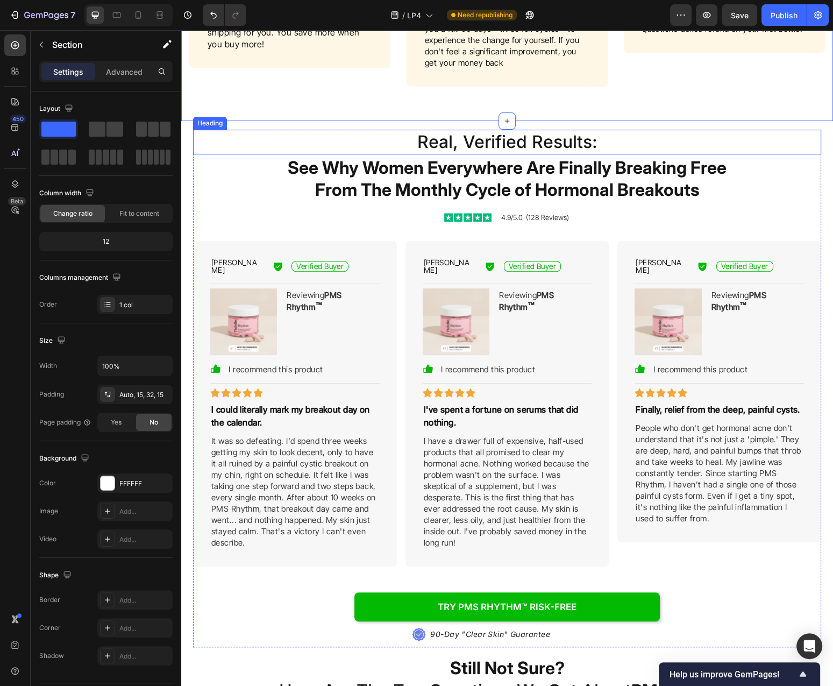
click at [586, 146] on h2 "Real, Verified Results:" at bounding box center [507, 142] width 473 height 25
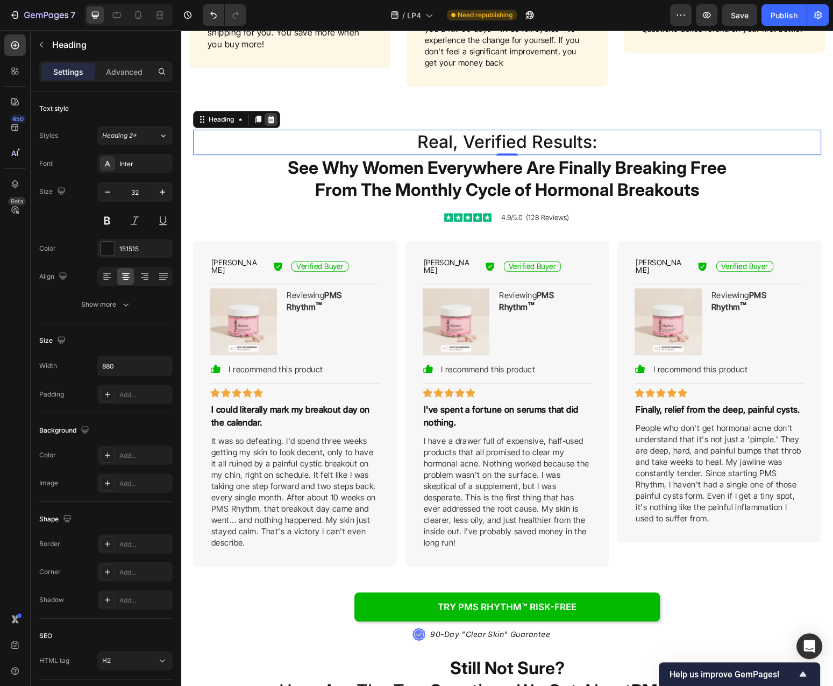
click at [271, 119] on icon at bounding box center [271, 119] width 9 height 9
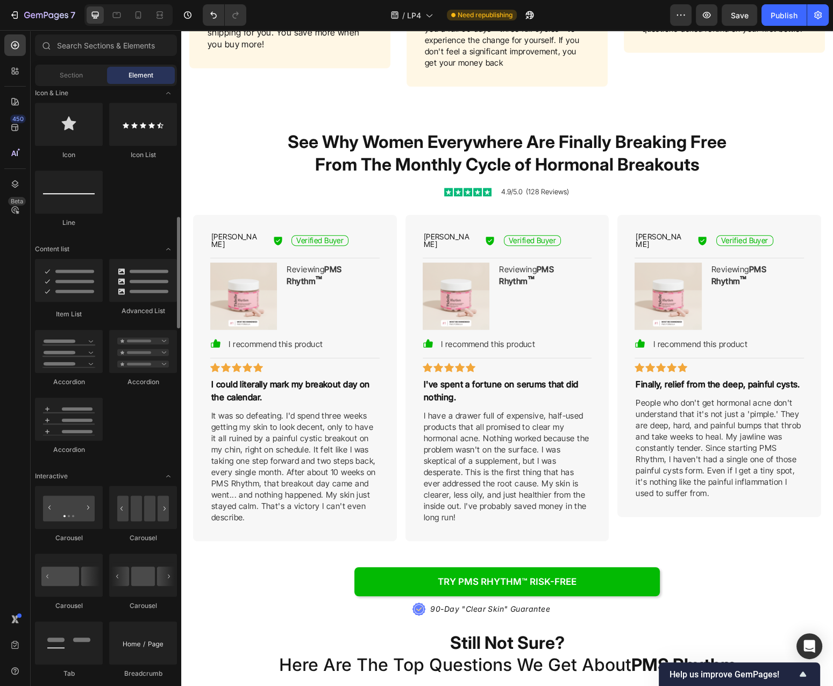
scroll to position [699, 0]
click at [315, 139] on h2 "See Why Women Everywhere Are Finally Breaking Free From The Monthly Cycle of Ho…" at bounding box center [507, 153] width 473 height 47
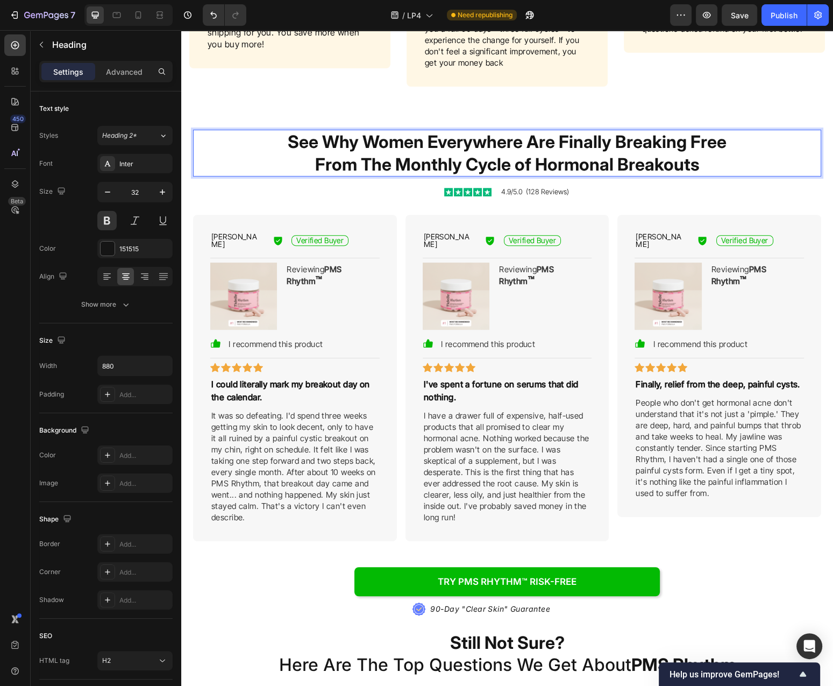
click at [345, 143] on h2 "See Why Women Everywhere Are Finally Breaking Free From The Monthly Cycle of Ho…" at bounding box center [507, 153] width 473 height 47
click at [346, 143] on p "See Why Women Everywhere Are Finally Breaking Free From The Monthly Cycle of Ho…" at bounding box center [507, 153] width 471 height 45
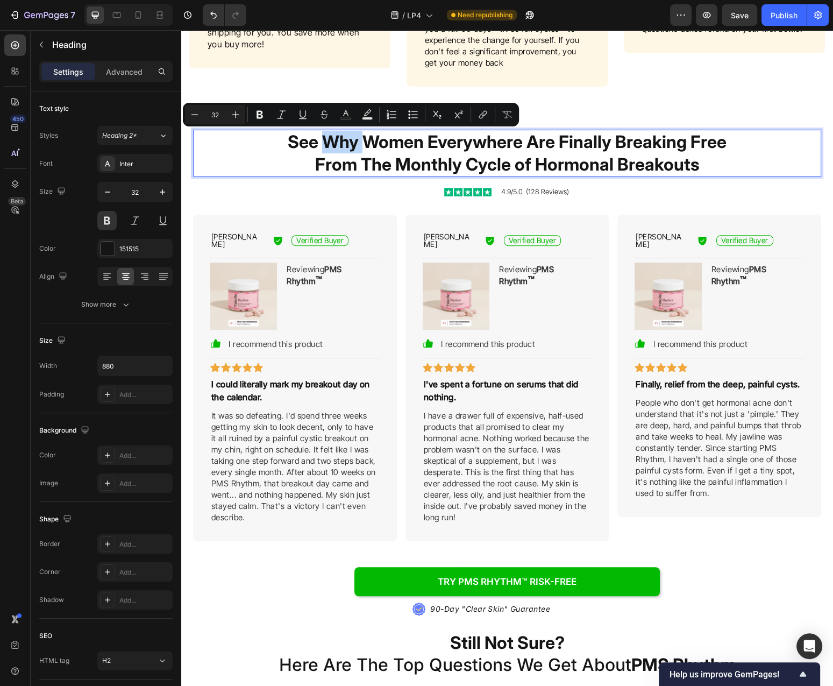
click at [362, 141] on p "See Why Women Everywhere Are Finally Breaking Free From The Monthly Cycle of Ho…" at bounding box center [507, 153] width 471 height 45
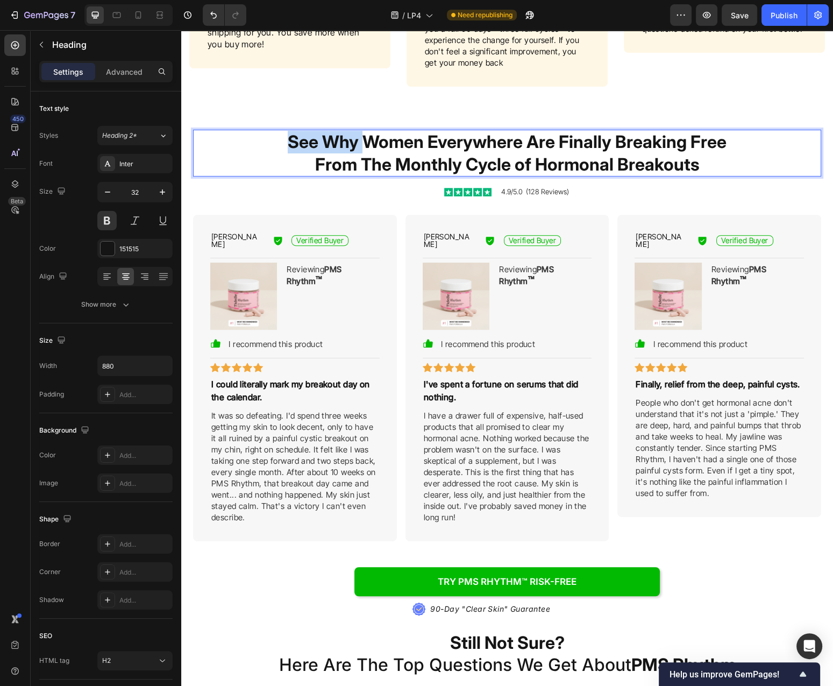
drag, startPoint x: 366, startPoint y: 143, endPoint x: 266, endPoint y: 150, distance: 99.8
click at [271, 150] on h2 "See Why Women Everywhere Are Finally Breaking Free From The Monthly Cycle of Ho…" at bounding box center [507, 153] width 473 height 47
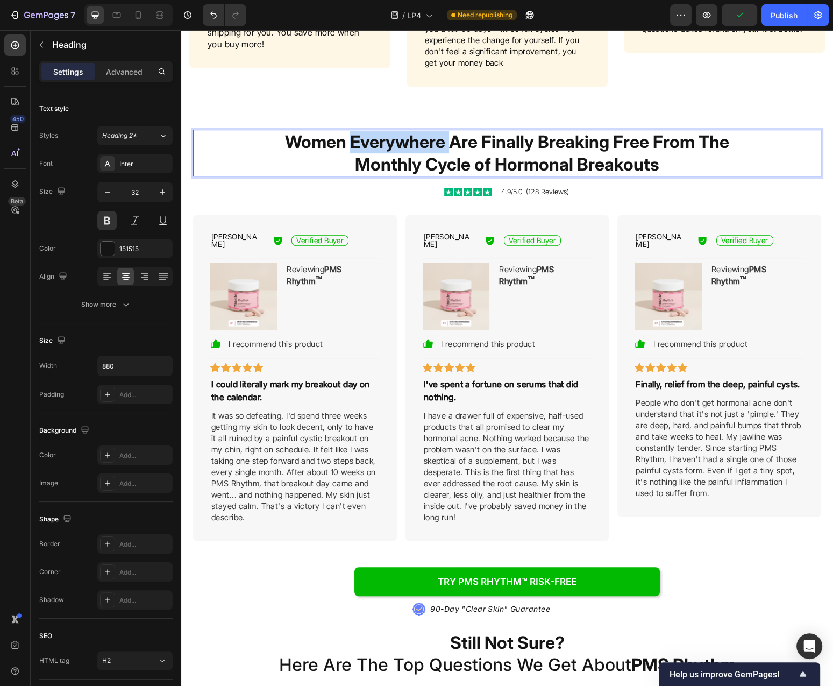
drag, startPoint x: 353, startPoint y: 141, endPoint x: 451, endPoint y: 145, distance: 98.0
click at [451, 145] on p "Women Everywhere Are Finally Breaking Free From The Monthly Cycle of Hormonal B…" at bounding box center [507, 153] width 471 height 45
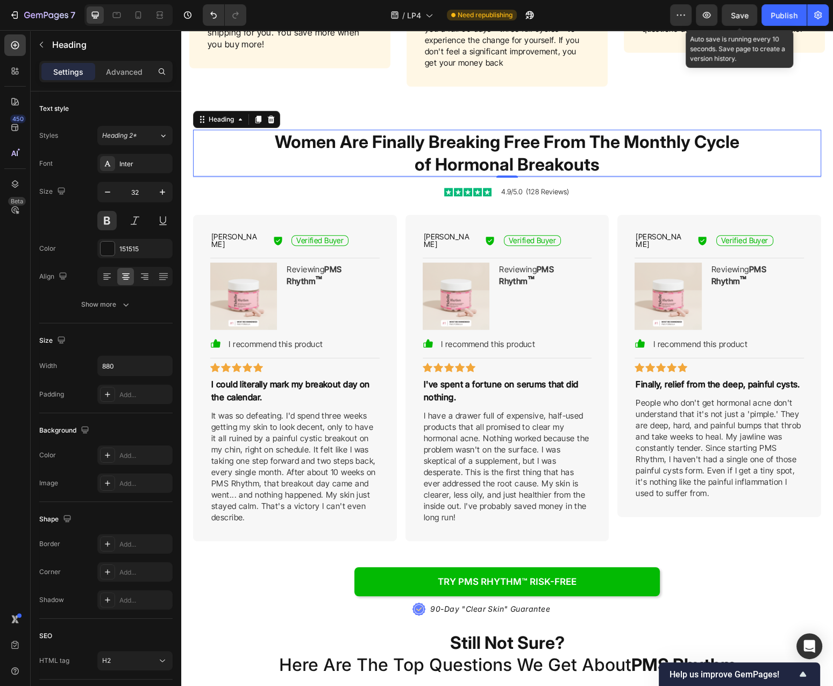
click at [740, 12] on span "Save" at bounding box center [740, 15] width 18 height 9
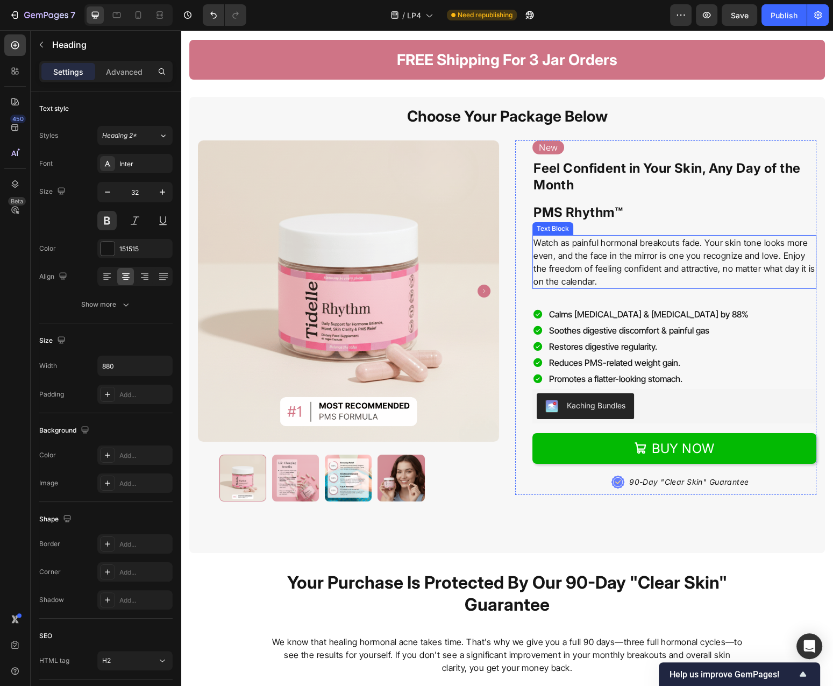
scroll to position [3952, 0]
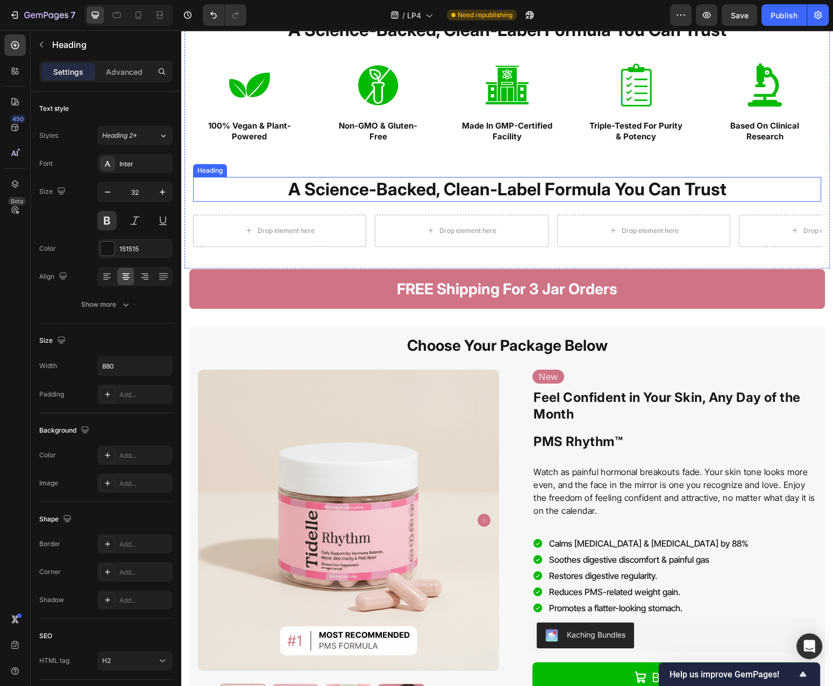
click at [511, 190] on strong "A Science-Backed, Clean-Label Formula You Can Trust" at bounding box center [507, 189] width 438 height 21
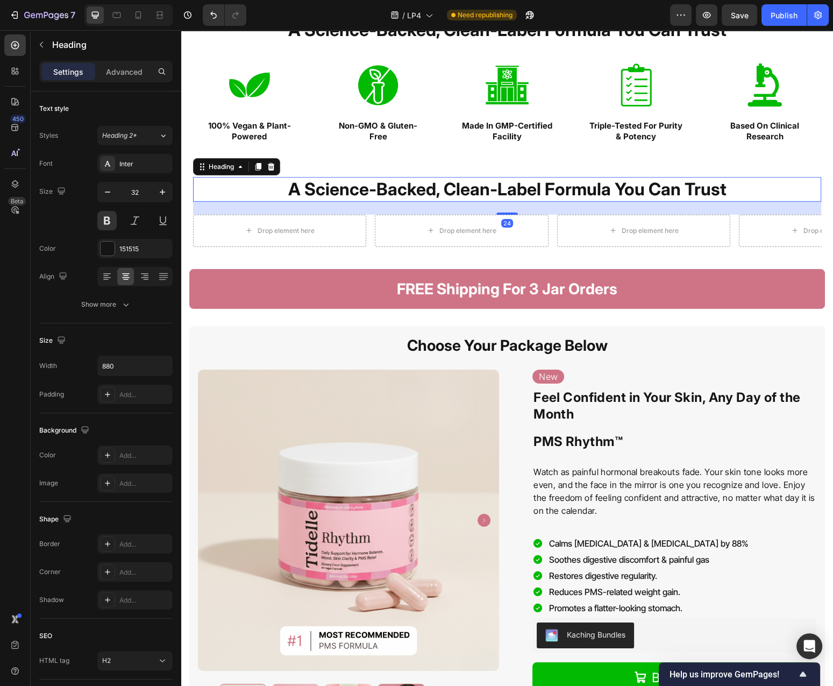
click at [511, 190] on strong "A Science-Backed, Clean-Label Formula You Can Trust" at bounding box center [507, 189] width 438 height 21
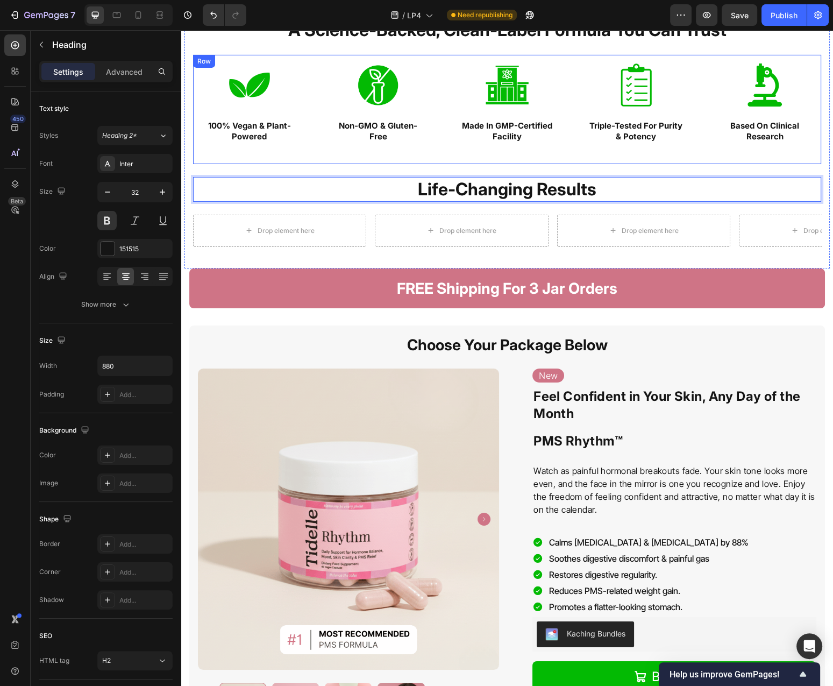
click at [654, 156] on div "Image Triple-Tested For Purity & Potency Text Block Row" at bounding box center [636, 109] width 113 height 109
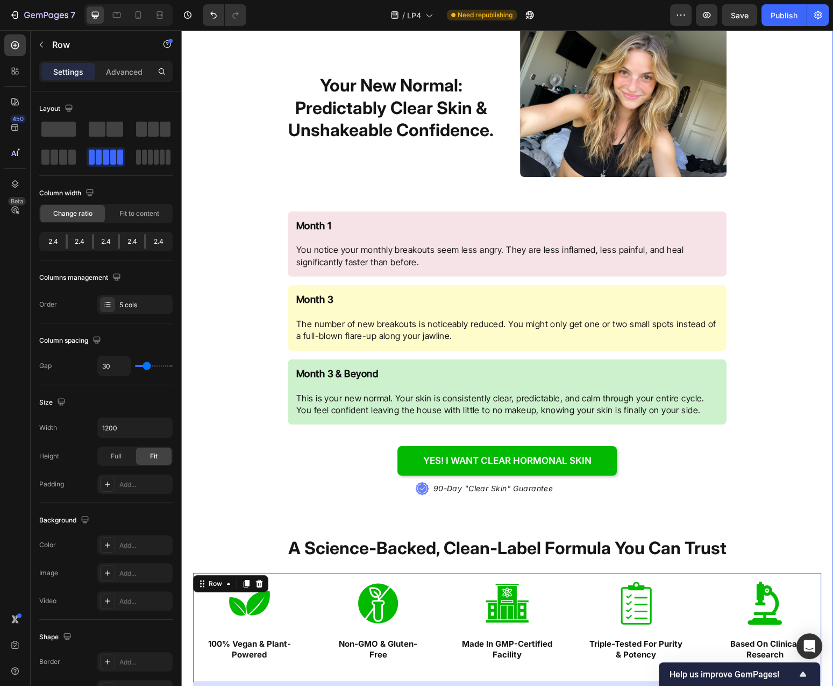
scroll to position [3779, 0]
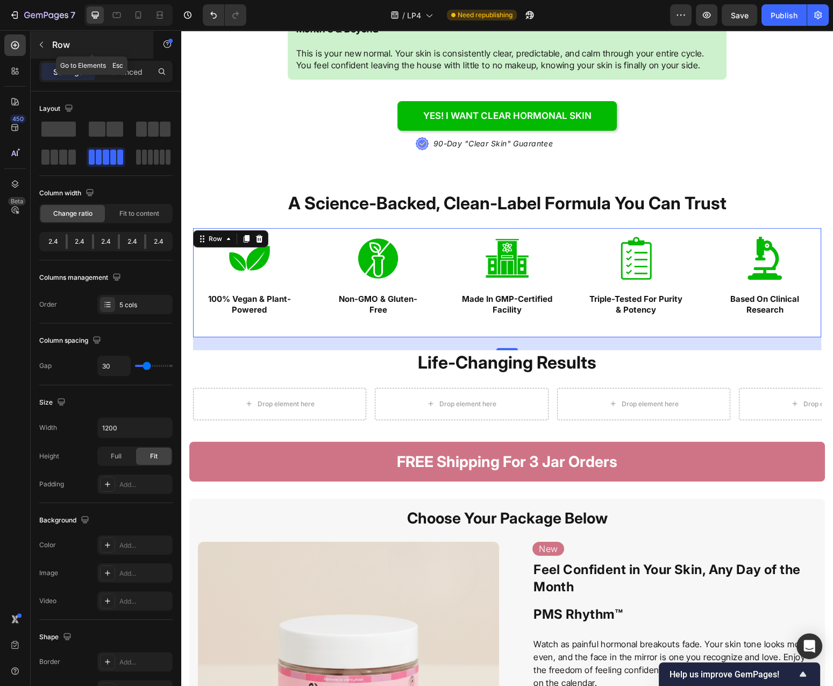
click at [45, 43] on icon "button" at bounding box center [41, 44] width 9 height 9
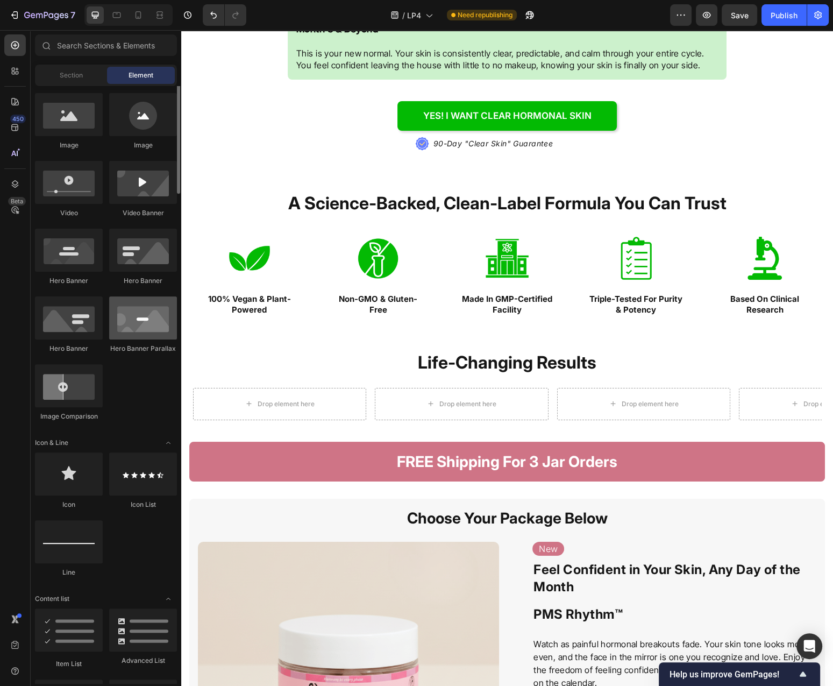
scroll to position [291, 0]
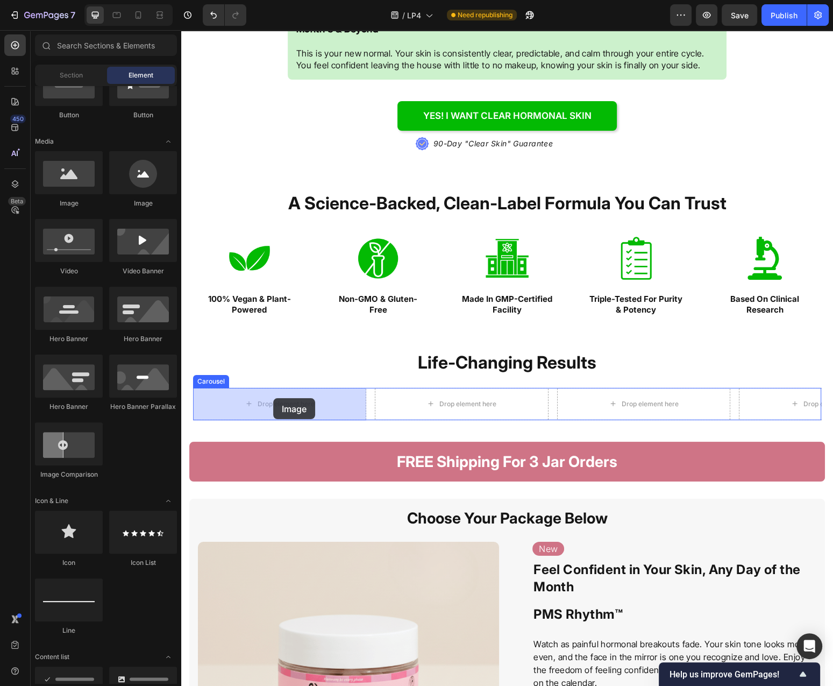
drag, startPoint x: 253, startPoint y: 207, endPoint x: 273, endPoint y: 398, distance: 192.6
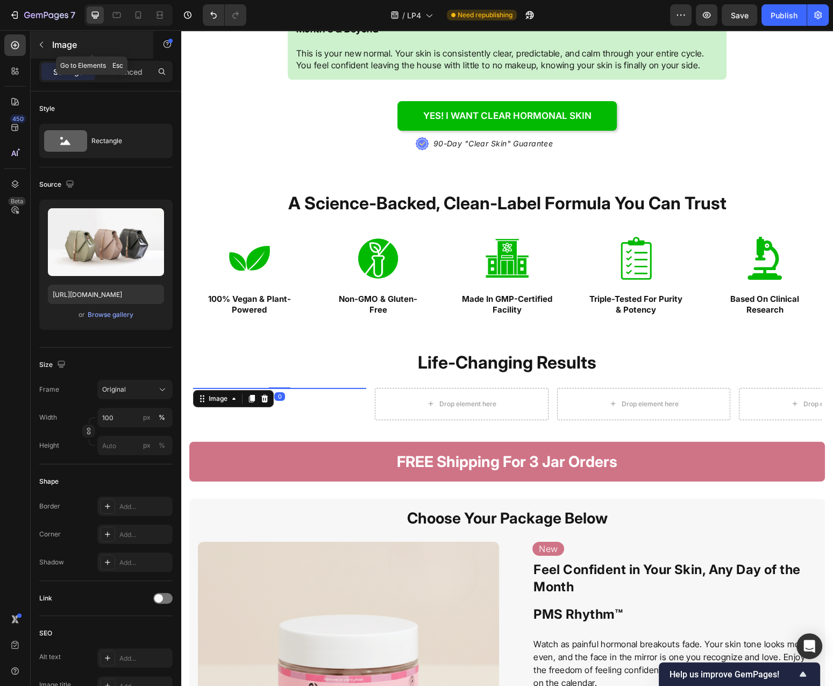
click at [42, 44] on icon "button" at bounding box center [41, 44] width 9 height 9
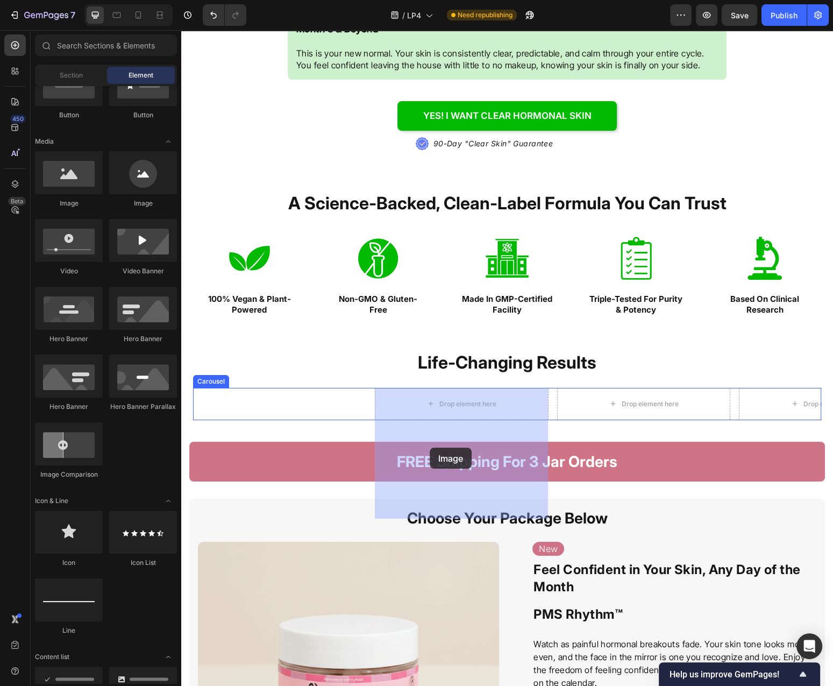
drag, startPoint x: 351, startPoint y: 273, endPoint x: 430, endPoint y: 448, distance: 191.7
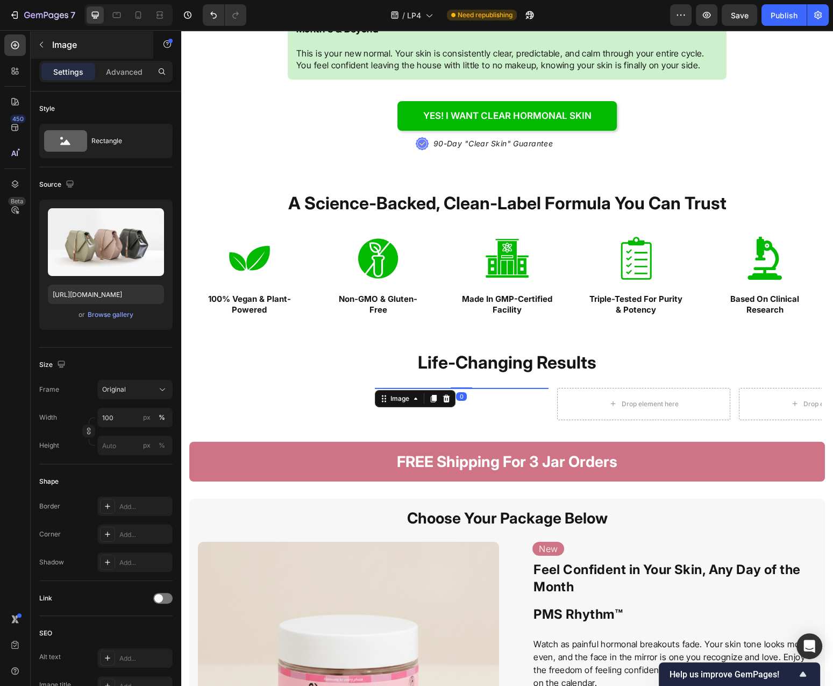
click at [46, 46] on button "button" at bounding box center [41, 44] width 17 height 17
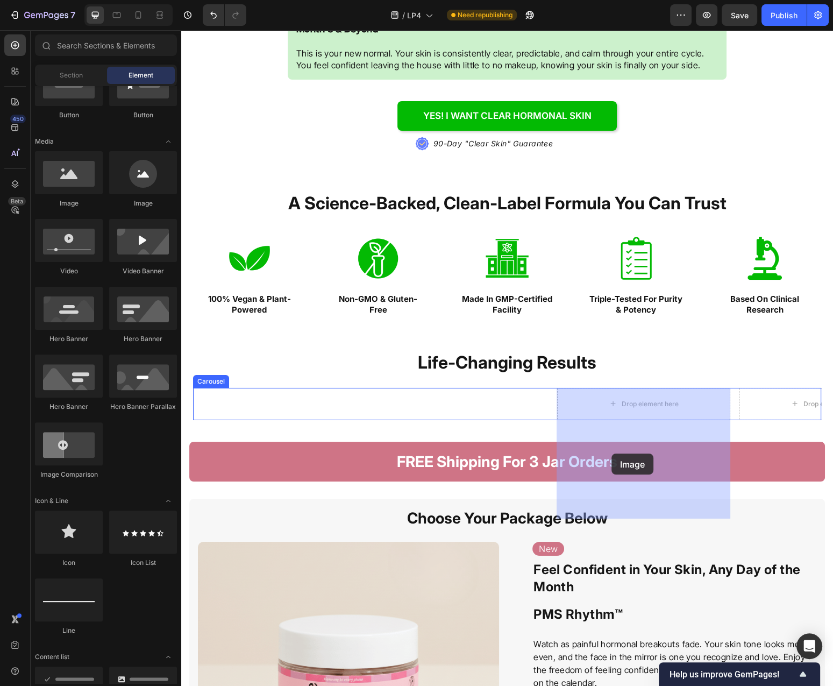
drag, startPoint x: 256, startPoint y: 203, endPoint x: 325, endPoint y: 266, distance: 93.7
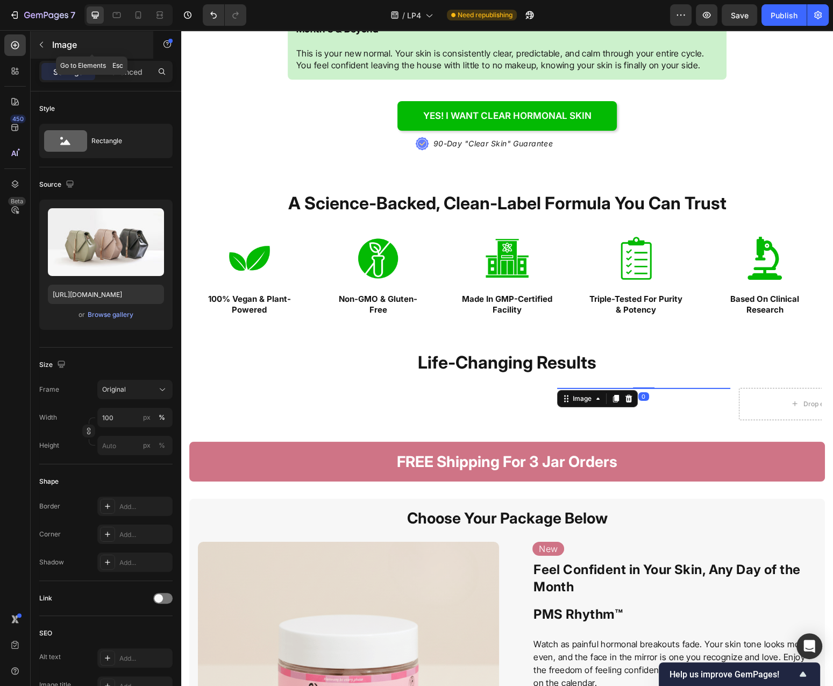
click at [43, 44] on icon "button" at bounding box center [41, 44] width 9 height 9
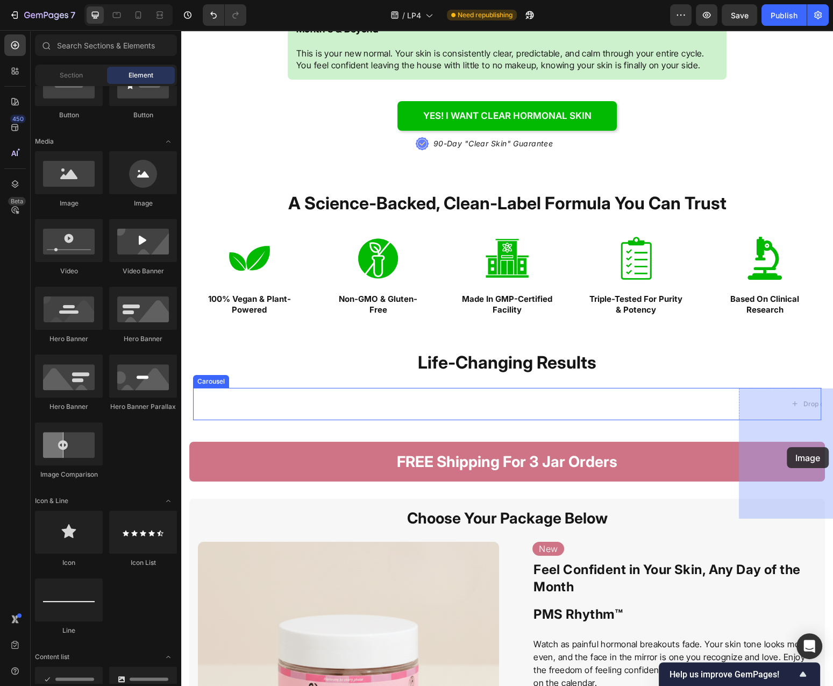
drag, startPoint x: 252, startPoint y: 210, endPoint x: 787, endPoint y: 447, distance: 585.6
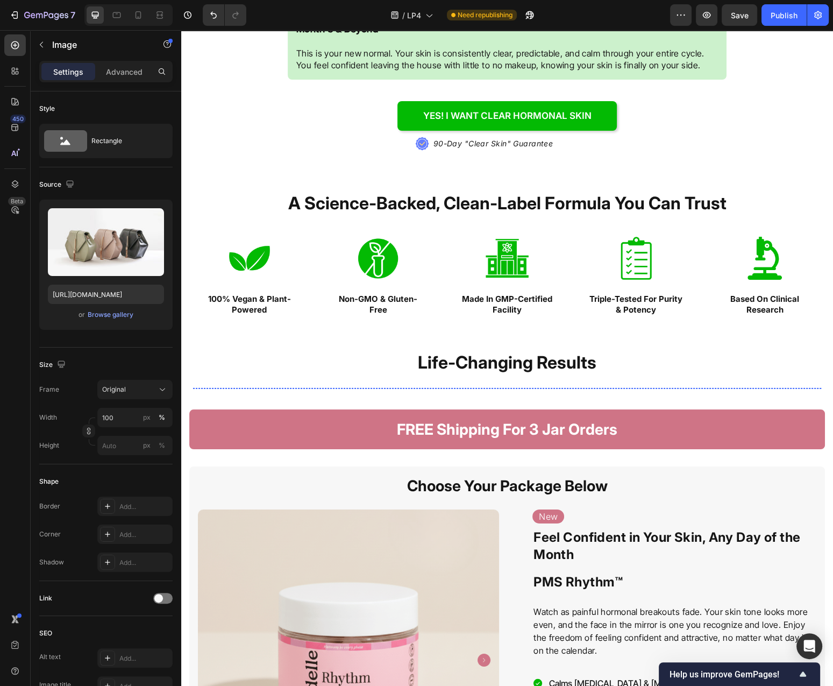
click at [286, 388] on img at bounding box center [279, 388] width 173 height 0
